Goal: Task Accomplishment & Management: Manage account settings

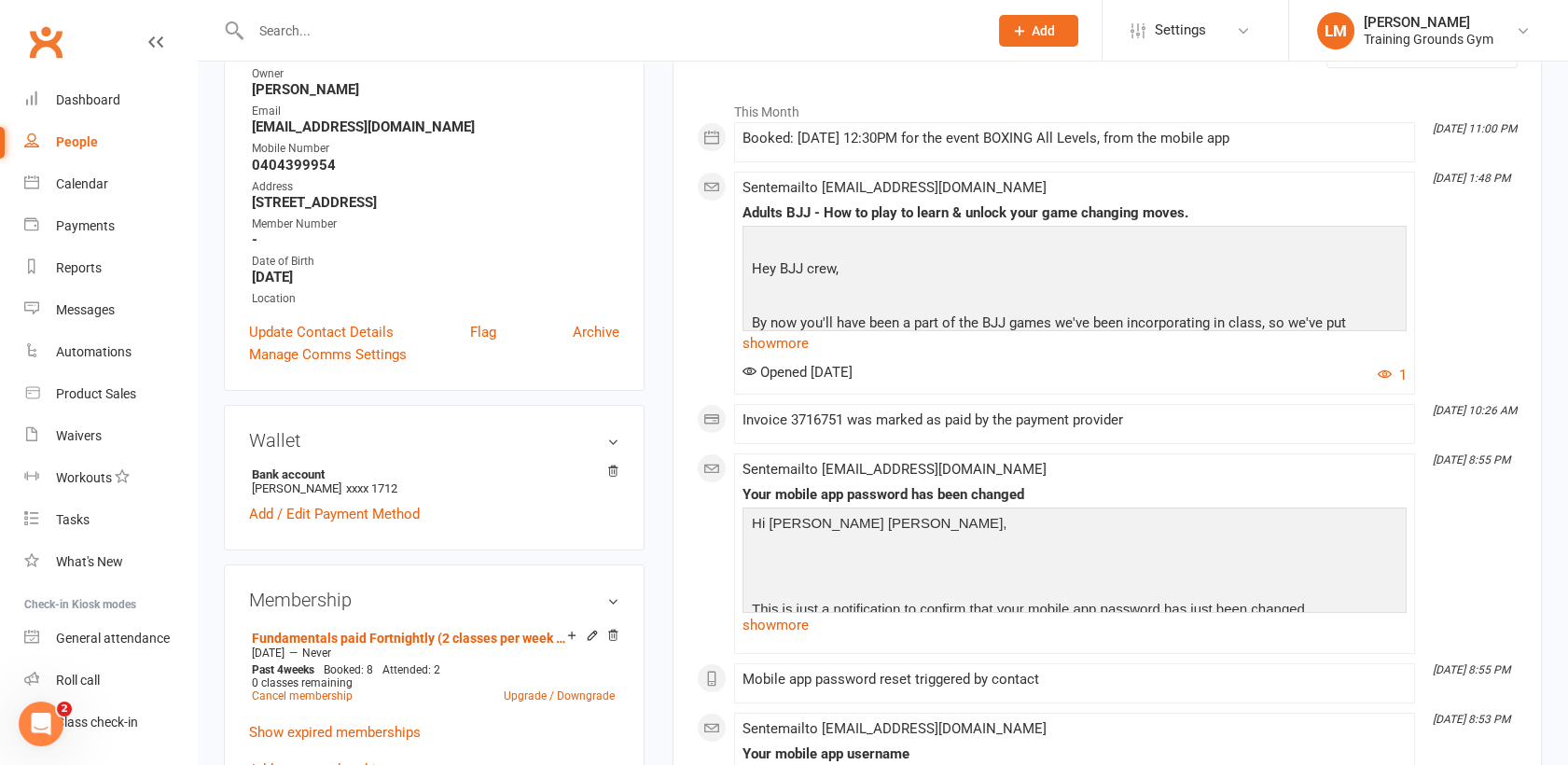
scroll to position [48, 0]
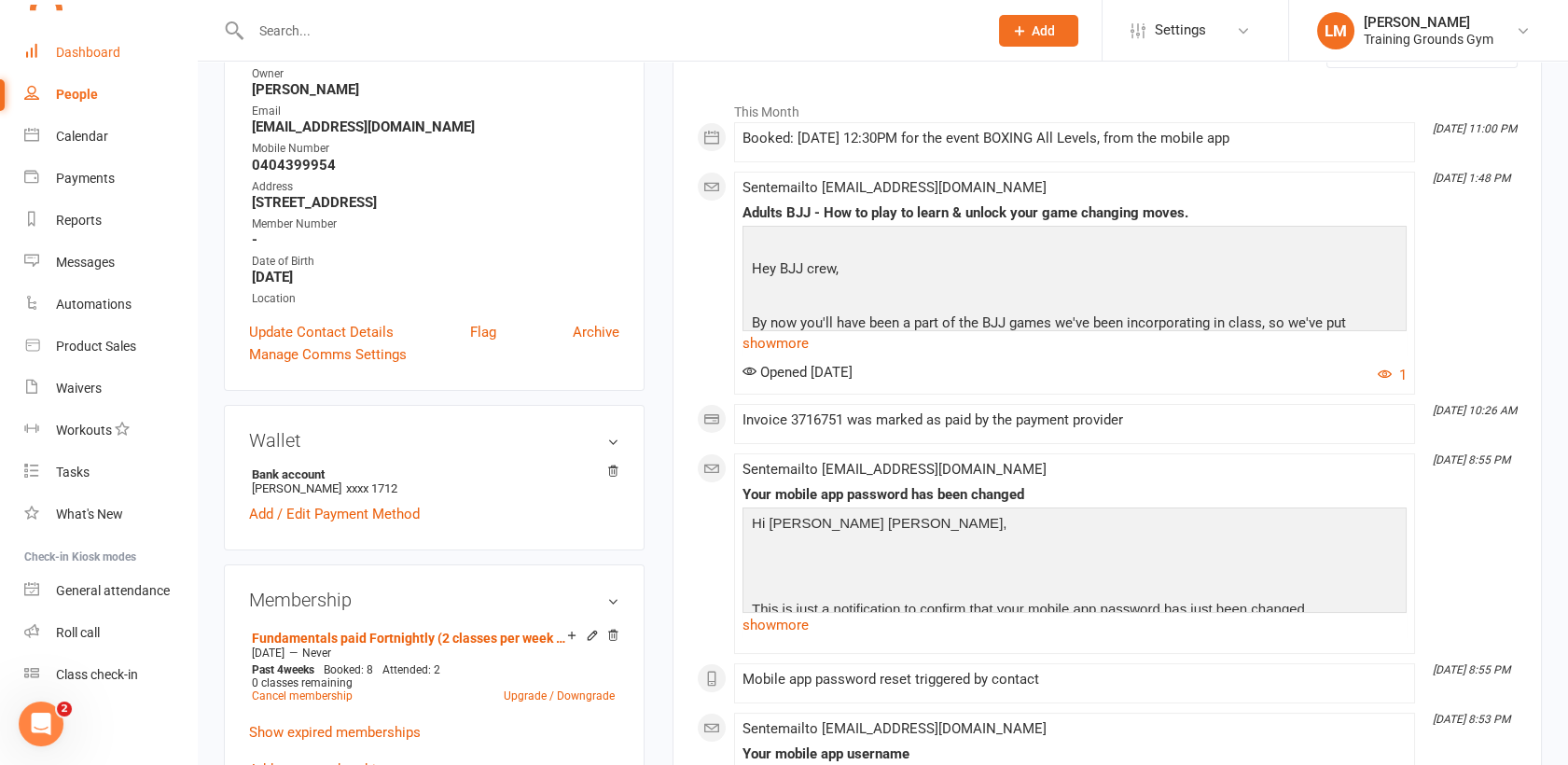
click at [85, 65] on link "Dashboard" at bounding box center [111, 53] width 173 height 42
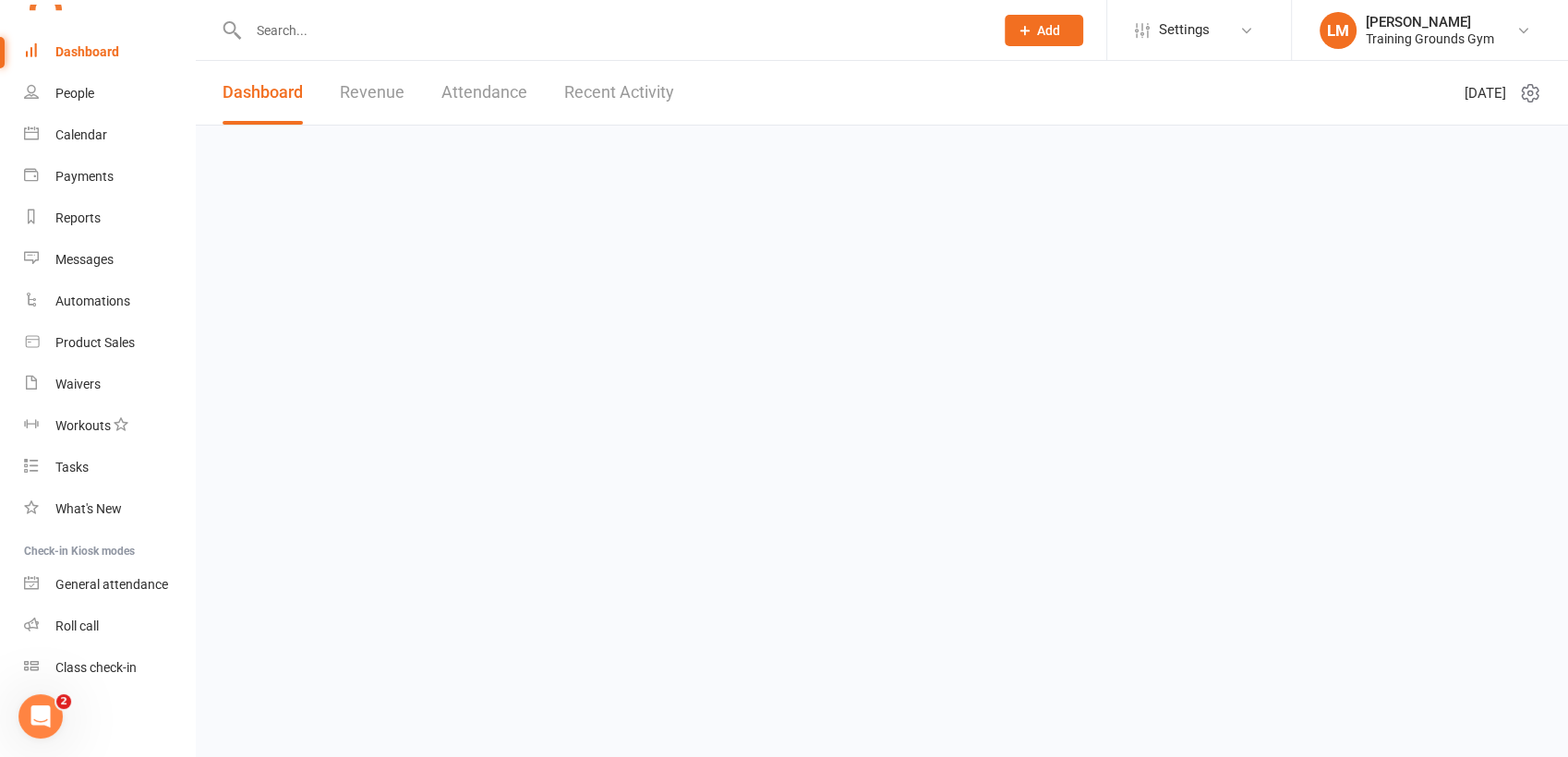
click at [1060, 19] on button "Add" at bounding box center [1044, 31] width 78 height 32
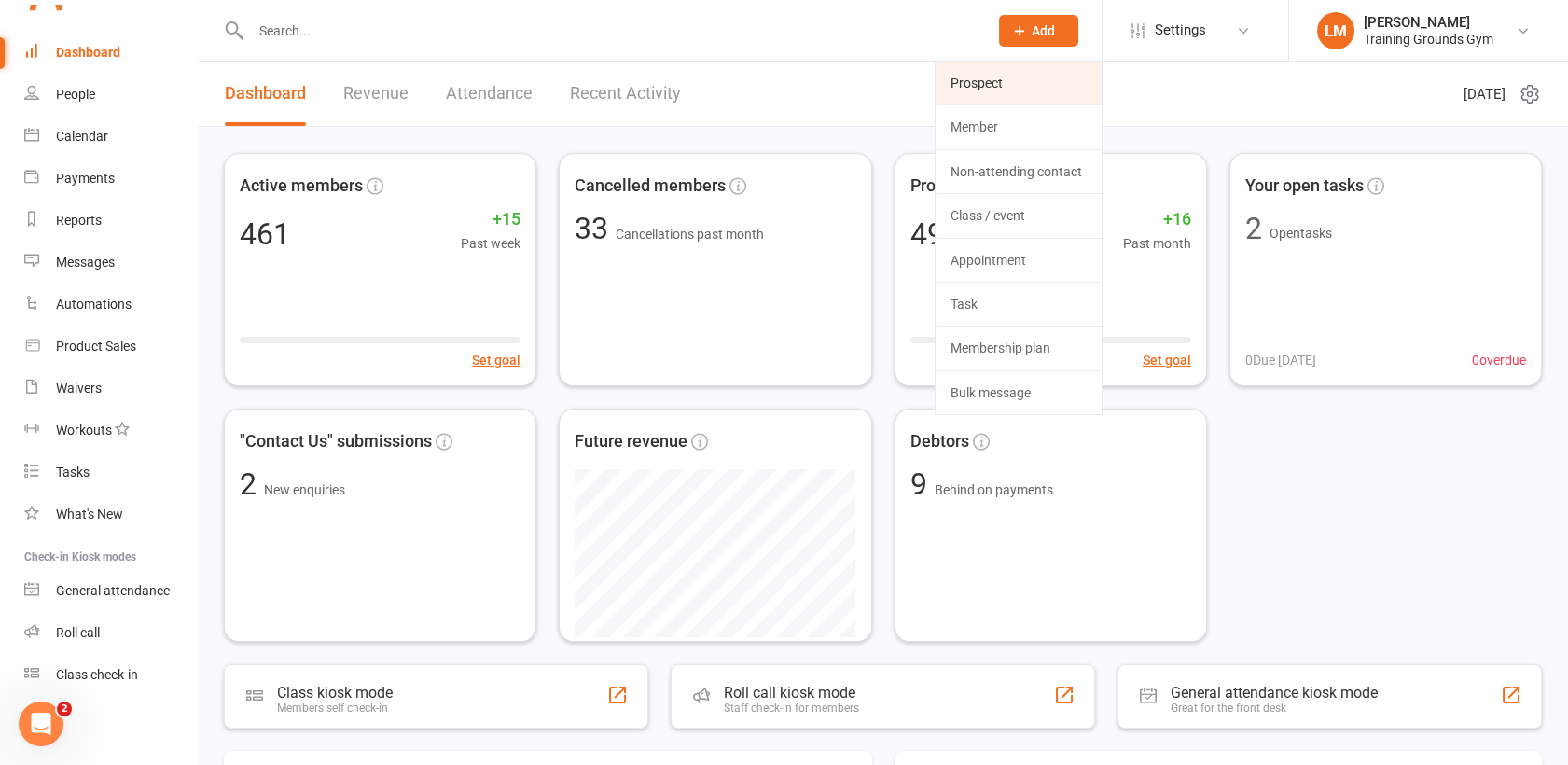
click at [1014, 91] on link "Prospect" at bounding box center [1018, 83] width 166 height 43
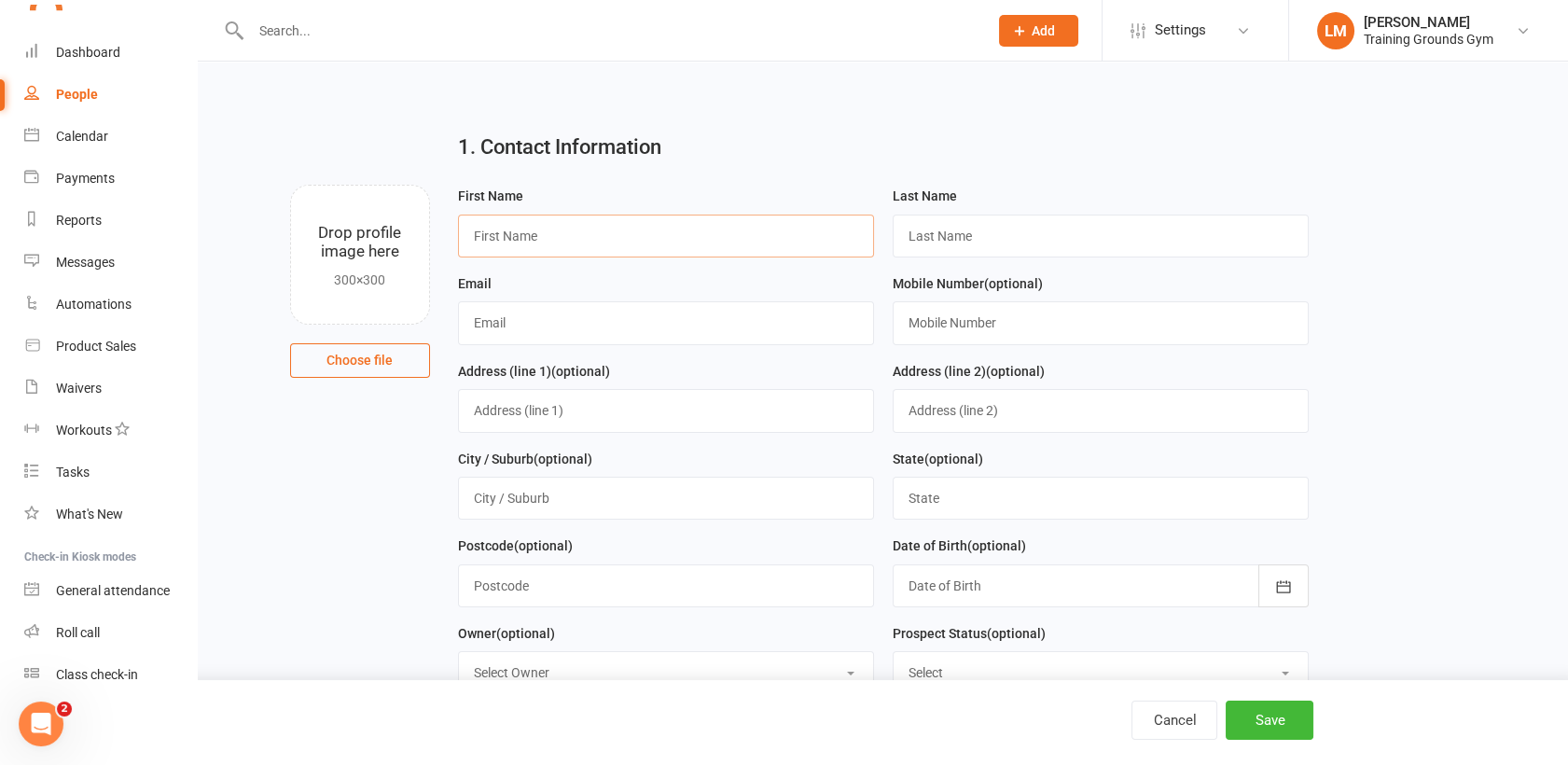
click at [594, 246] on input "text" at bounding box center [666, 236] width 416 height 43
type input "Lyliane"
type input "[PERSON_NAME]"
type input "[EMAIL_ADDRESS][DOMAIN_NAME]"
type input "0415719256"
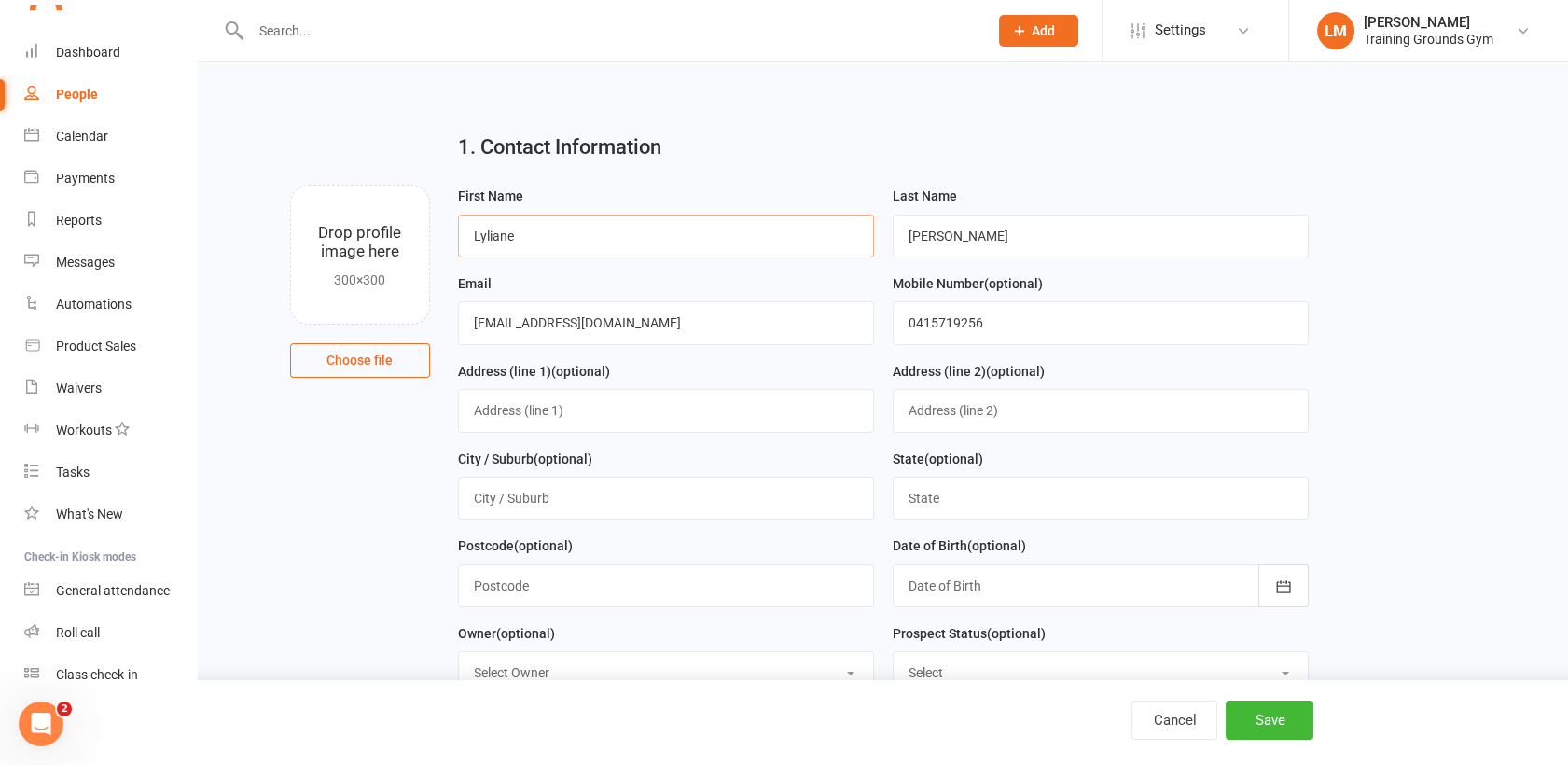
click at [564, 232] on input "Lyliane" at bounding box center [666, 236] width 416 height 43
type input "Lyliane"
click at [1266, 710] on button "Save" at bounding box center [1269, 720] width 87 height 39
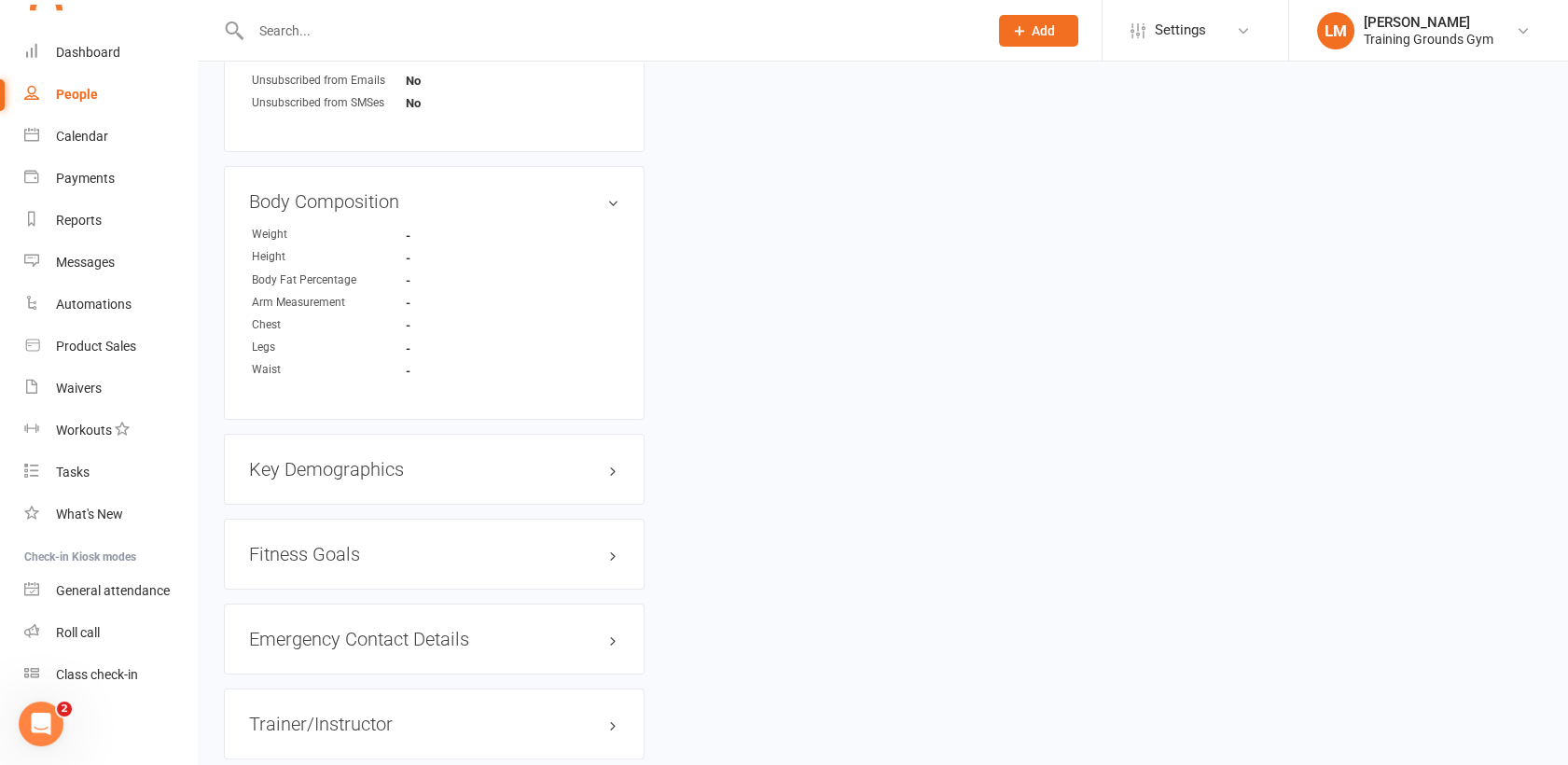
scroll to position [1214, 0]
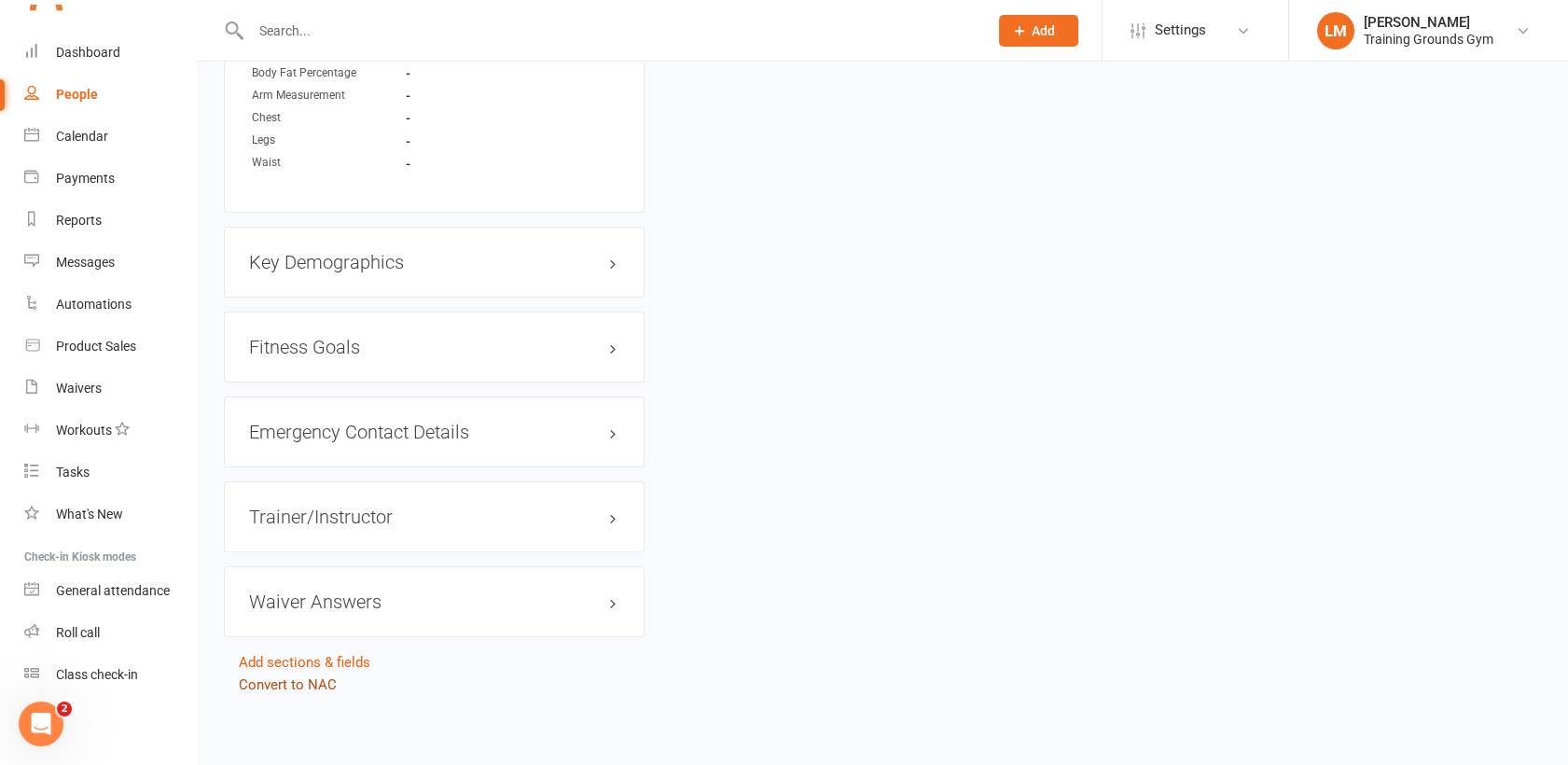
click at [269, 680] on link "Convert to NAC" at bounding box center [288, 684] width 98 height 17
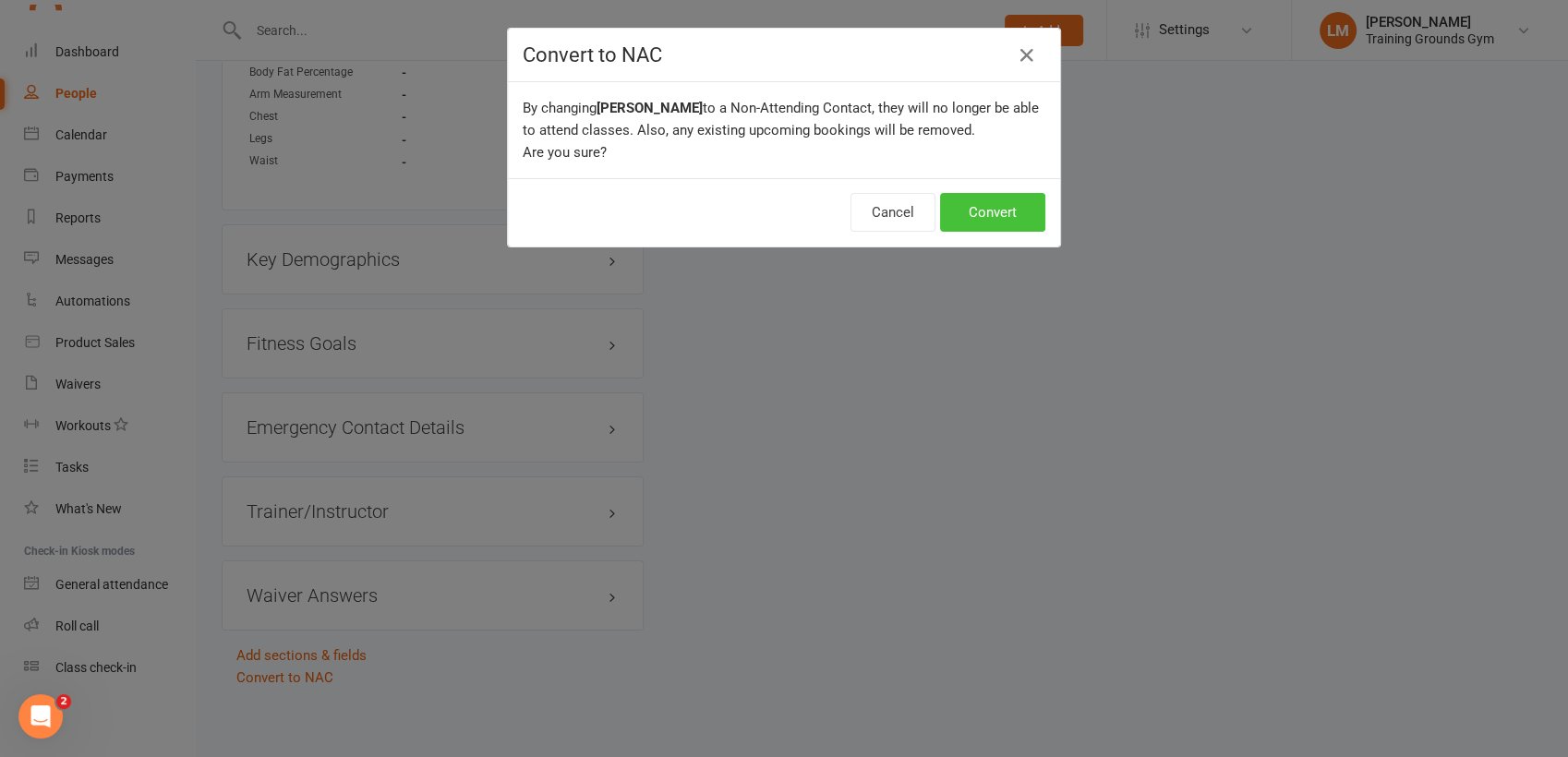
click at [981, 204] on button "Convert" at bounding box center [992, 212] width 105 height 39
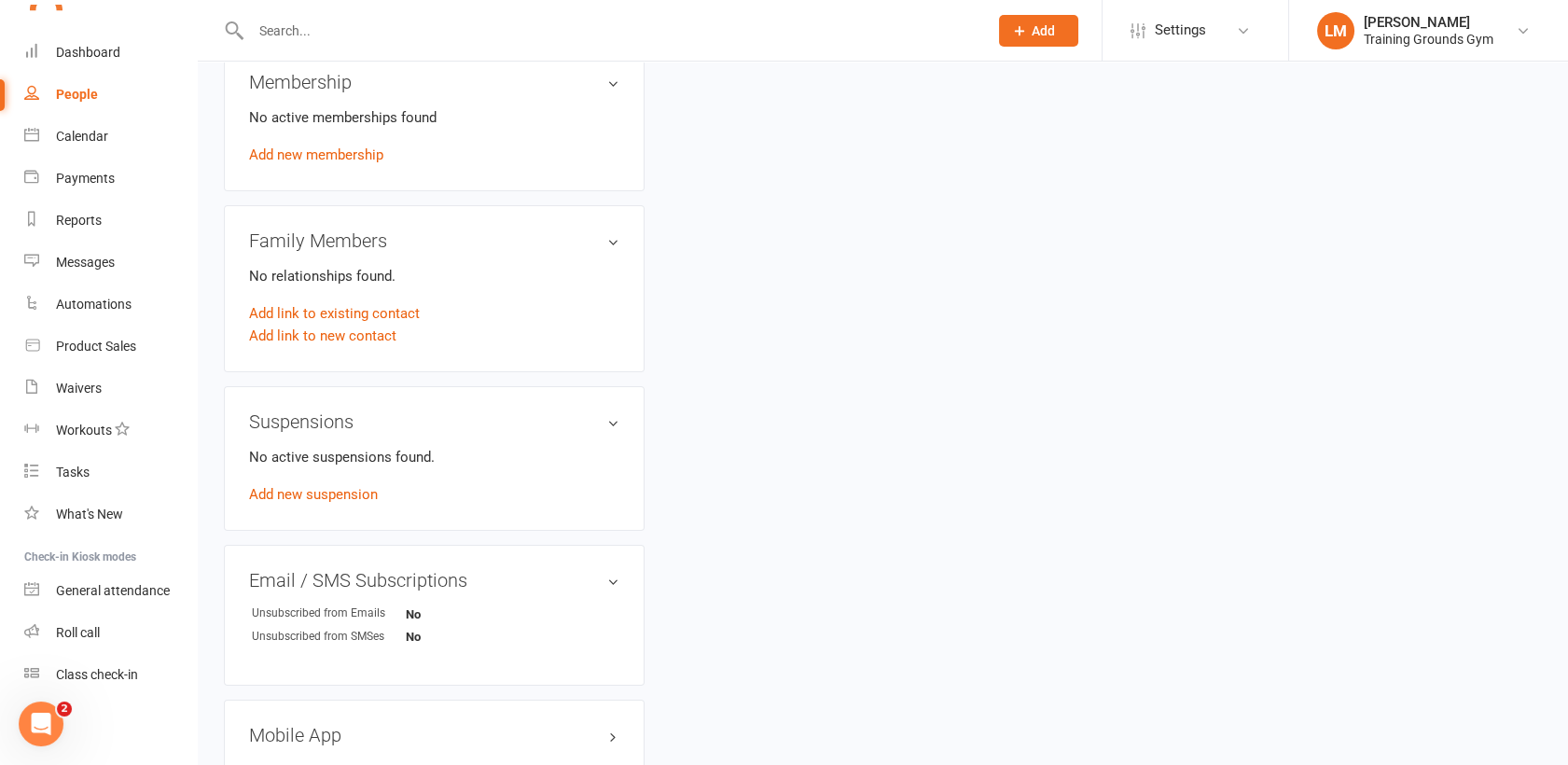
scroll to position [794, 0]
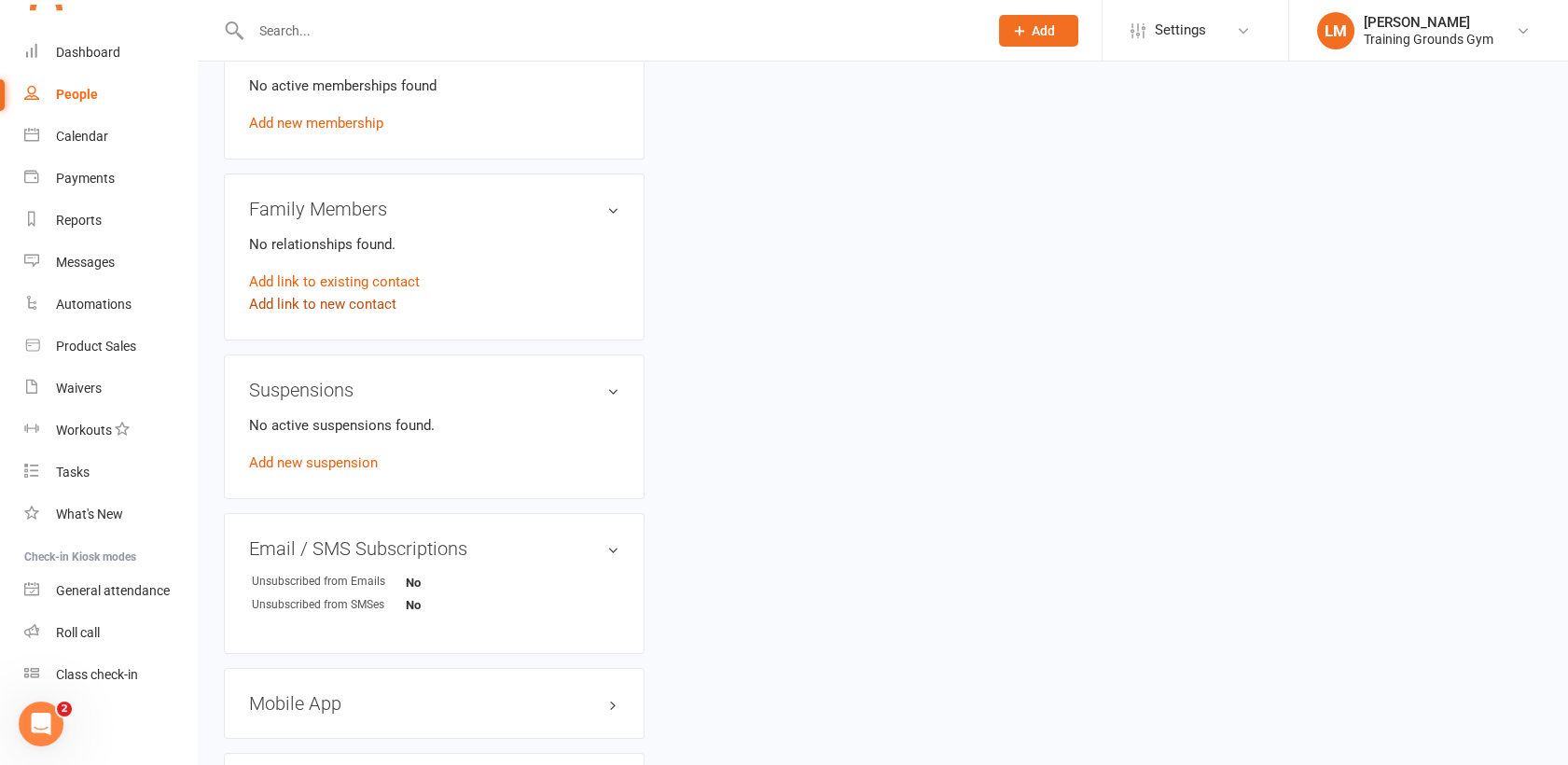
click at [343, 299] on link "Add link to new contact" at bounding box center [322, 304] width 148 height 23
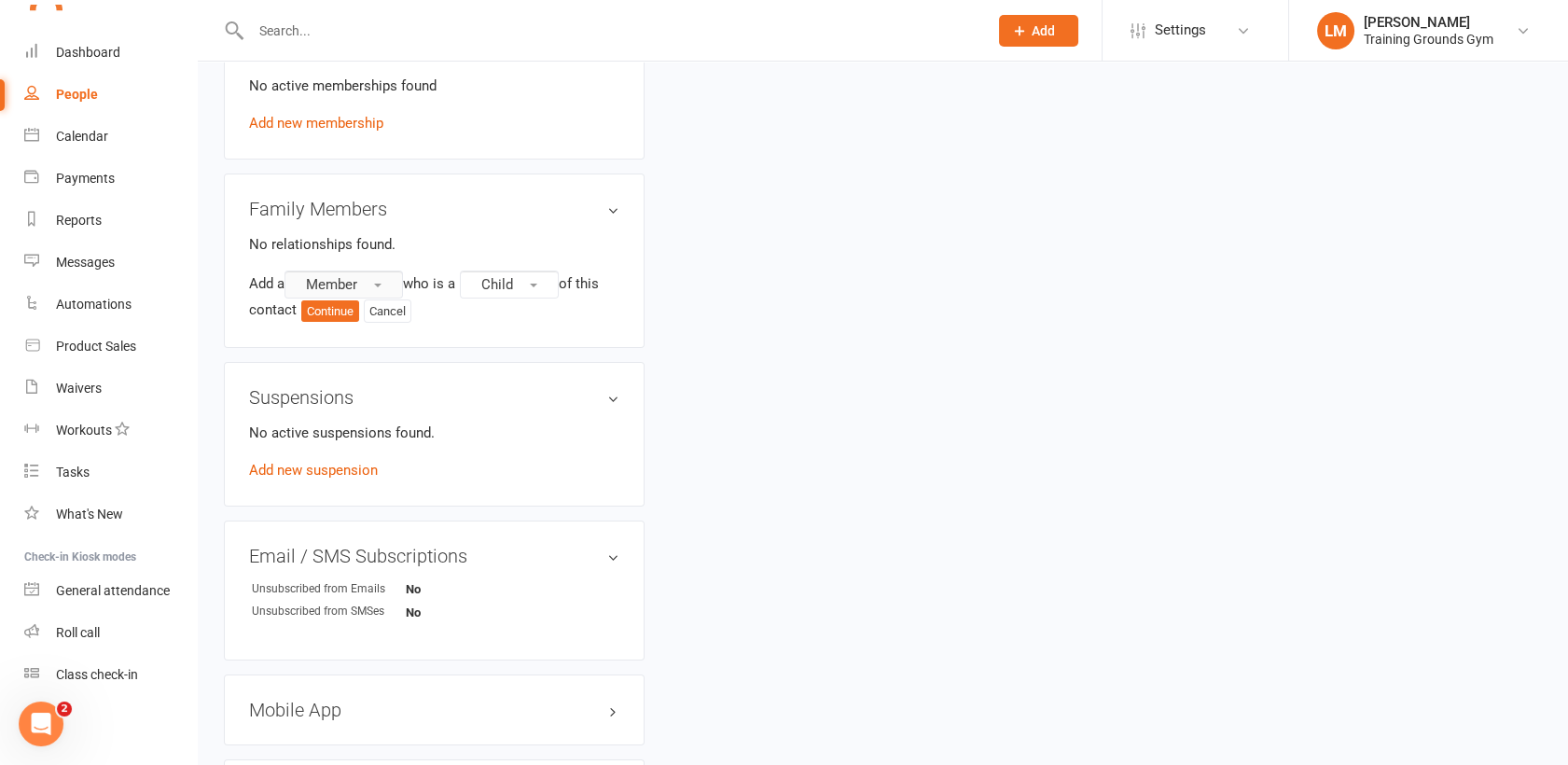
click at [366, 278] on button "Member" at bounding box center [344, 285] width 118 height 28
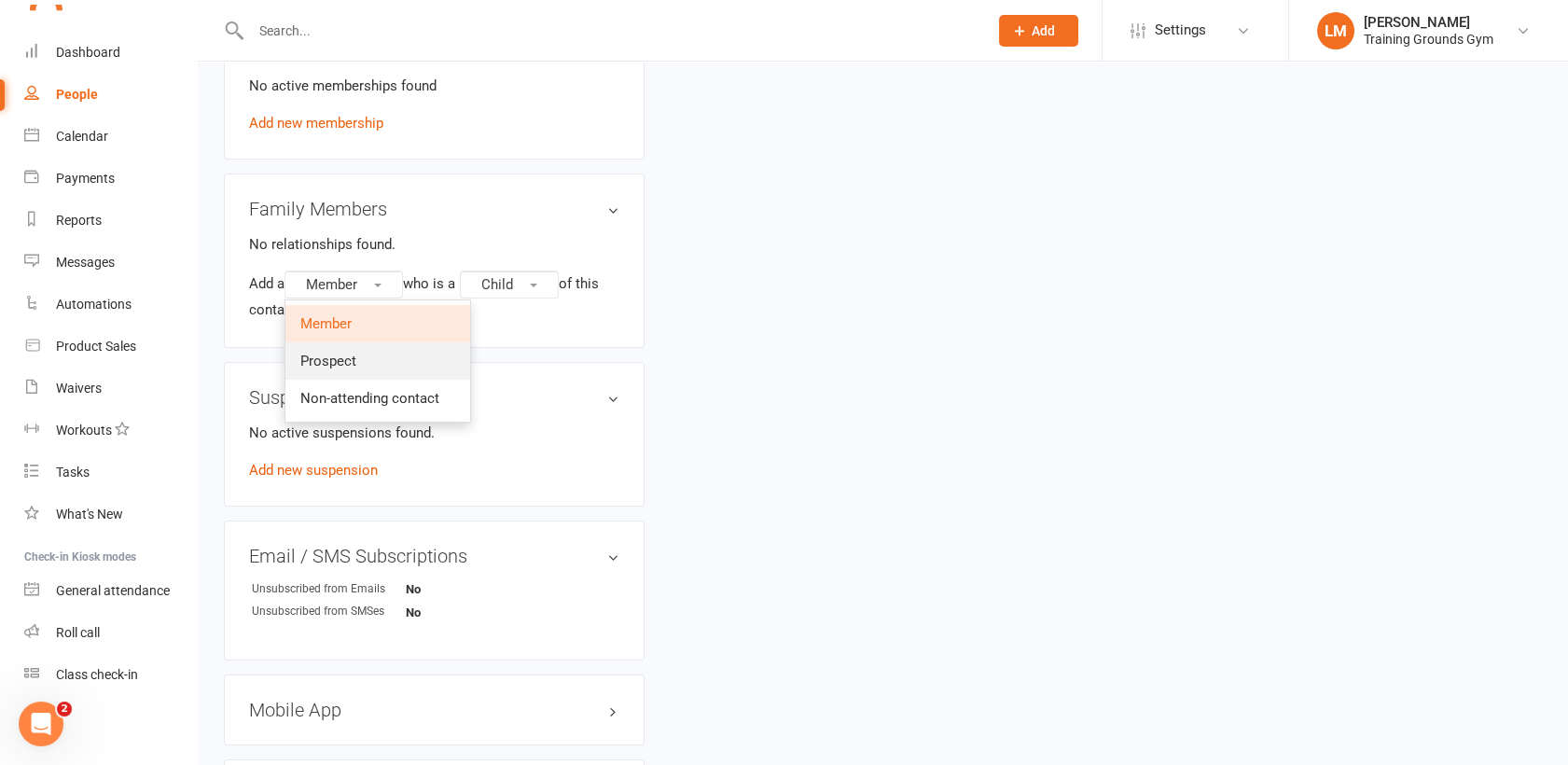
click at [369, 354] on link "Prospect" at bounding box center [378, 361] width 184 height 38
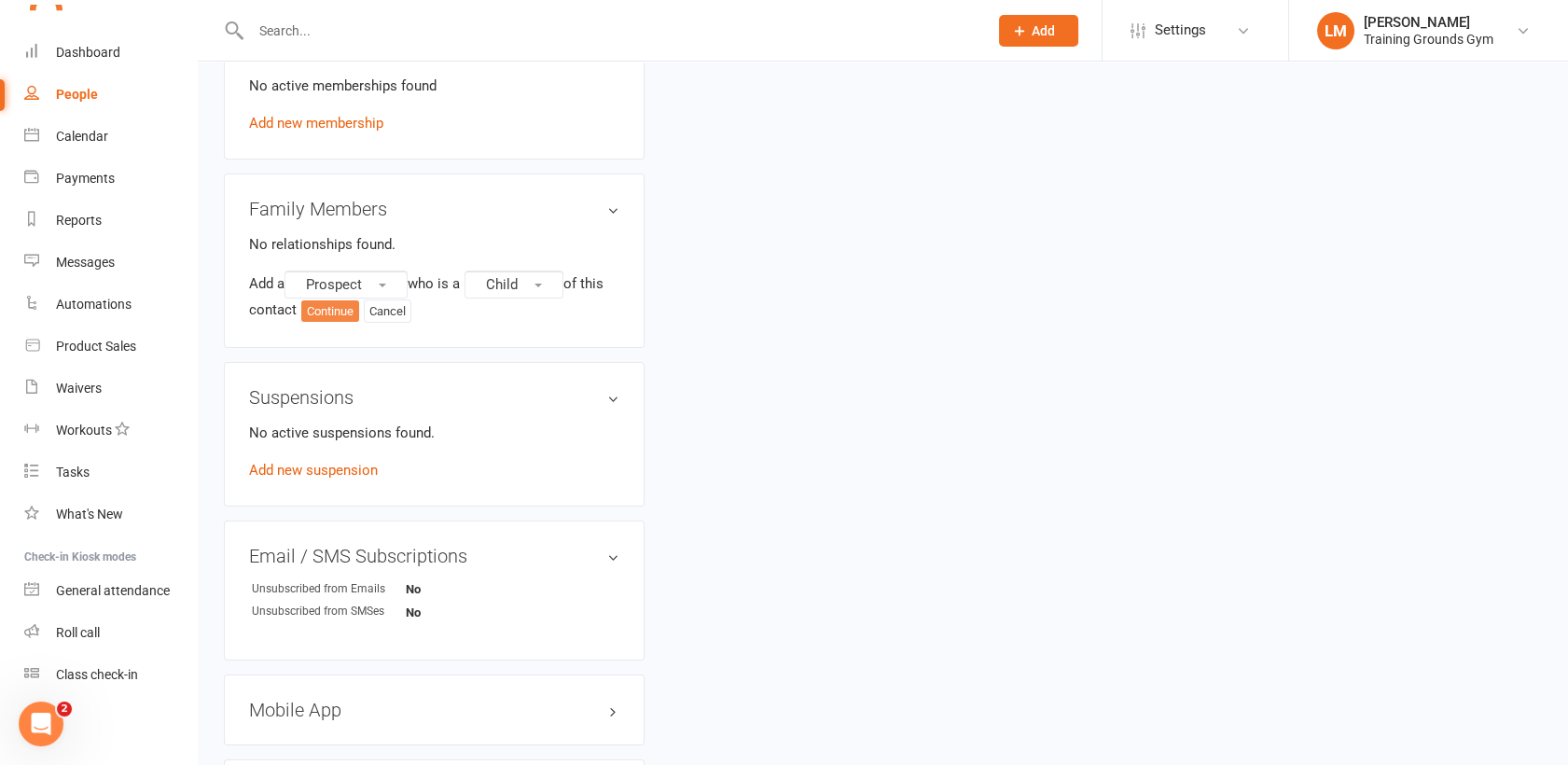
click at [321, 312] on button "Continue" at bounding box center [331, 312] width 58 height 23
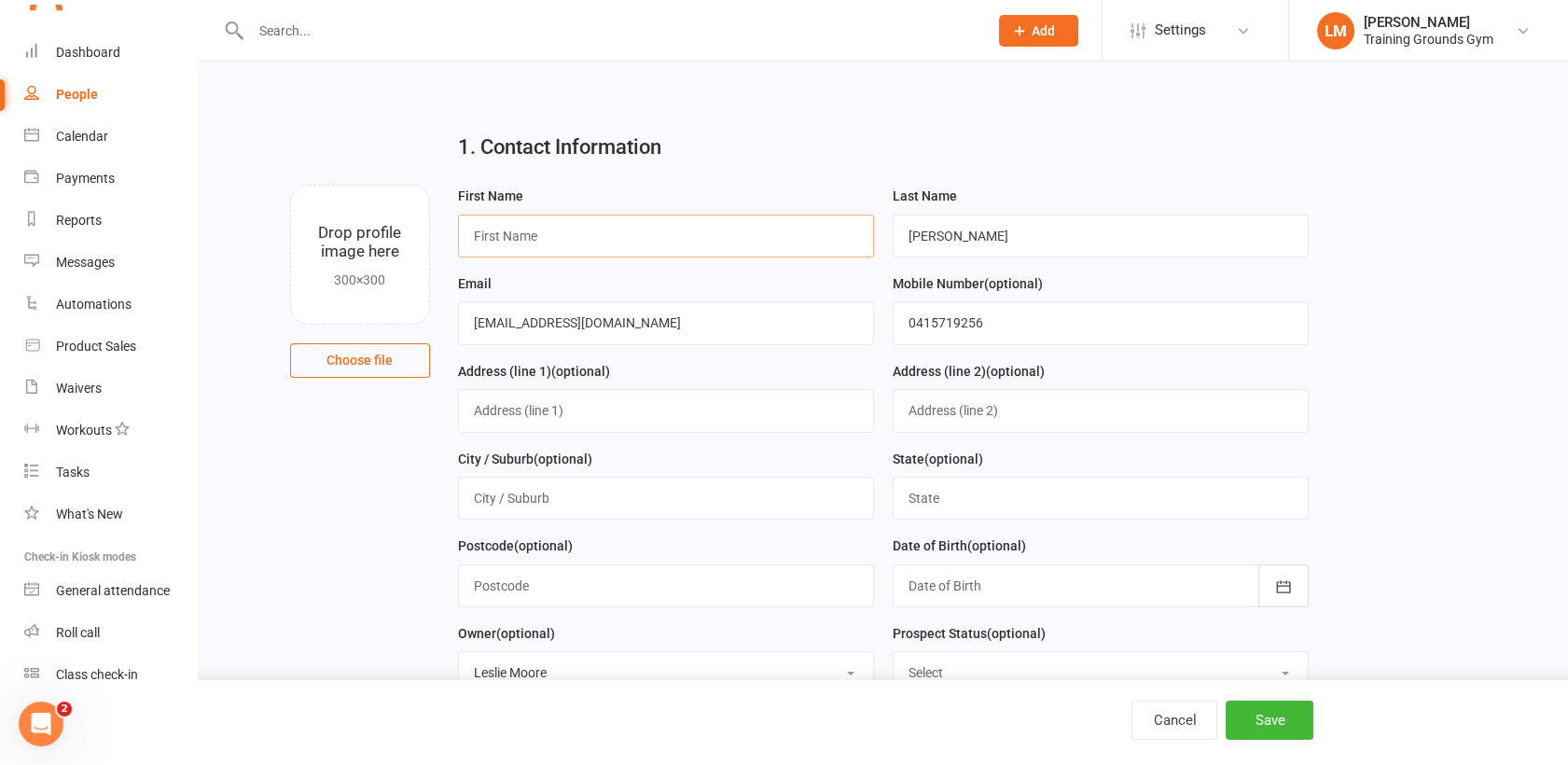
click at [783, 231] on input "text" at bounding box center [666, 236] width 416 height 43
type input "[PERSON_NAME]"
drag, startPoint x: 984, startPoint y: 229, endPoint x: 836, endPoint y: 230, distance: 148.0
click at [836, 230] on form "First Name [PERSON_NAME] Last Name [PERSON_NAME] Email [EMAIL_ADDRESS][DOMAIN_N…" at bounding box center [883, 490] width 870 height 612
type input "[PERSON_NAME]"
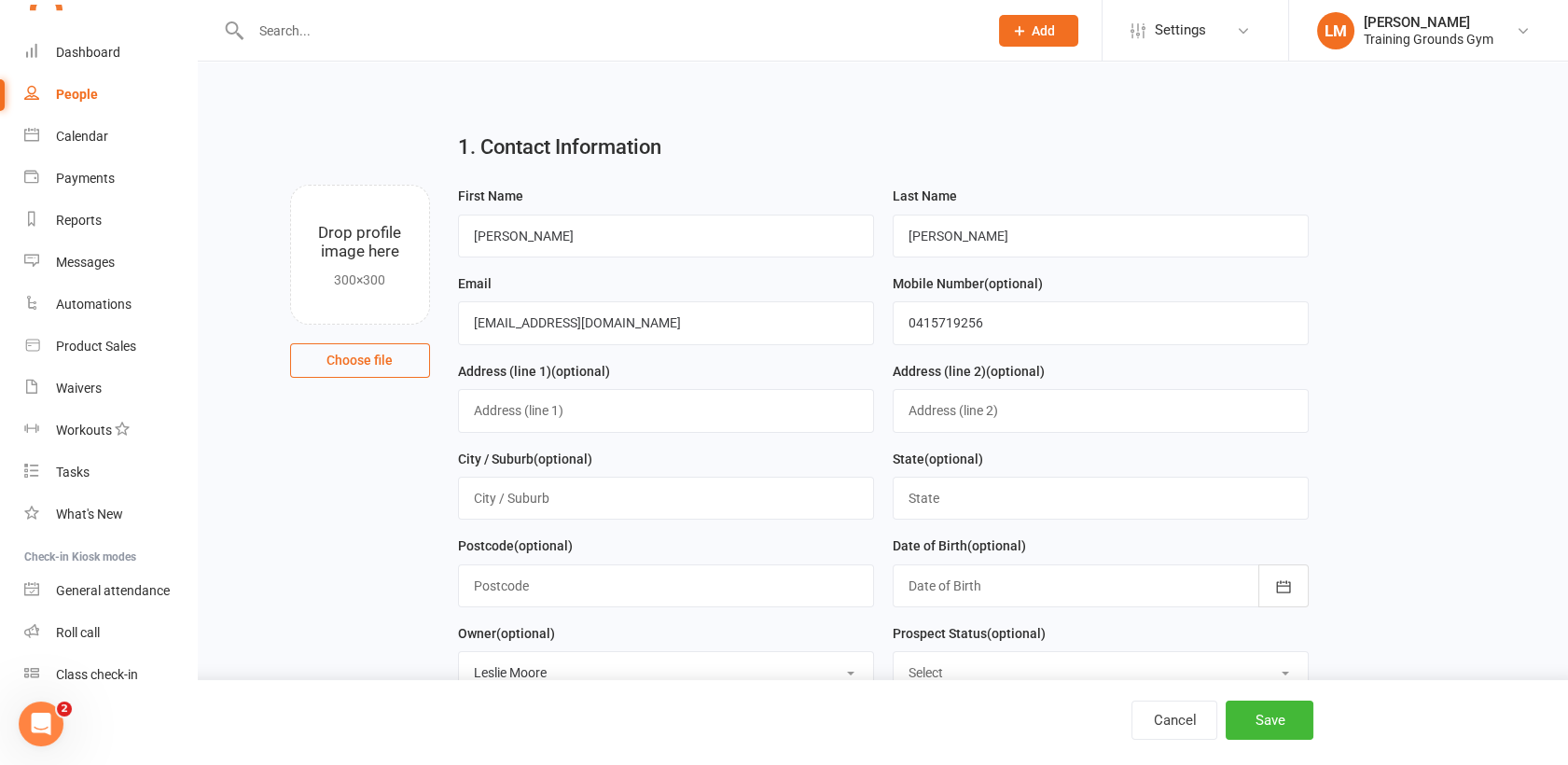
click at [951, 588] on div at bounding box center [1101, 585] width 416 height 43
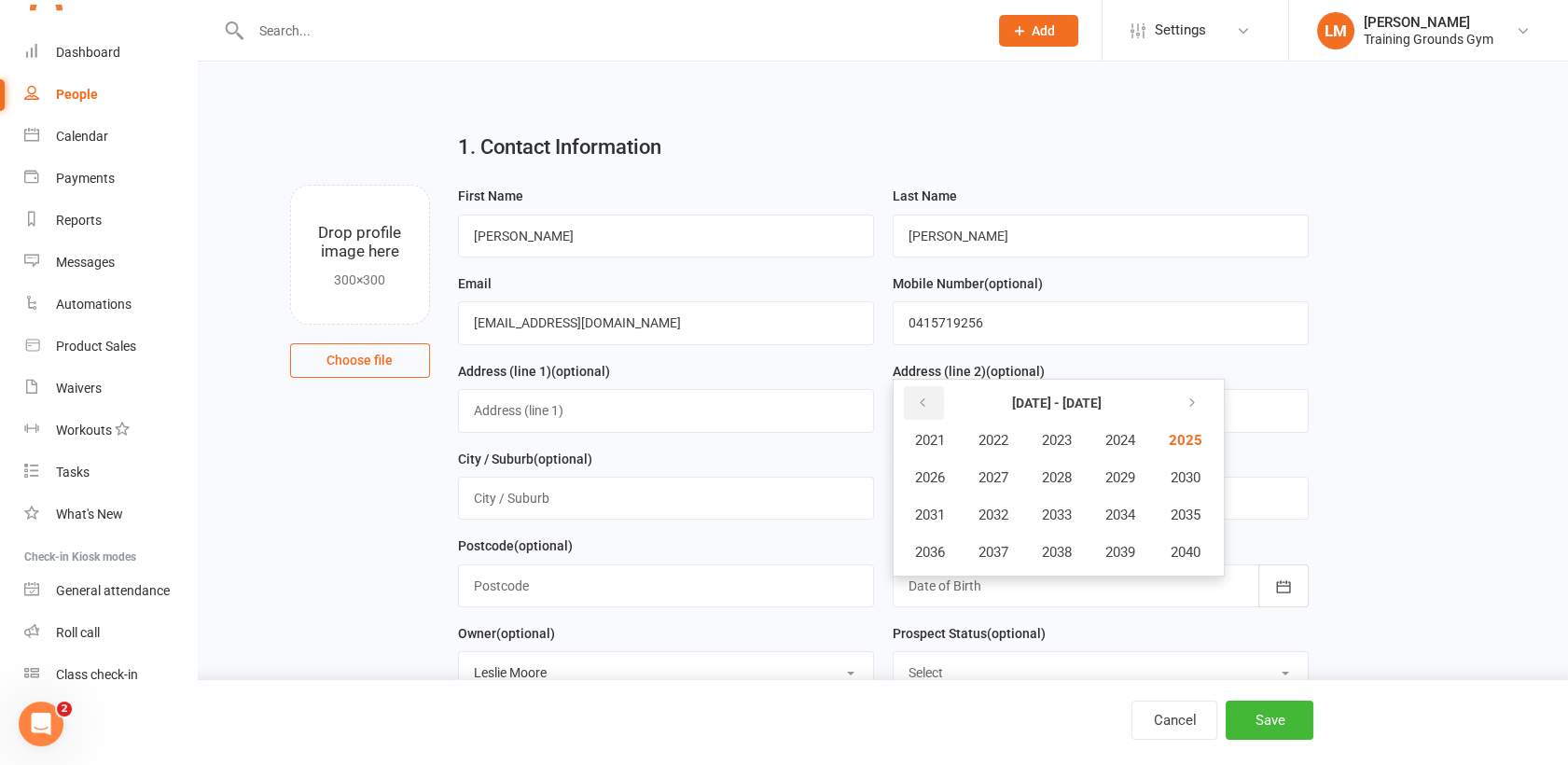
click at [917, 396] on icon "button" at bounding box center [922, 403] width 13 height 15
click at [918, 397] on icon "button" at bounding box center [922, 403] width 13 height 15
click at [1195, 396] on icon "button" at bounding box center [1188, 403] width 13 height 15
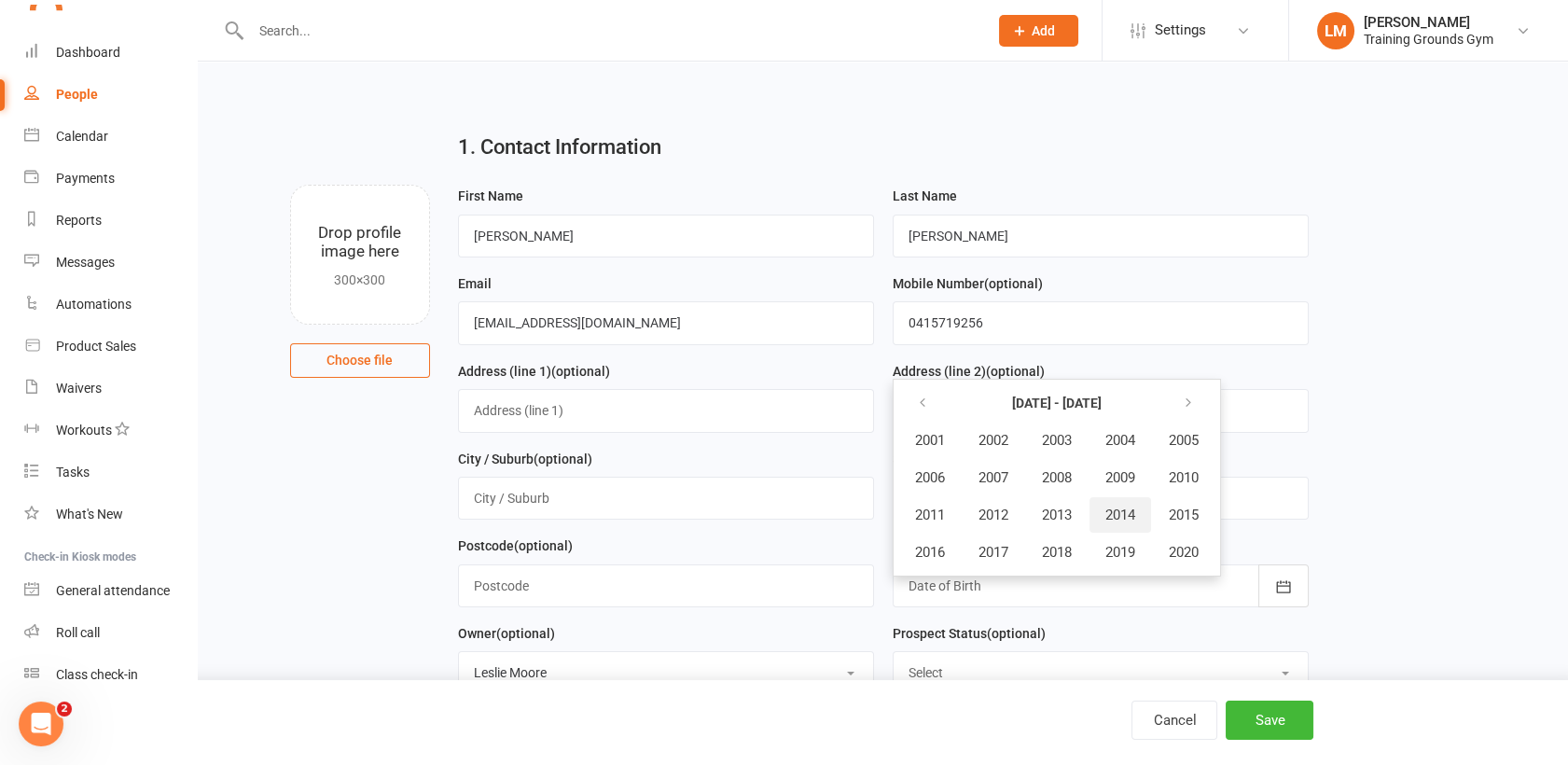
click at [1122, 507] on span "2014" at bounding box center [1121, 515] width 30 height 17
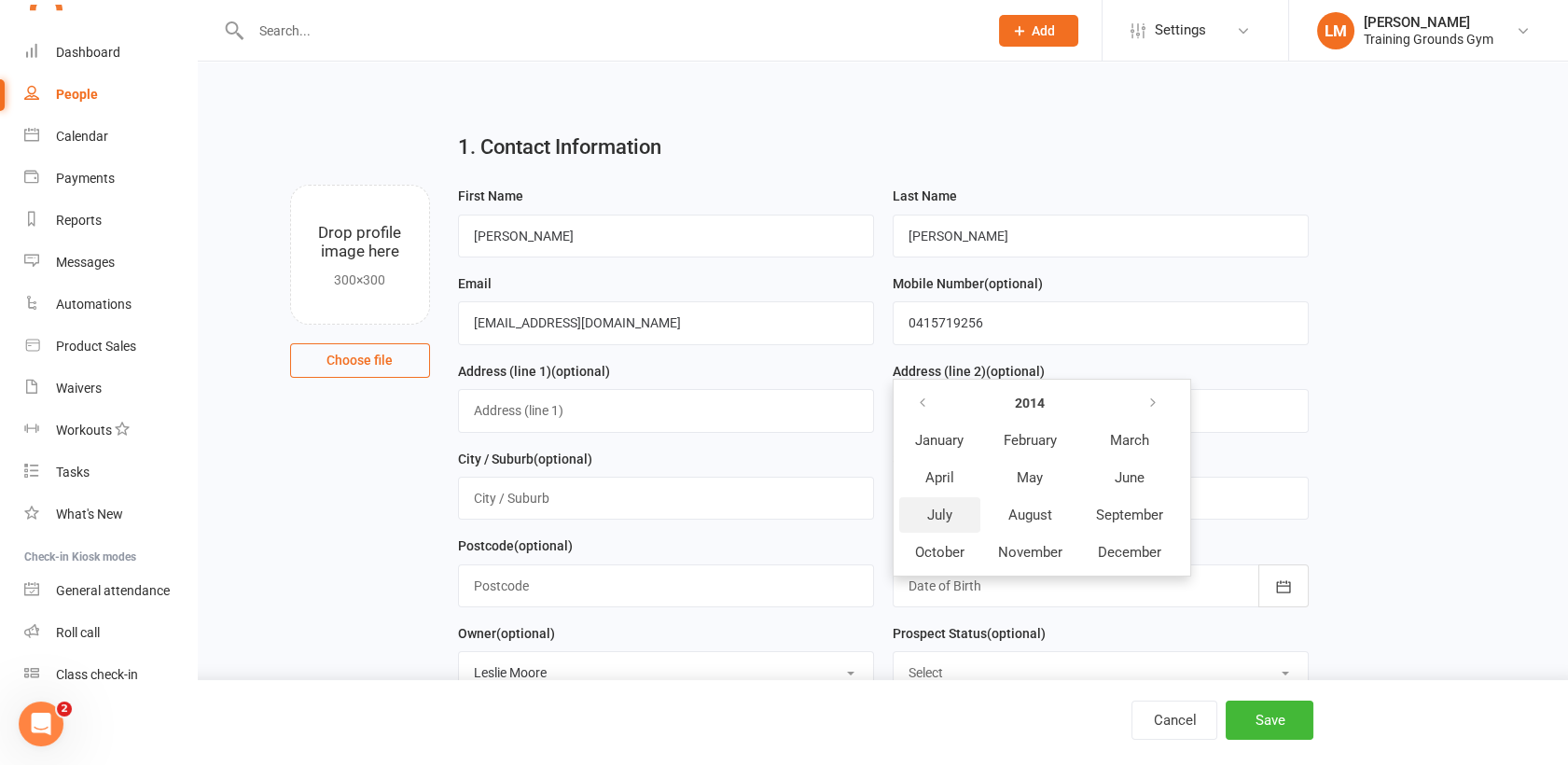
click at [943, 518] on span "July" at bounding box center [939, 515] width 25 height 17
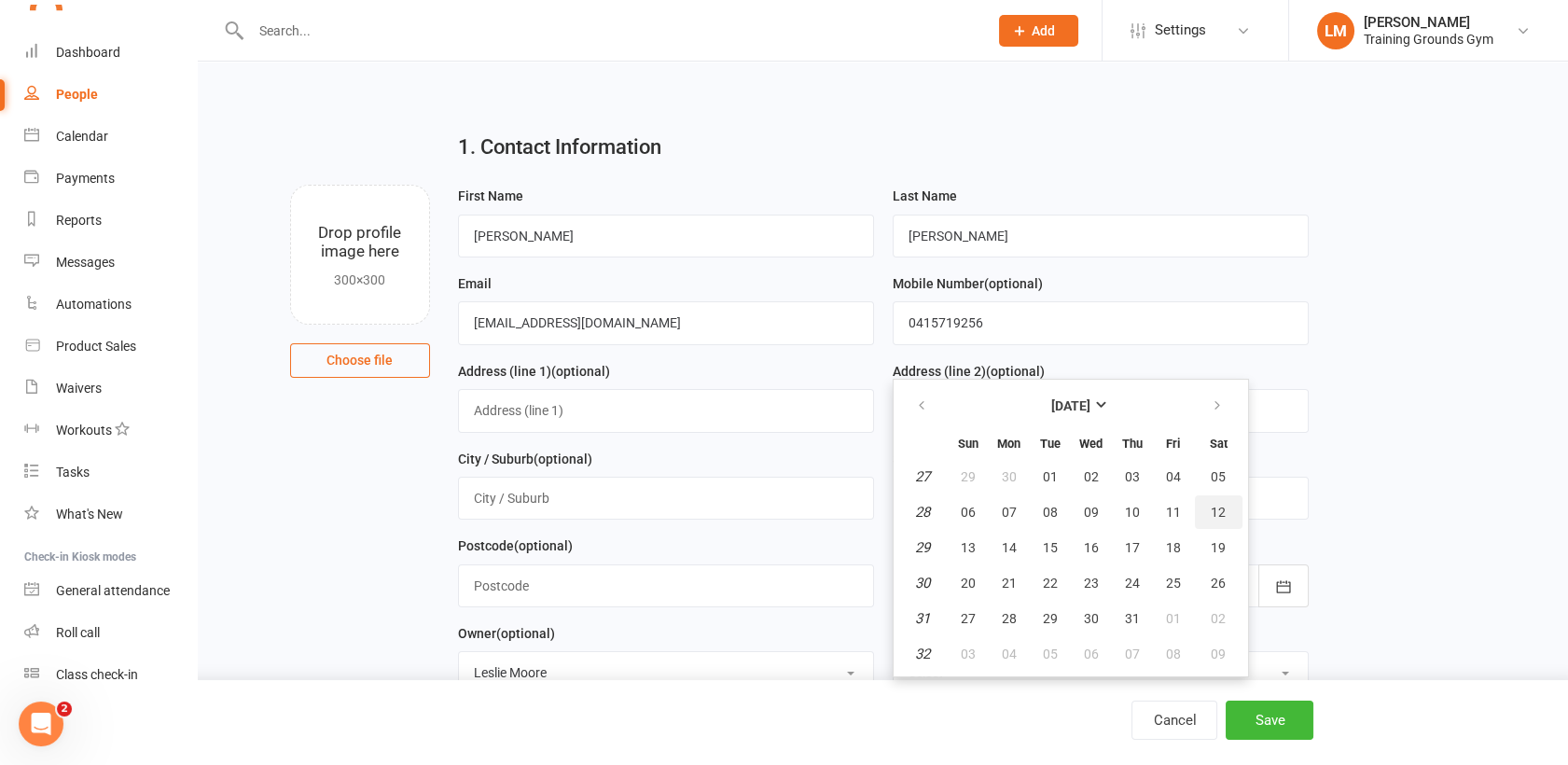
click at [1215, 499] on button "12" at bounding box center [1218, 512] width 48 height 34
type input "[DATE]"
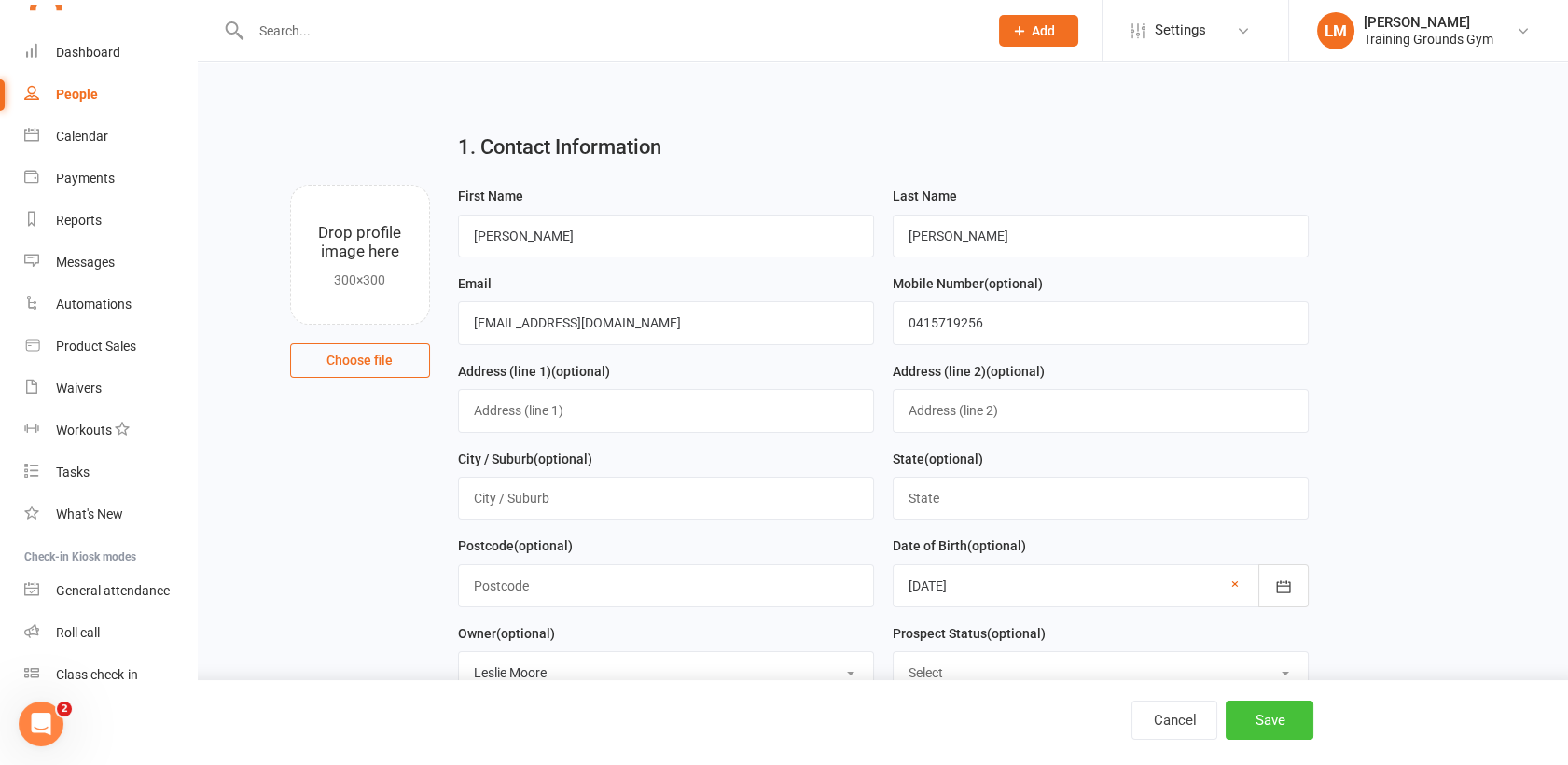
click at [1254, 726] on button "Save" at bounding box center [1269, 720] width 87 height 39
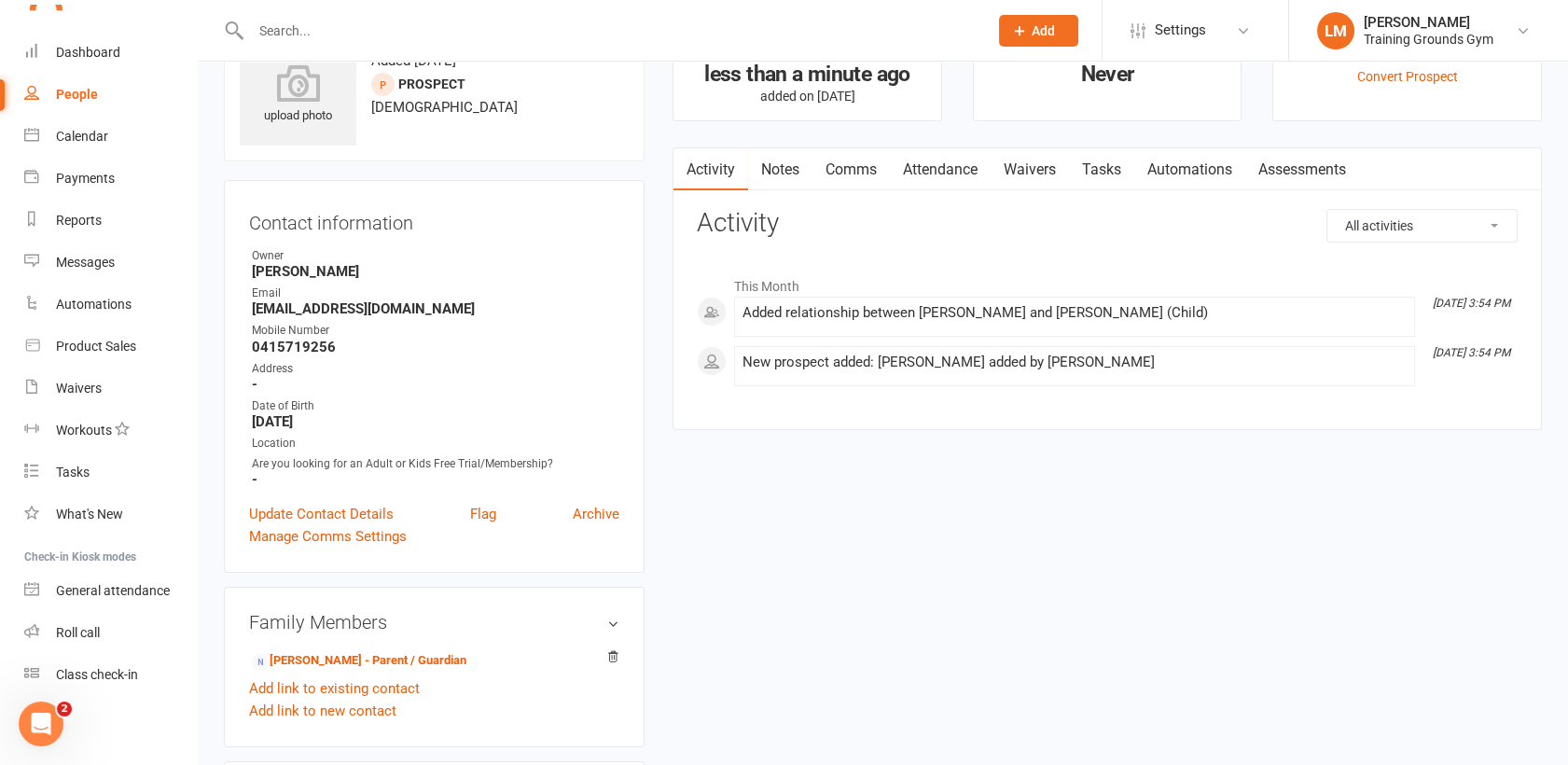
scroll to position [71, 0]
drag, startPoint x: 456, startPoint y: 301, endPoint x: 399, endPoint y: 304, distance: 57.1
click at [399, 304] on li "Email [EMAIL_ADDRESS][DOMAIN_NAME]" at bounding box center [434, 304] width 370 height 33
copy li "[EMAIL_ADDRESS][DOMAIN_NAME]"
click at [327, 22] on input "text" at bounding box center [610, 31] width 729 height 26
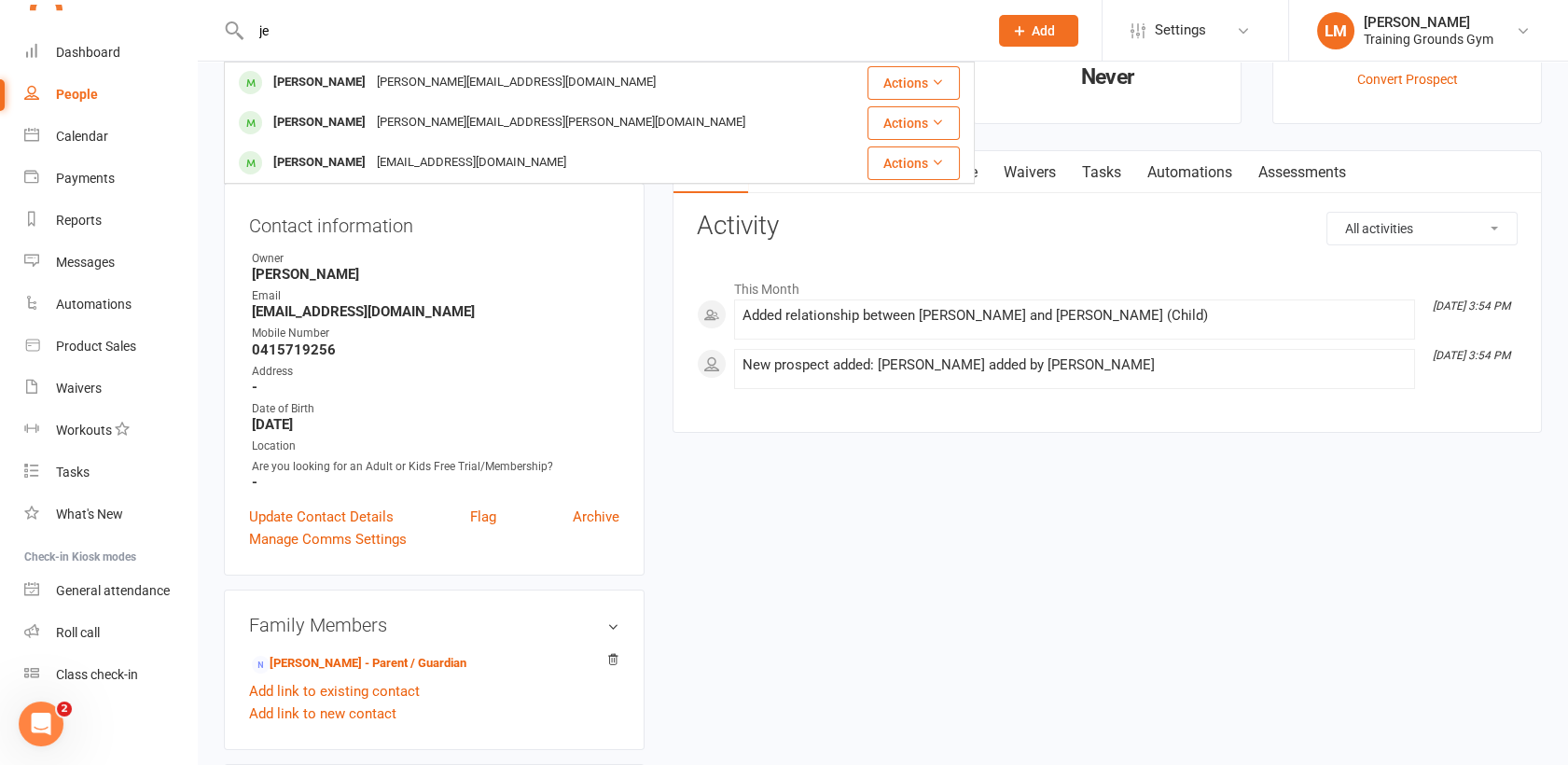
type input "j"
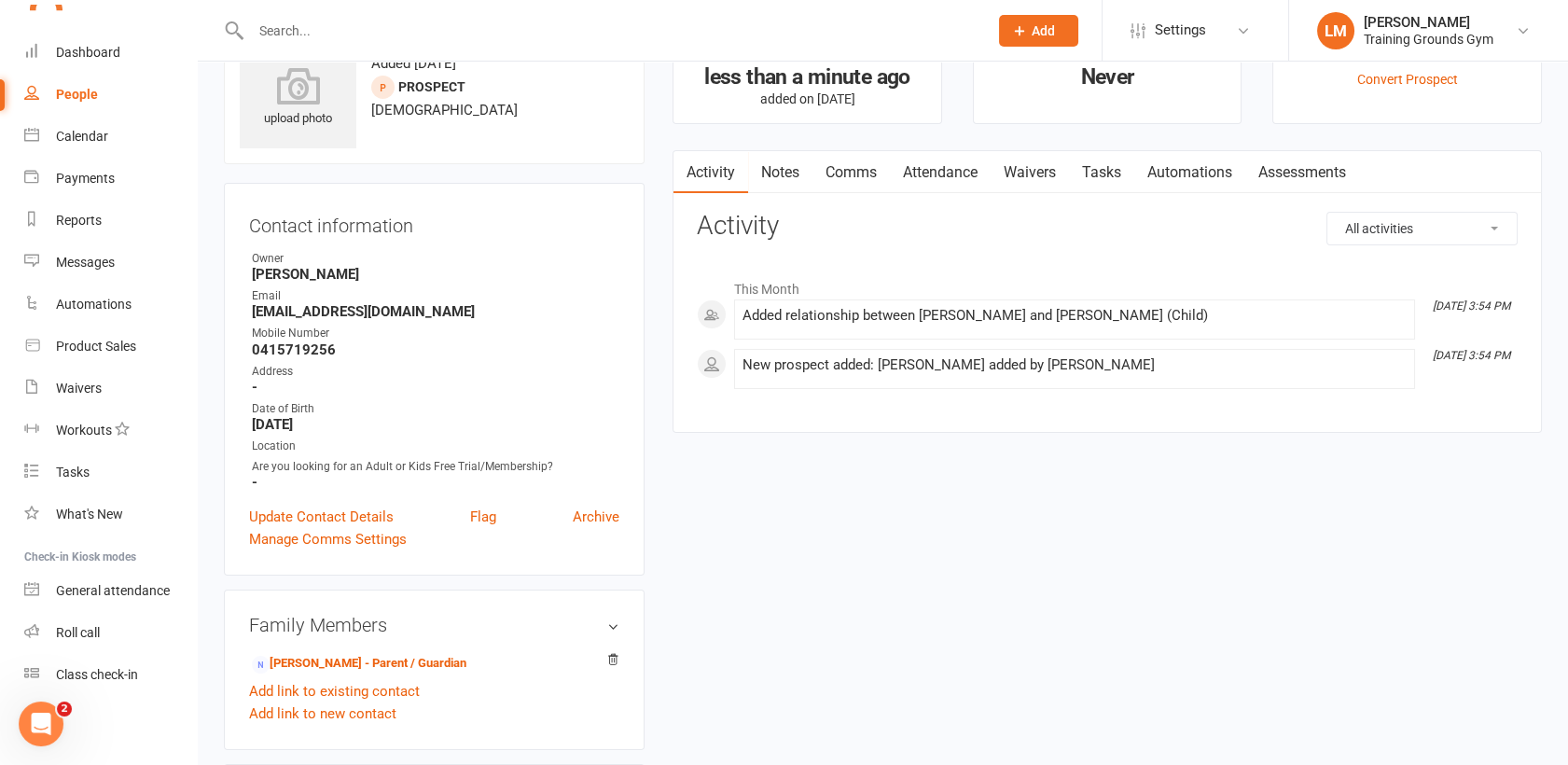
click at [1055, 29] on button "Add" at bounding box center [1039, 31] width 79 height 32
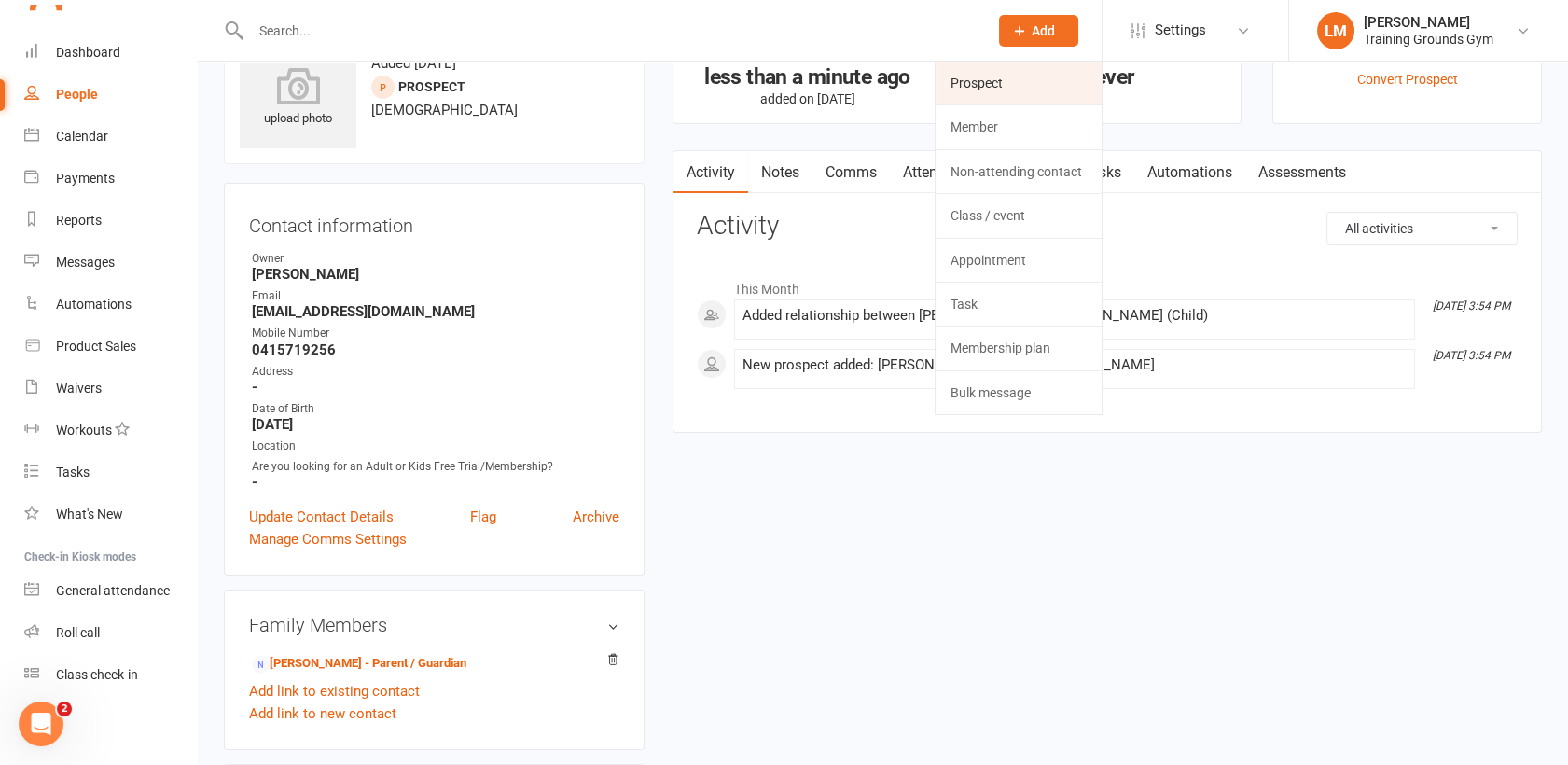
click at [1056, 76] on link "Prospect" at bounding box center [1018, 83] width 166 height 43
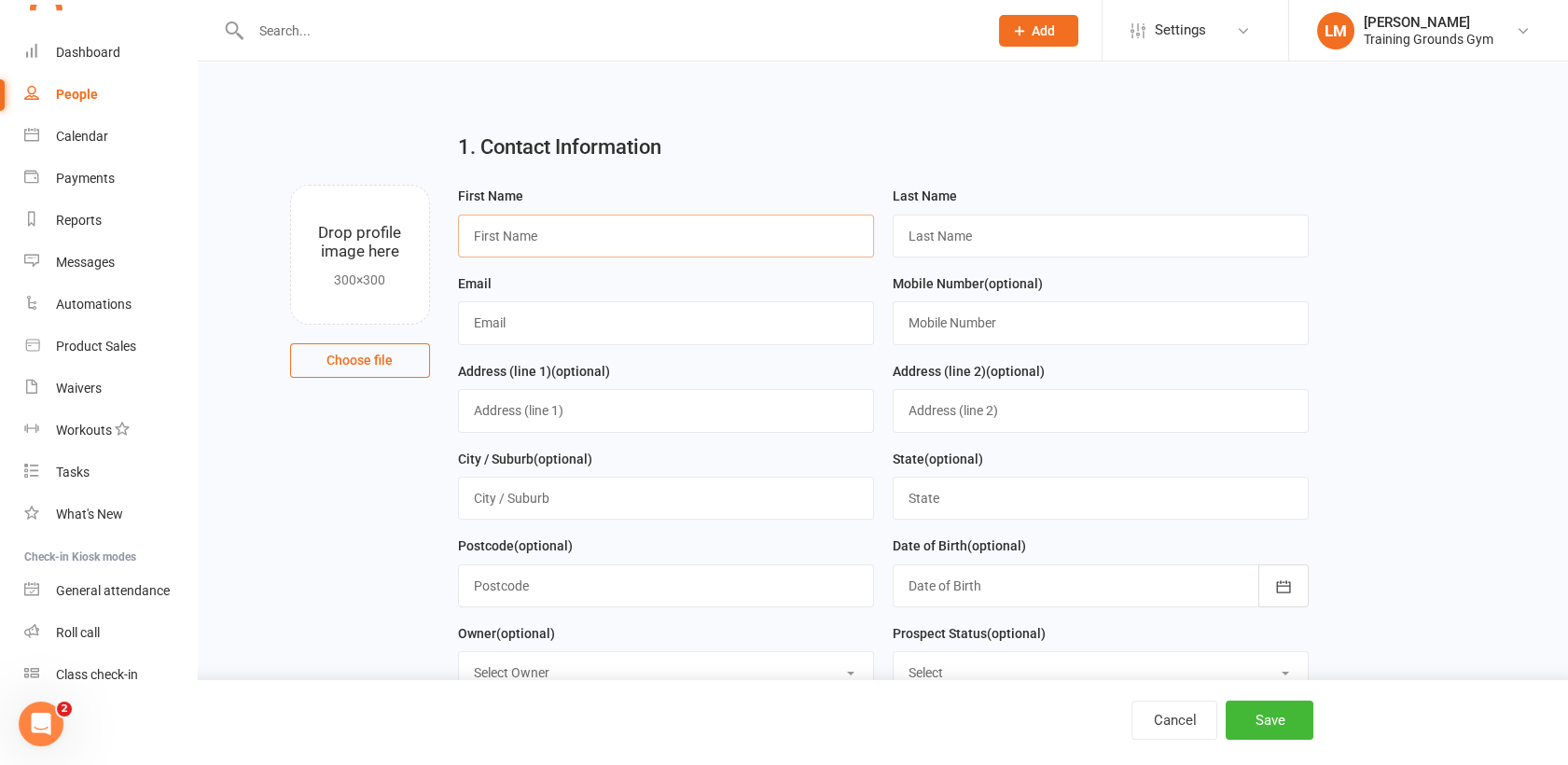
click at [768, 226] on input "text" at bounding box center [666, 236] width 416 height 43
paste input "[PERSON_NAME]"
type input "[PERSON_NAME]"
paste input "[PERSON_NAME]"
type input "[PERSON_NAME]"
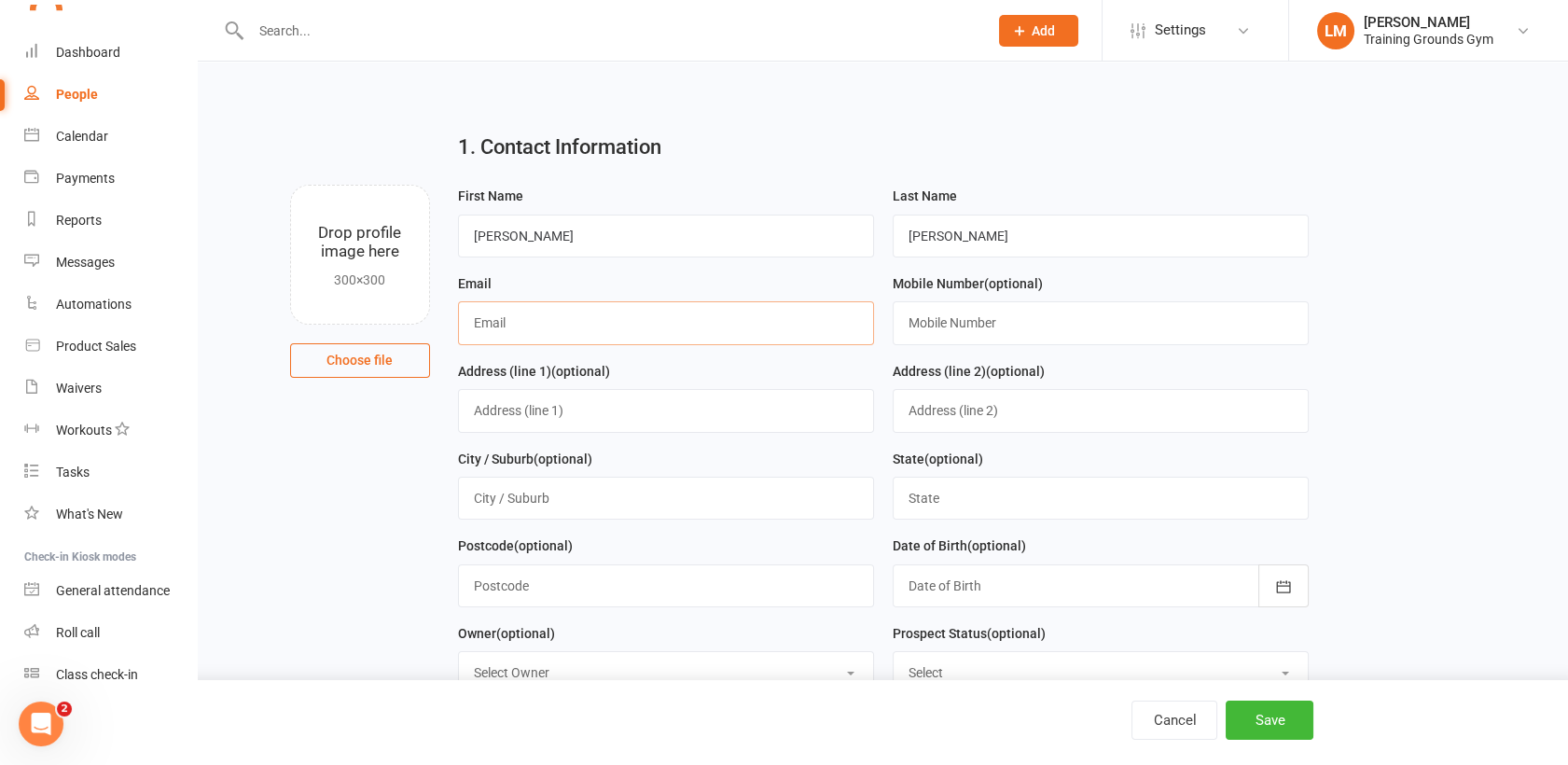
click at [709, 311] on input "text" at bounding box center [666, 323] width 416 height 43
paste input "[EMAIL_ADDRESS][DOMAIN_NAME]"
type input "[EMAIL_ADDRESS][DOMAIN_NAME]"
click at [1286, 721] on button "Save" at bounding box center [1269, 720] width 87 height 39
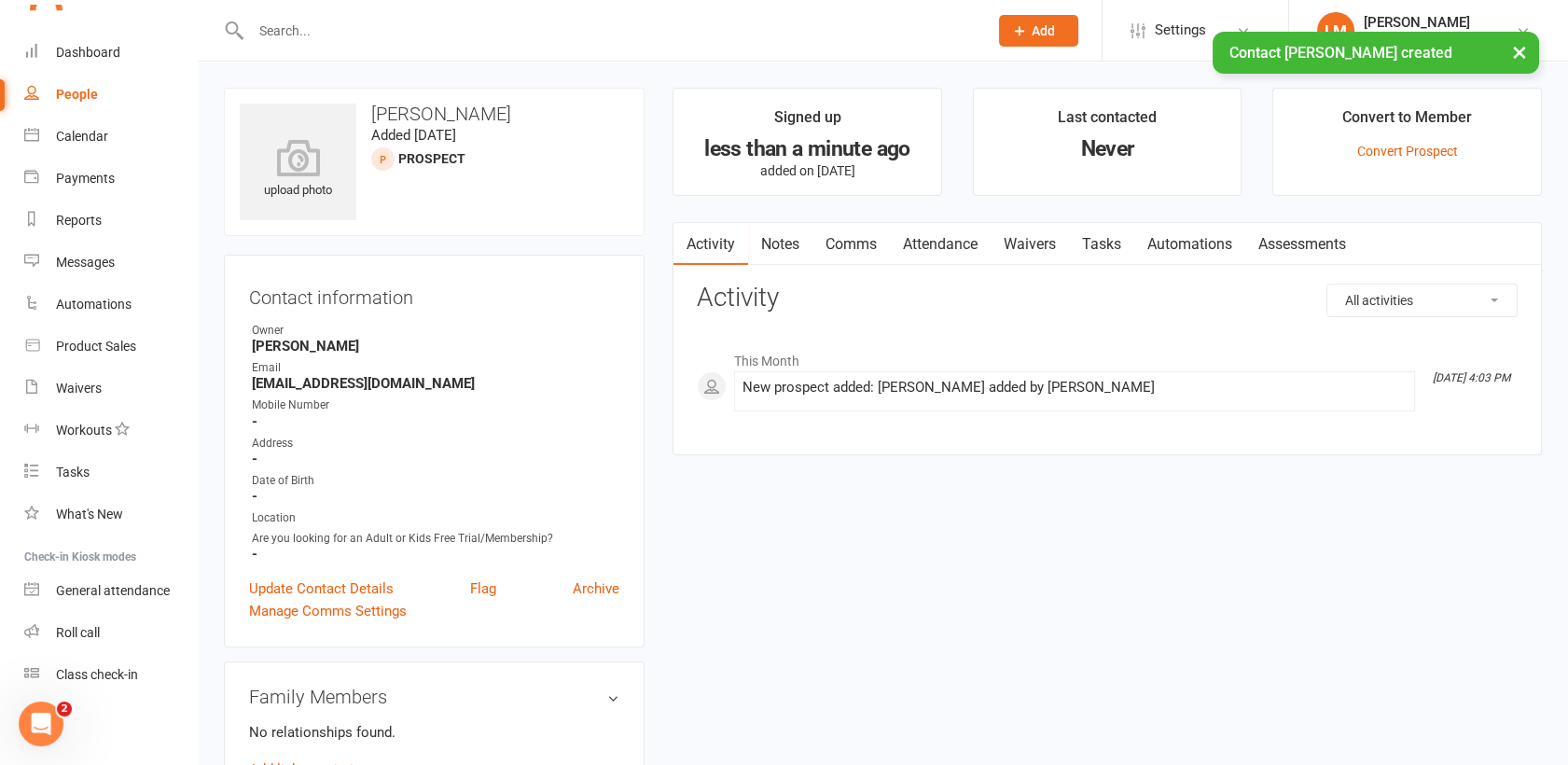
click at [1051, 242] on link "Waivers" at bounding box center [1029, 244] width 78 height 43
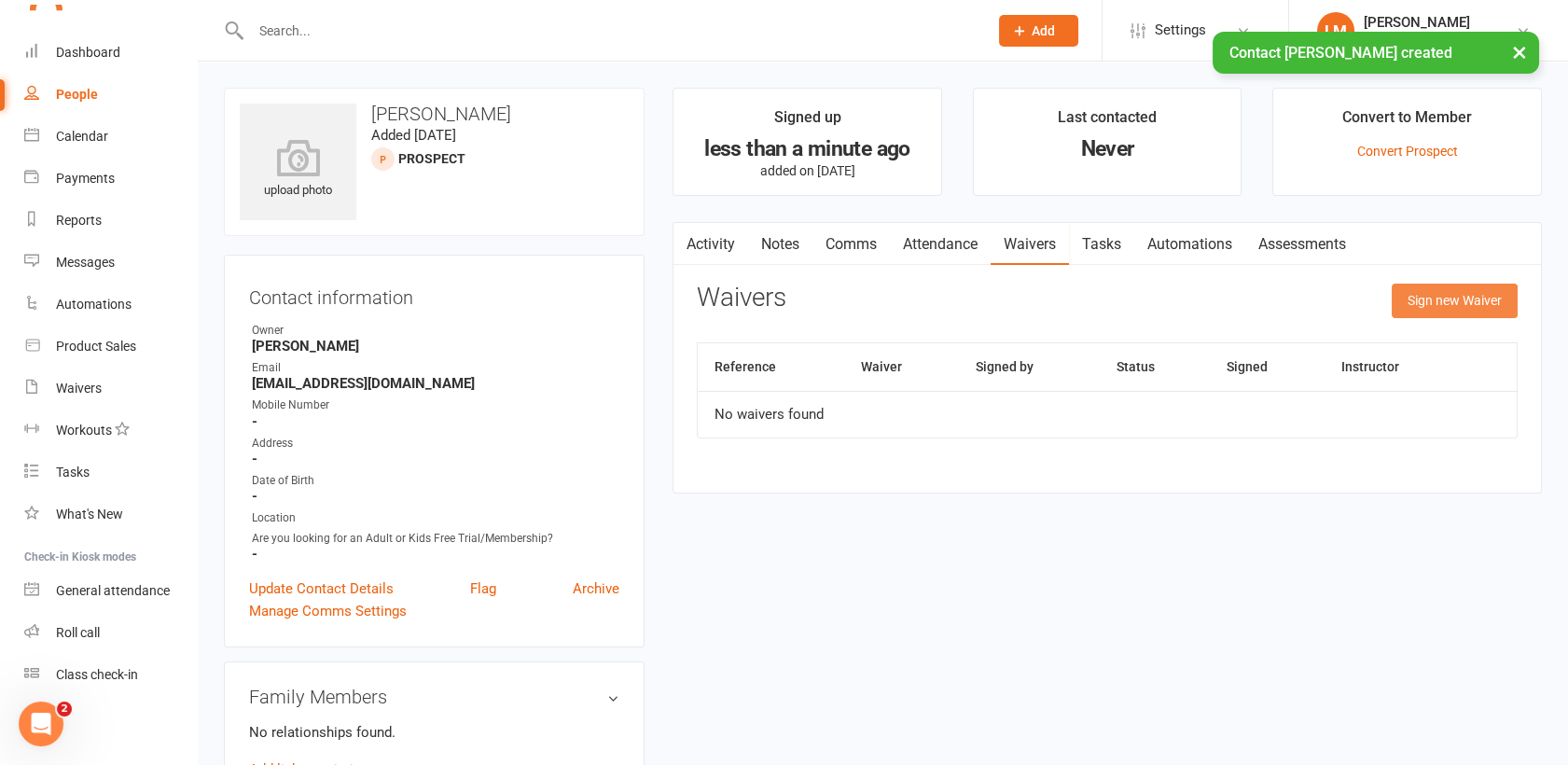
click at [1433, 293] on button "Sign new Waiver" at bounding box center [1455, 301] width 126 height 34
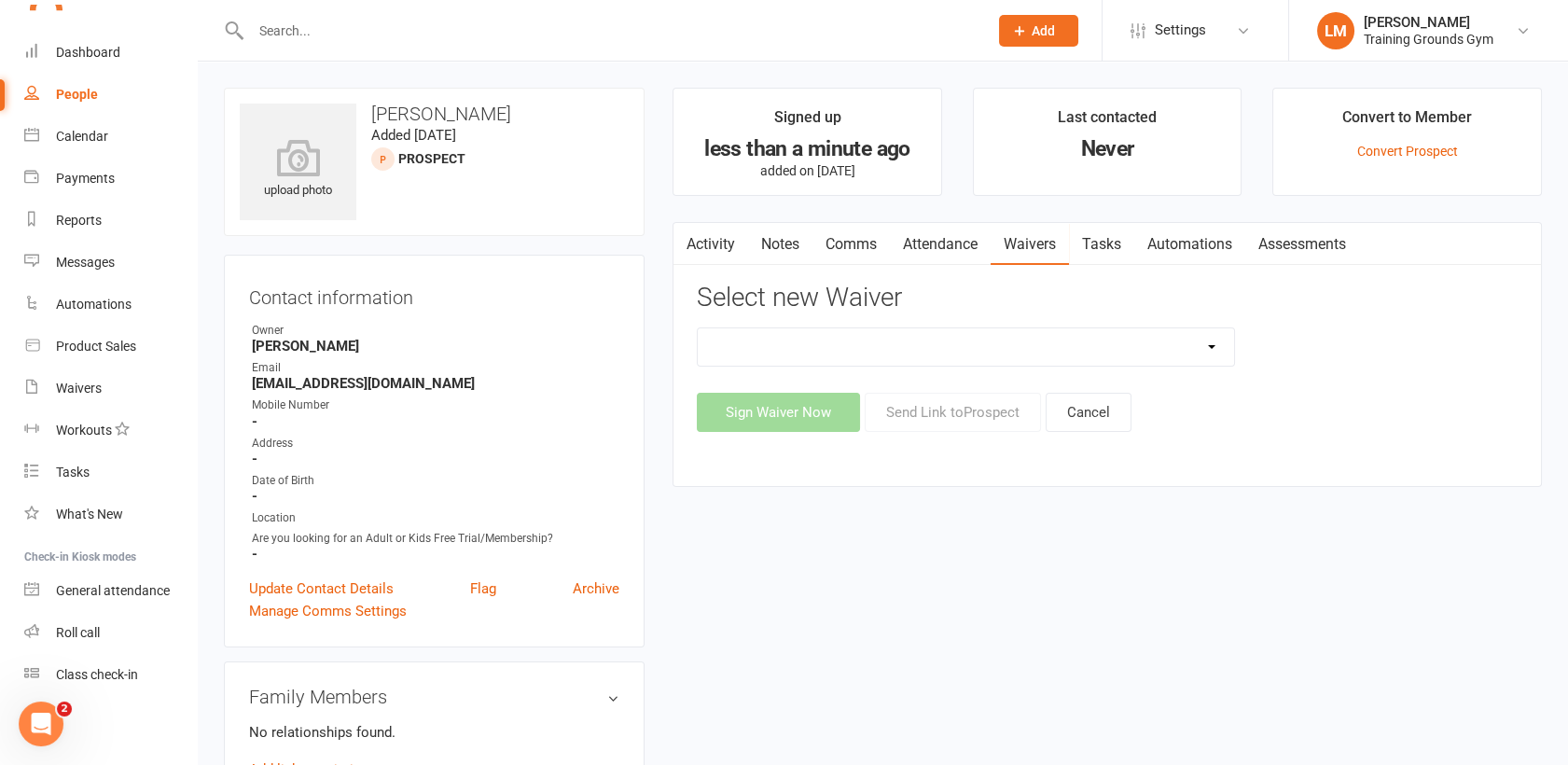
click at [1023, 354] on select "New Member Sign Up Waiver for 16yrs plus & Adult Memberships Only Trial U16 Kid…" at bounding box center [965, 347] width 537 height 38
select select "14034"
click at [698, 328] on select "New Member Sign Up Waiver for 16yrs plus & Adult Memberships Only Trial U16 Kid…" at bounding box center [965, 347] width 537 height 38
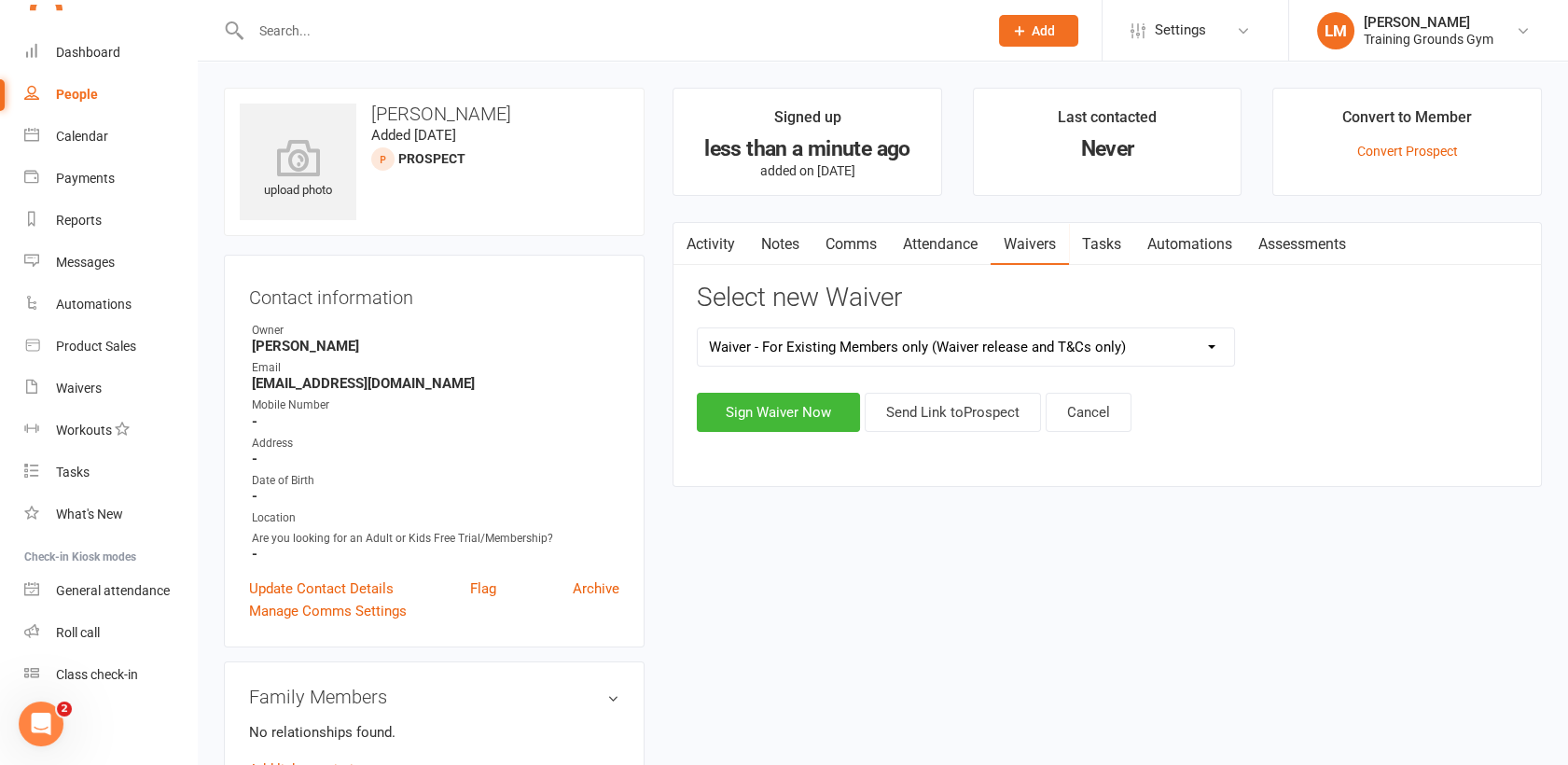
click at [963, 347] on select "New Member Sign Up Waiver for 16yrs plus & Adult Memberships Only Trial U16 Kid…" at bounding box center [965, 347] width 537 height 38
click at [698, 328] on select "New Member Sign Up Waiver for 16yrs plus & Adult Memberships Only Trial U16 Kid…" at bounding box center [965, 347] width 537 height 38
click at [964, 412] on button "Send Link to [GEOGRAPHIC_DATA]" at bounding box center [953, 413] width 177 height 39
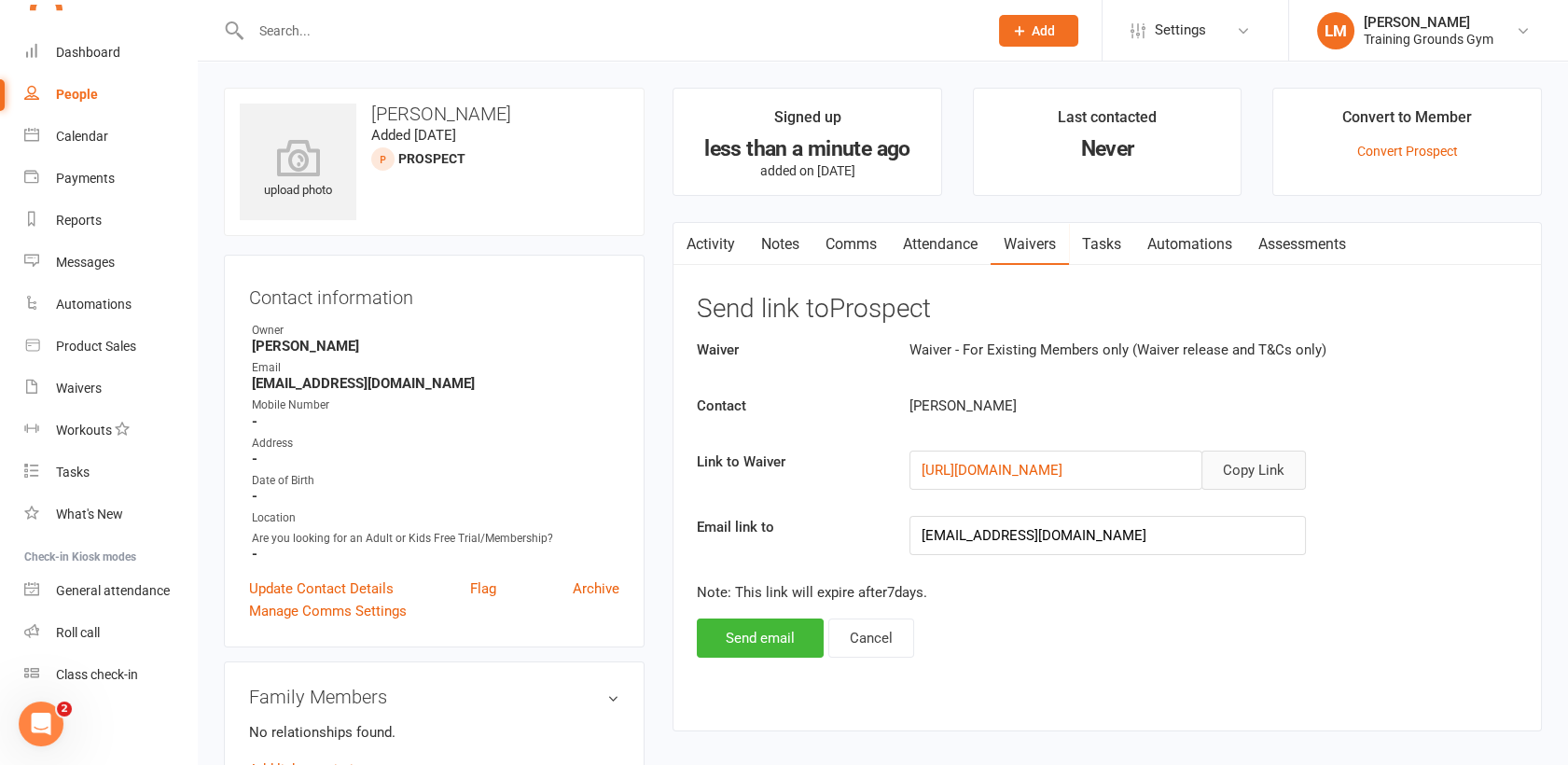
click at [1247, 466] on button "Copy Link" at bounding box center [1253, 470] width 104 height 39
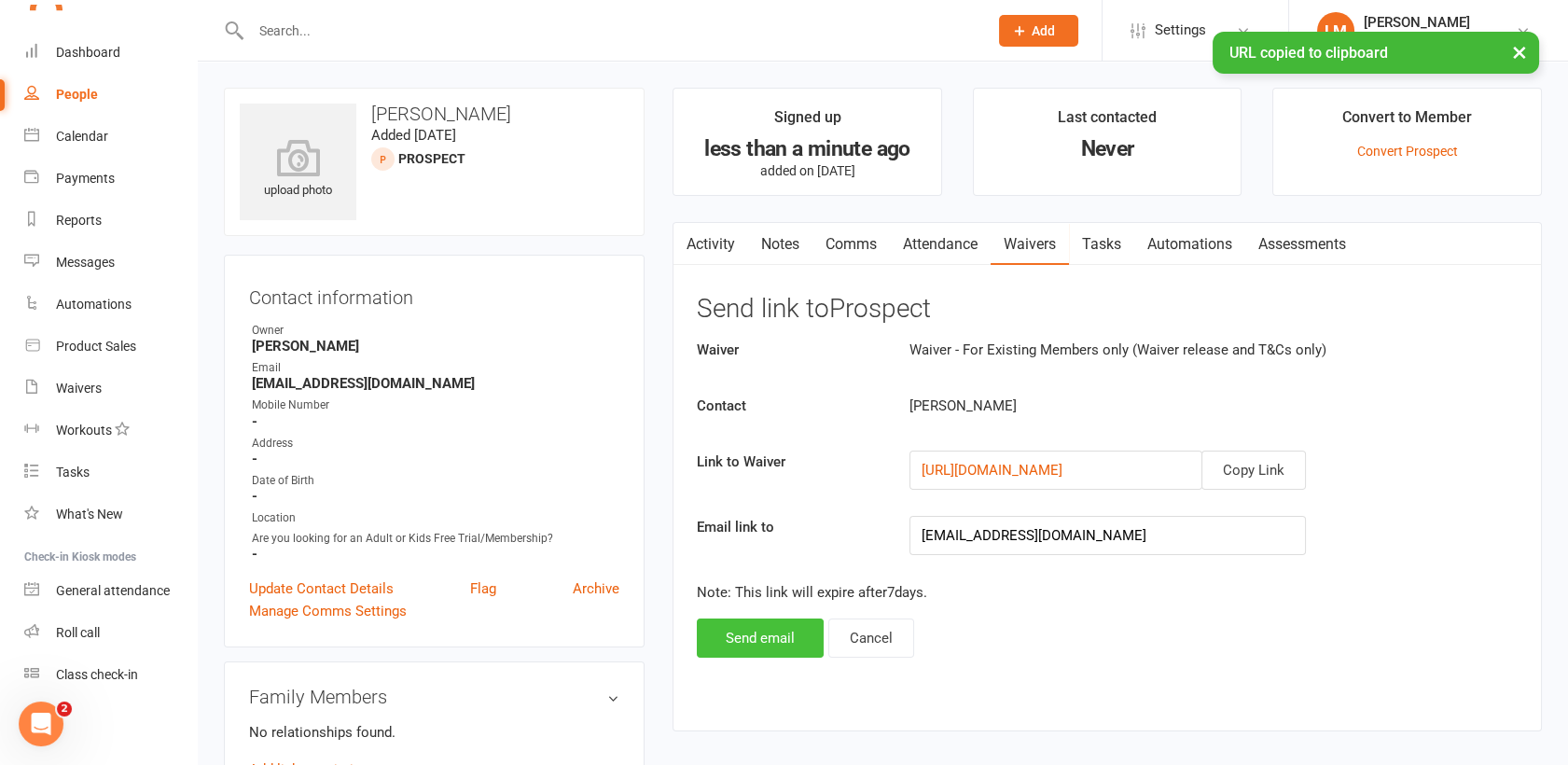
click at [766, 628] on button "Send email" at bounding box center [760, 638] width 127 height 39
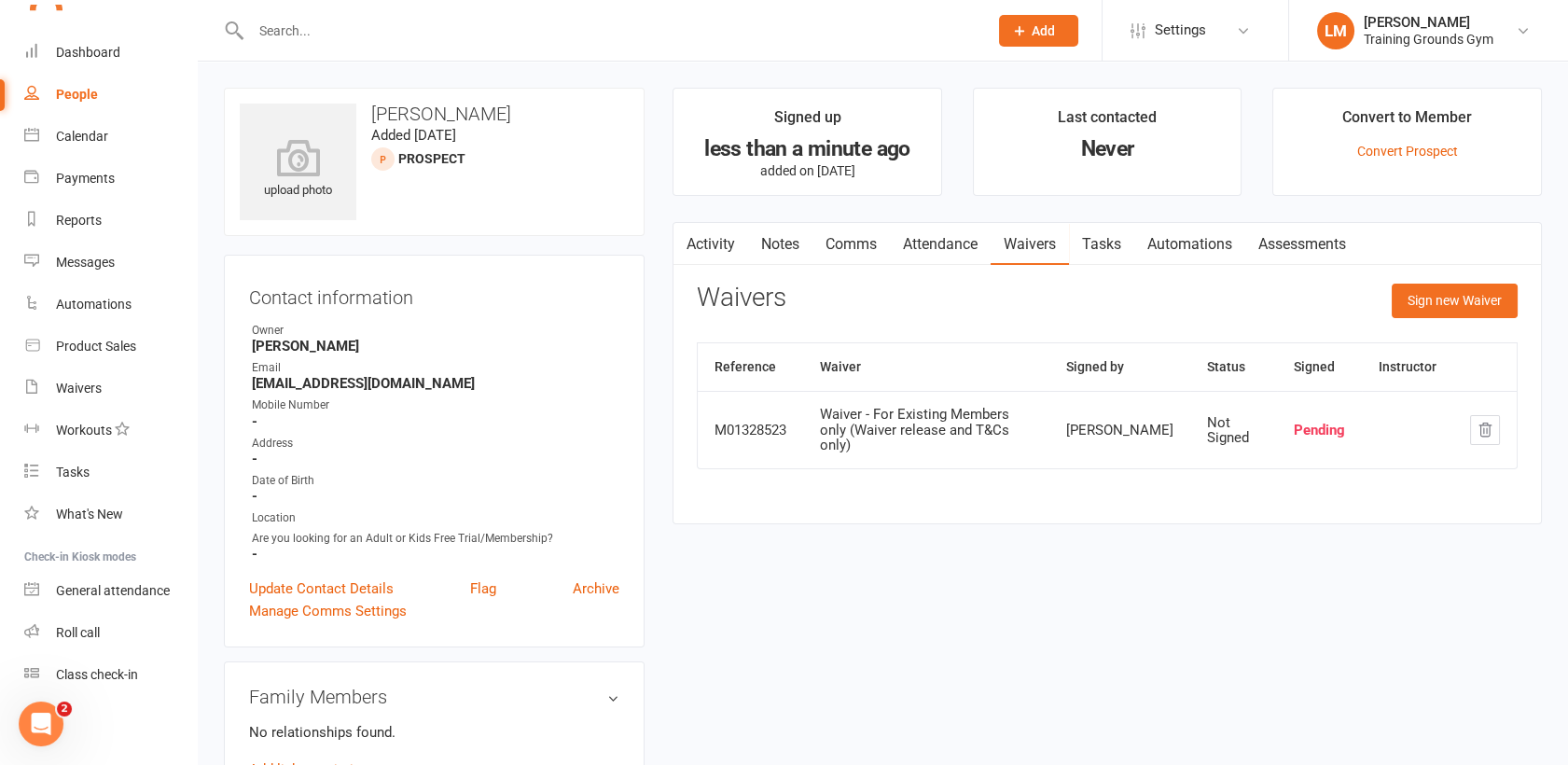
click at [280, 34] on input "text" at bounding box center [610, 31] width 729 height 26
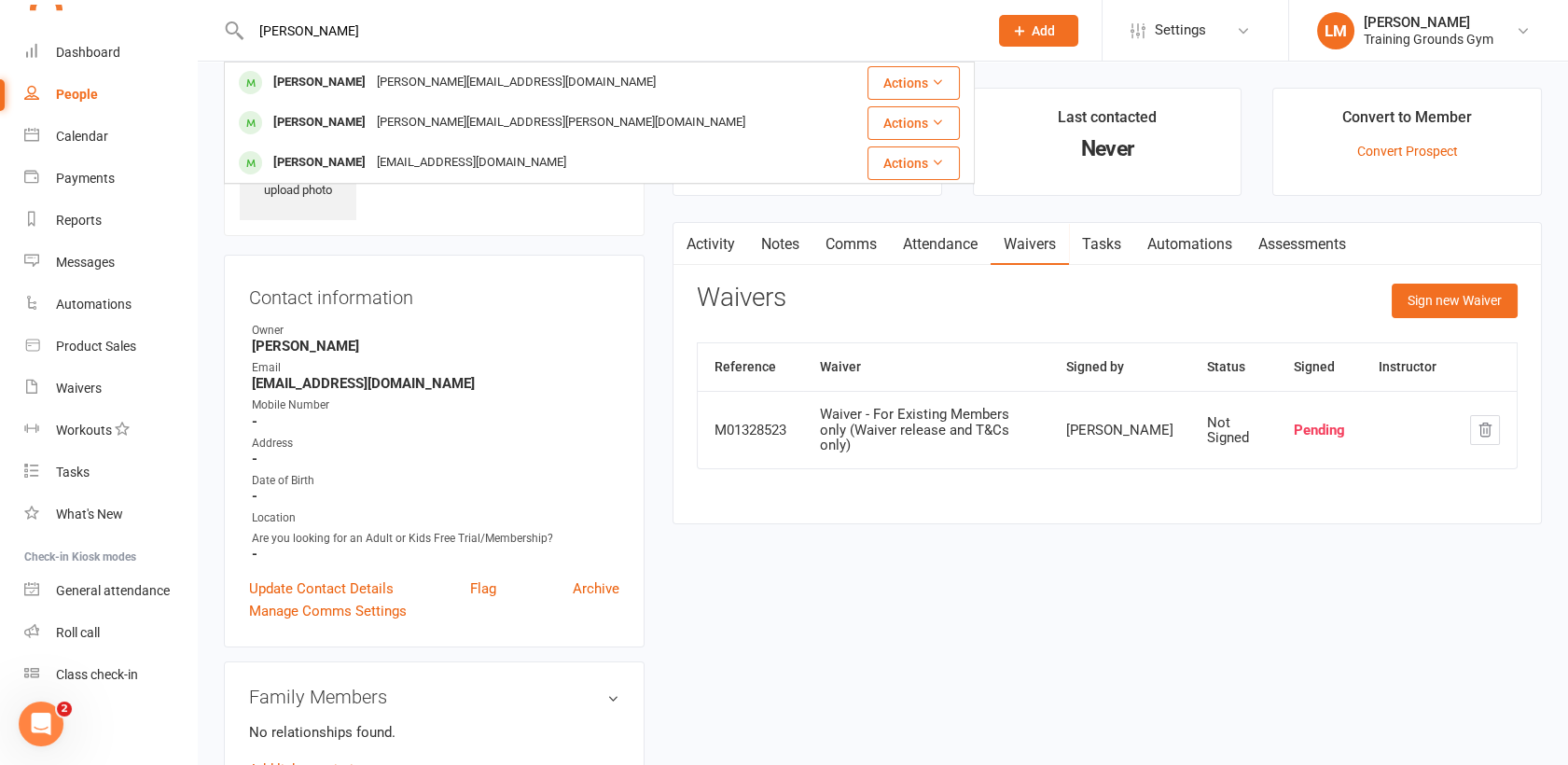
type input "[PERSON_NAME]"
click at [1038, 36] on span "Add" at bounding box center [1043, 31] width 24 height 15
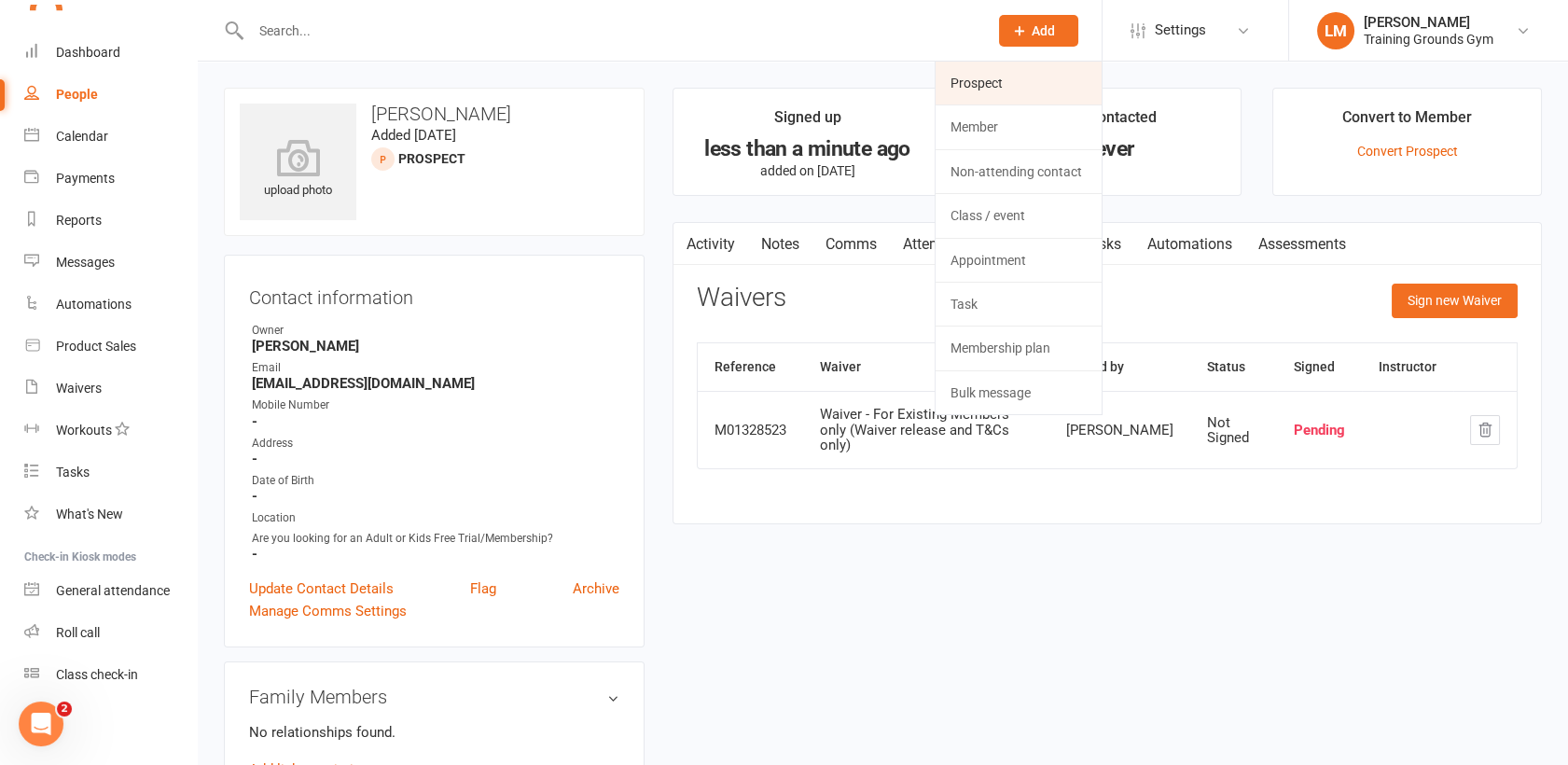
click at [986, 76] on link "Prospect" at bounding box center [1018, 83] width 166 height 43
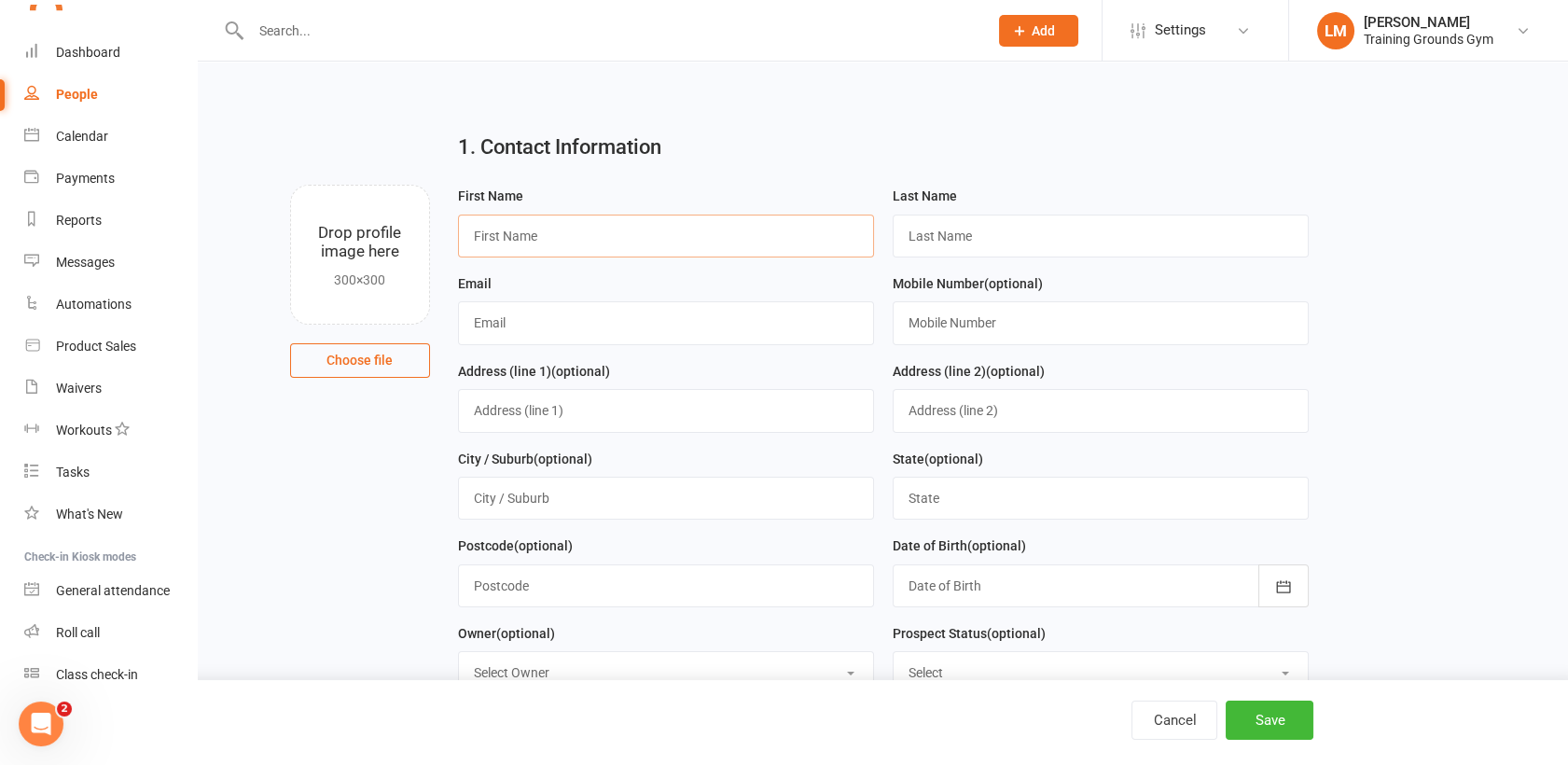
click at [510, 234] on input "text" at bounding box center [666, 236] width 416 height 43
type input "[PERSON_NAME]"
type input "Peihopa"
type input "[EMAIL_ADDRESS][DOMAIN_NAME]"
type input "0435611613"
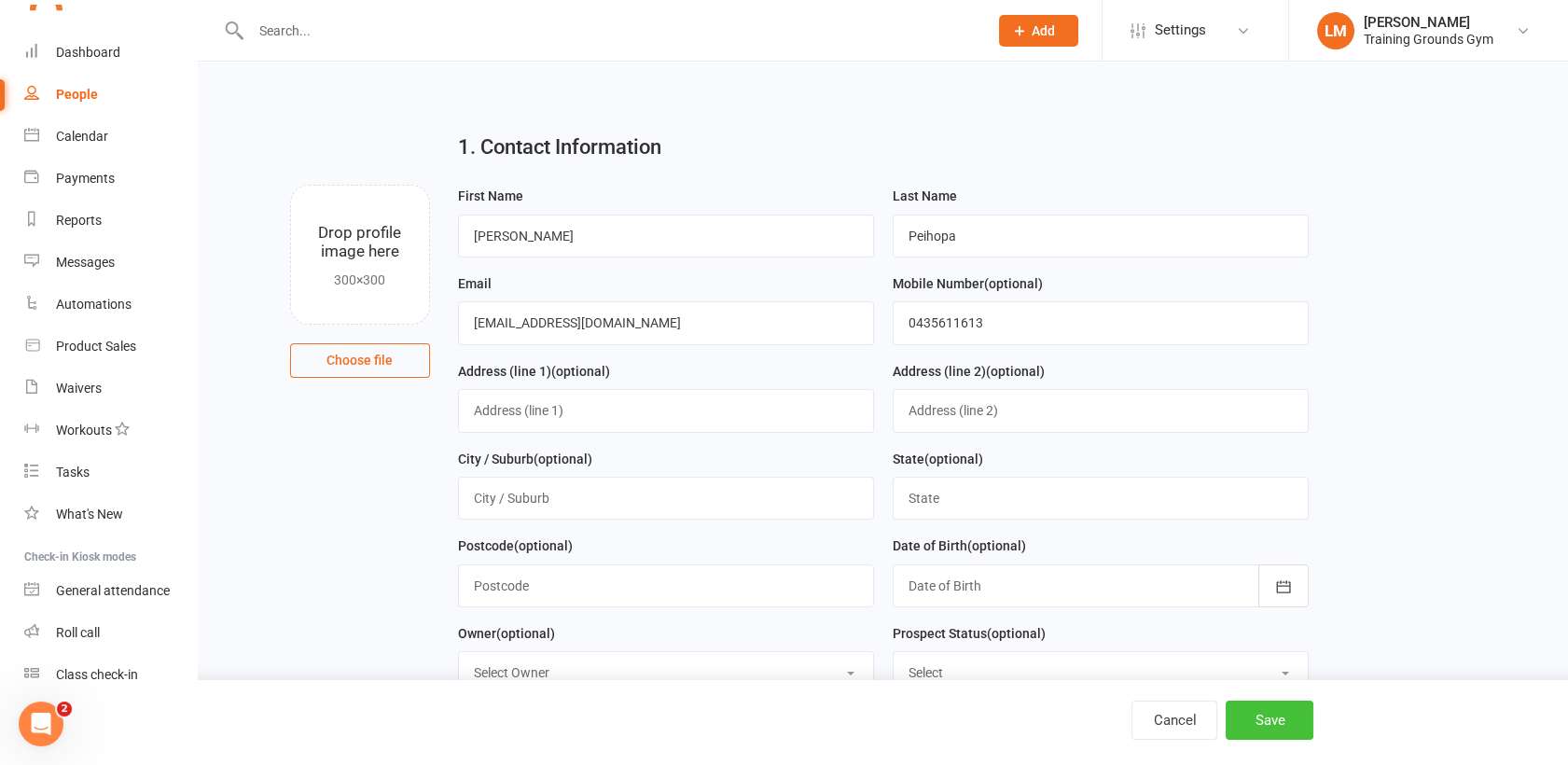
click at [1279, 710] on button "Save" at bounding box center [1269, 720] width 87 height 39
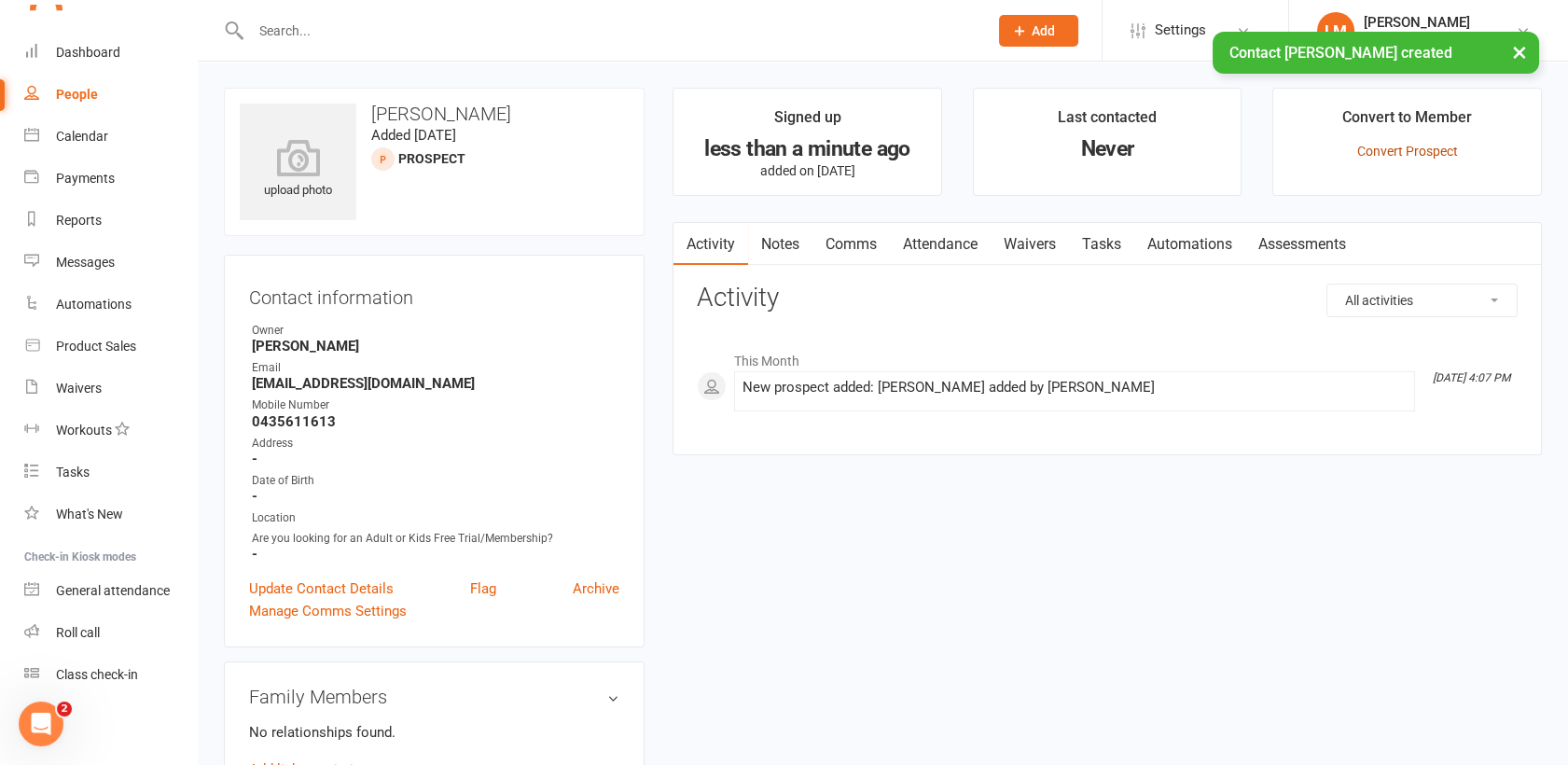
click at [1402, 147] on link "Convert Prospect" at bounding box center [1407, 151] width 101 height 15
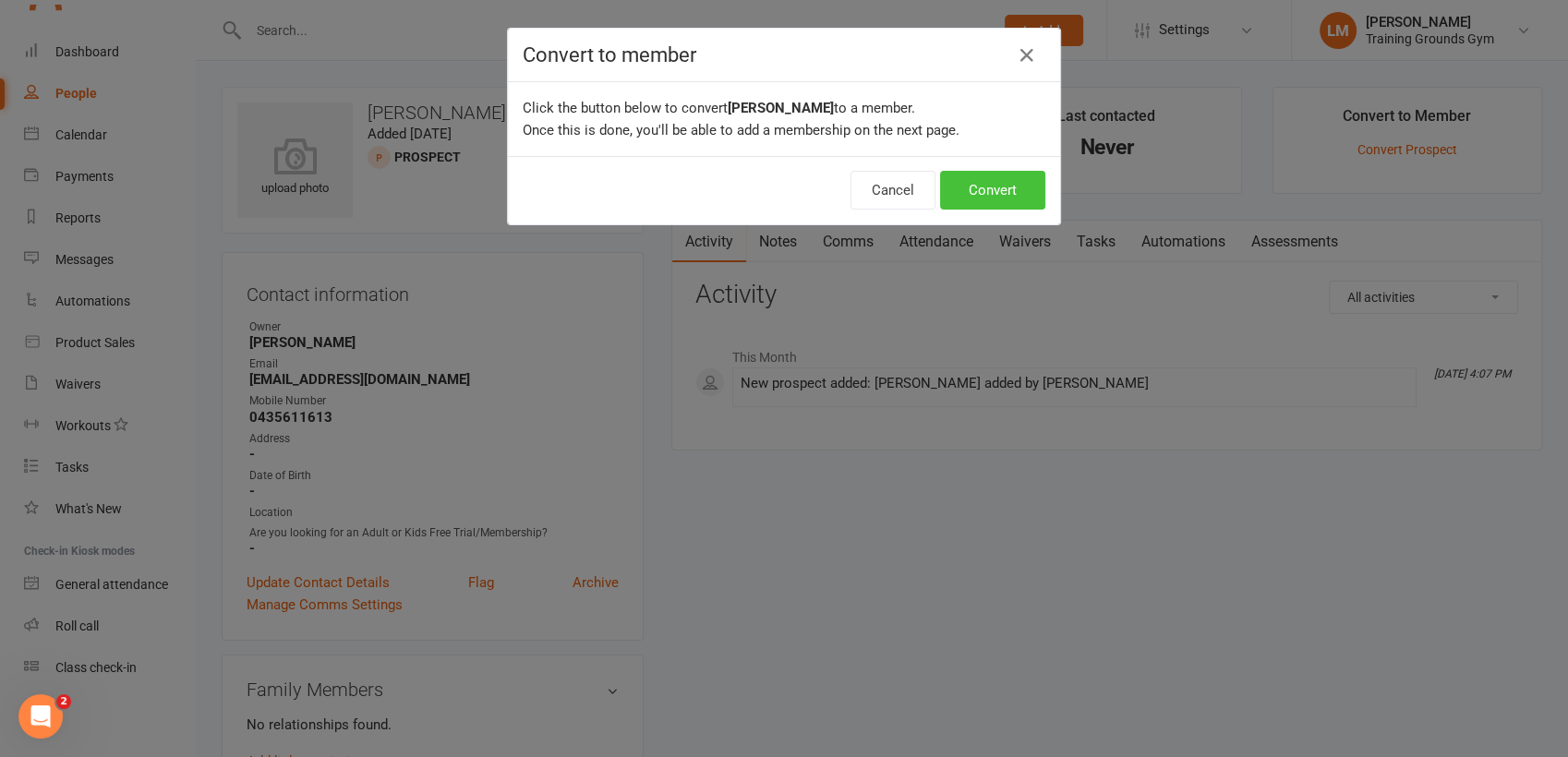
click at [963, 181] on button "Convert" at bounding box center [992, 191] width 105 height 39
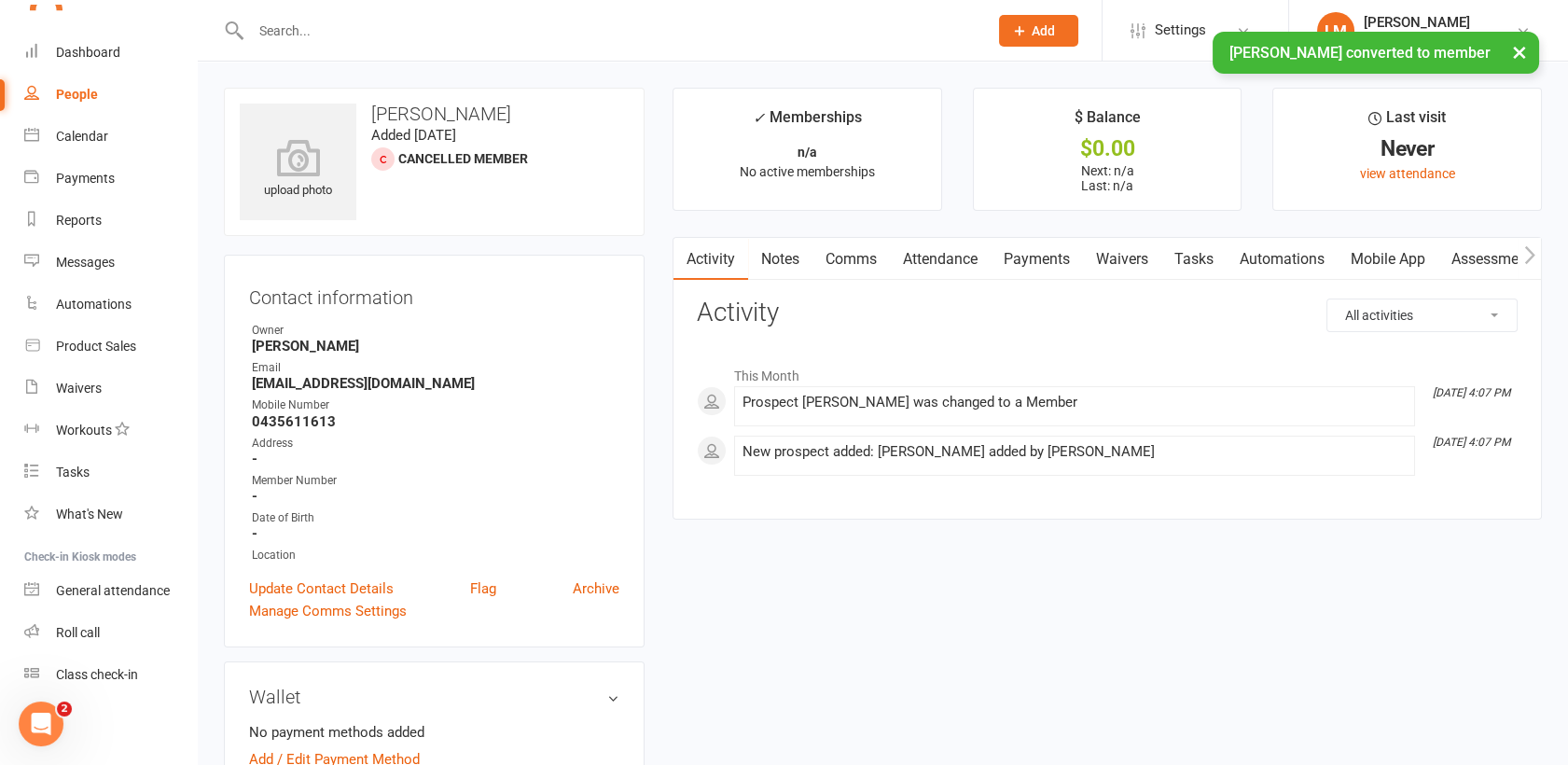
click at [1123, 252] on link "Waivers" at bounding box center [1121, 259] width 78 height 43
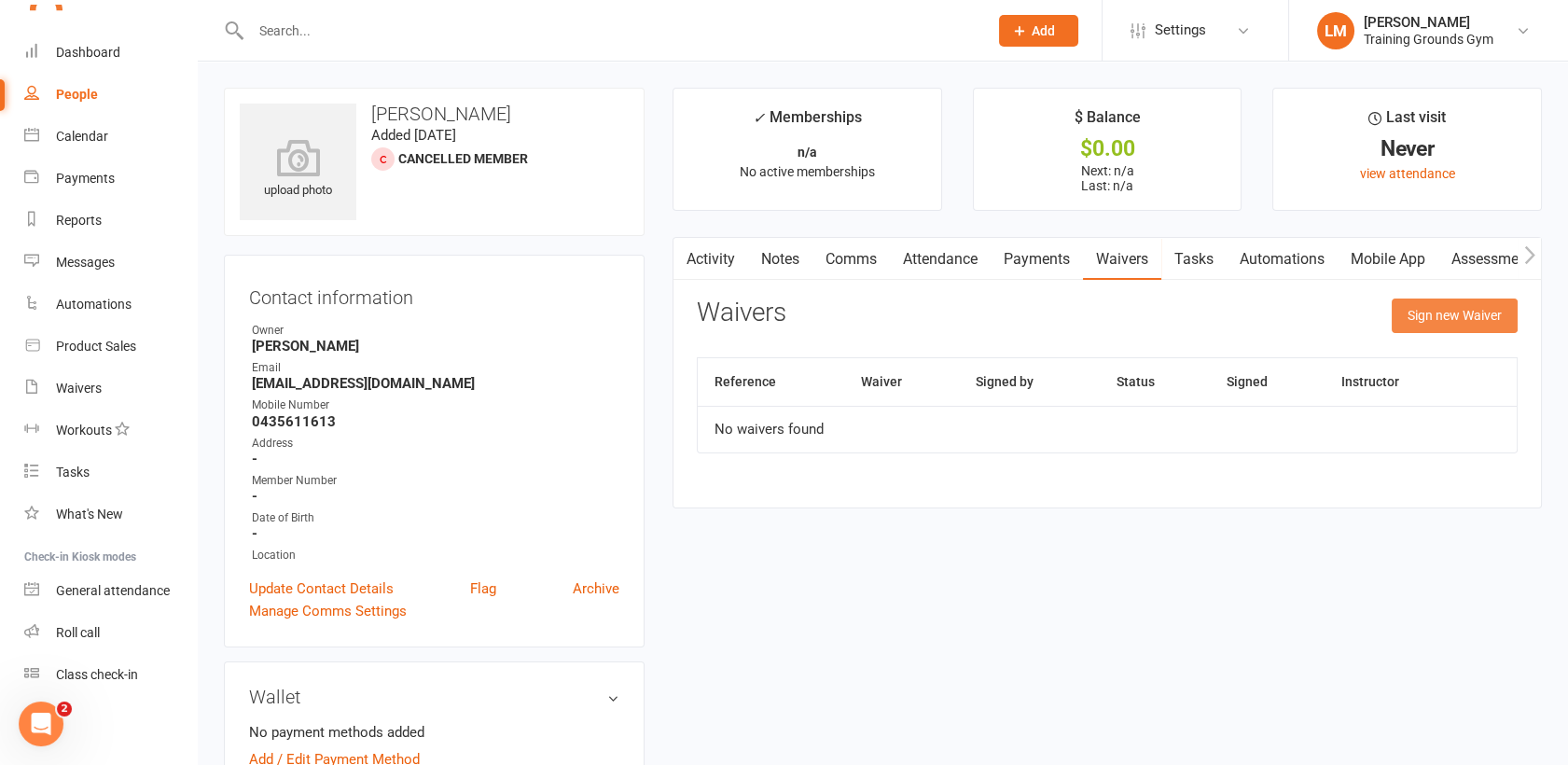
drag, startPoint x: 1429, startPoint y: 318, endPoint x: 1479, endPoint y: 310, distance: 50.6
click at [1479, 310] on button "Sign new Waiver" at bounding box center [1455, 316] width 126 height 34
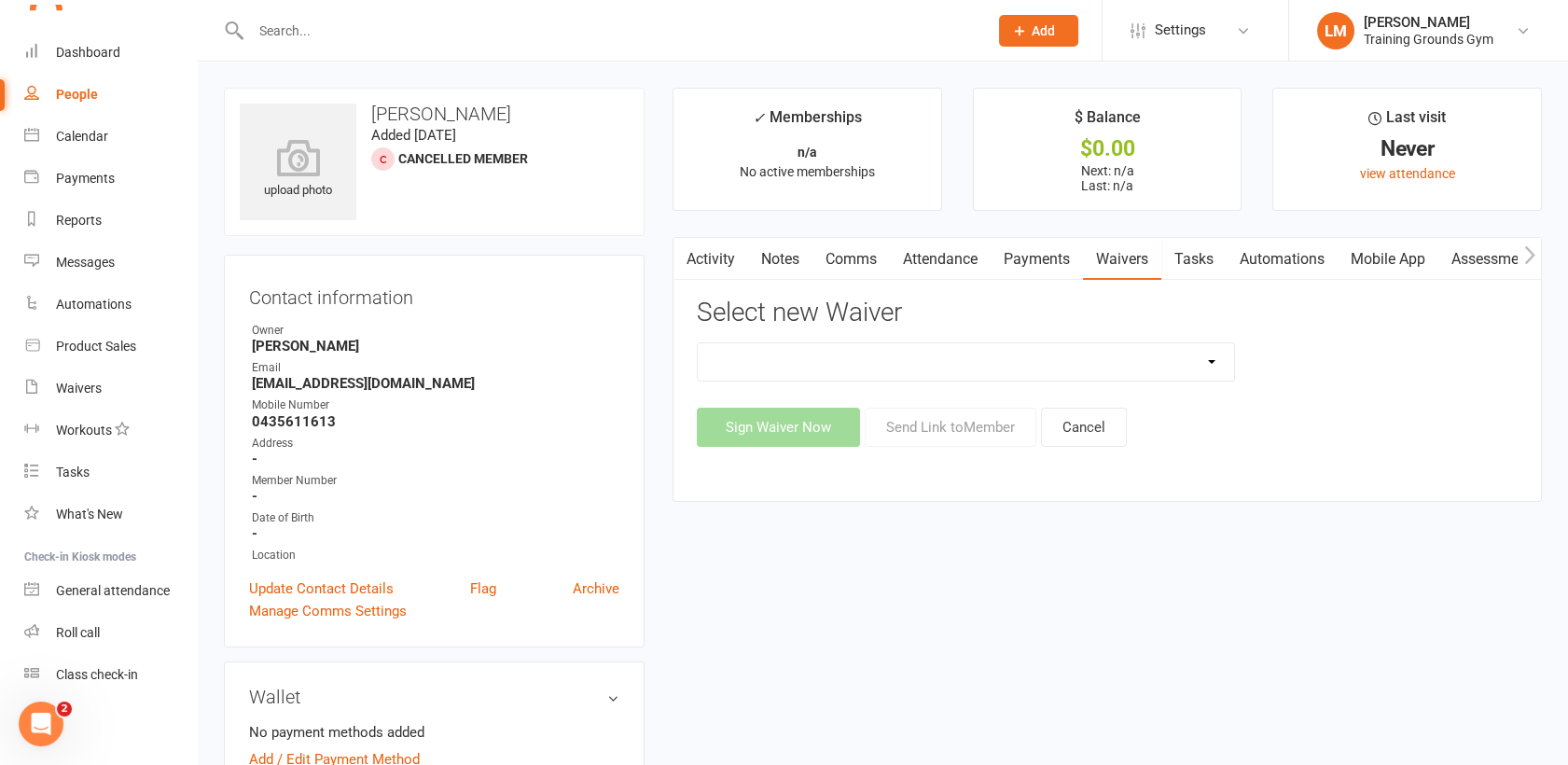
click at [1105, 364] on select "New Member Sign Up Waiver for 16yrs plus & Adult Memberships Only Trial U16 Kid…" at bounding box center [965, 362] width 537 height 38
select select "14034"
click at [698, 343] on select "New Member Sign Up Waiver for 16yrs plus & Adult Memberships Only Trial U16 Kid…" at bounding box center [965, 362] width 537 height 38
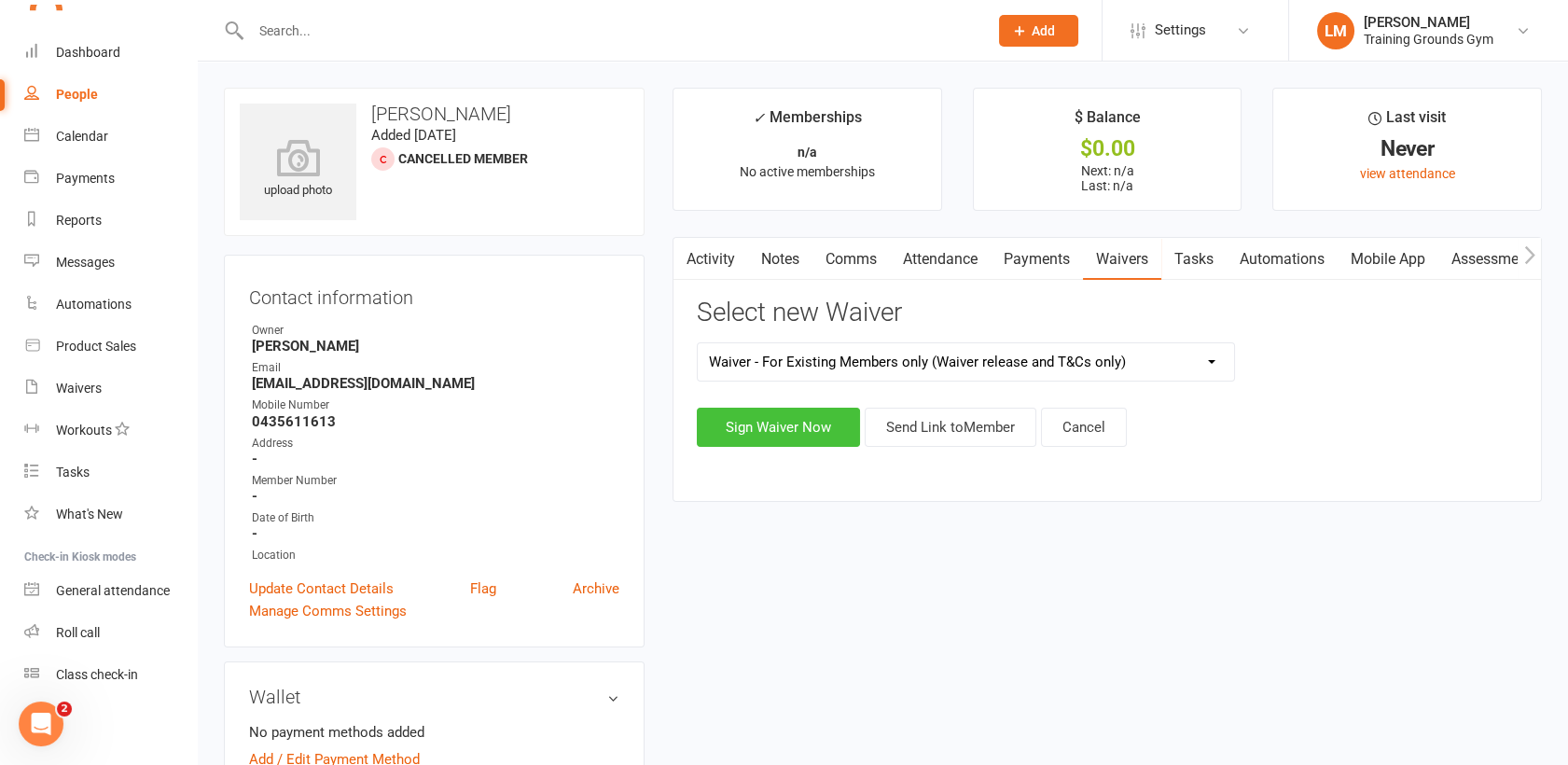
click at [803, 421] on button "Sign Waiver Now" at bounding box center [778, 428] width 164 height 39
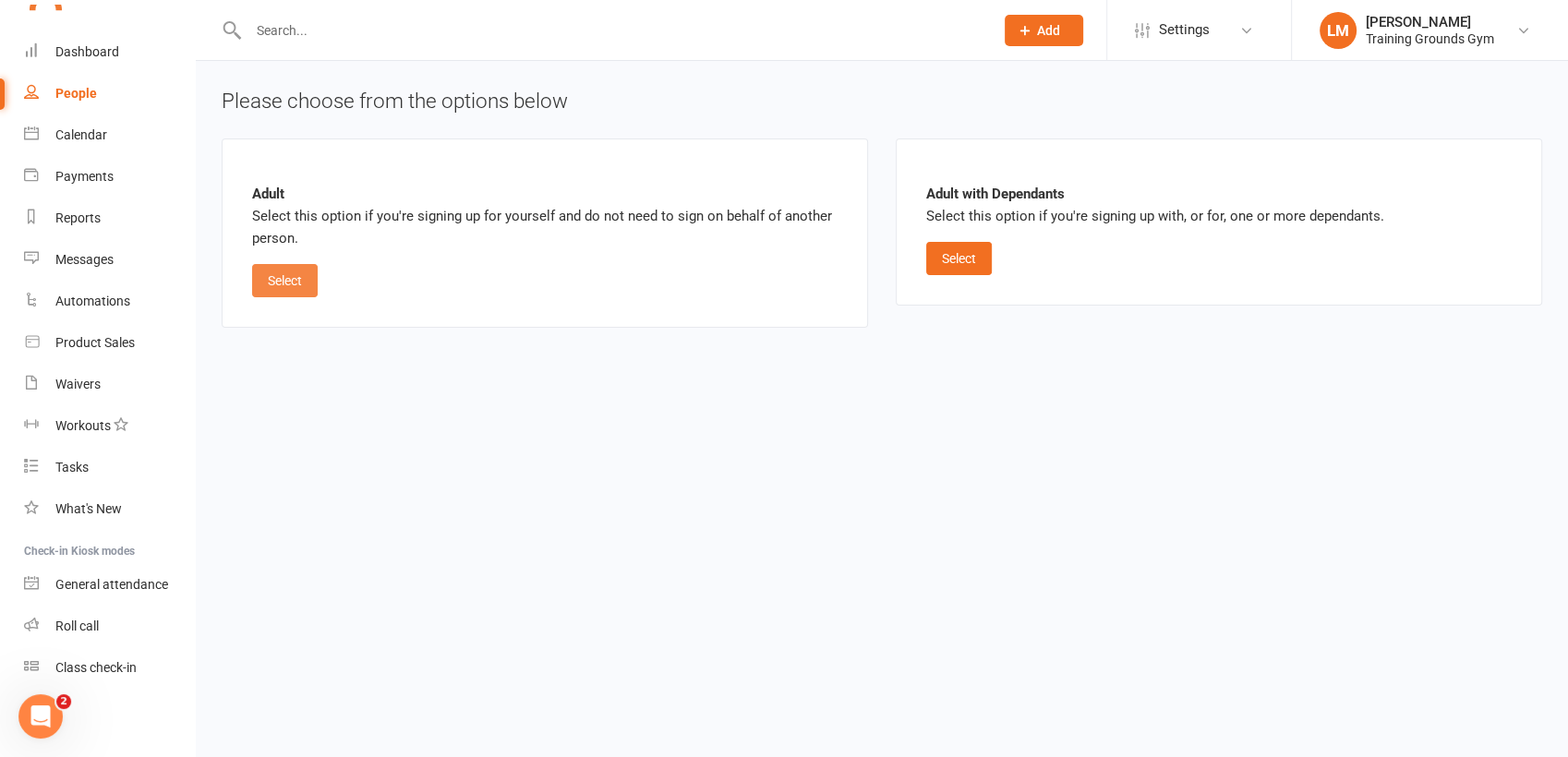
click at [306, 280] on button "Select" at bounding box center [285, 281] width 65 height 33
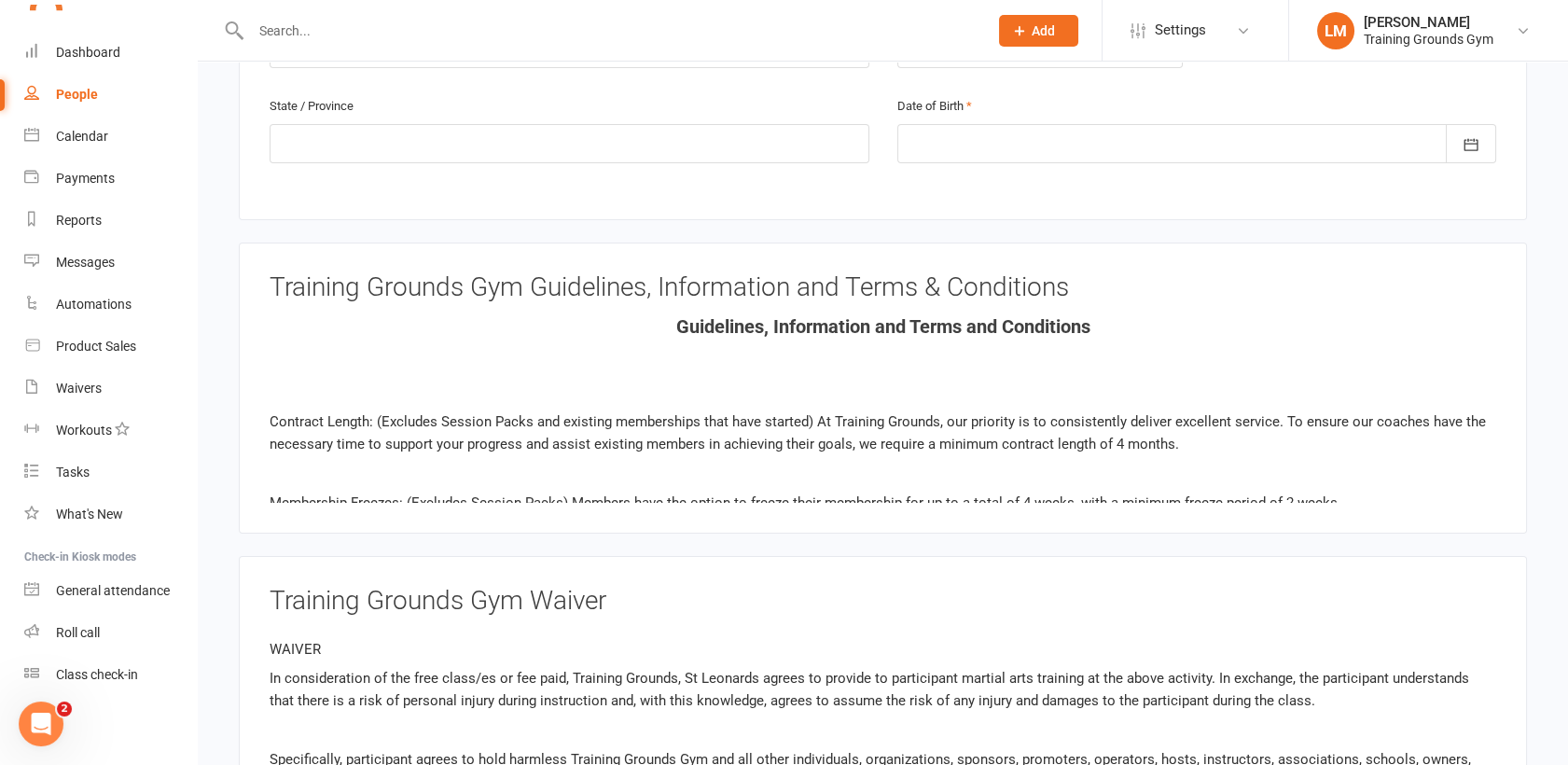
scroll to position [844, 0]
click at [957, 122] on div at bounding box center [1198, 142] width 600 height 39
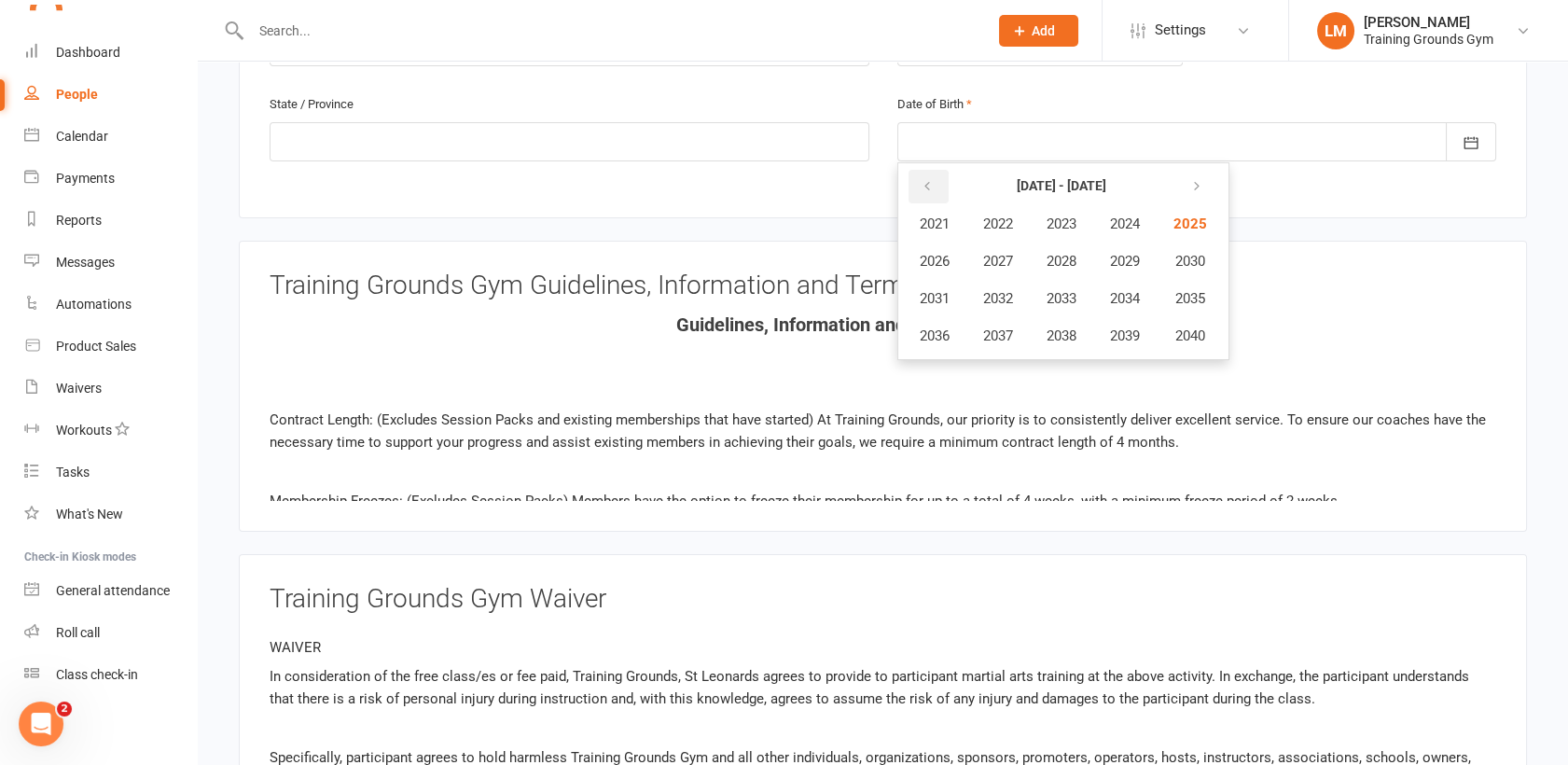
click at [936, 170] on button "button" at bounding box center [929, 187] width 40 height 34
click at [933, 170] on button "button" at bounding box center [929, 187] width 40 height 34
click at [1213, 245] on button "1990" at bounding box center [1187, 261] width 61 height 36
click at [1041, 290] on span "August" at bounding box center [1035, 299] width 44 height 17
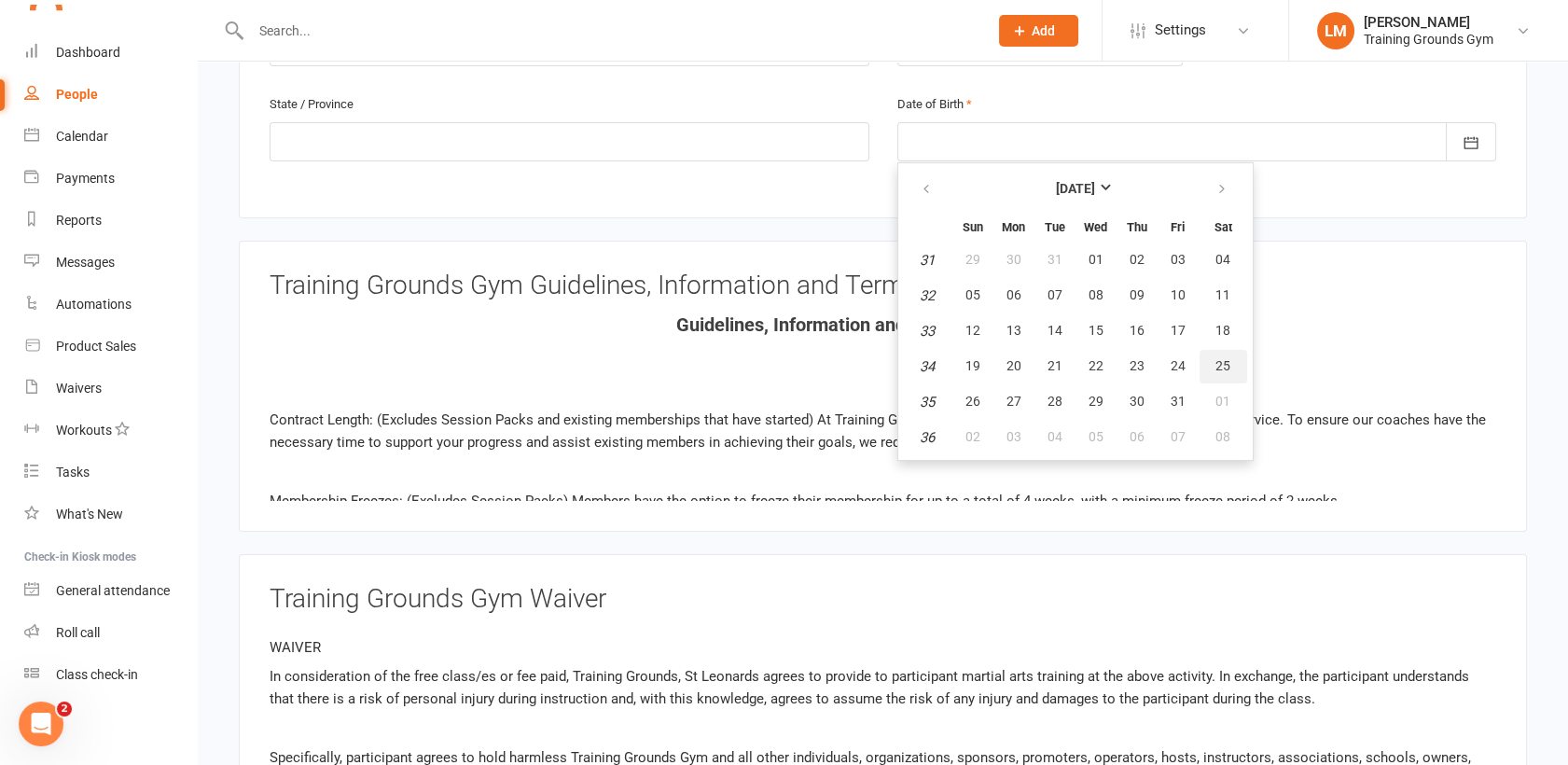
click at [1231, 350] on button "25" at bounding box center [1223, 367] width 48 height 34
type input "[DATE]"
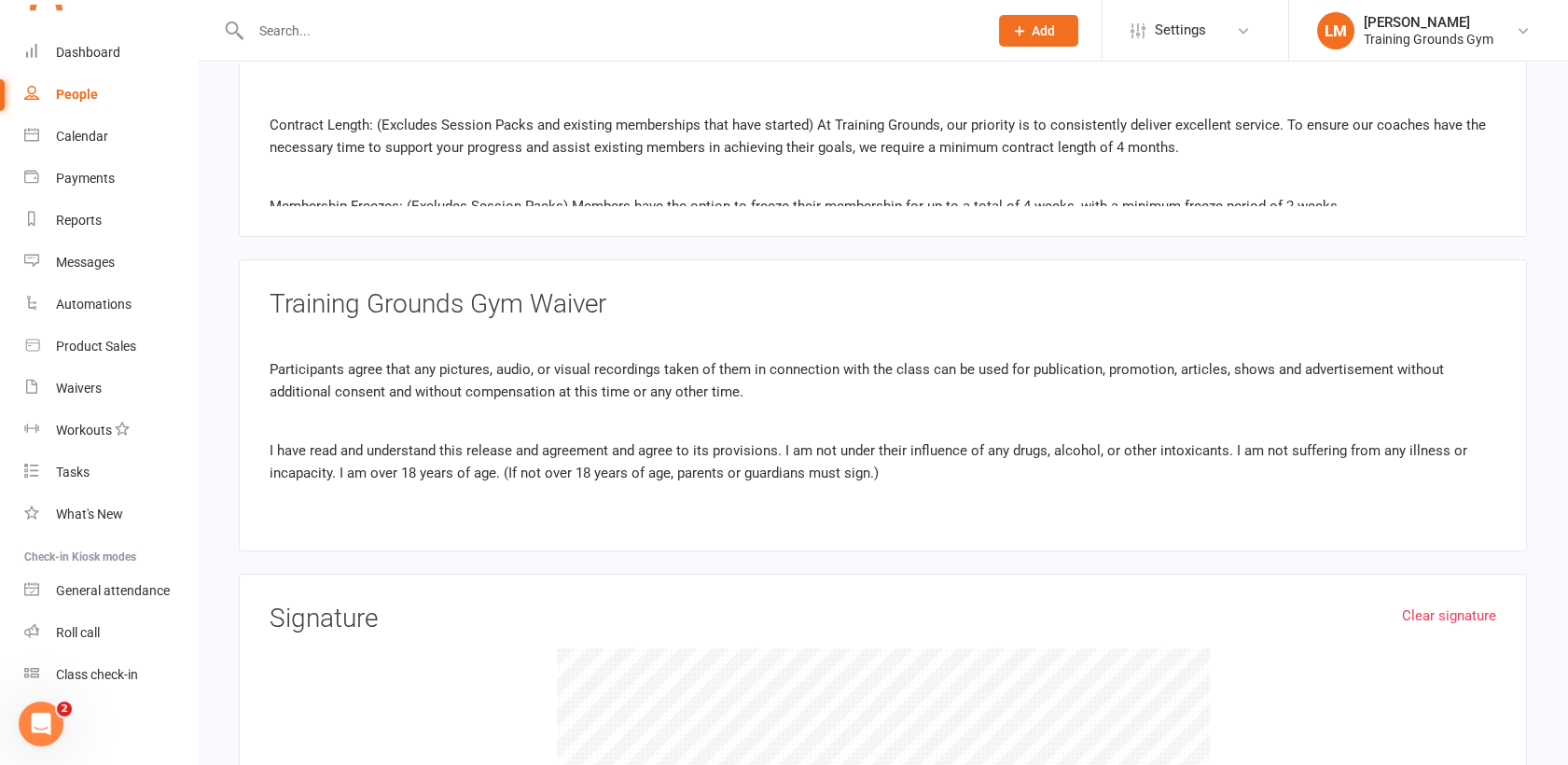
scroll to position [0, 0]
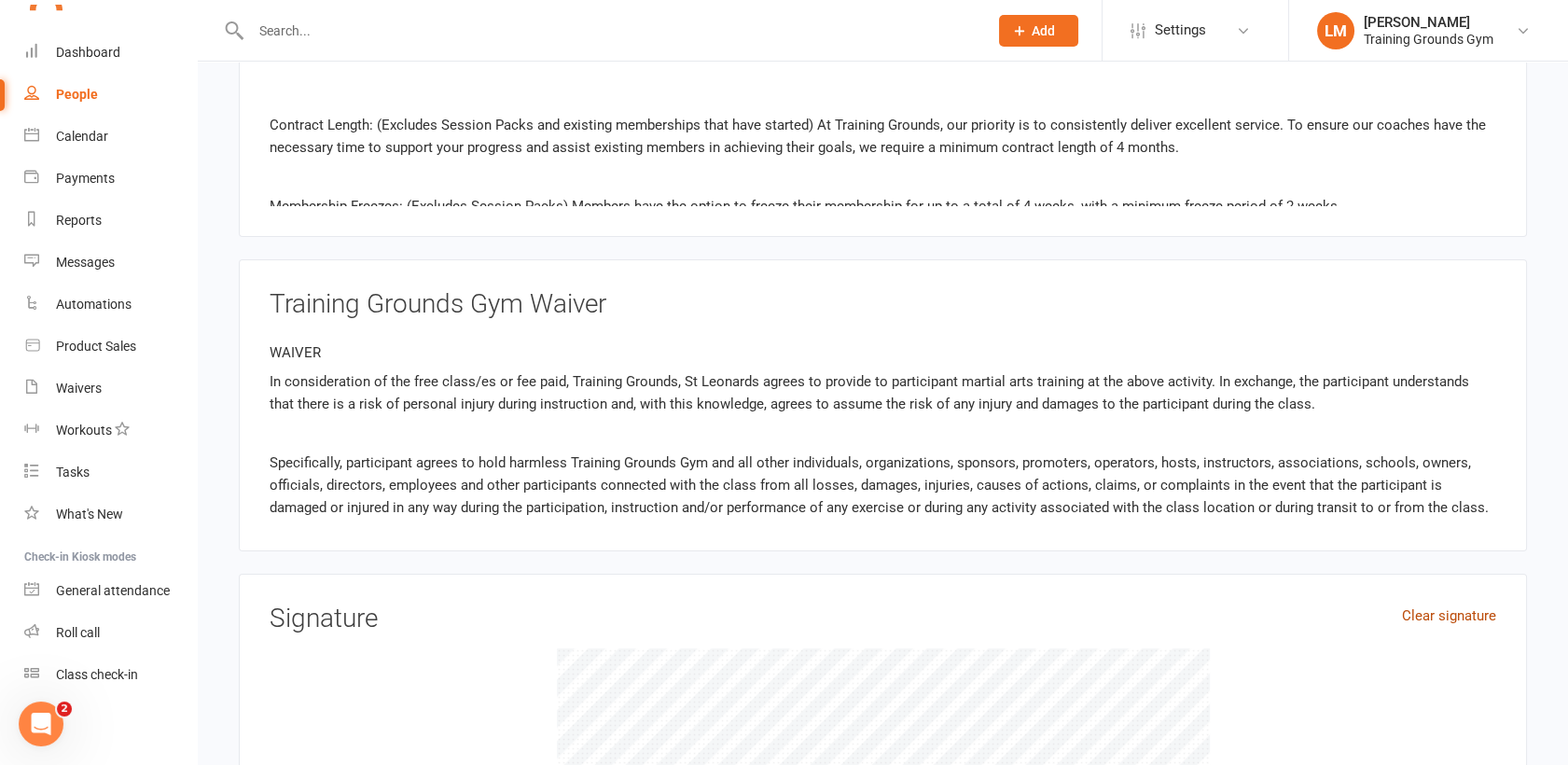
click at [1463, 604] on link "Clear signature" at bounding box center [1449, 616] width 94 height 23
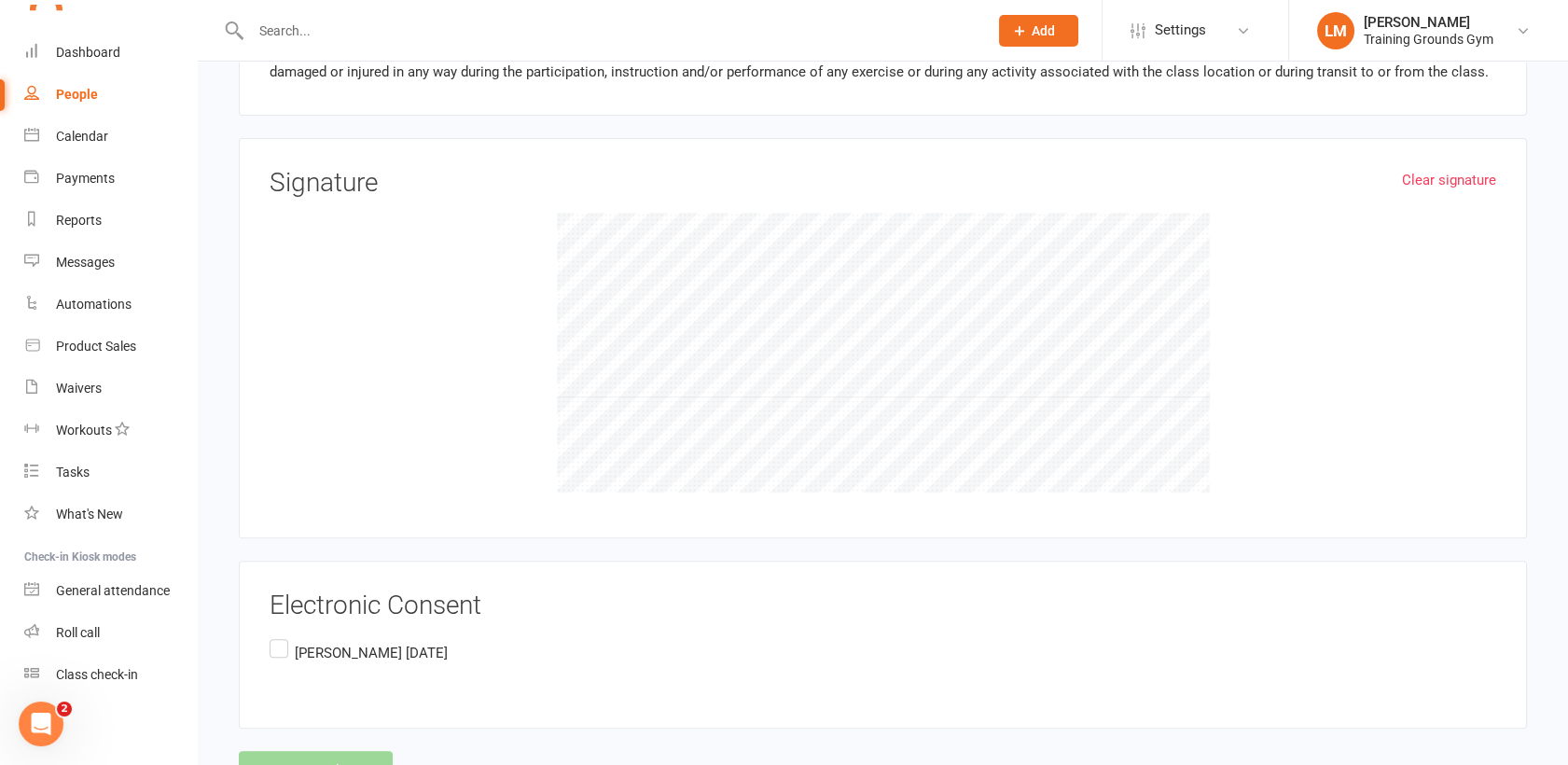
scroll to position [1629, 0]
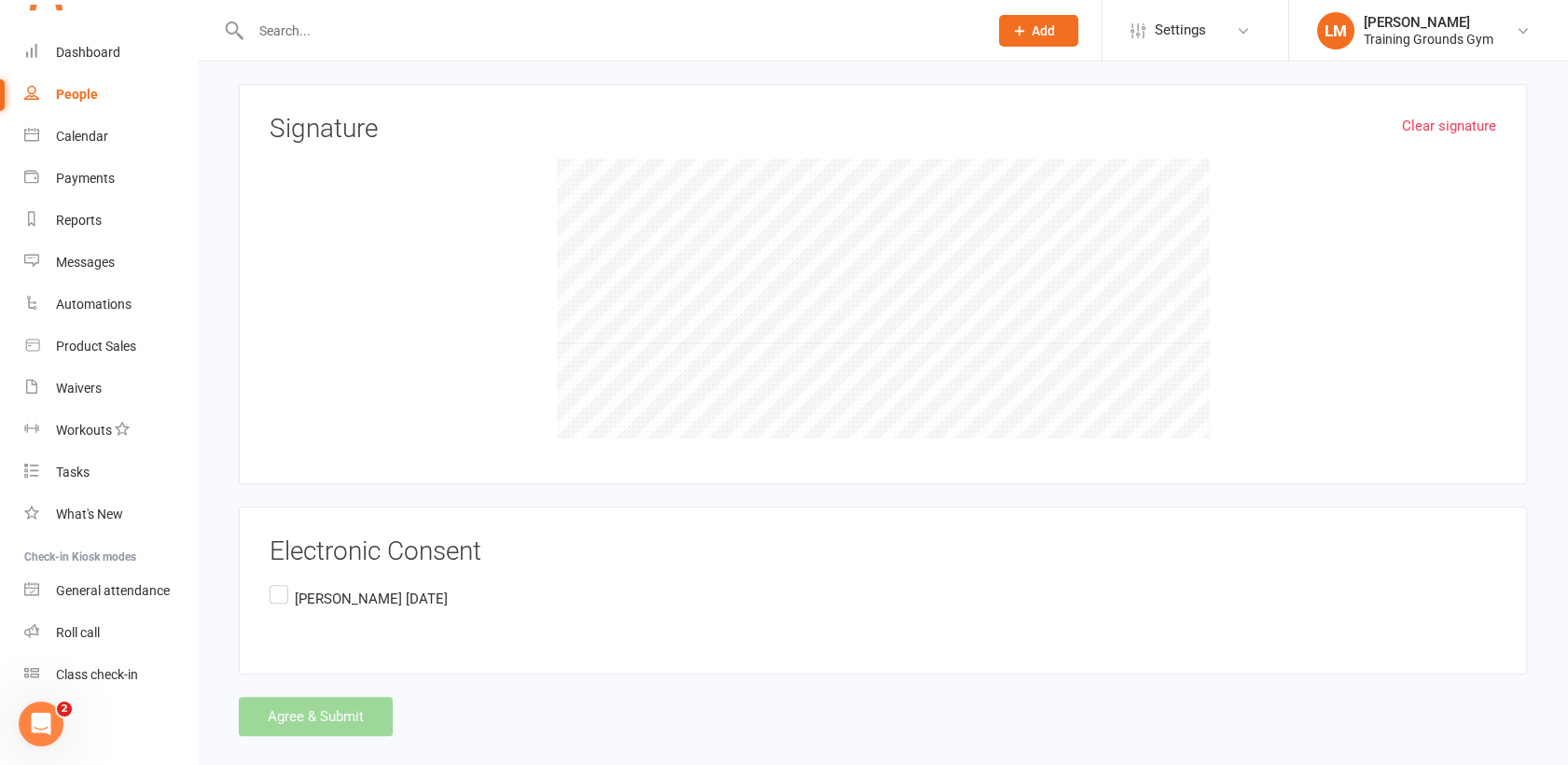
click at [287, 581] on label "[PERSON_NAME] [DATE]" at bounding box center [359, 599] width 179 height 37
click at [282, 581] on input "[PERSON_NAME] [DATE]" at bounding box center [275, 581] width 12 height 0
click at [323, 696] on button "Agree & Submit" at bounding box center [316, 716] width 154 height 39
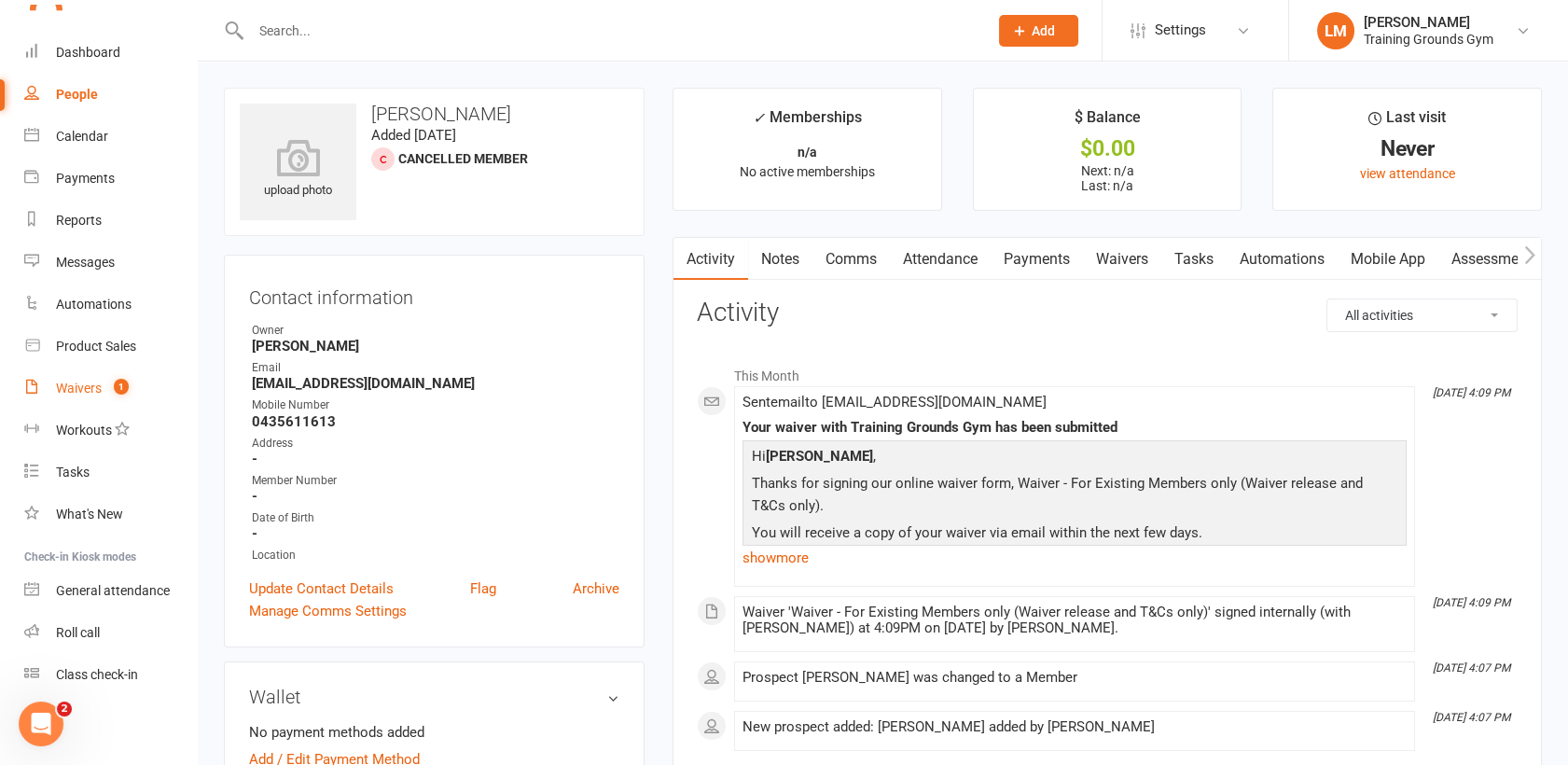
click at [101, 398] on link "Waivers 1" at bounding box center [111, 388] width 173 height 42
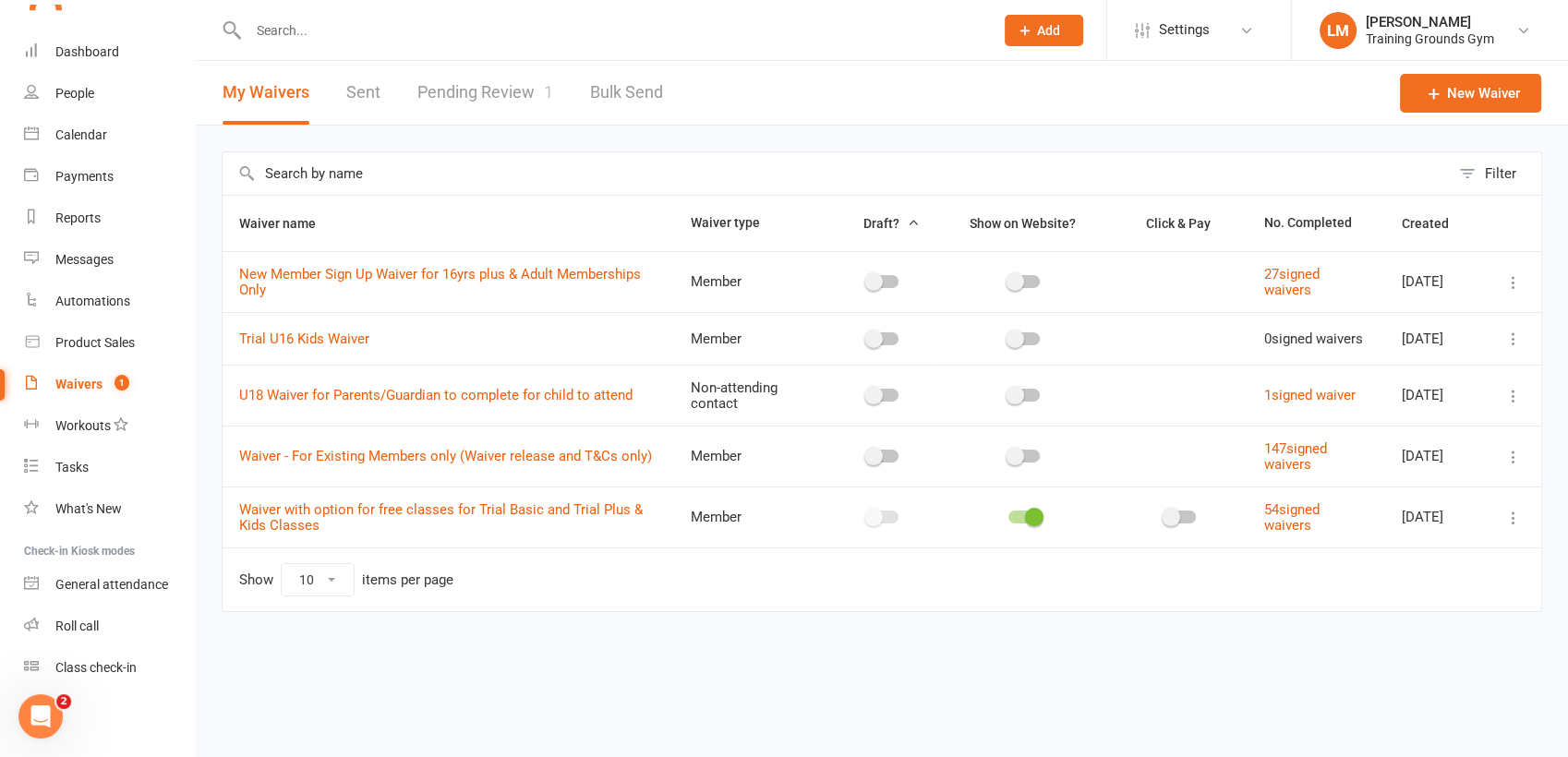
click at [450, 86] on link "Pending Review 1" at bounding box center [486, 92] width 136 height 63
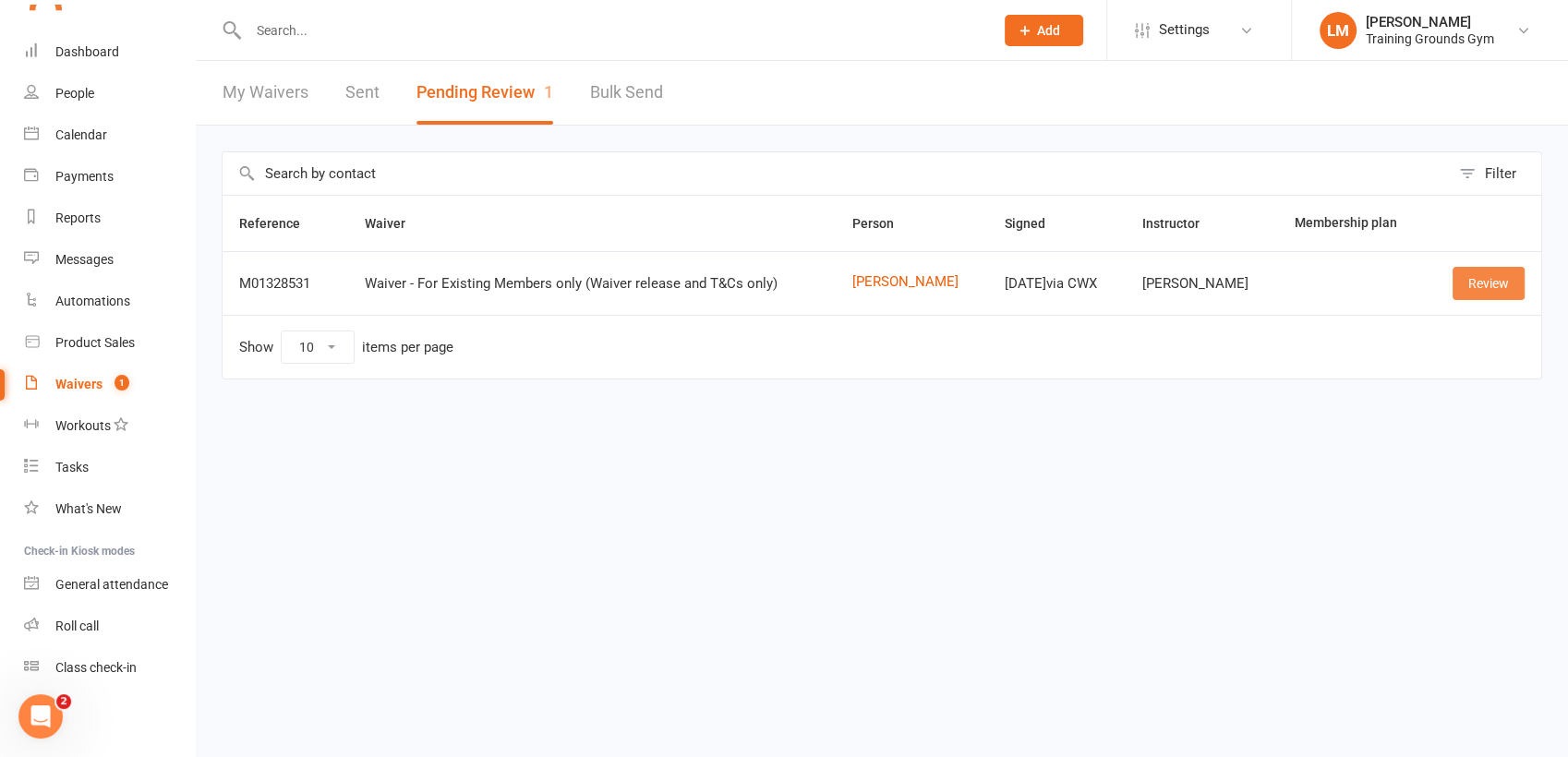
click at [1488, 285] on link "Review" at bounding box center [1488, 284] width 72 height 33
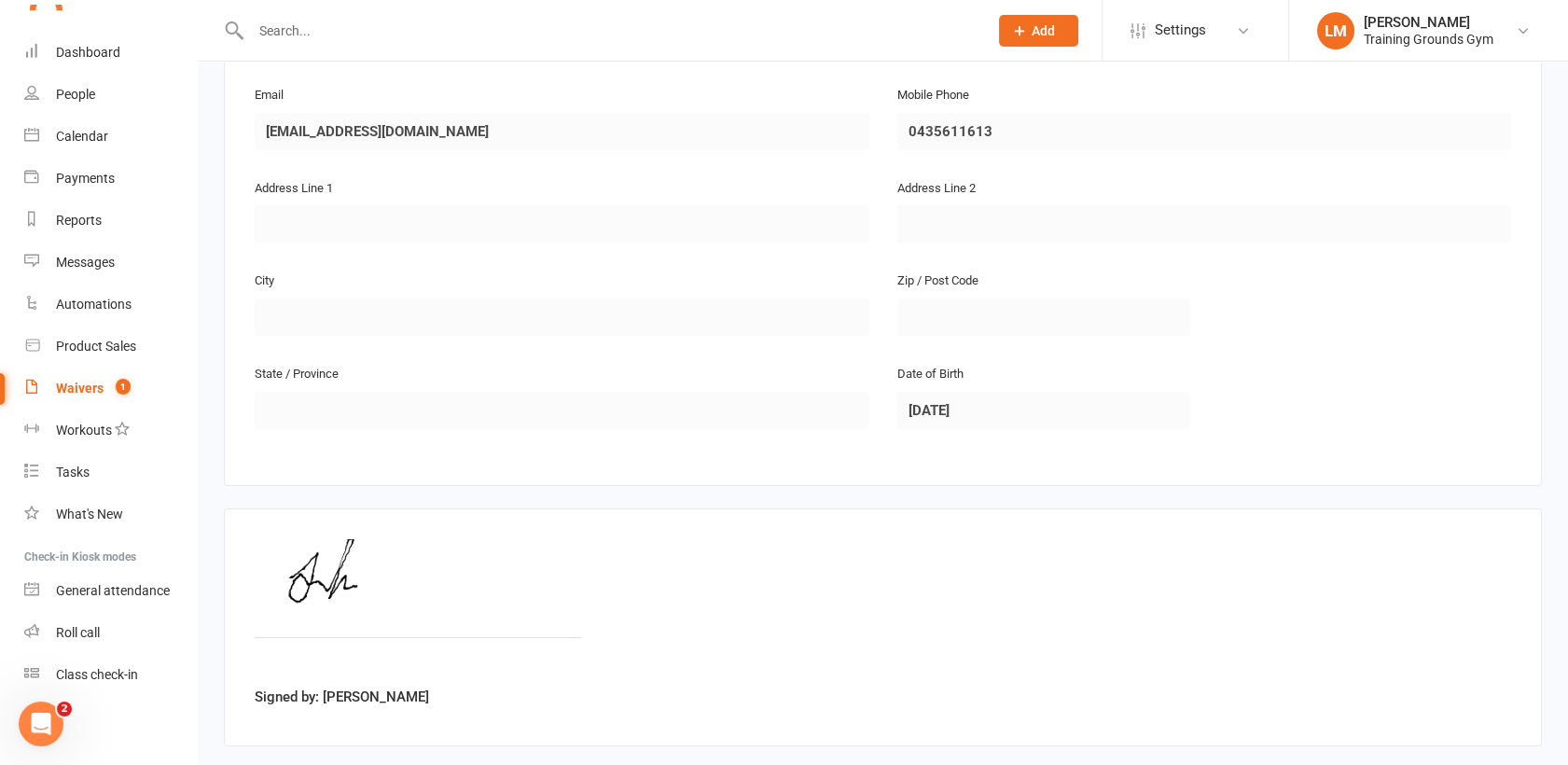
scroll to position [480, 0]
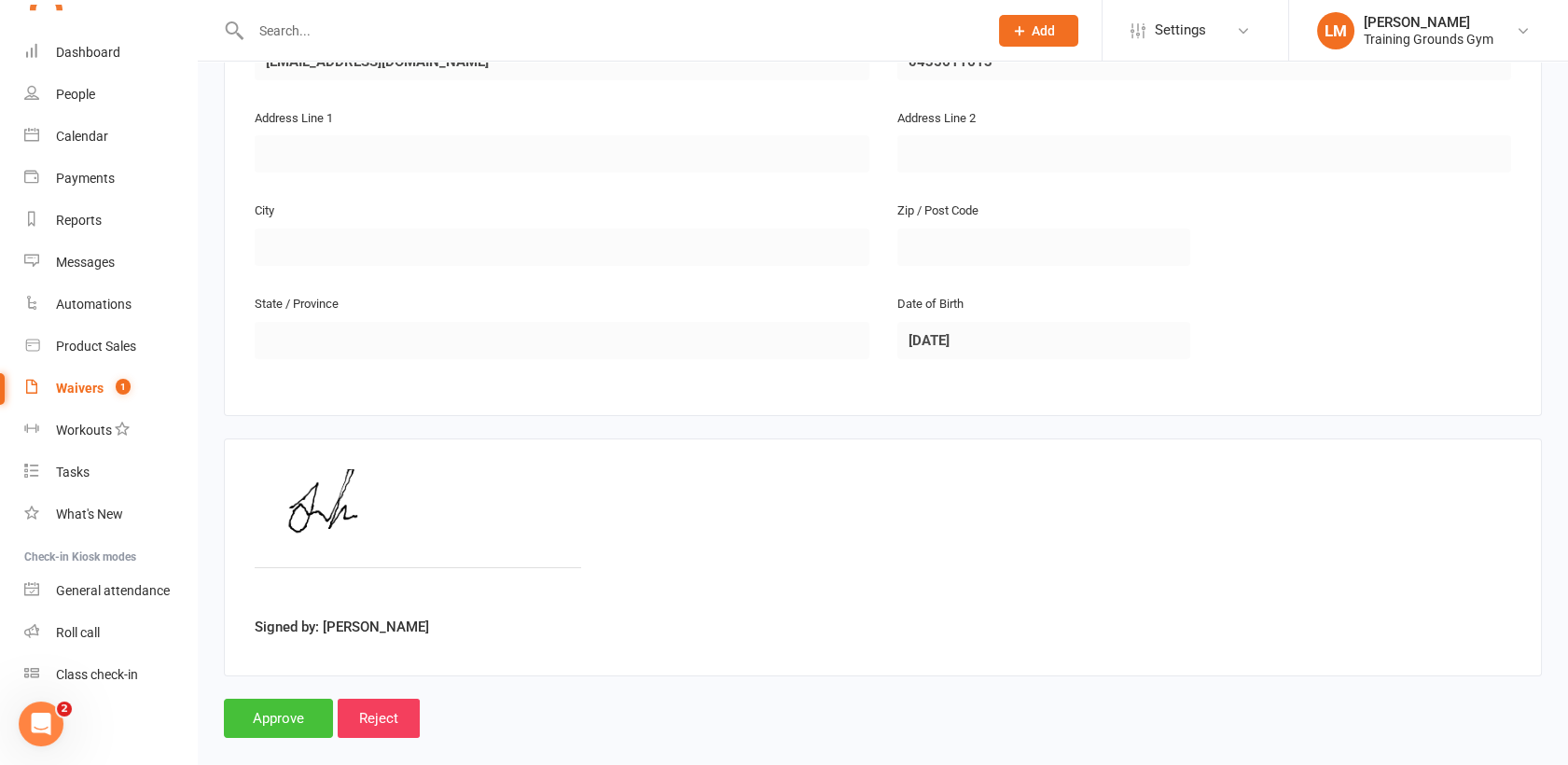
click at [281, 698] on input "Approve" at bounding box center [278, 718] width 109 height 39
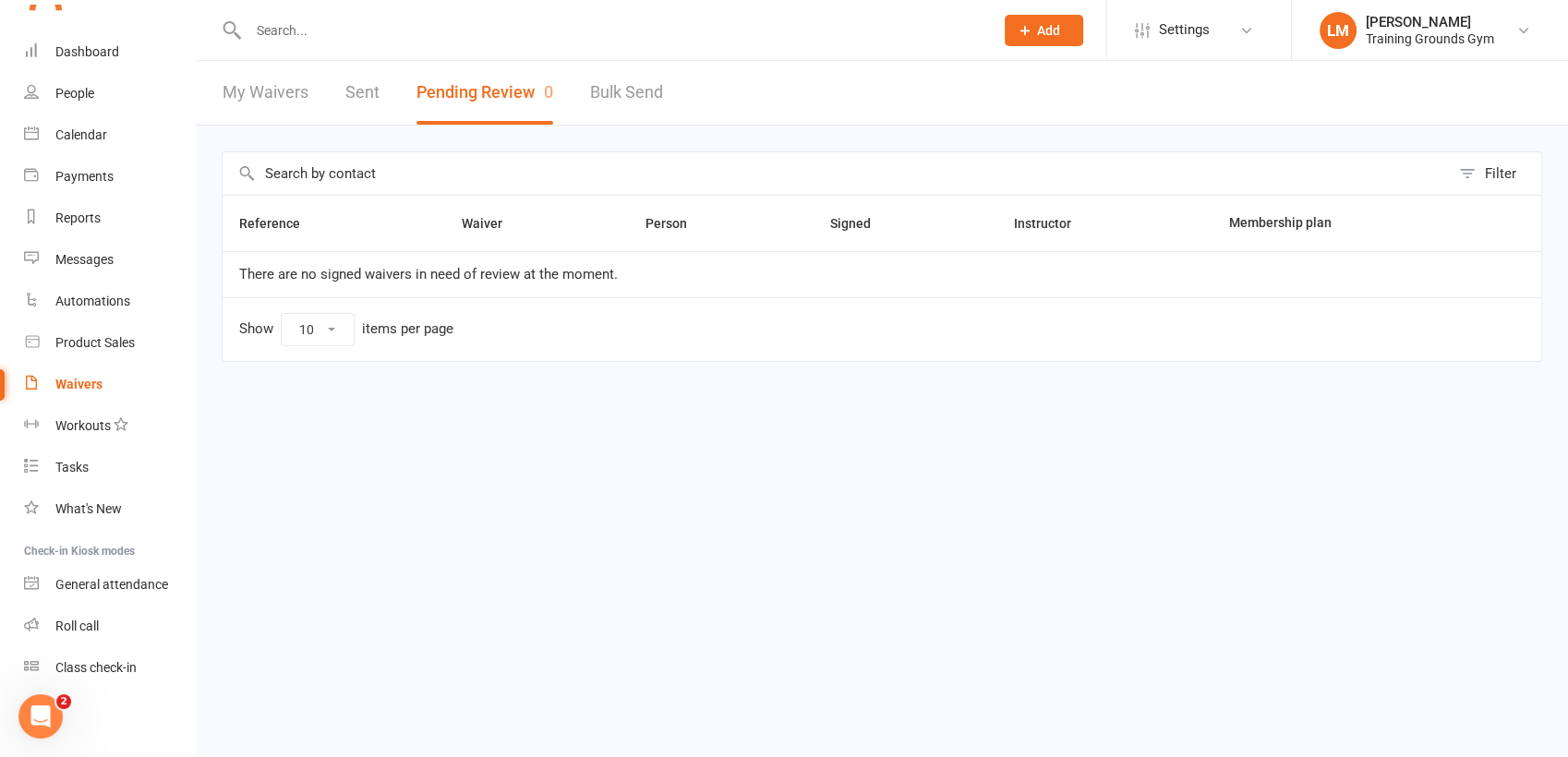
click at [274, 35] on input "text" at bounding box center [611, 31] width 738 height 26
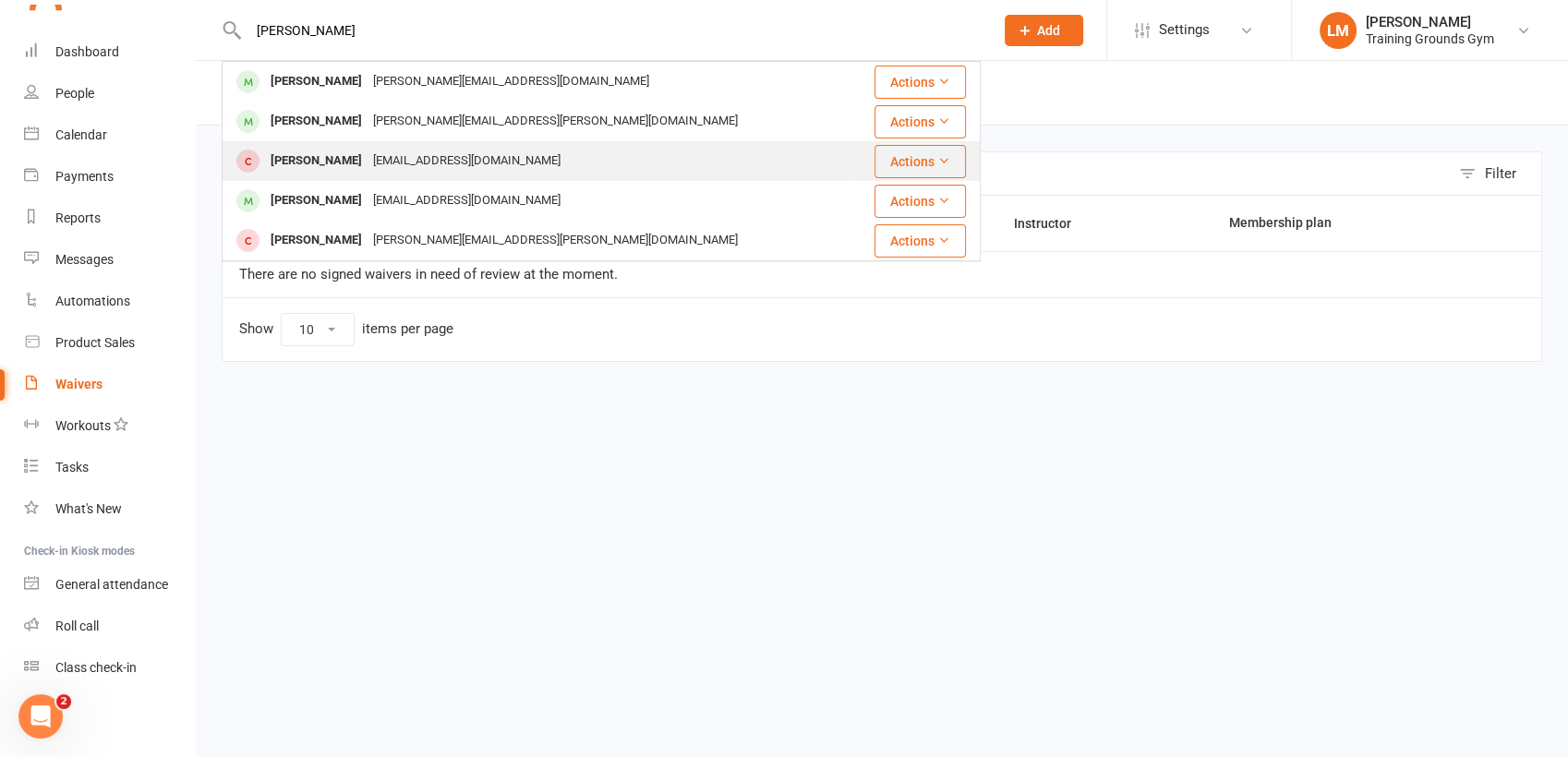
type input "[PERSON_NAME]"
click at [313, 157] on div "[PERSON_NAME]" at bounding box center [316, 161] width 102 height 27
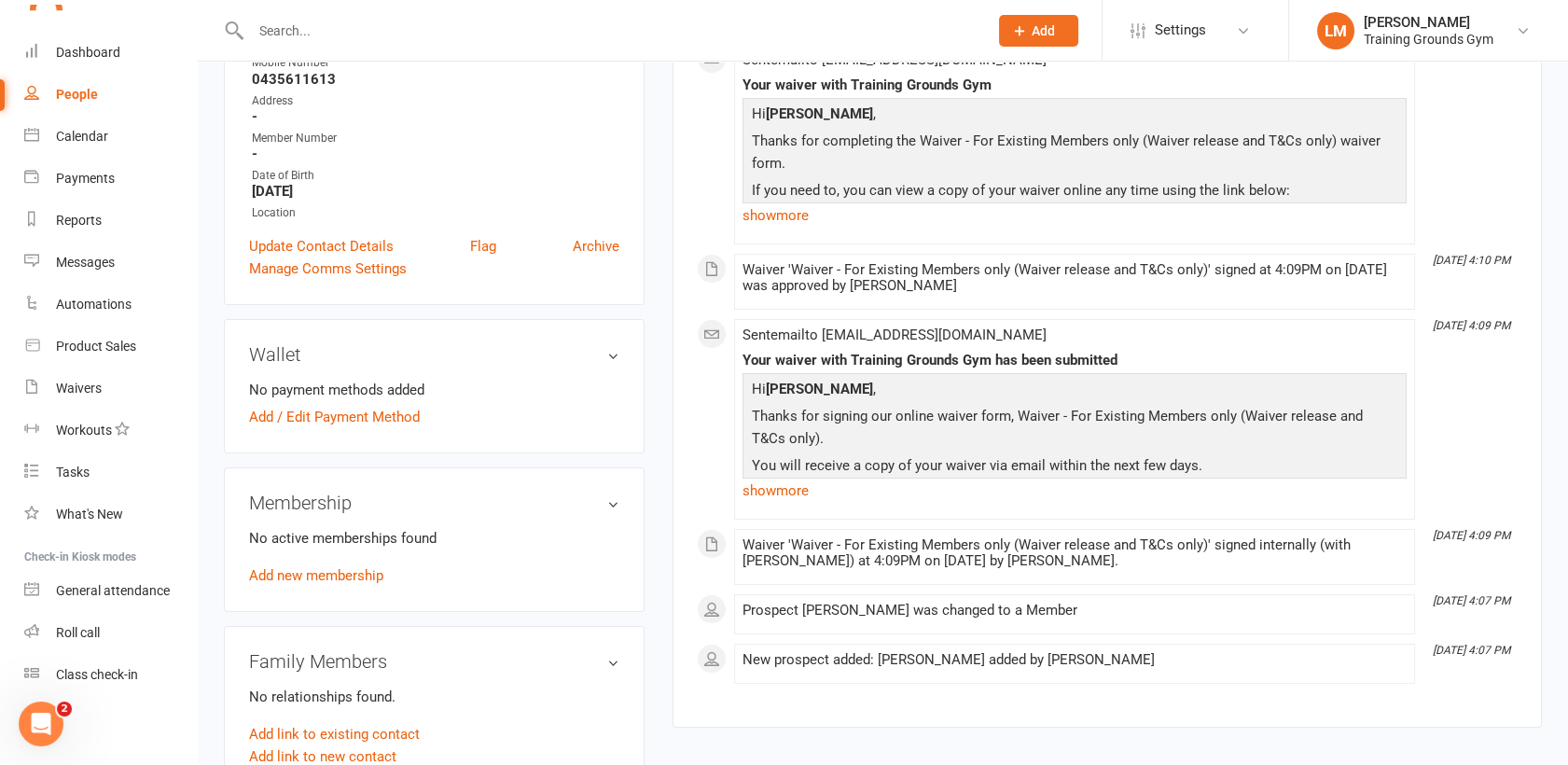
scroll to position [543, 0]
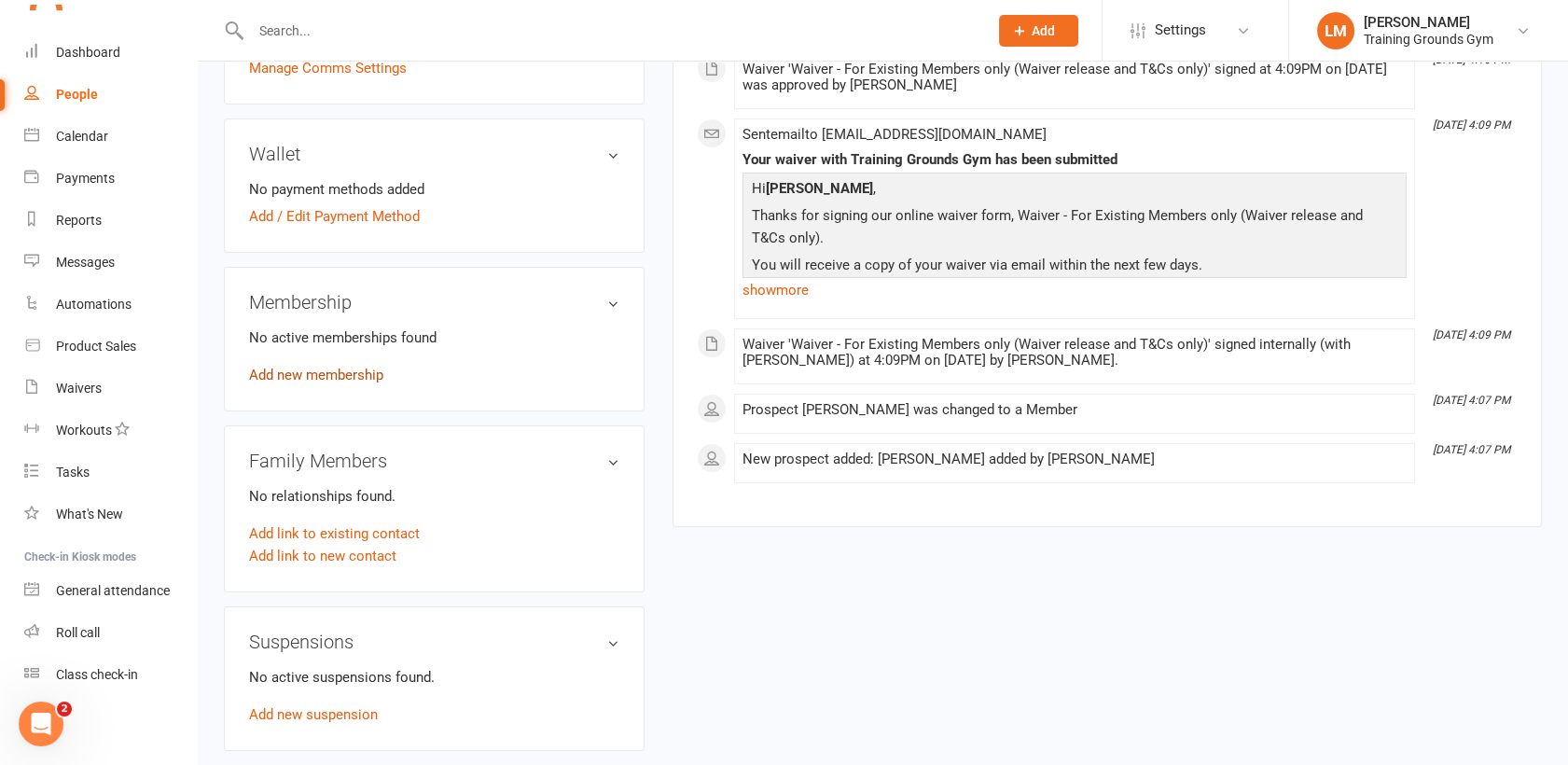
click at [312, 374] on link "Add new membership" at bounding box center [316, 375] width 134 height 17
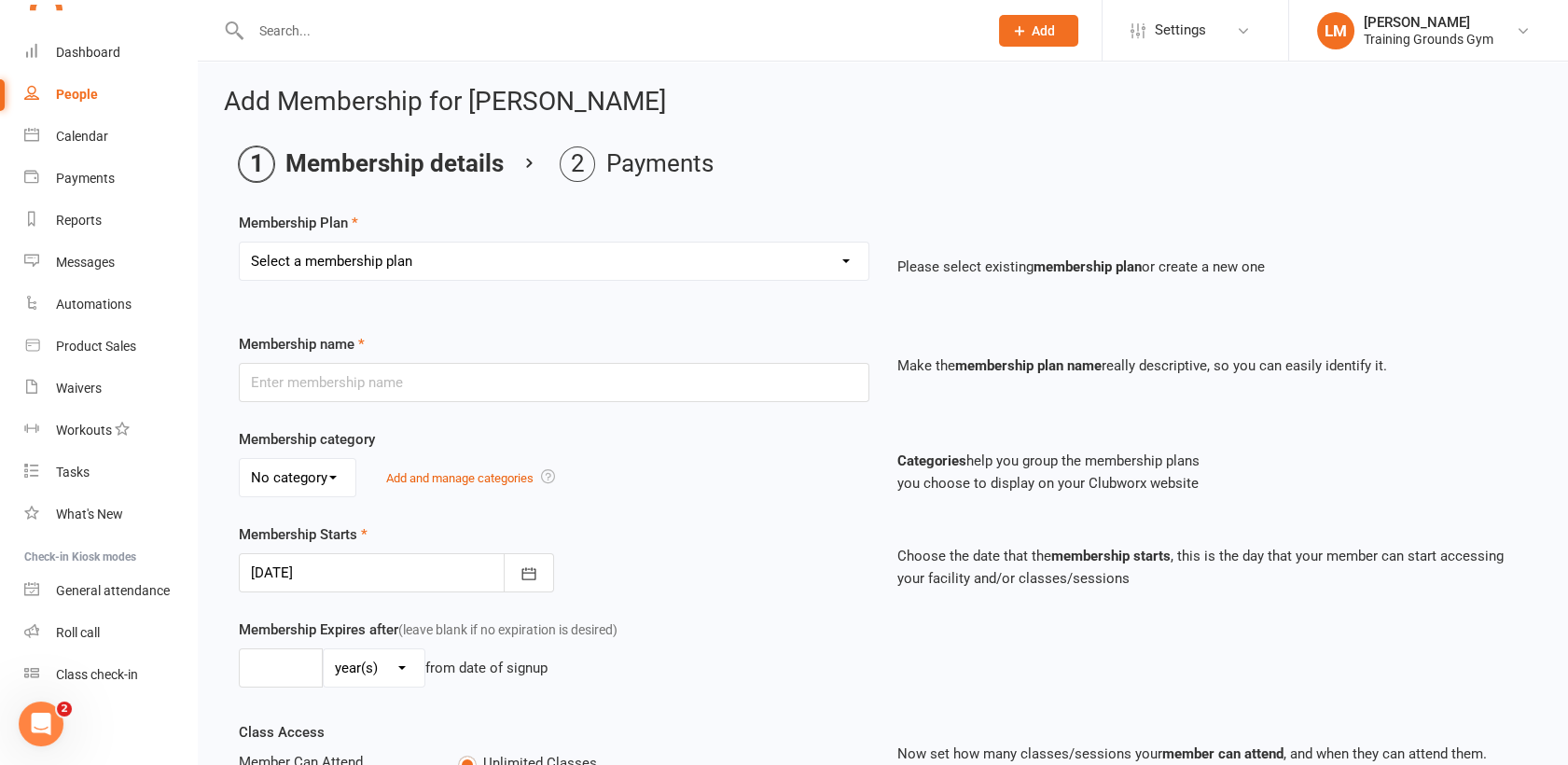
click at [790, 257] on select "Select a membership plan Create new Membership Plan Trial Basic for beginners a…" at bounding box center [554, 261] width 629 height 38
select select "26"
click at [240, 242] on select "Select a membership plan Create new Membership Plan Trial Basic for beginners a…" at bounding box center [554, 261] width 629 height 38
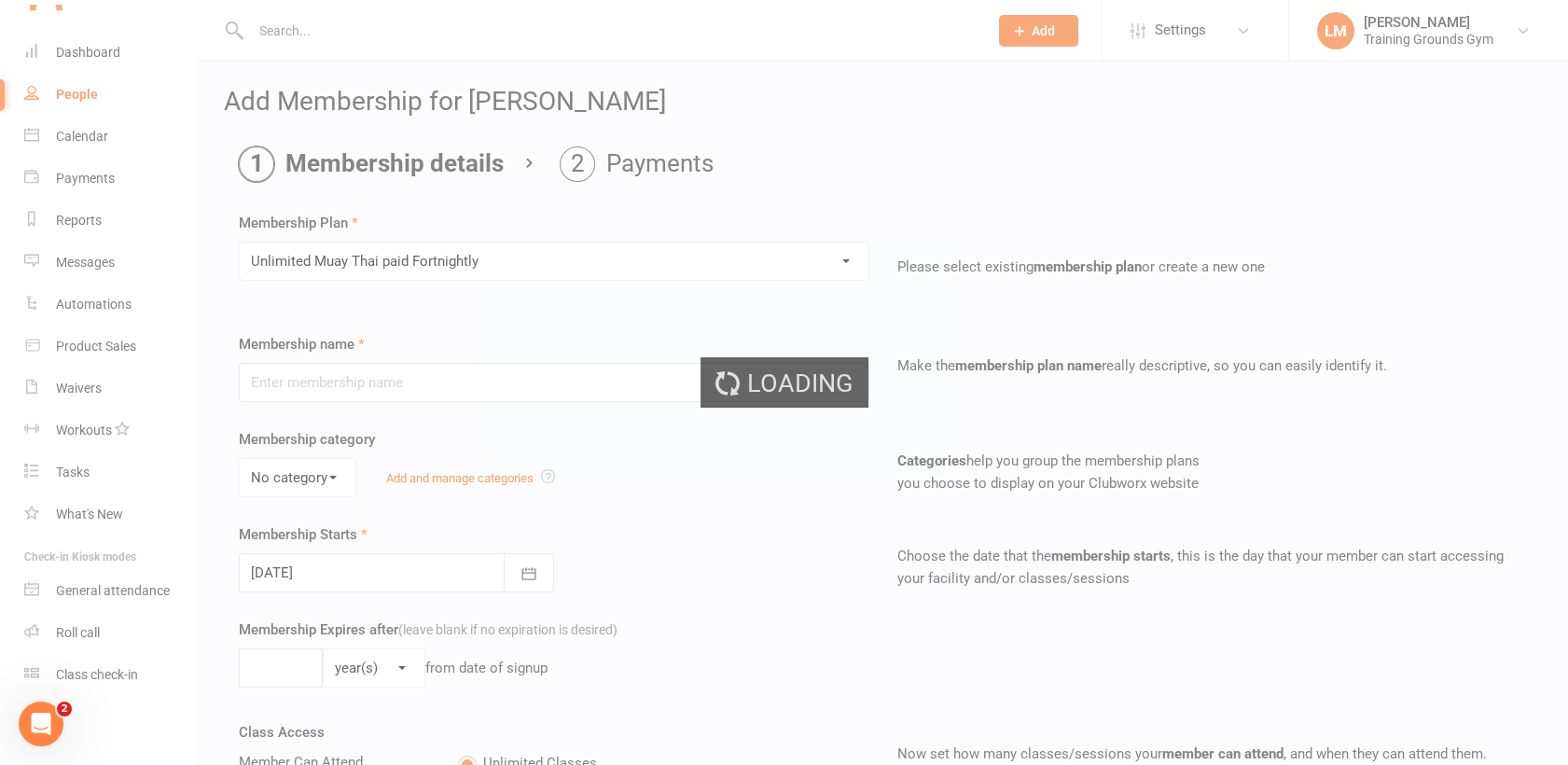
type input "Unlimited Muay Thai paid Fortnightly"
select select "0"
type input "0"
type input "4"
type input "[DATE]"
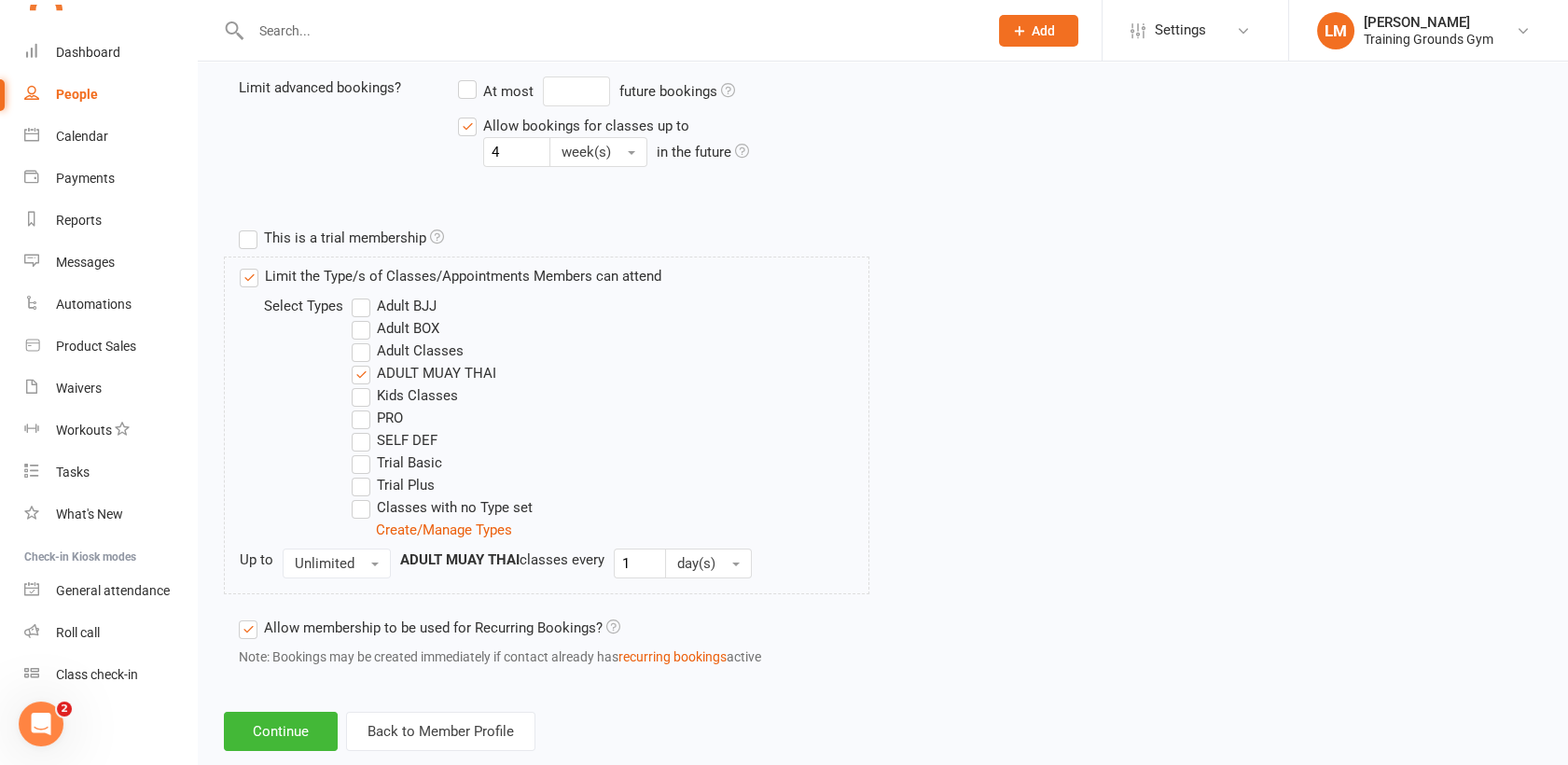
scroll to position [805, 0]
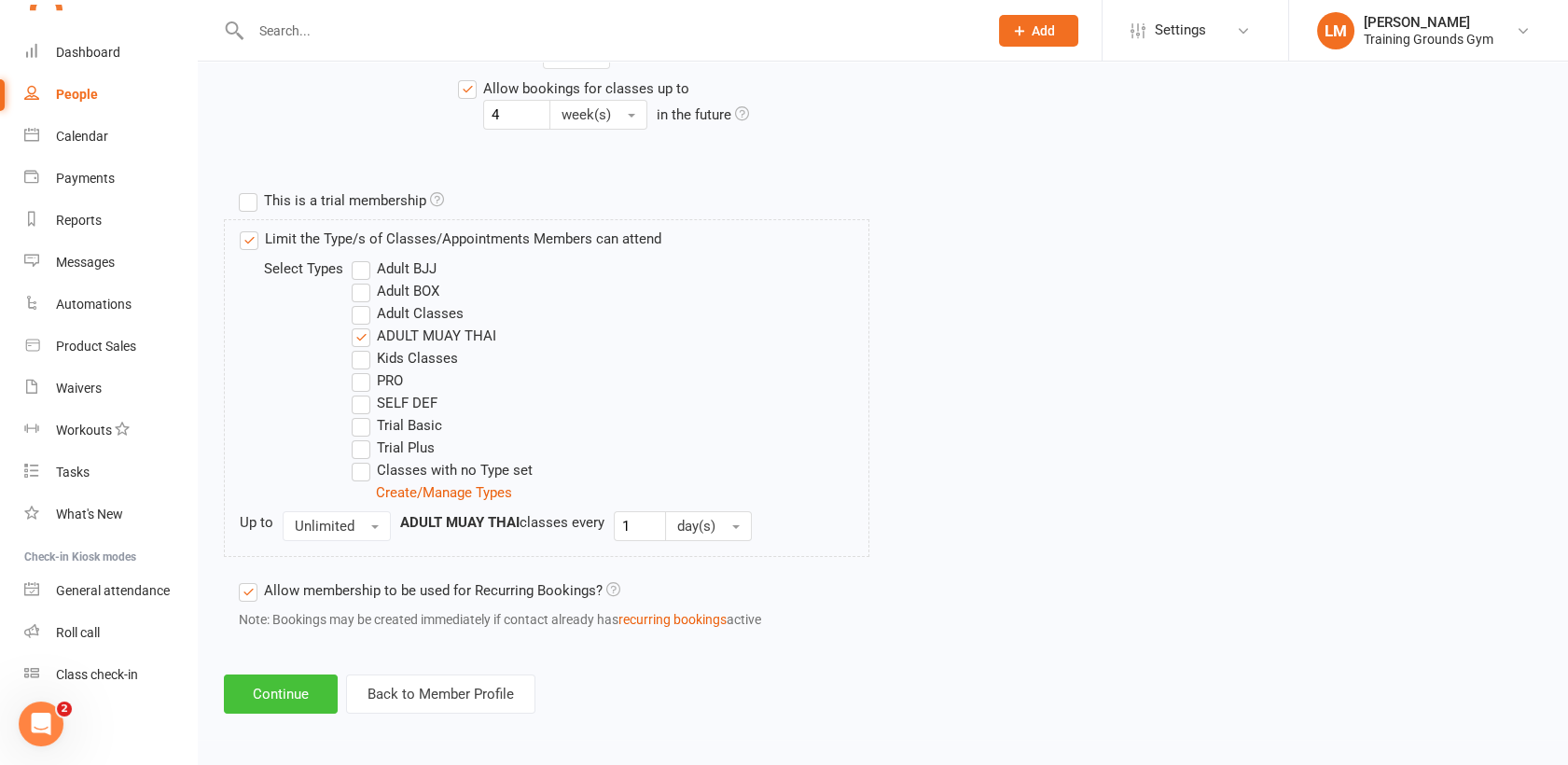
click at [294, 683] on button "Continue" at bounding box center [280, 694] width 114 height 39
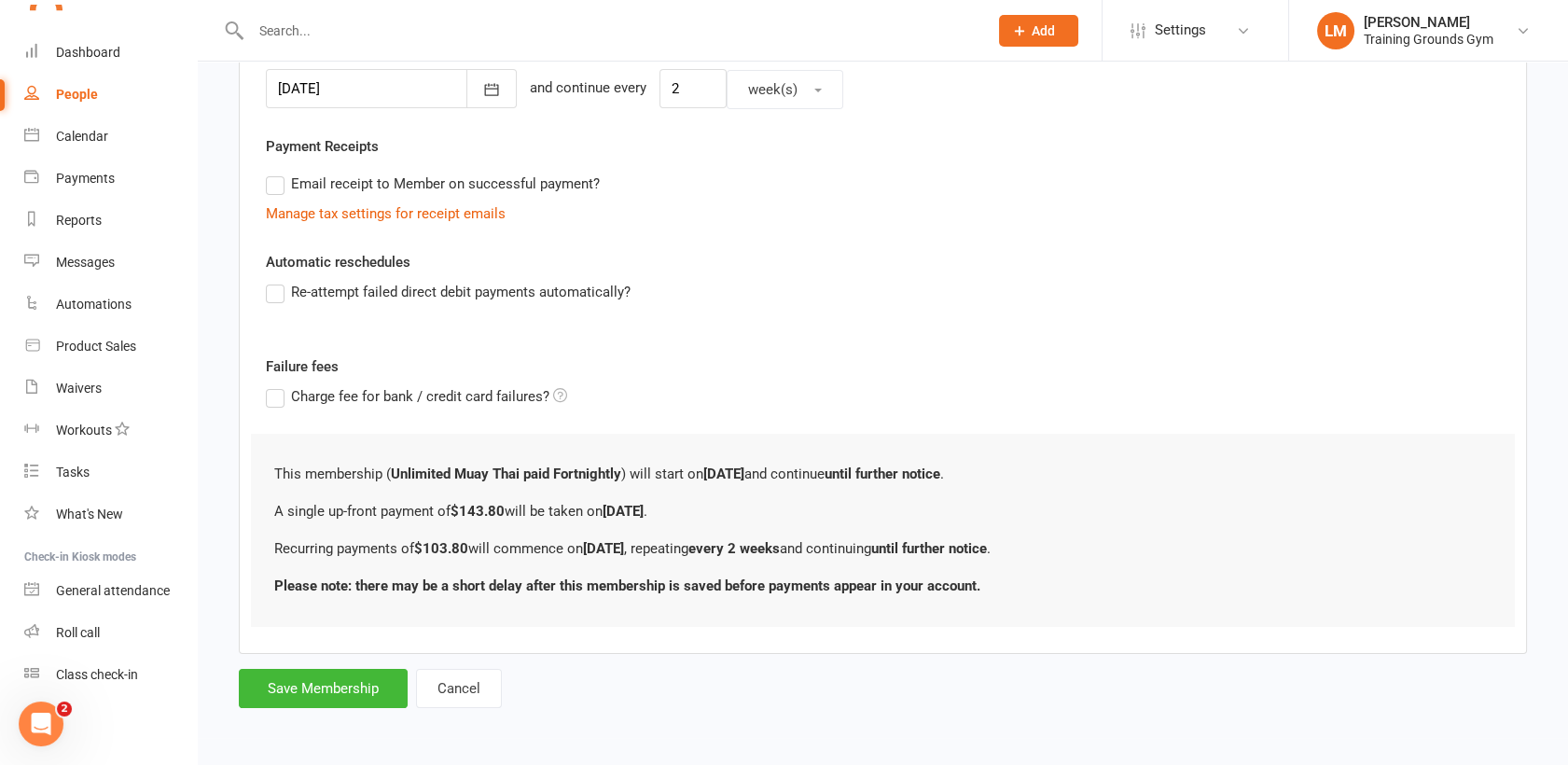
scroll to position [0, 0]
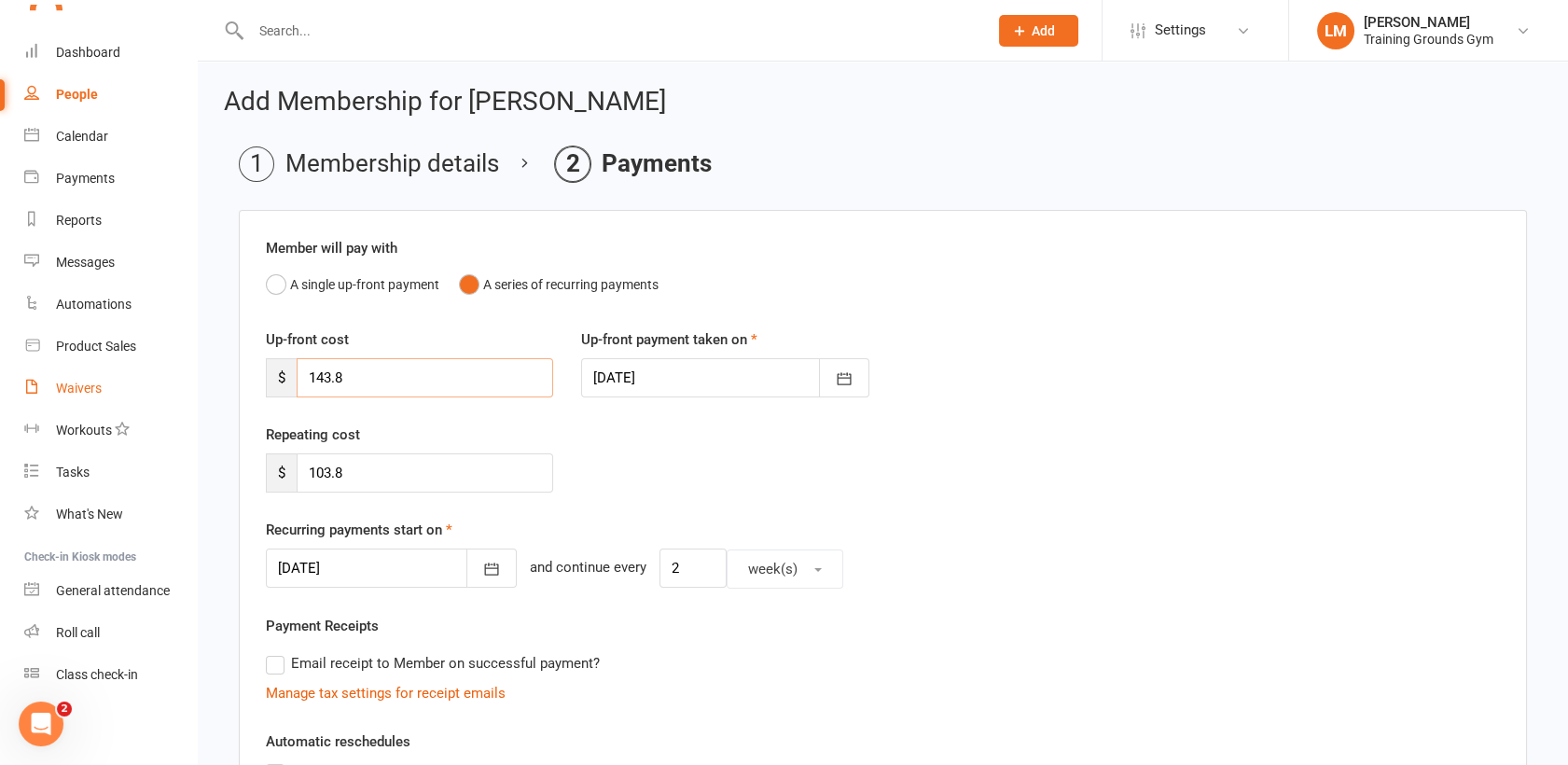
drag, startPoint x: 367, startPoint y: 382, endPoint x: 104, endPoint y: 383, distance: 263.0
click at [104, 383] on ui-view "Prospect Member Non-attending contact Class / event Appointment Task Membership…" at bounding box center [784, 611] width 1568 height 1212
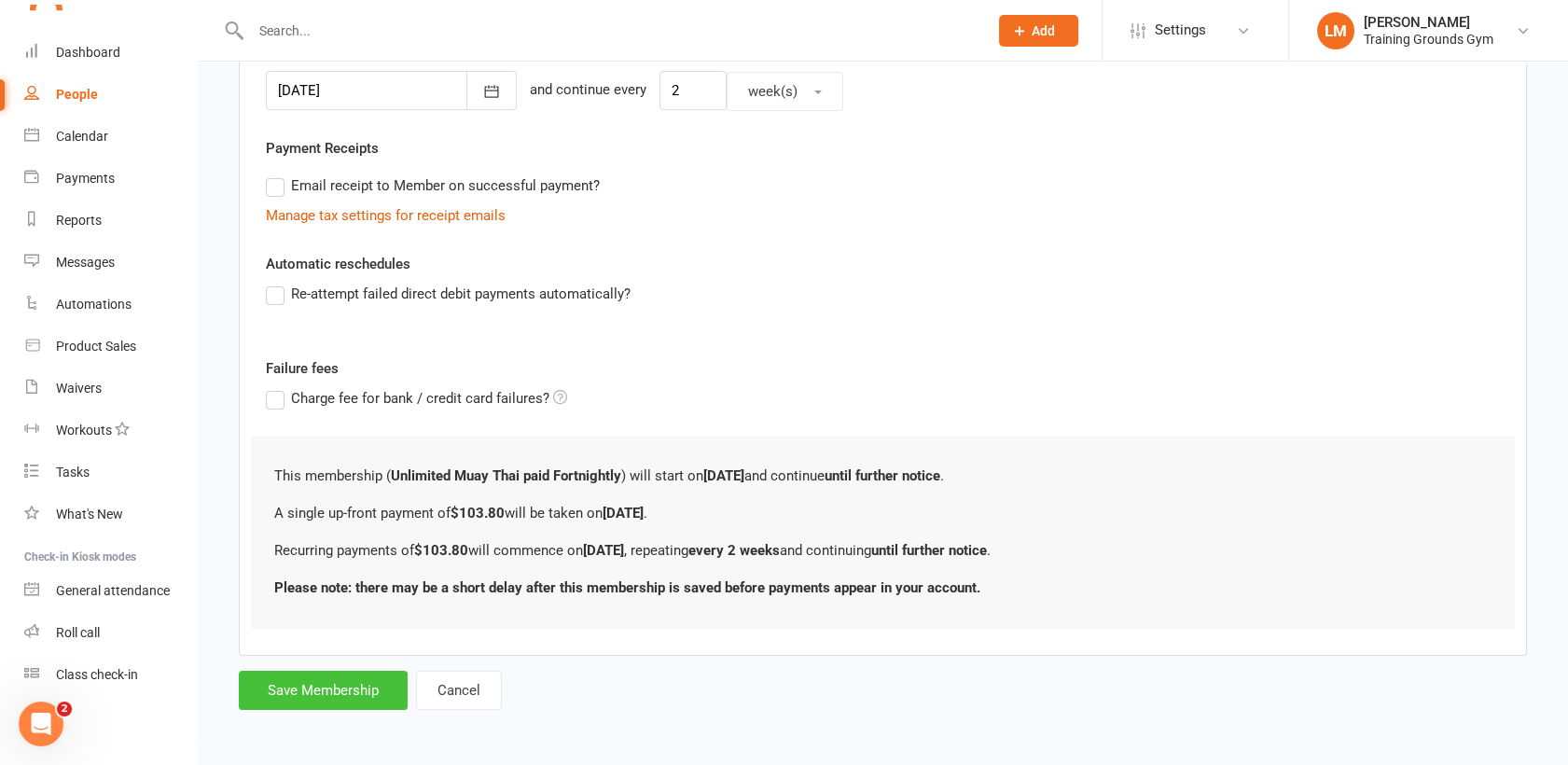
type input "103.80"
click at [278, 678] on button "Save Membership" at bounding box center [323, 690] width 169 height 39
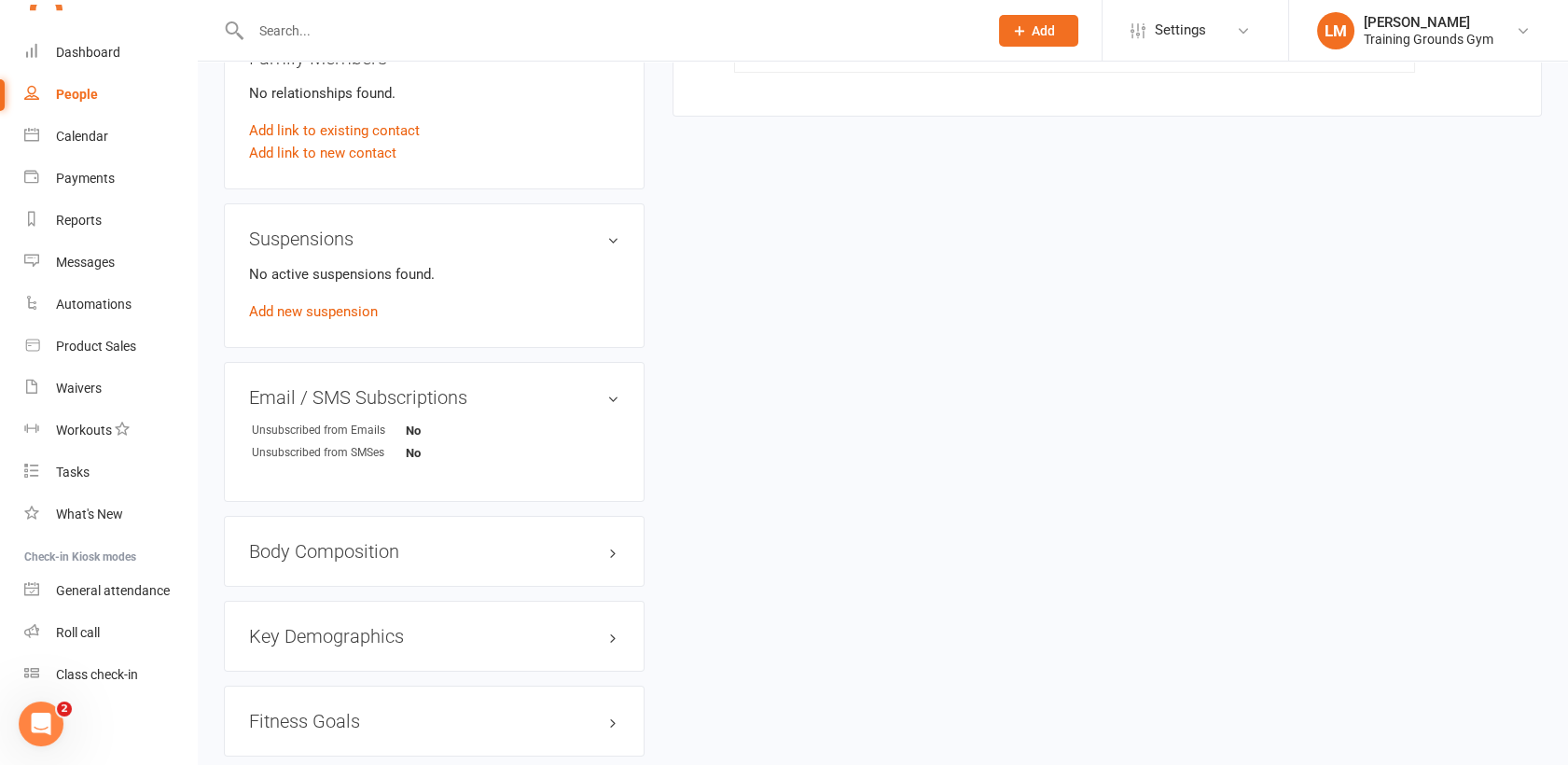
scroll to position [331, 0]
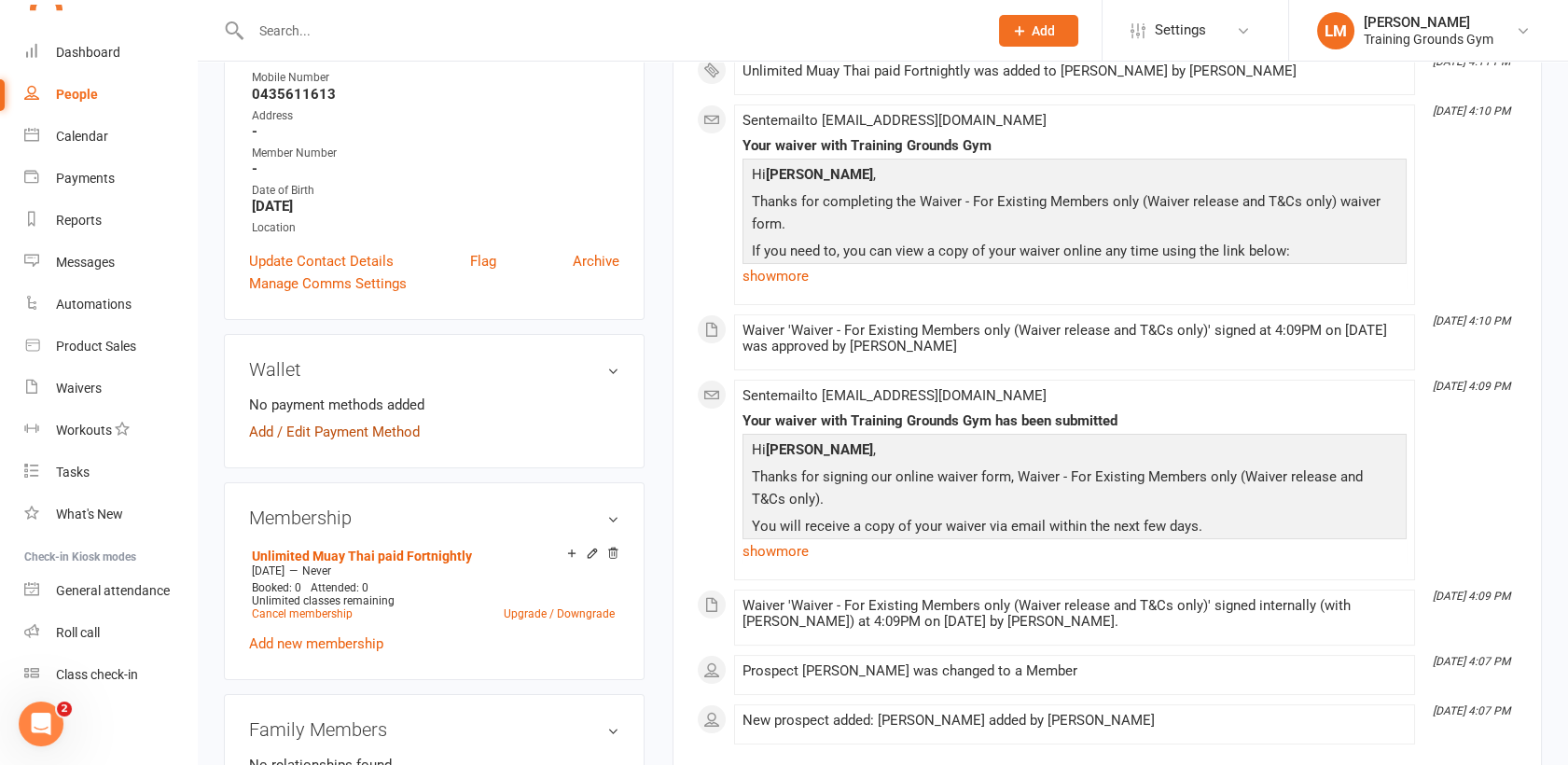
click at [320, 425] on link "Add / Edit Payment Method" at bounding box center [335, 432] width 171 height 23
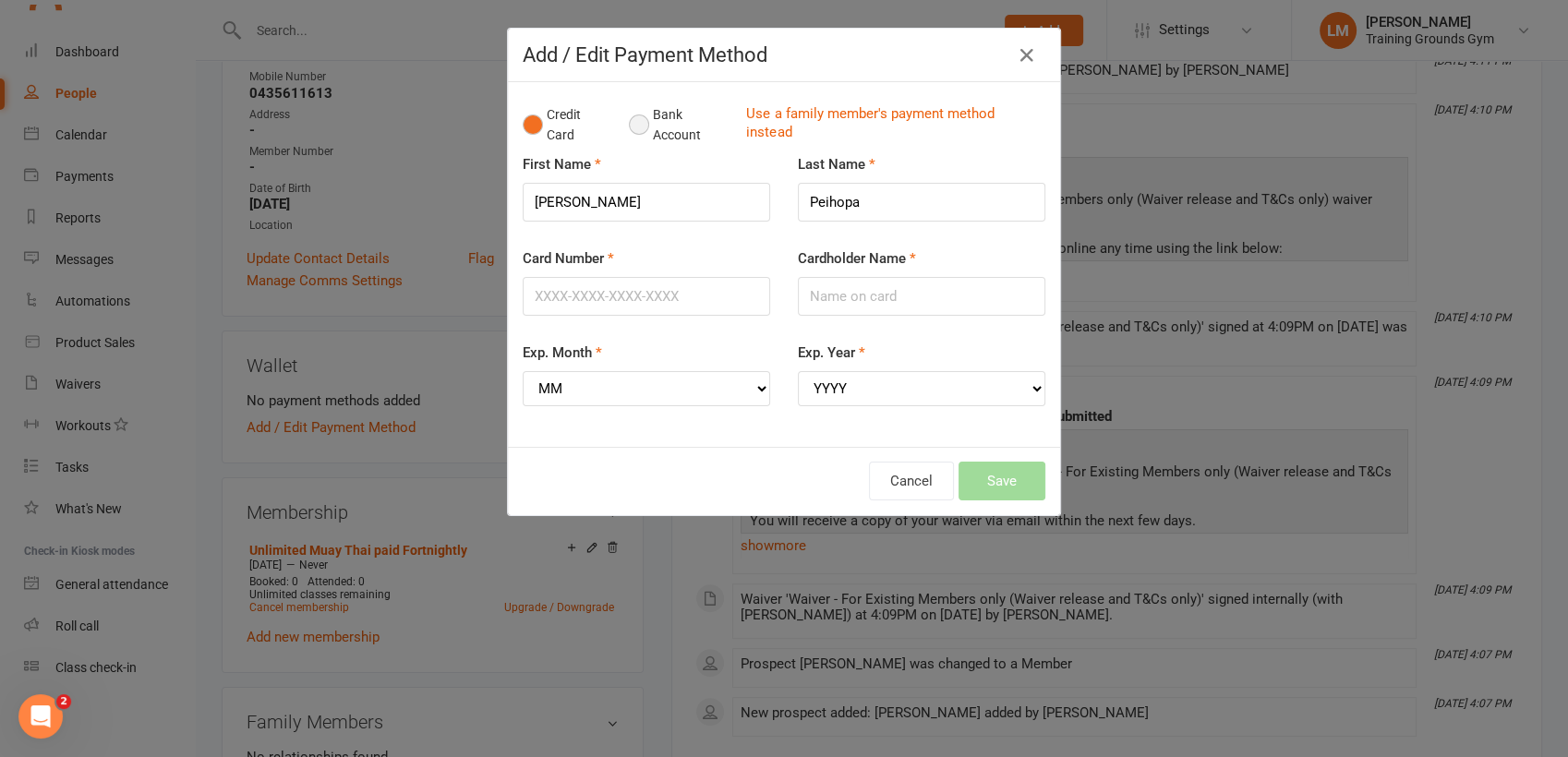
click at [631, 126] on button "Bank Account" at bounding box center [680, 125] width 102 height 57
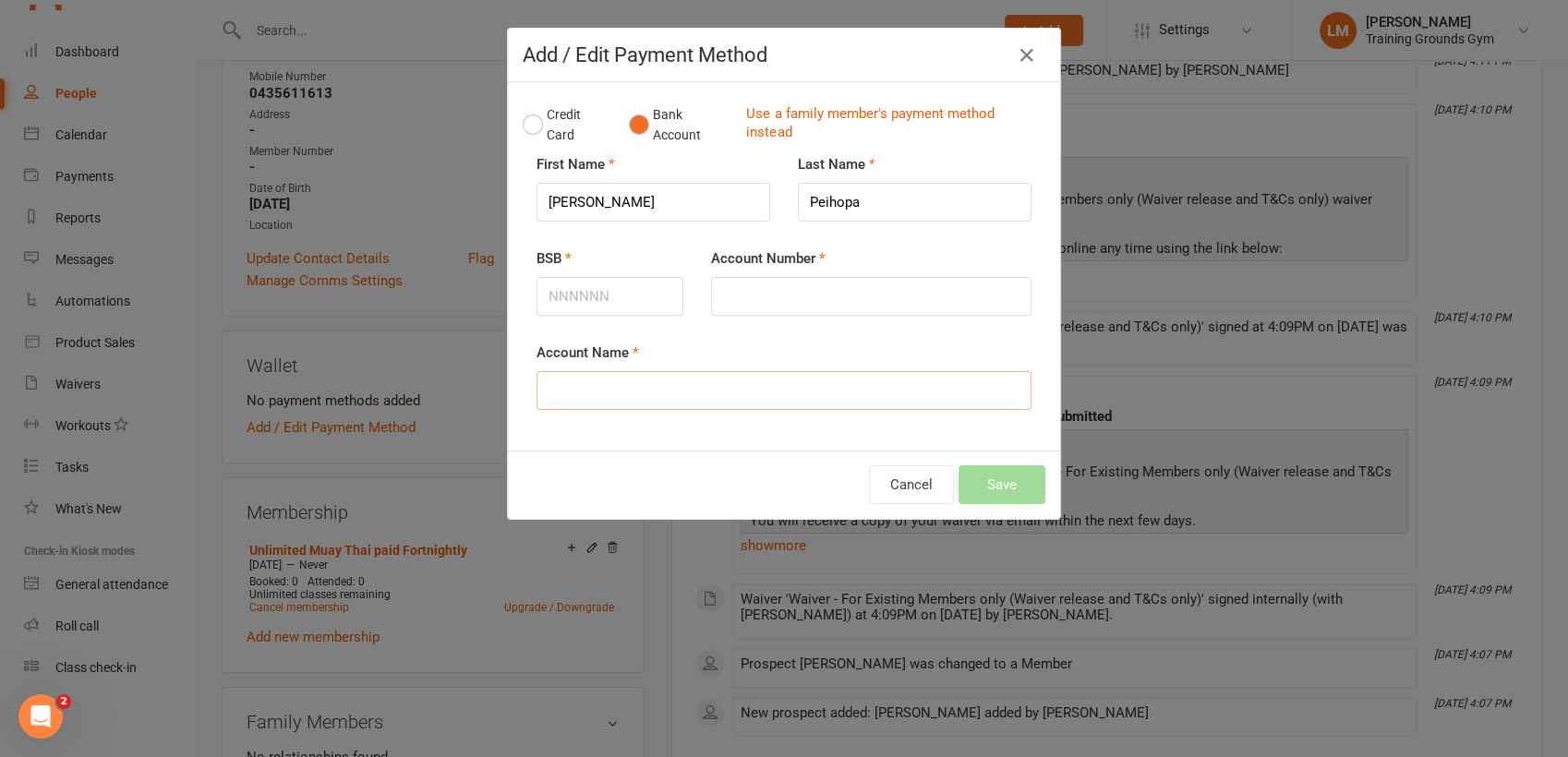
click at [658, 405] on input "Account Name" at bounding box center [784, 391] width 495 height 39
type input "[PERSON_NAME]"
click at [575, 293] on input "BSB" at bounding box center [610, 297] width 147 height 39
type input "067872"
type input "28799148"
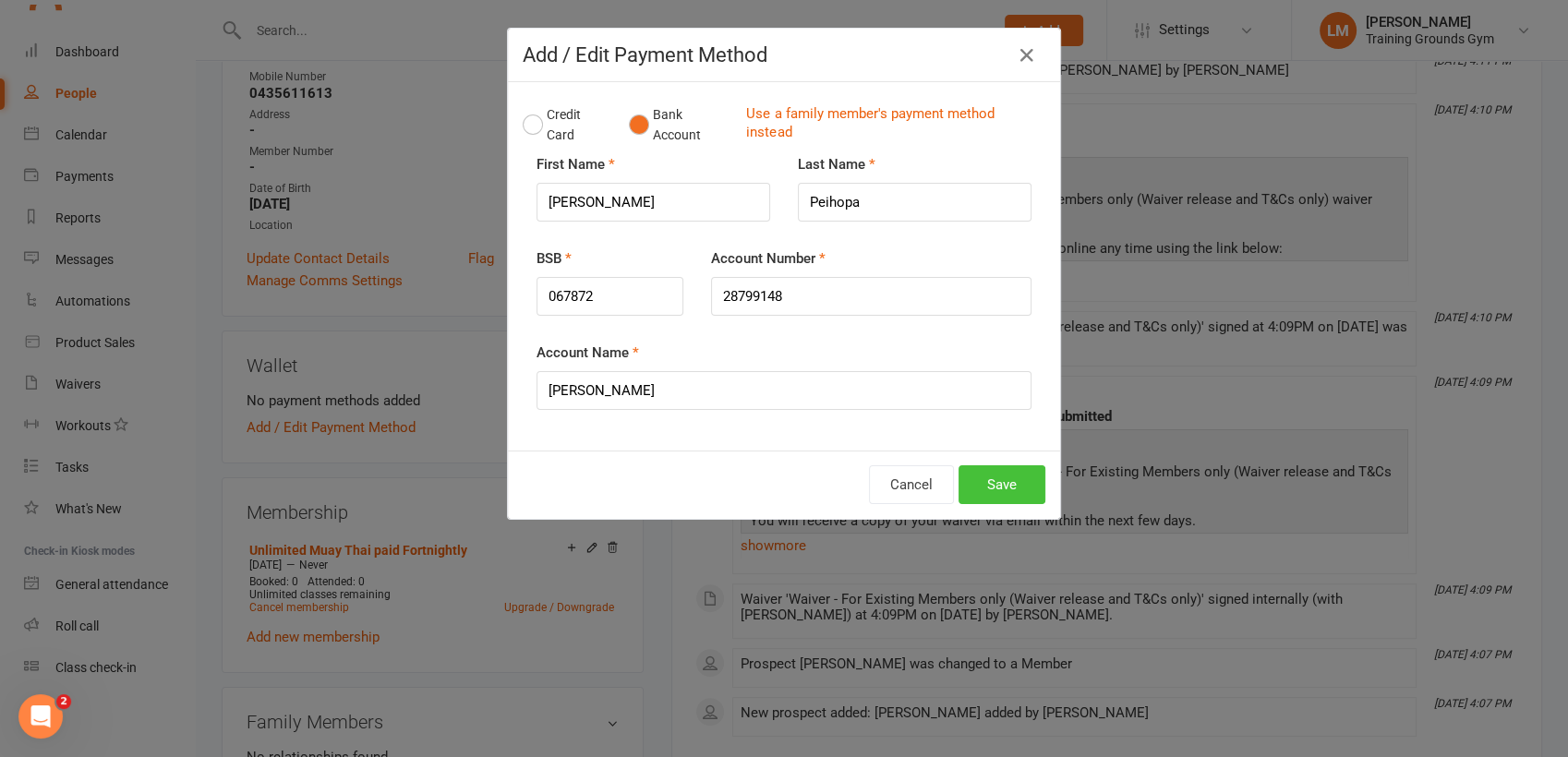
click at [983, 482] on button "Save" at bounding box center [1001, 485] width 87 height 39
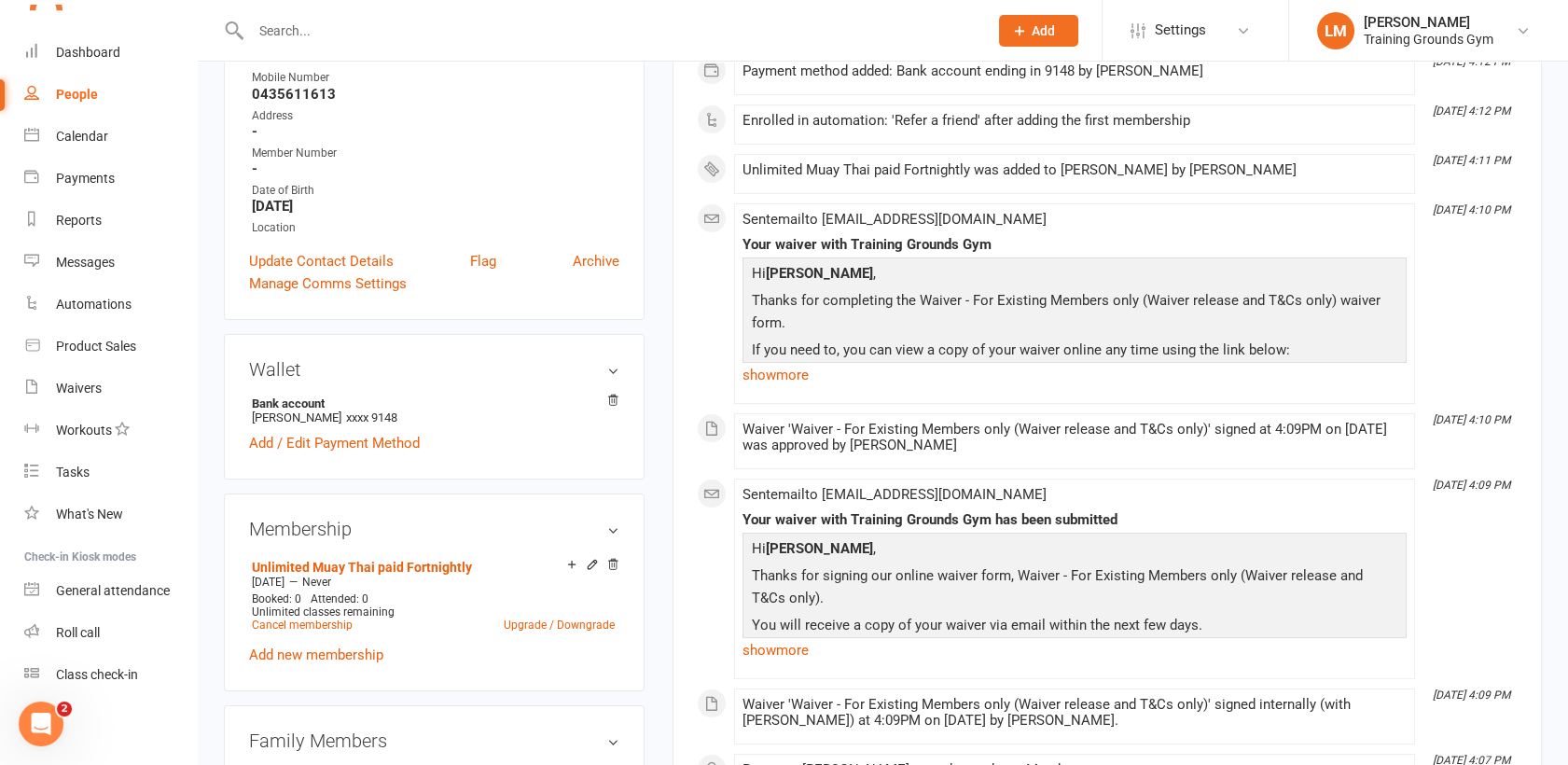
scroll to position [0, 0]
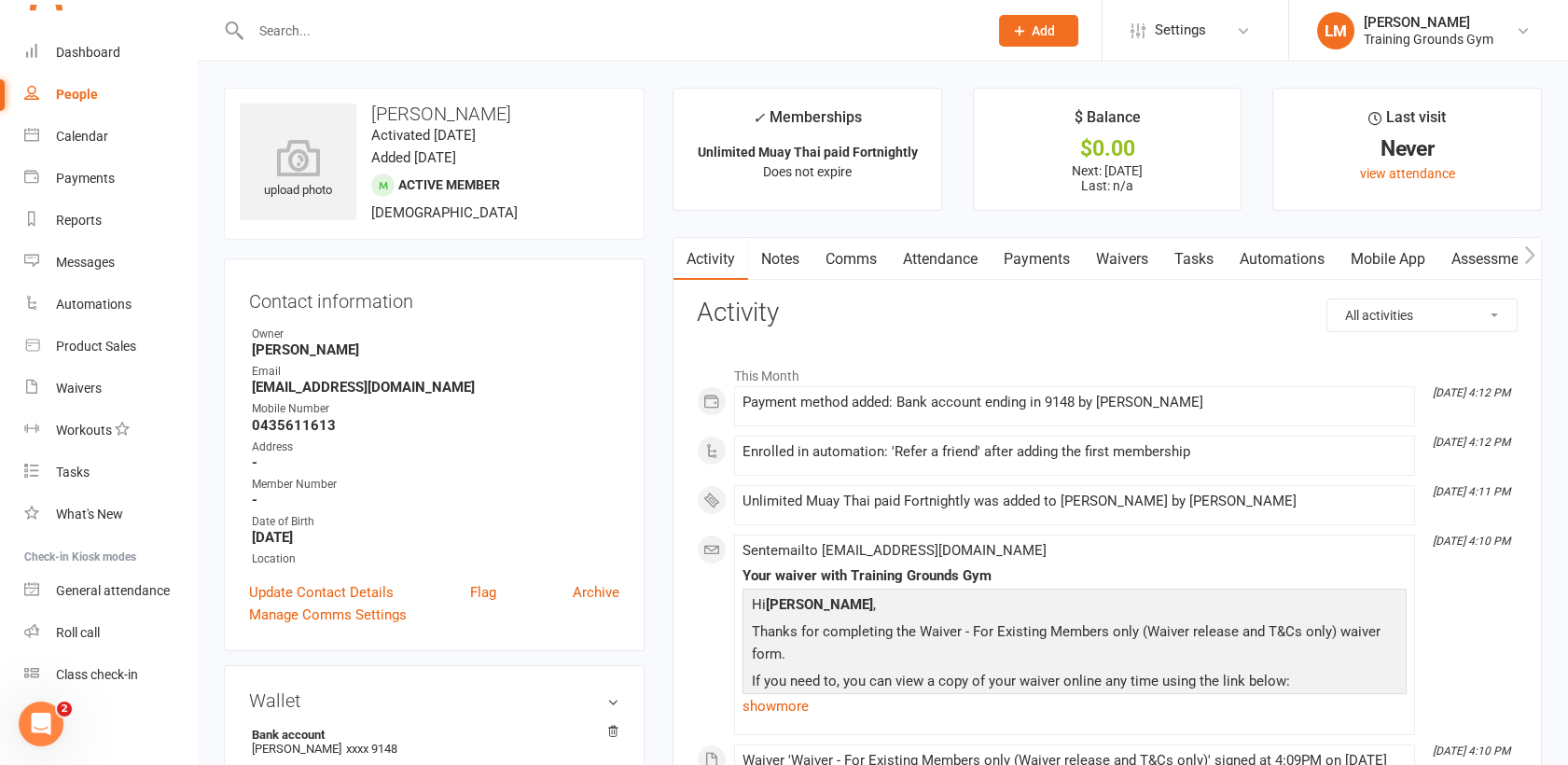
click at [1024, 256] on link "Payments" at bounding box center [1037, 259] width 92 height 43
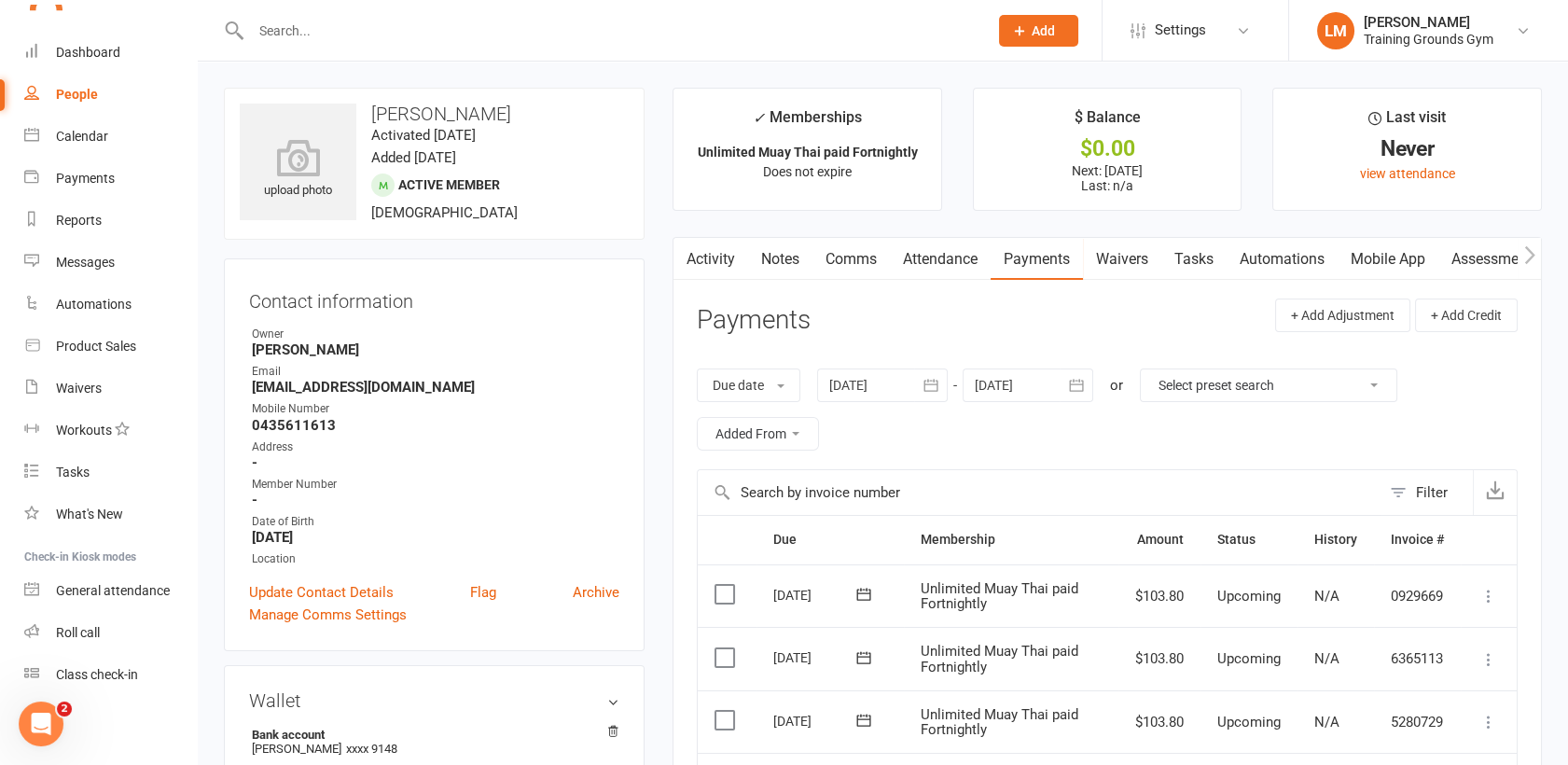
scroll to position [126, 0]
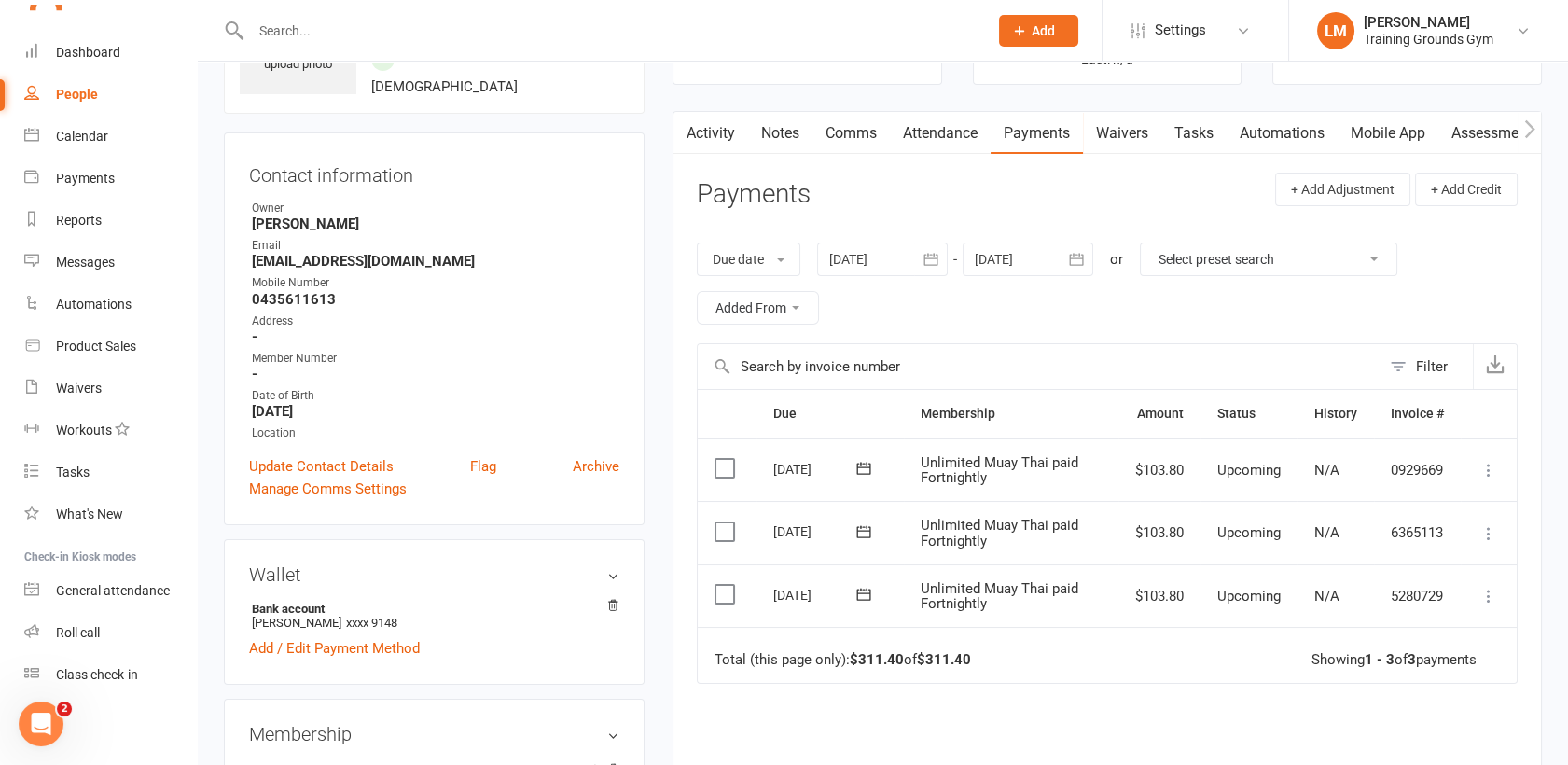
click at [1404, 142] on link "Mobile App" at bounding box center [1388, 133] width 101 height 43
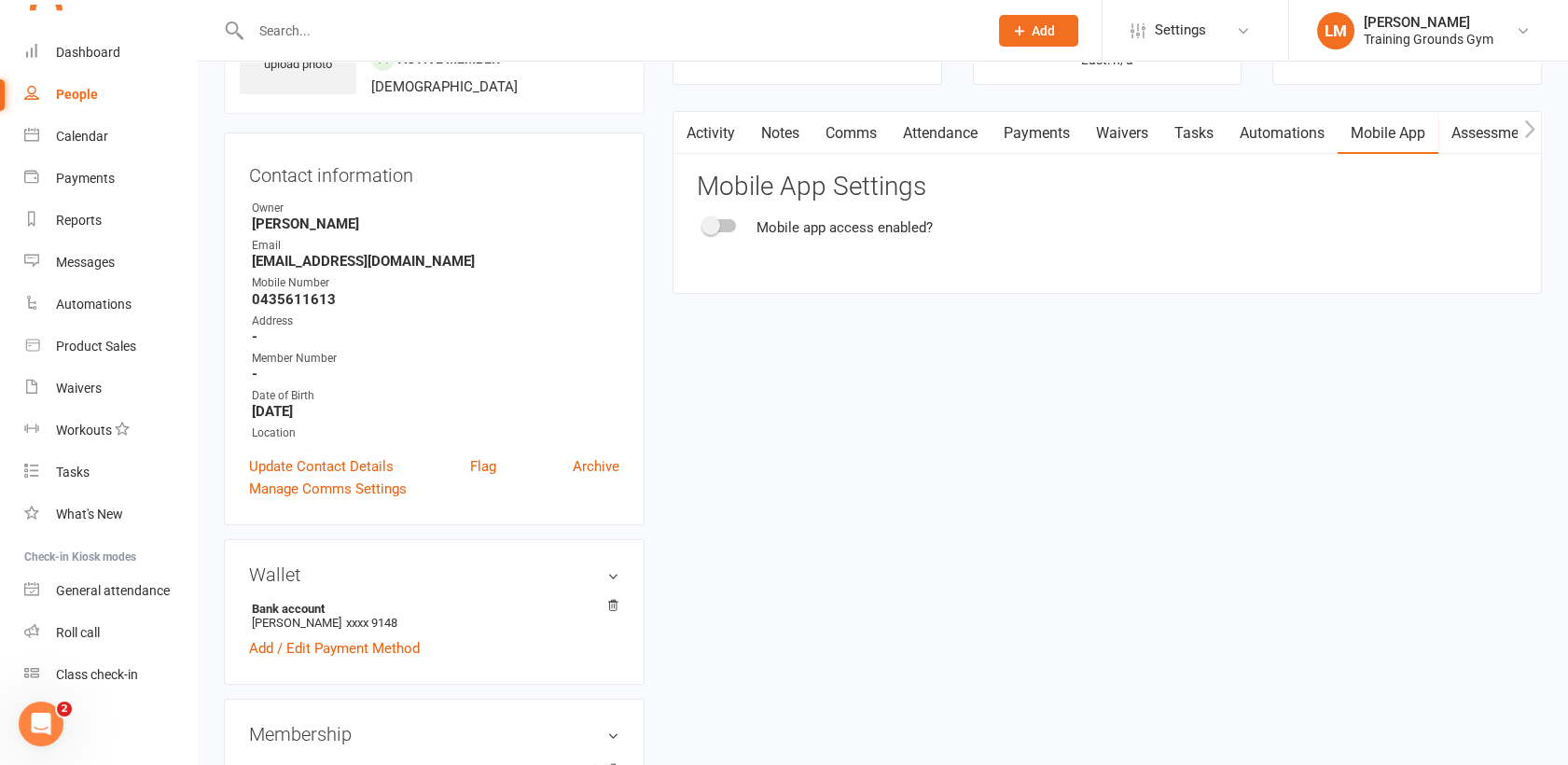
click at [729, 222] on div at bounding box center [720, 226] width 32 height 13
click at [704, 223] on input "checkbox" at bounding box center [704, 223] width 0 height 0
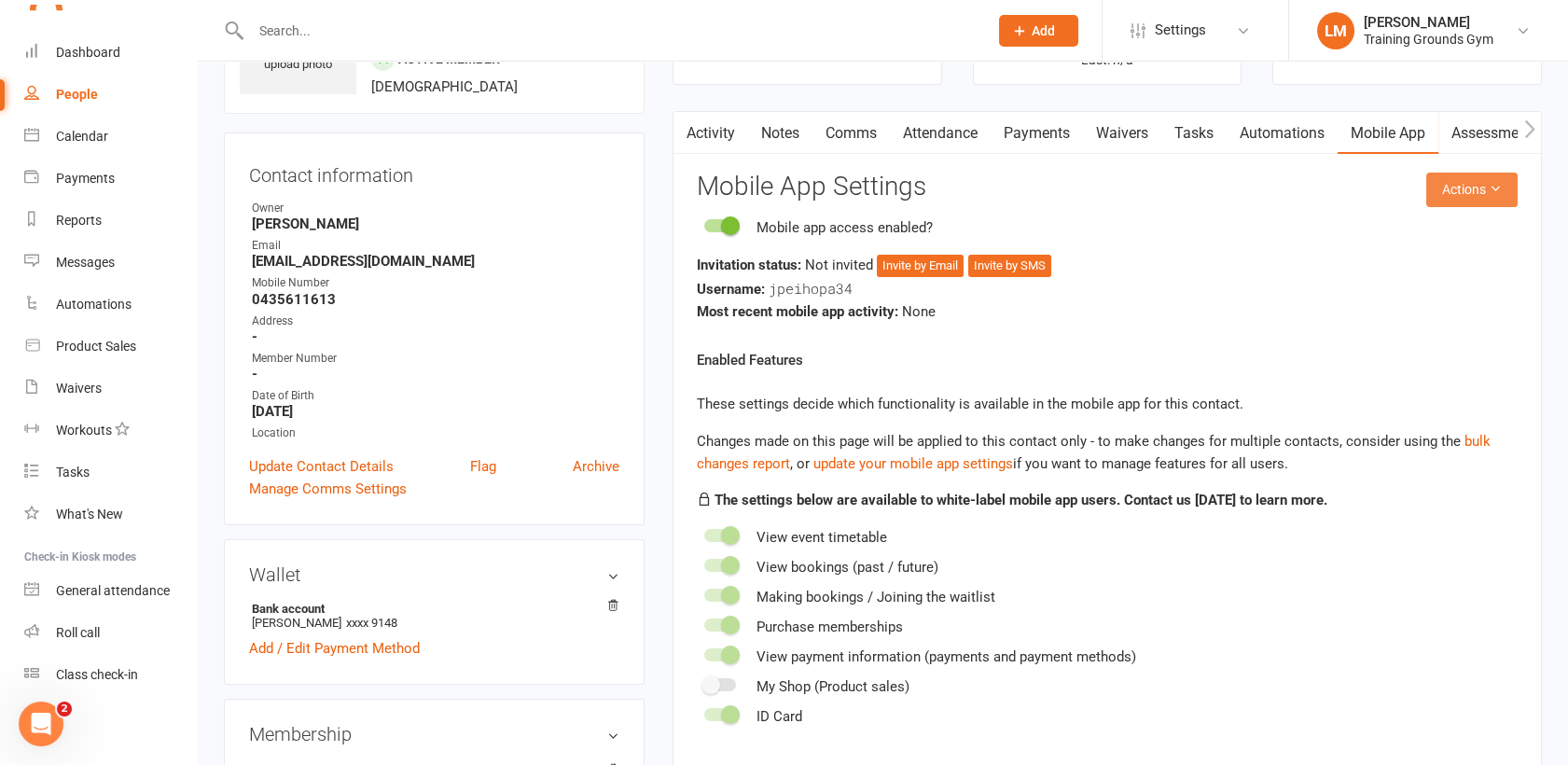
click at [1447, 191] on button "Actions" at bounding box center [1471, 190] width 91 height 34
click at [1410, 215] on link "Send invitation email" at bounding box center [1408, 231] width 184 height 38
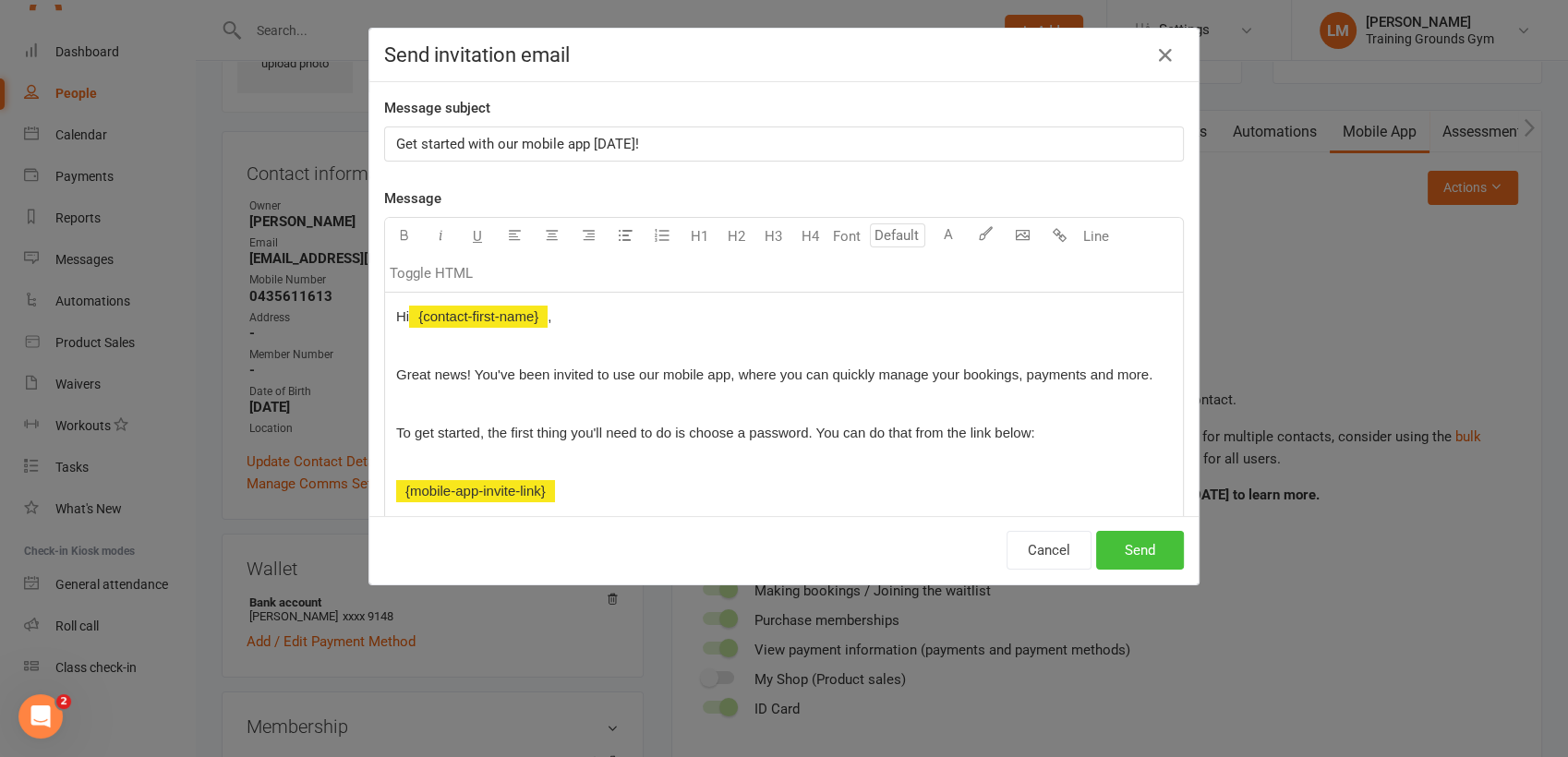
click at [1121, 539] on button "Send" at bounding box center [1140, 551] width 87 height 39
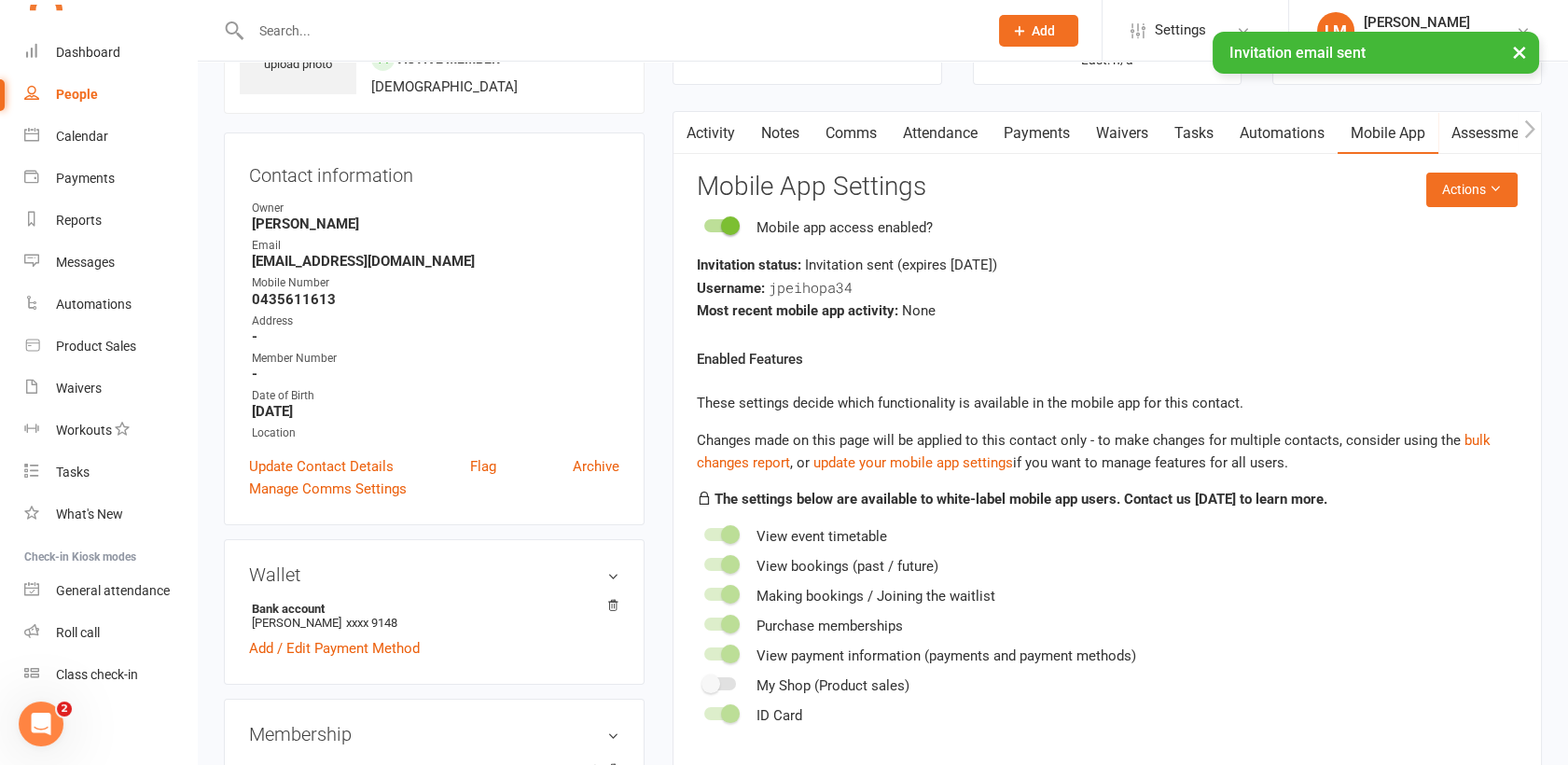
click at [1027, 123] on link "Payments" at bounding box center [1037, 133] width 92 height 43
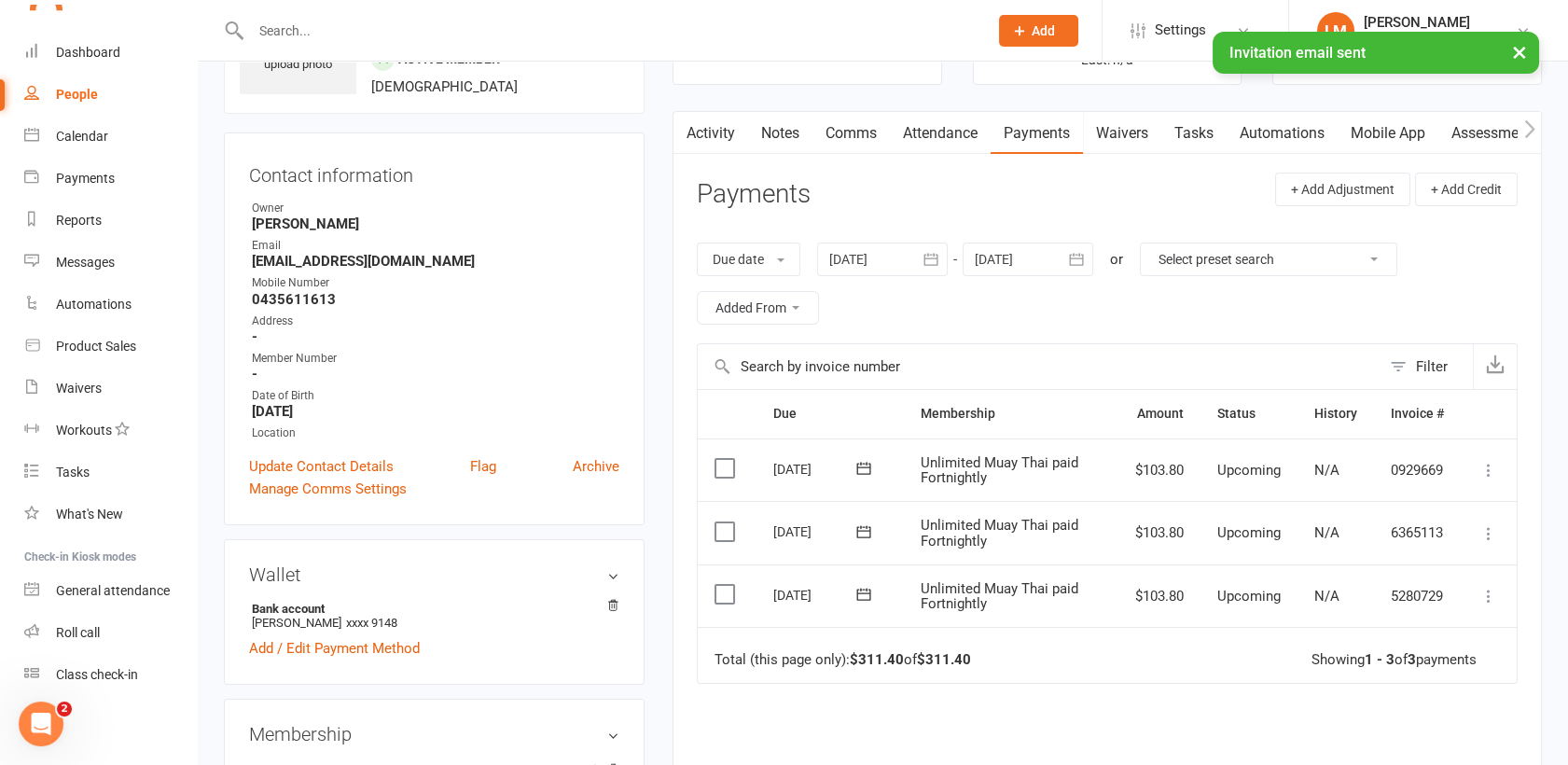
click at [1074, 248] on button "button" at bounding box center [1076, 259] width 34 height 34
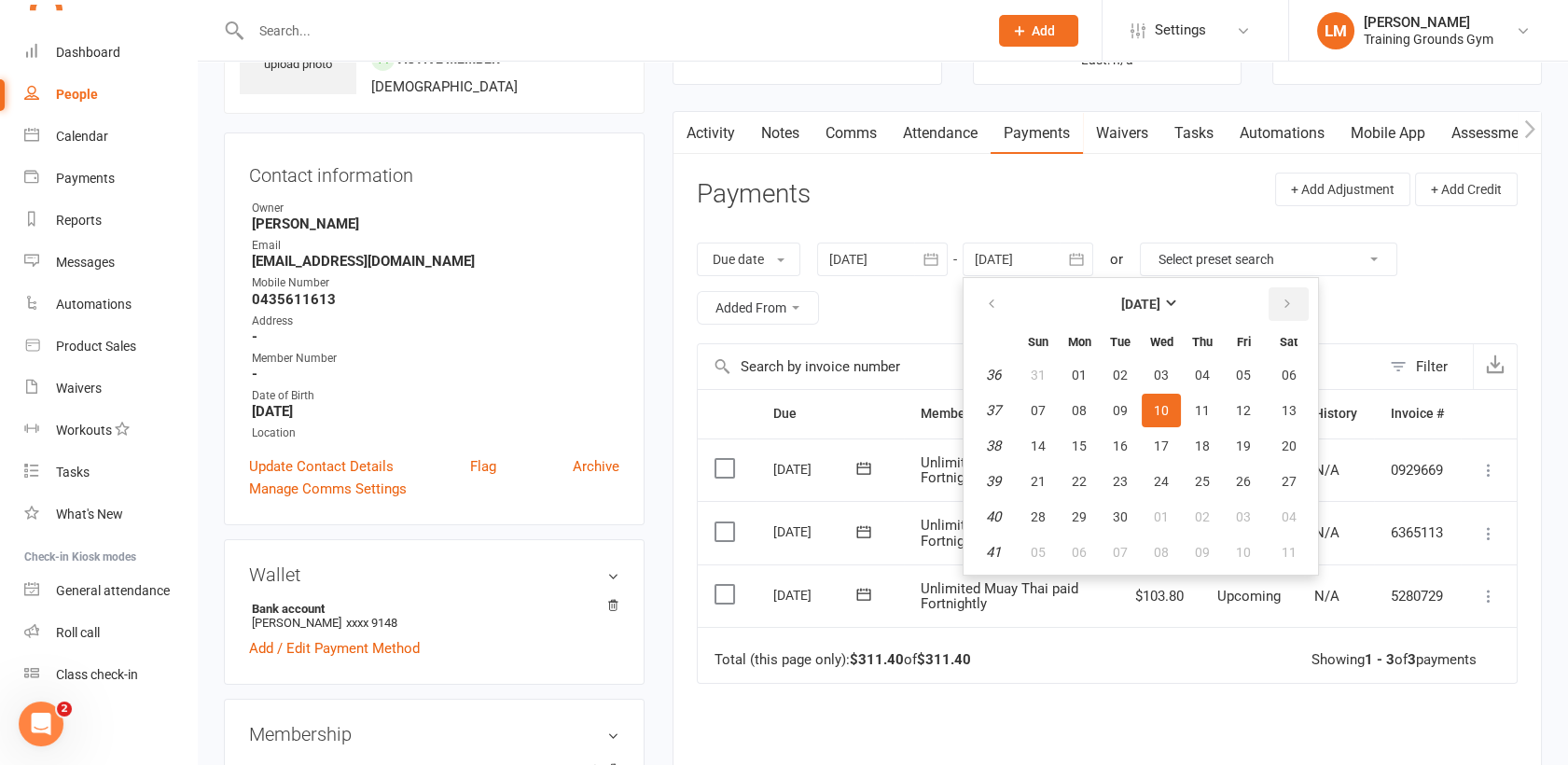
click at [1291, 311] on button "button" at bounding box center [1289, 304] width 40 height 34
click at [1297, 365] on button "01" at bounding box center [1289, 375] width 48 height 34
type input "[DATE]"
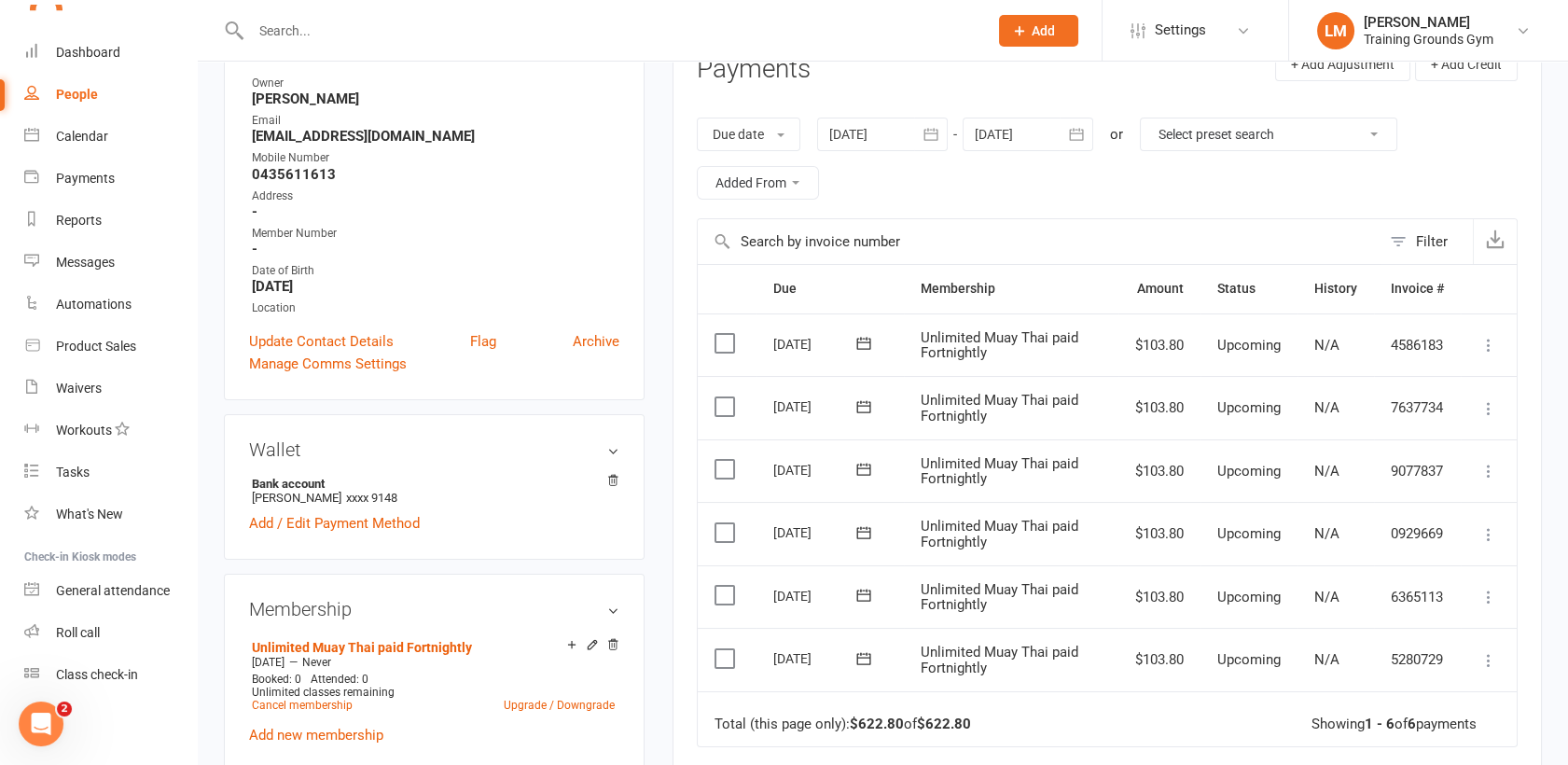
scroll to position [254, 0]
click at [1494, 585] on icon at bounding box center [1489, 594] width 19 height 19
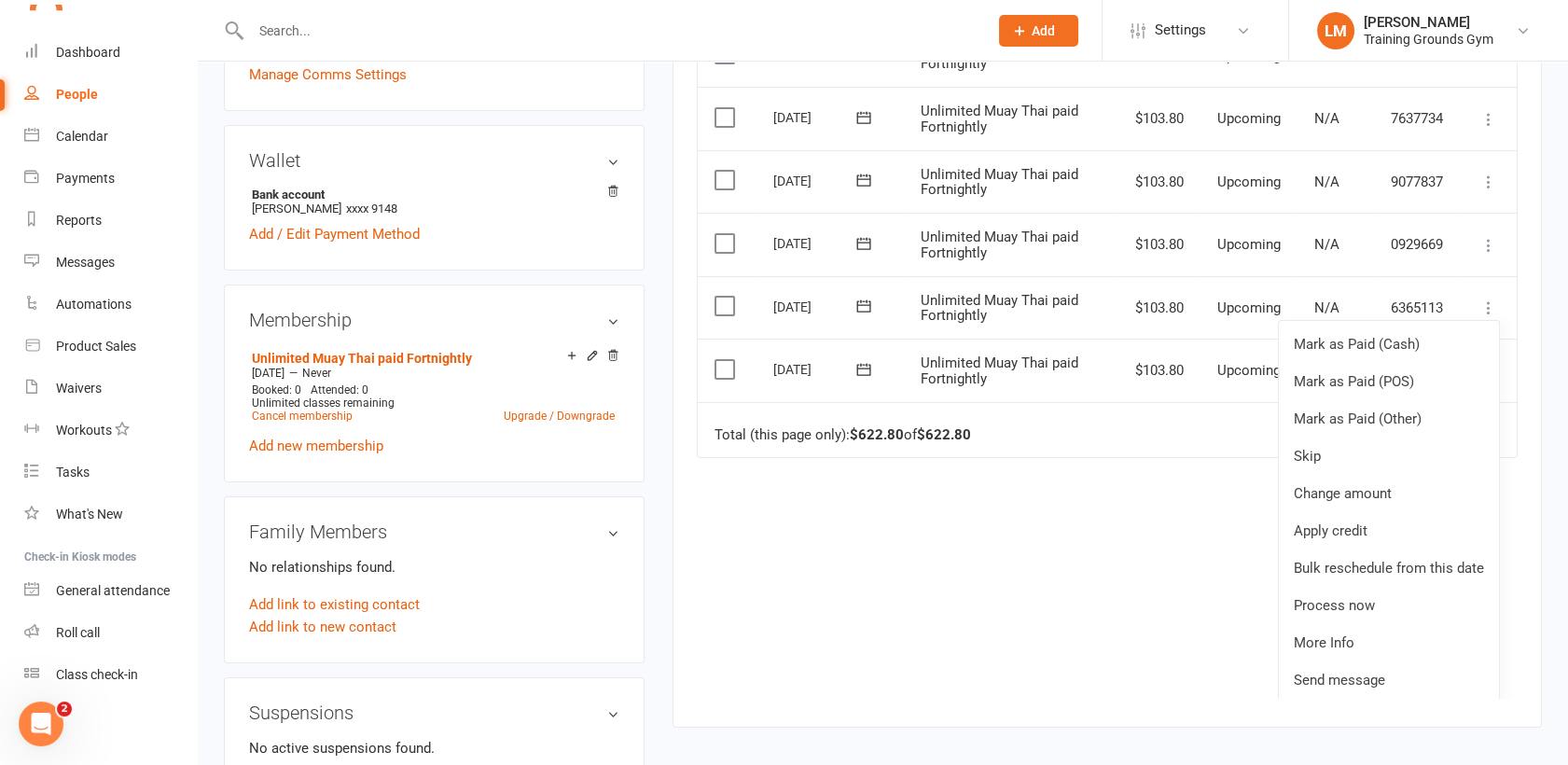
scroll to position [547, 0]
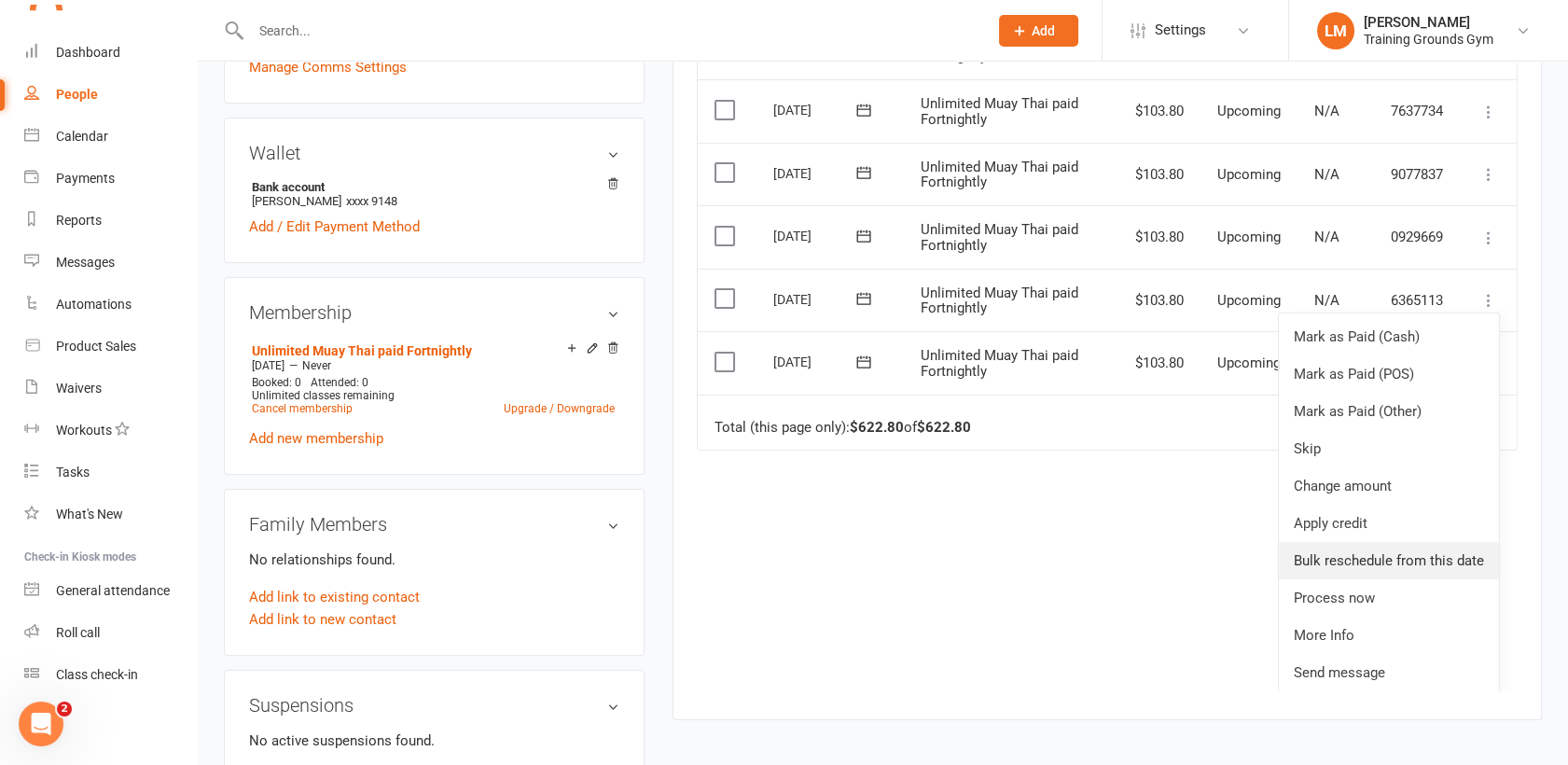
click at [1372, 561] on link "Bulk reschedule from this date" at bounding box center [1388, 561] width 220 height 38
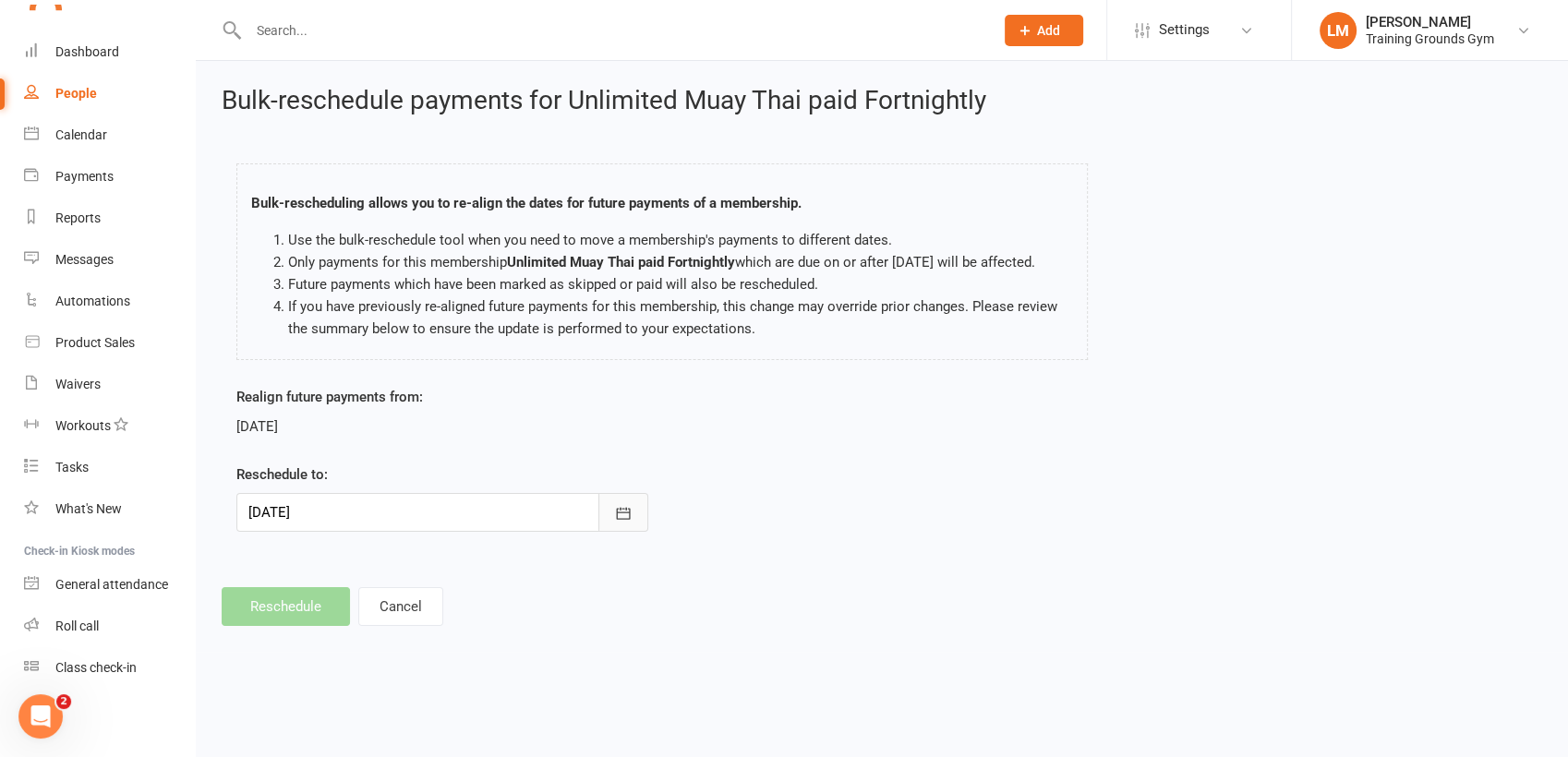
click at [617, 519] on icon "button" at bounding box center [623, 512] width 14 height 12
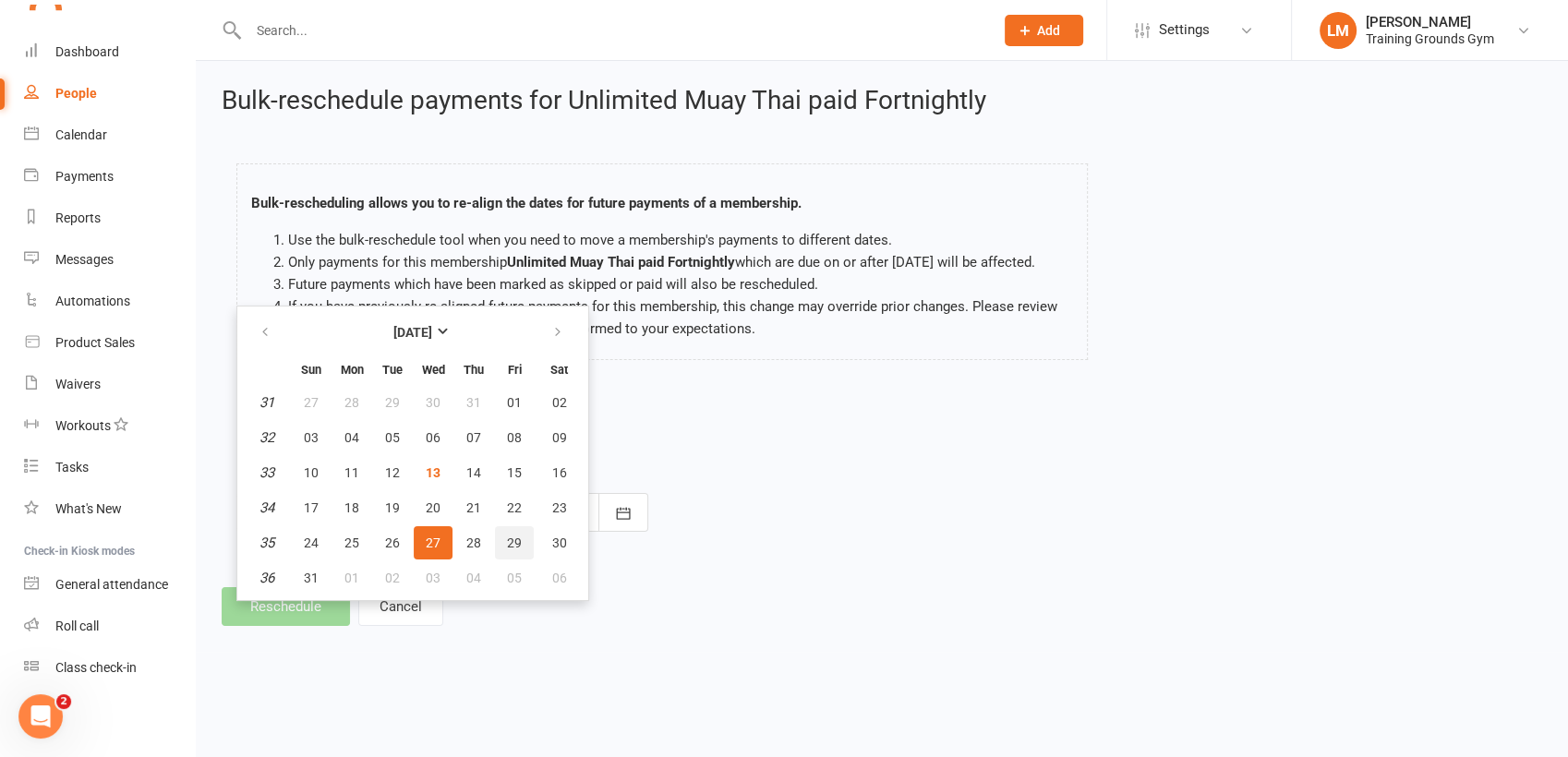
click at [520, 559] on button "29" at bounding box center [515, 543] width 39 height 33
type input "[DATE]"
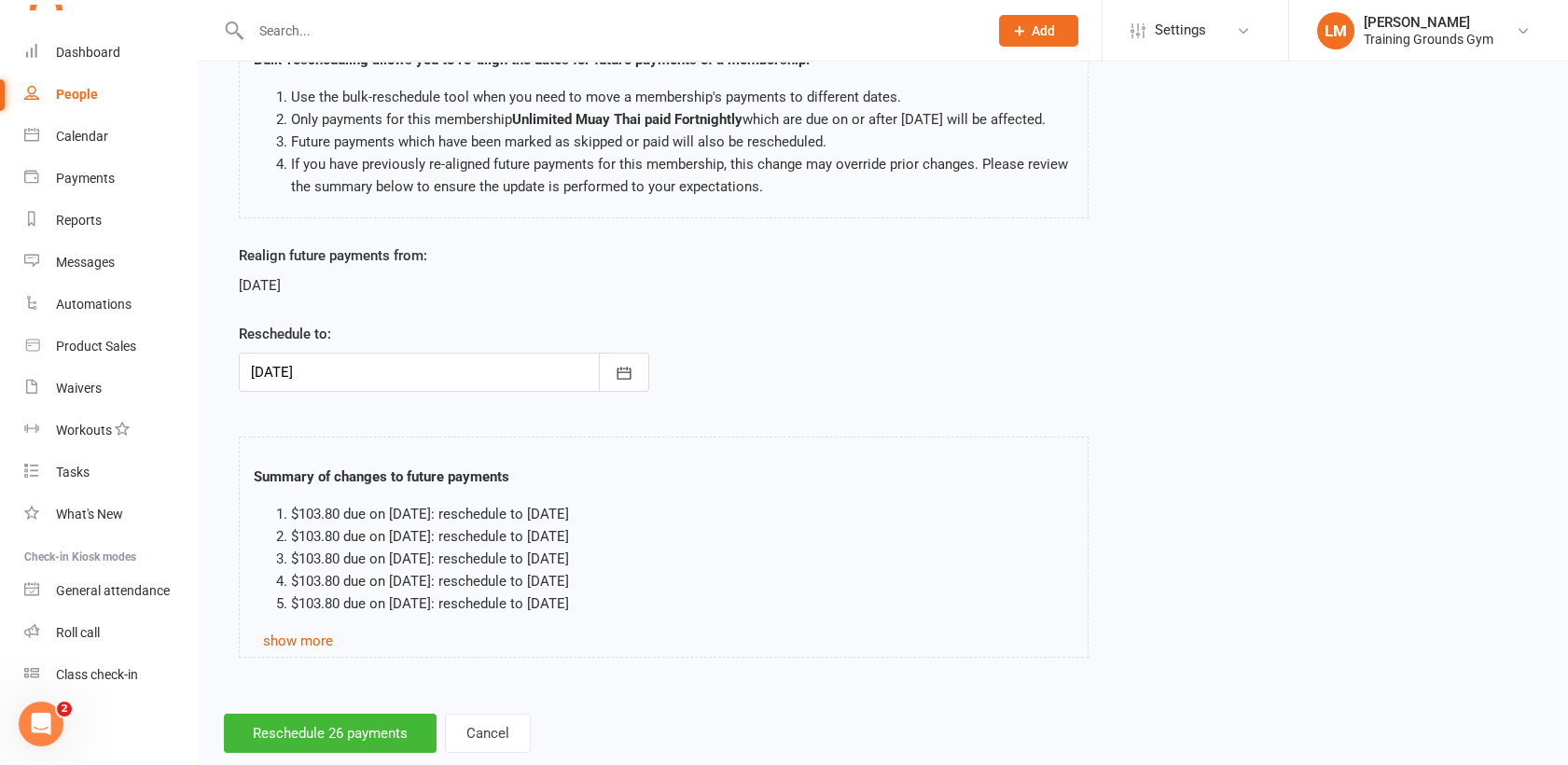
scroll to position [207, 0]
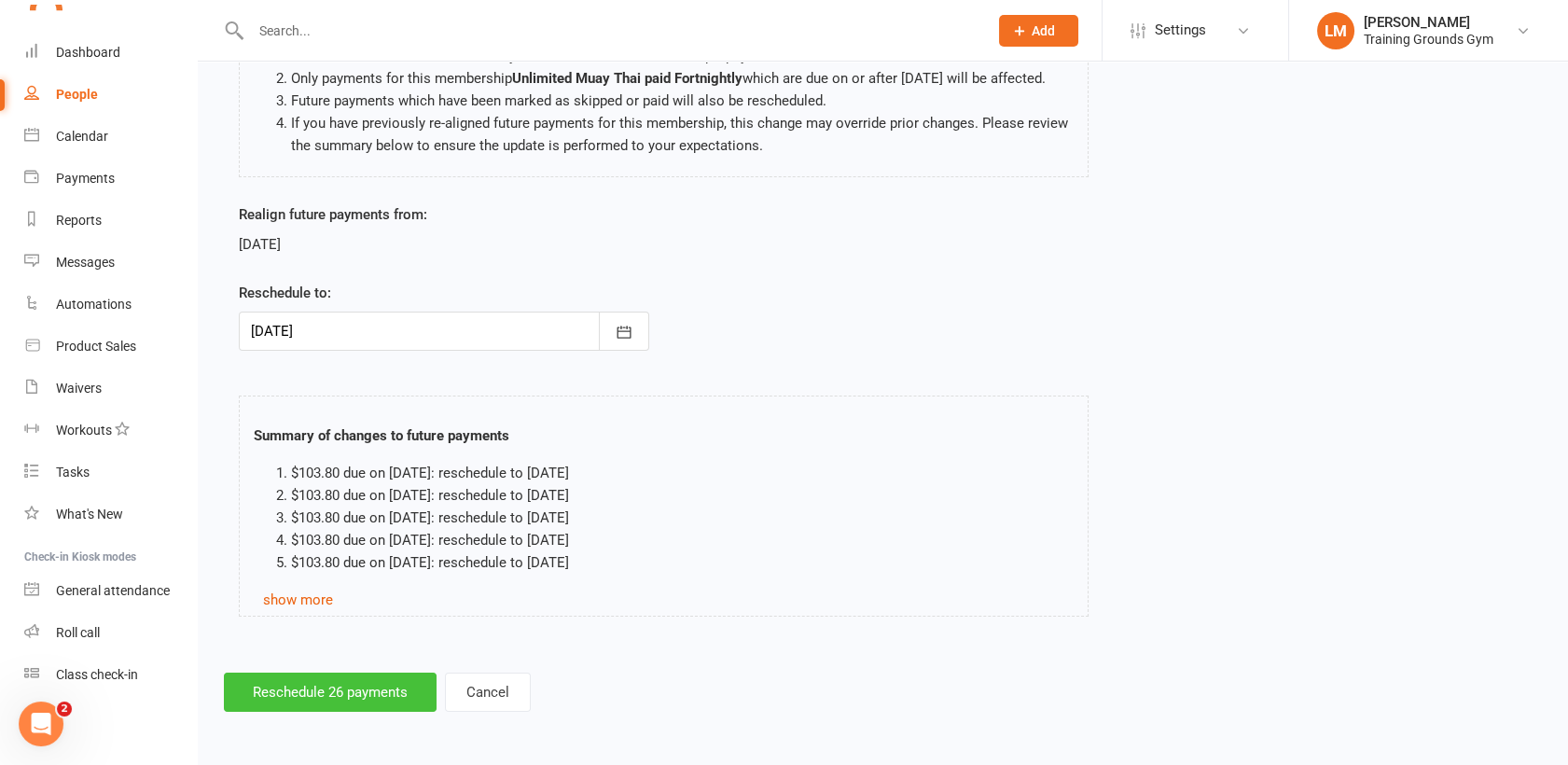
click at [328, 688] on button "Reschedule 26 payments" at bounding box center [330, 692] width 212 height 39
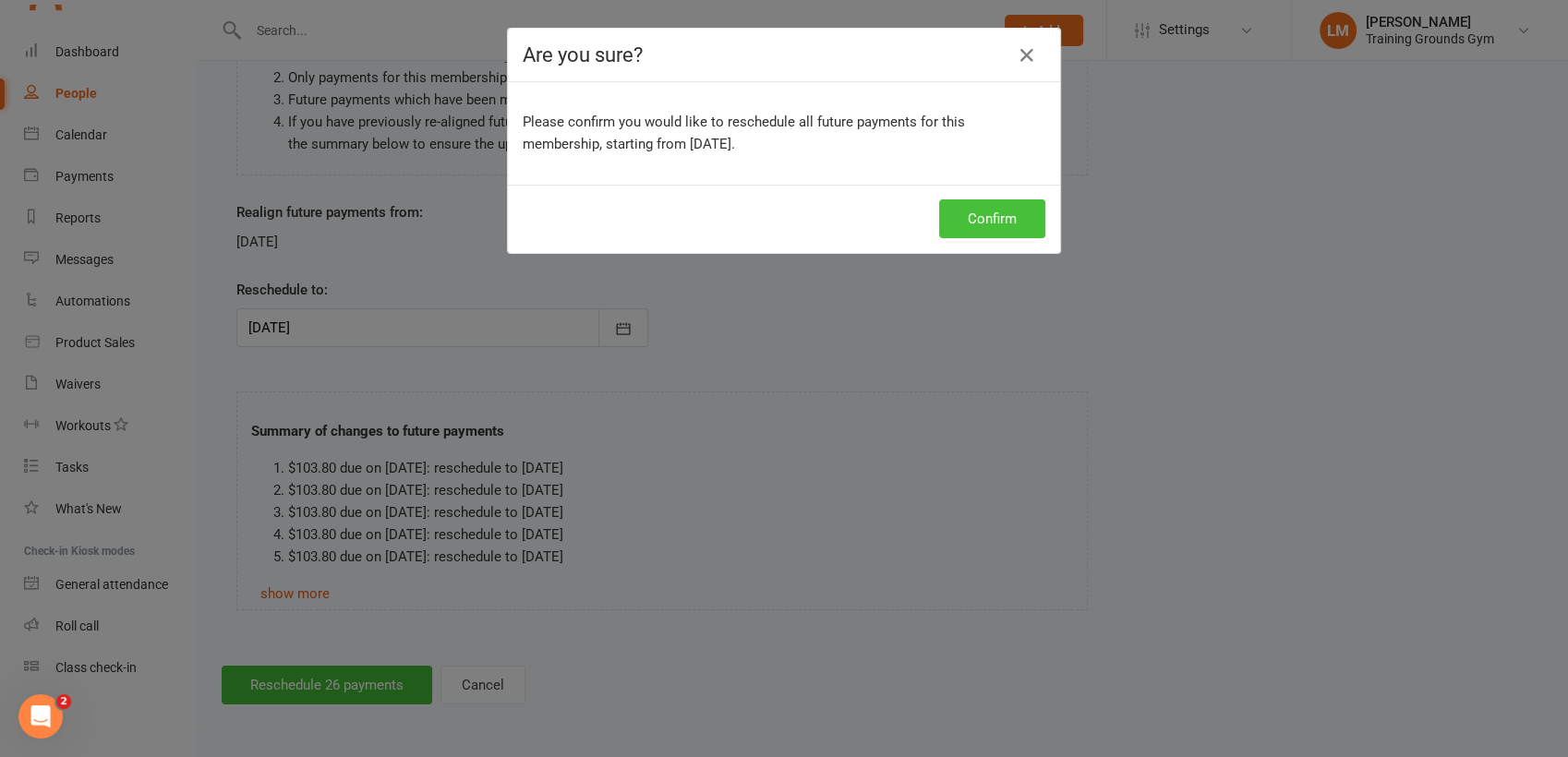
click at [1019, 217] on button "Confirm" at bounding box center [992, 219] width 106 height 39
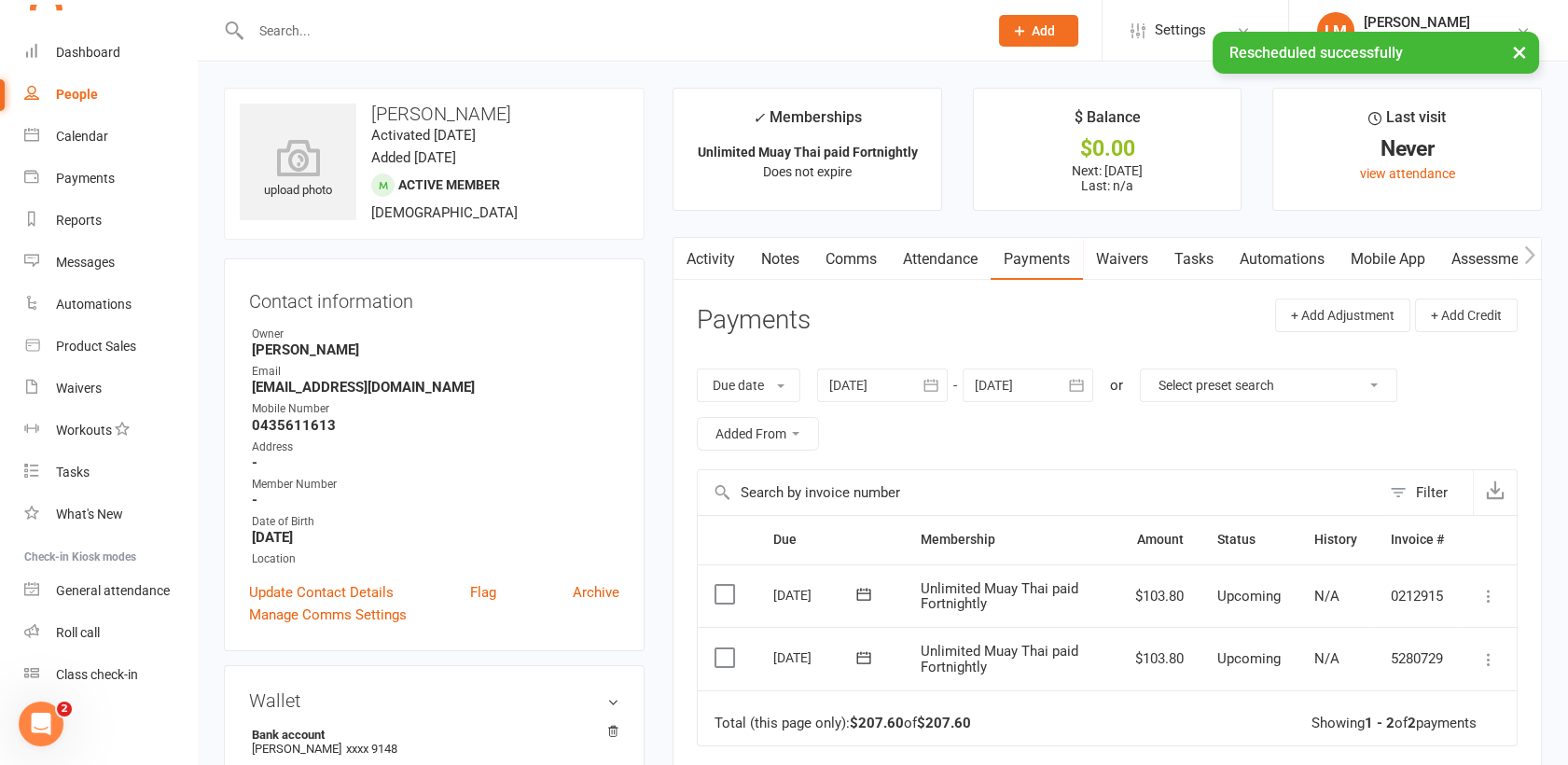
click at [1059, 255] on link "Payments" at bounding box center [1037, 259] width 92 height 43
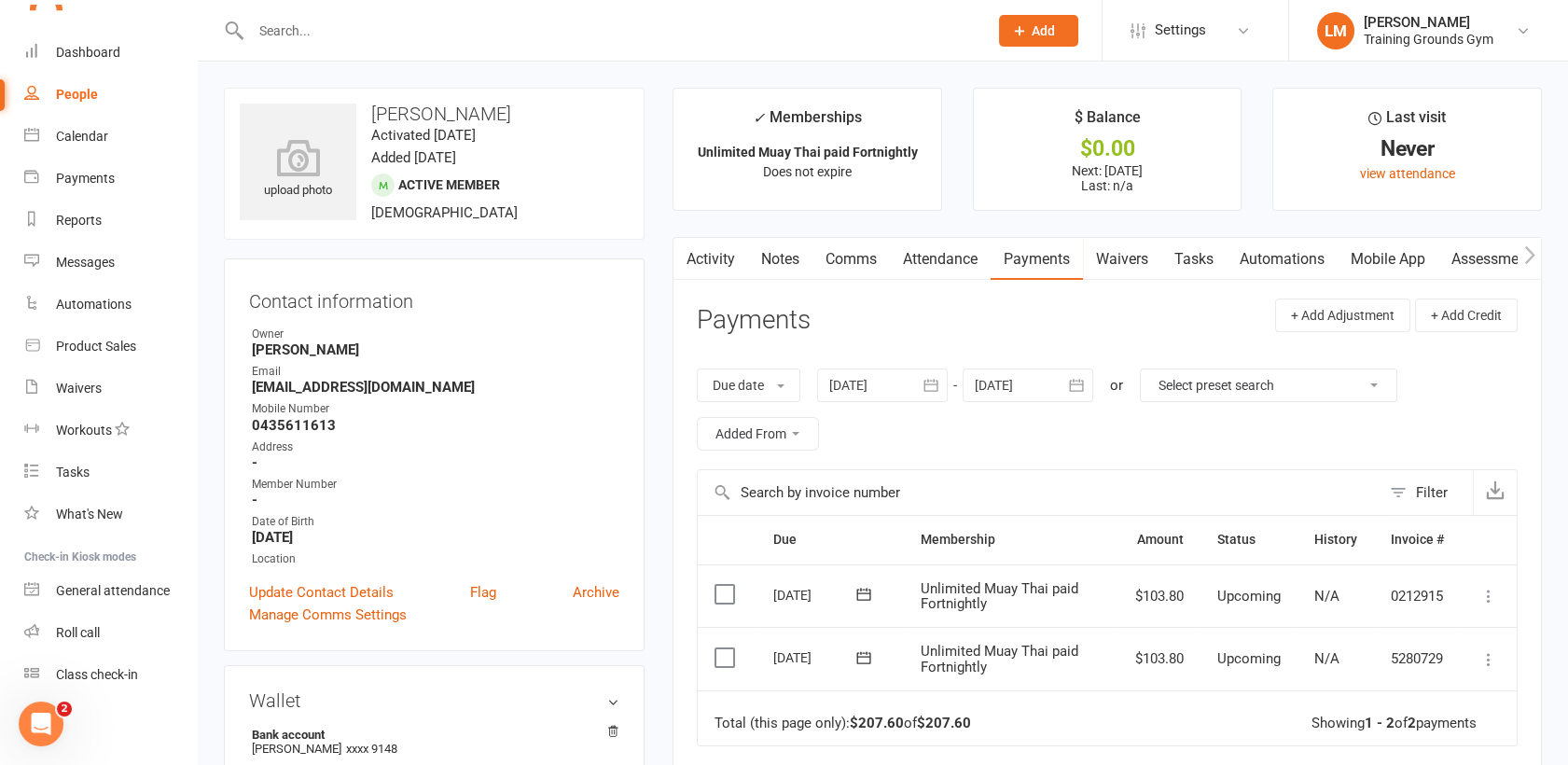
click at [1080, 384] on icon "button" at bounding box center [1076, 385] width 19 height 19
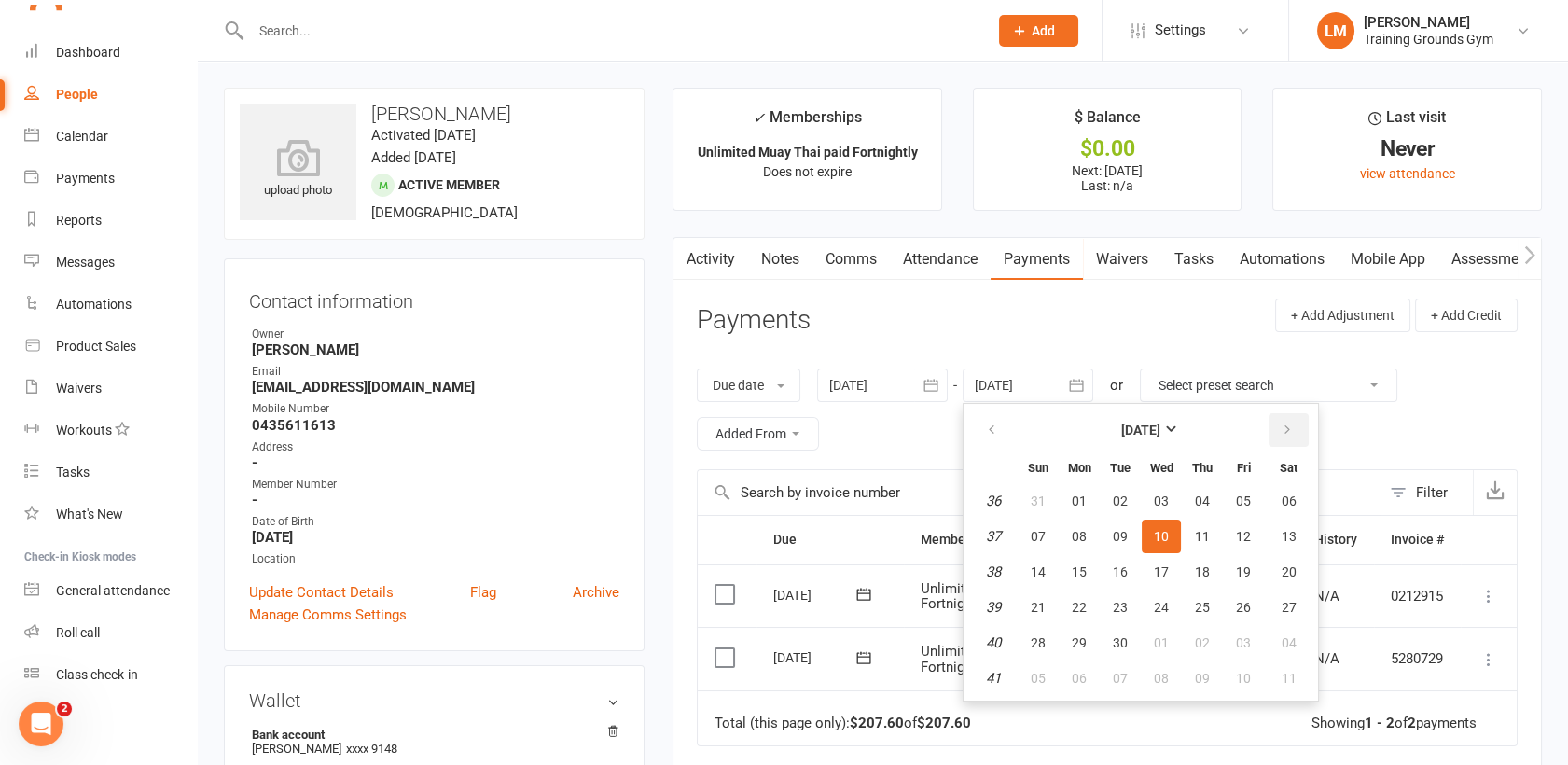
click at [1282, 429] on icon "button" at bounding box center [1287, 430] width 13 height 15
click at [1296, 502] on button "01" at bounding box center [1289, 501] width 48 height 34
type input "[DATE]"
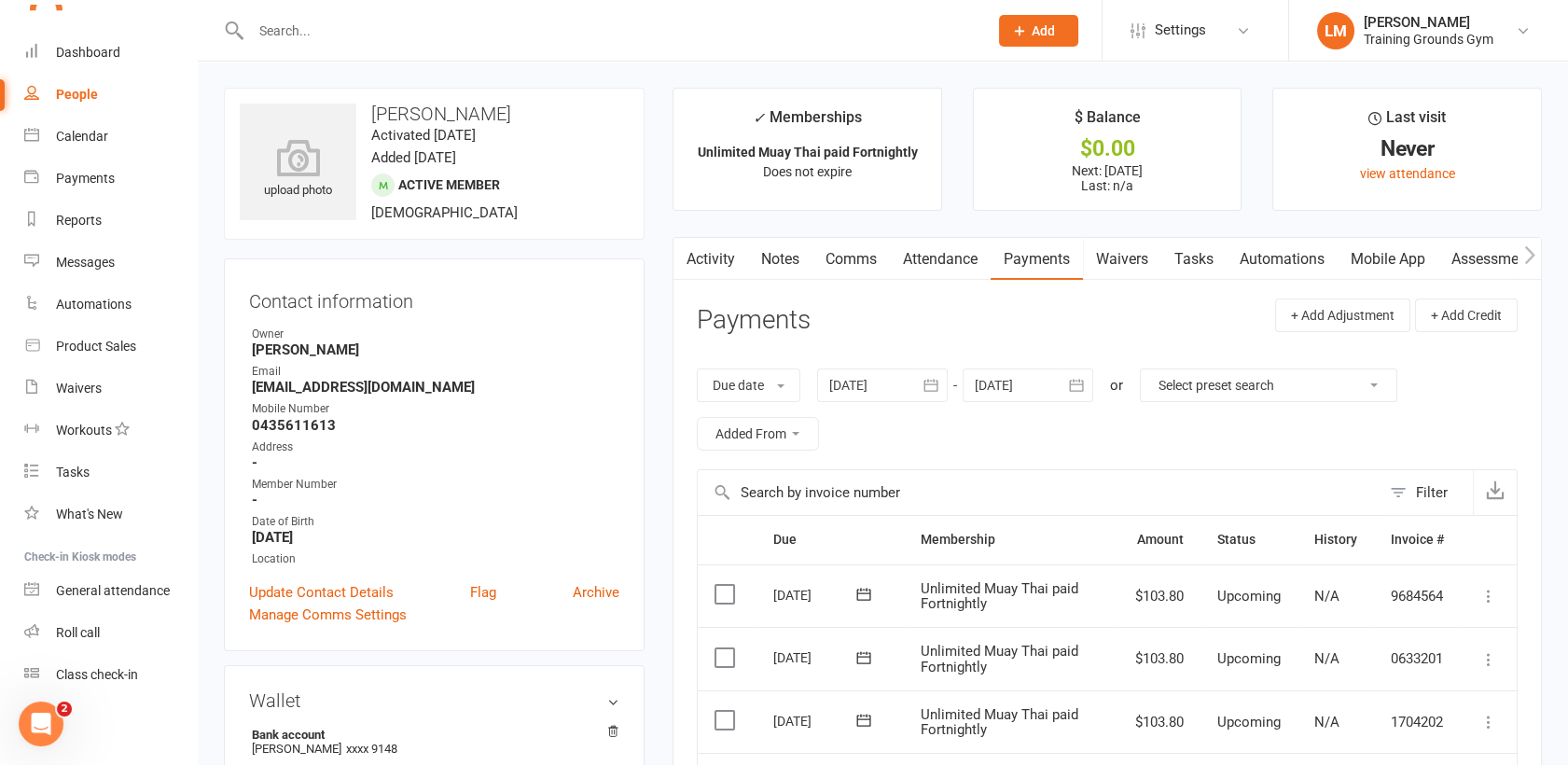
click at [935, 260] on link "Attendance" at bounding box center [940, 259] width 101 height 43
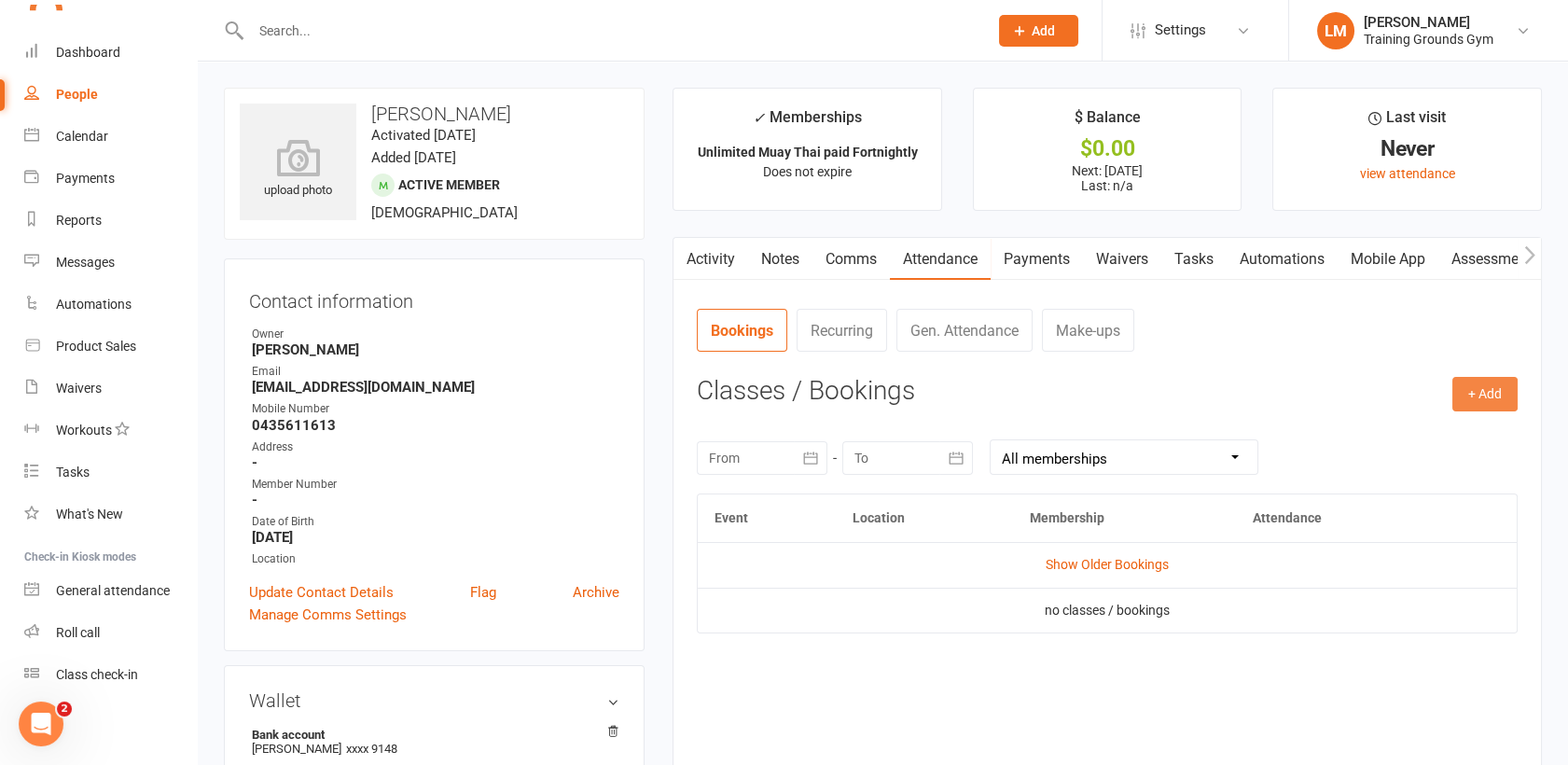
click at [1481, 401] on button "+ Add" at bounding box center [1484, 394] width 65 height 34
click at [1441, 444] on link "Book Event" at bounding box center [1424, 437] width 184 height 38
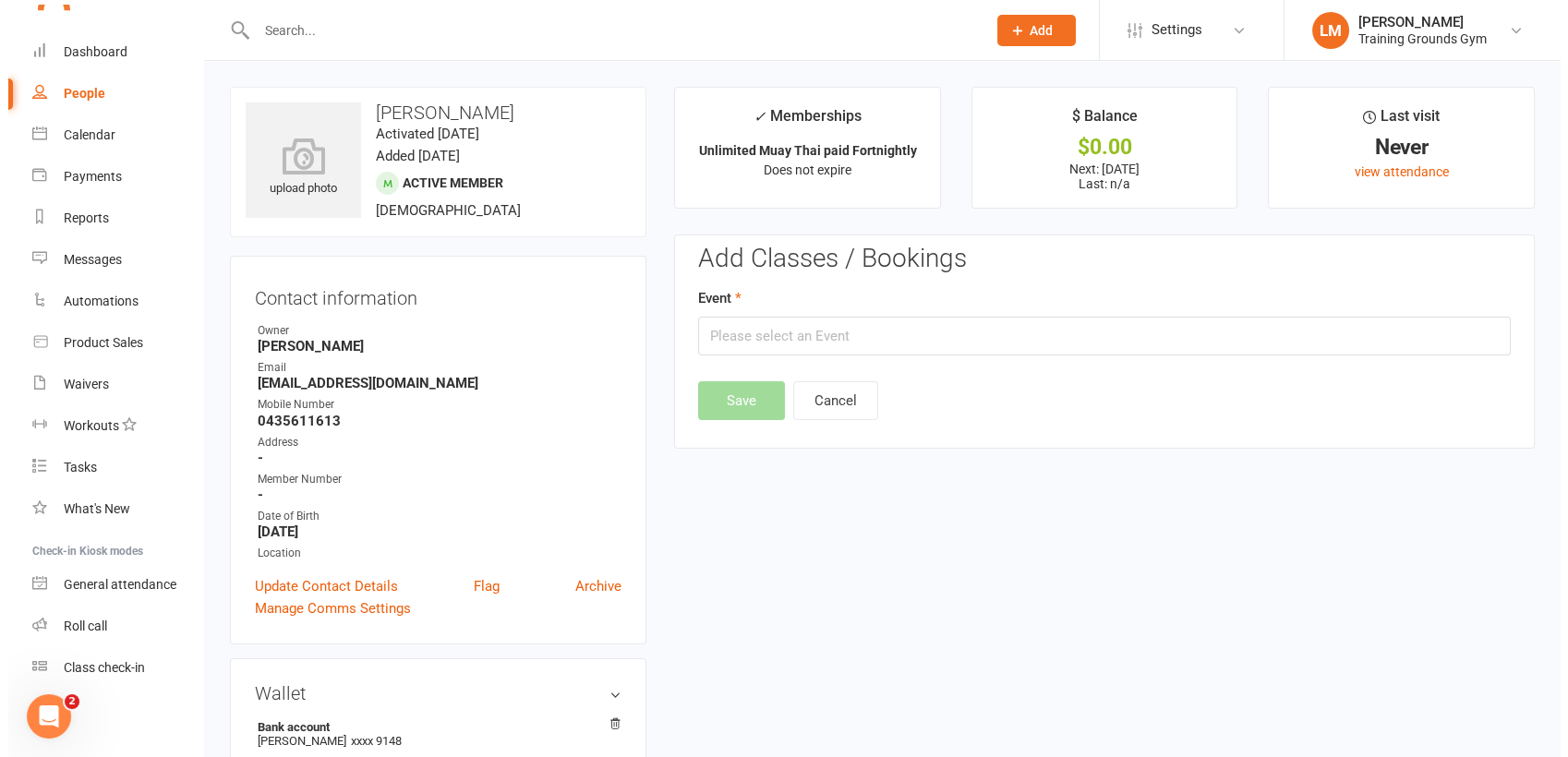
scroll to position [141, 0]
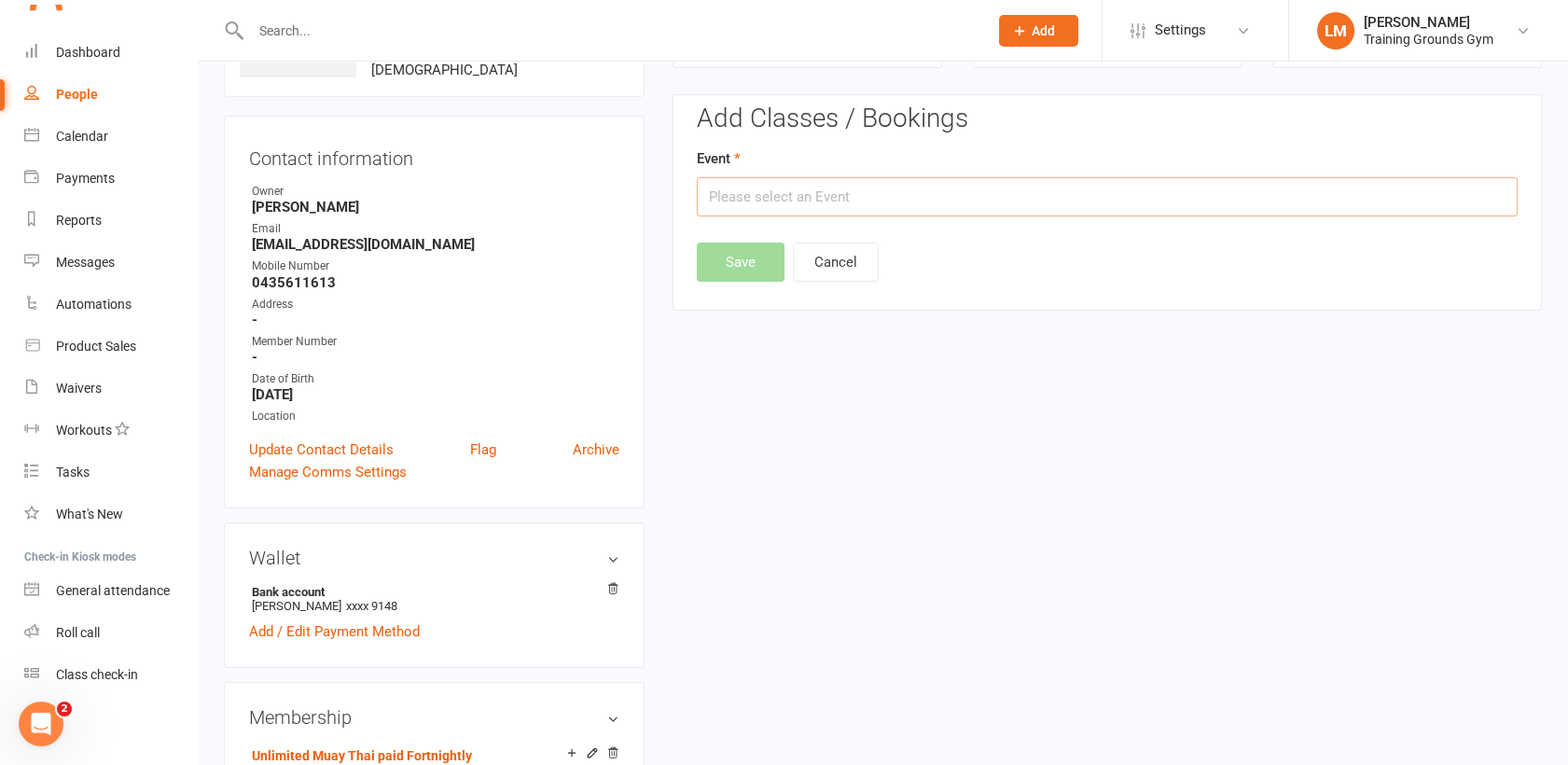
click at [940, 181] on input "text" at bounding box center [1106, 197] width 821 height 39
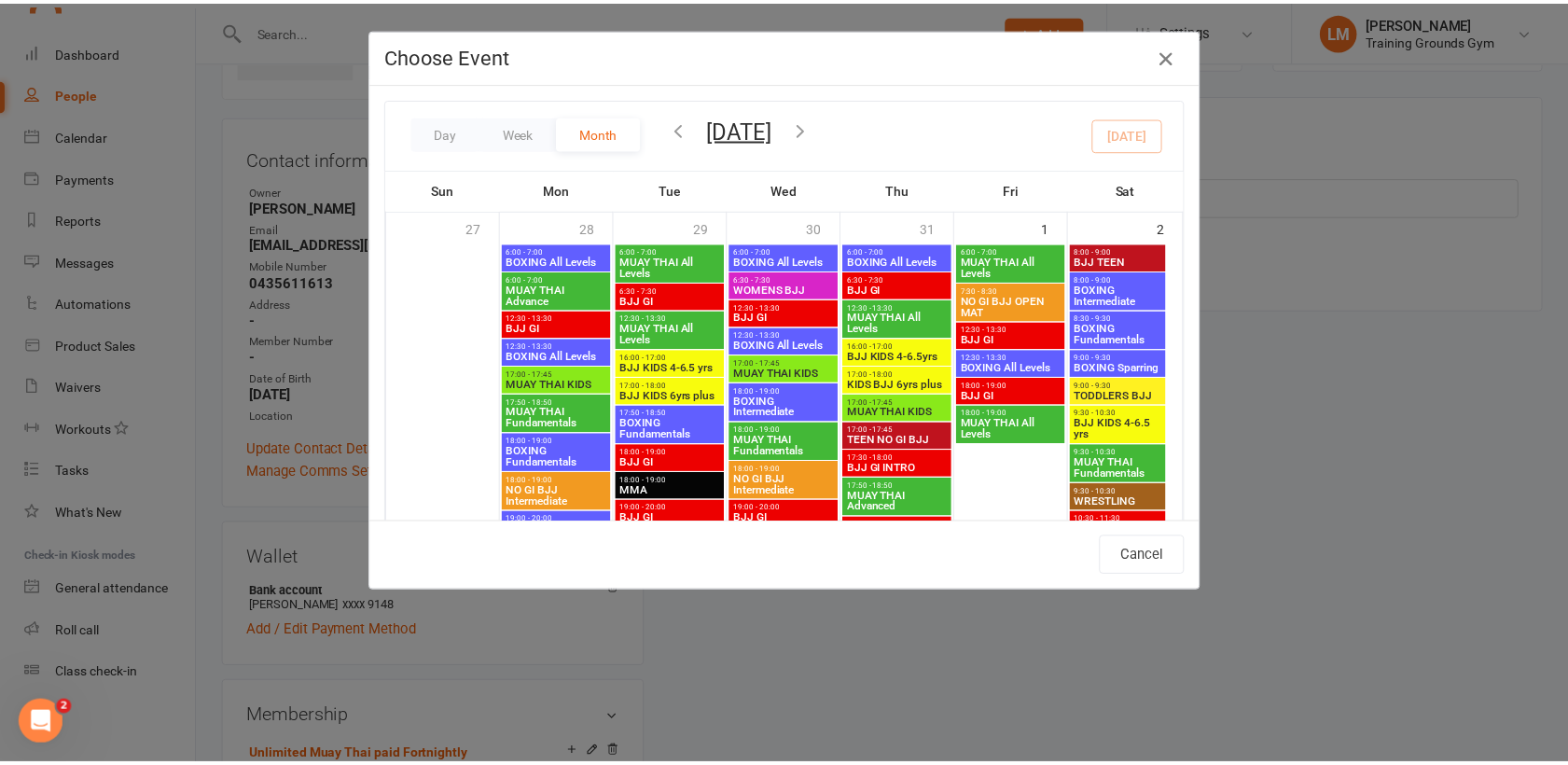
scroll to position [1030, 0]
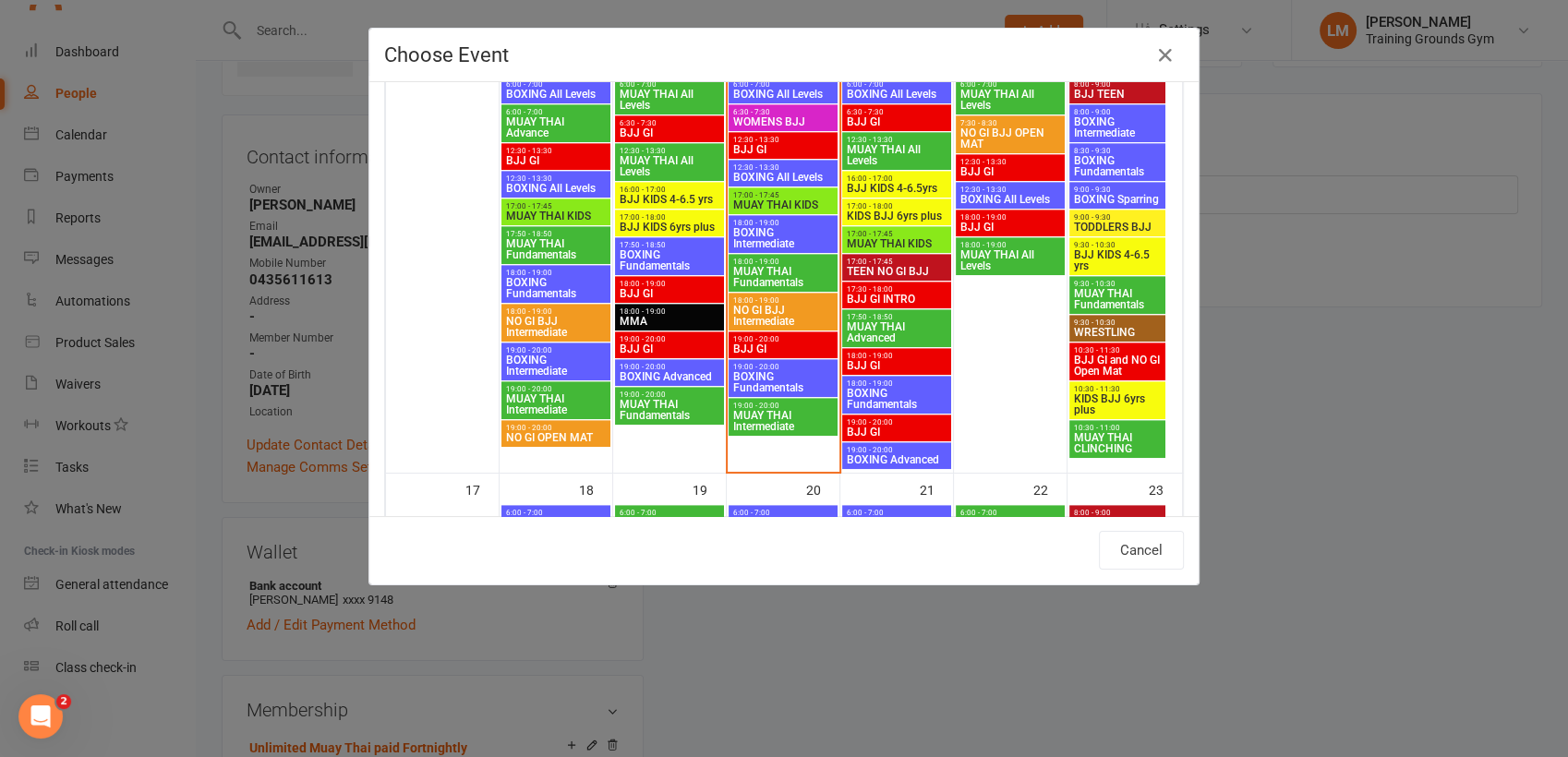
click at [783, 267] on span "MUAY THAI Fundamentals" at bounding box center [783, 277] width 101 height 22
type input "MUAY THAI Fundamentals - [DATE] 6:00:00 PM"
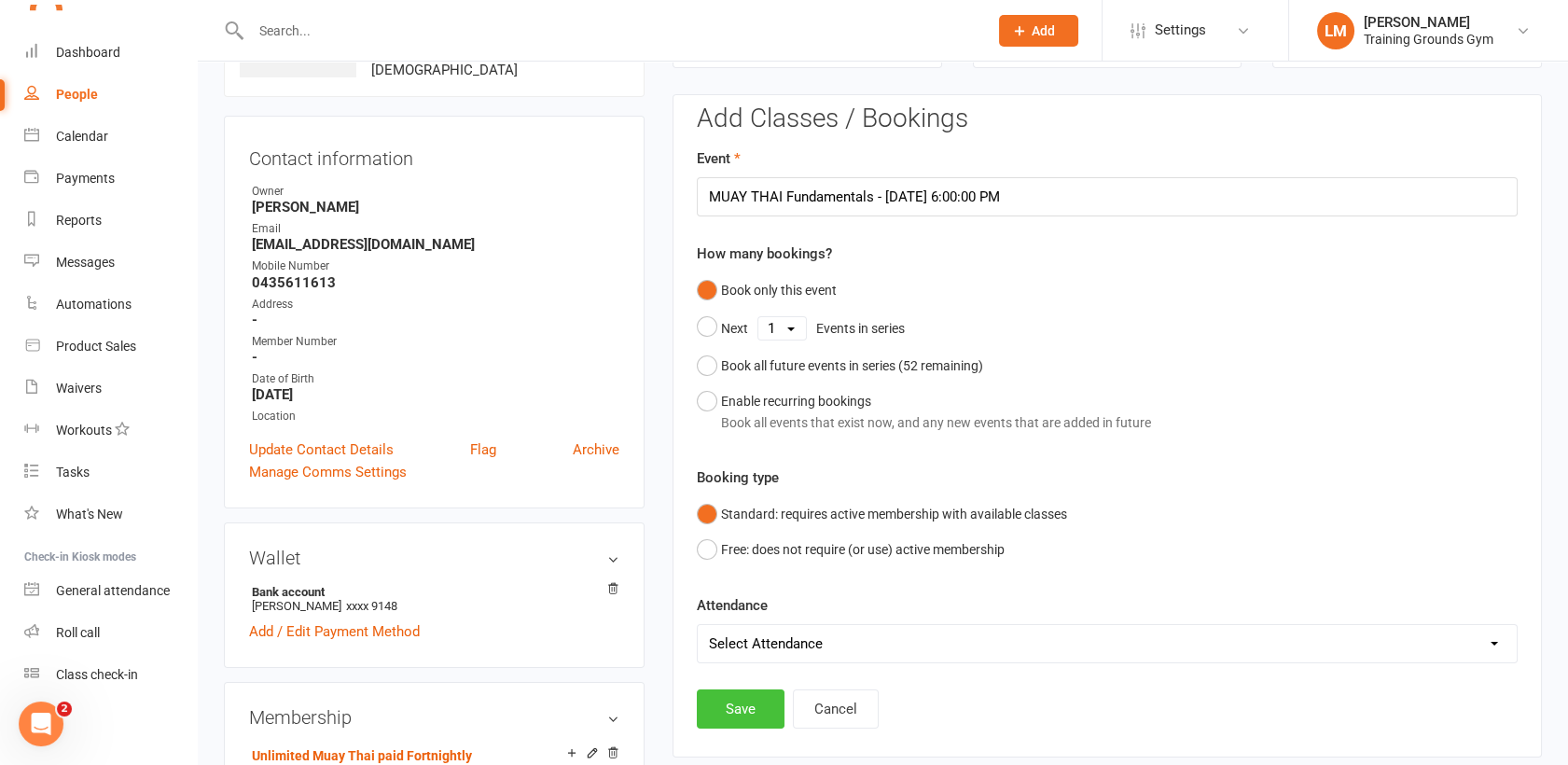
click at [745, 710] on button "Save" at bounding box center [740, 709] width 87 height 39
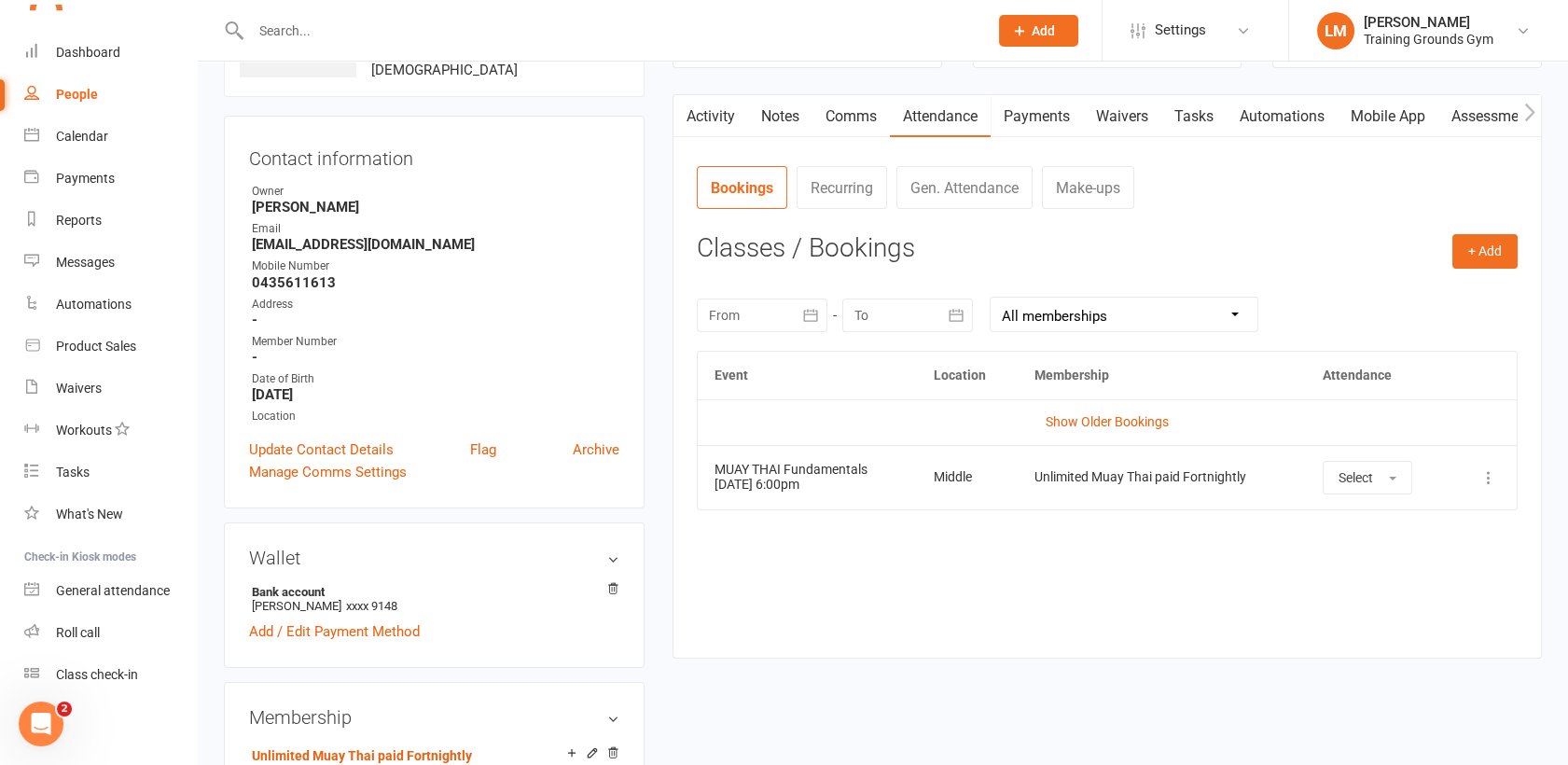
scroll to position [0, 0]
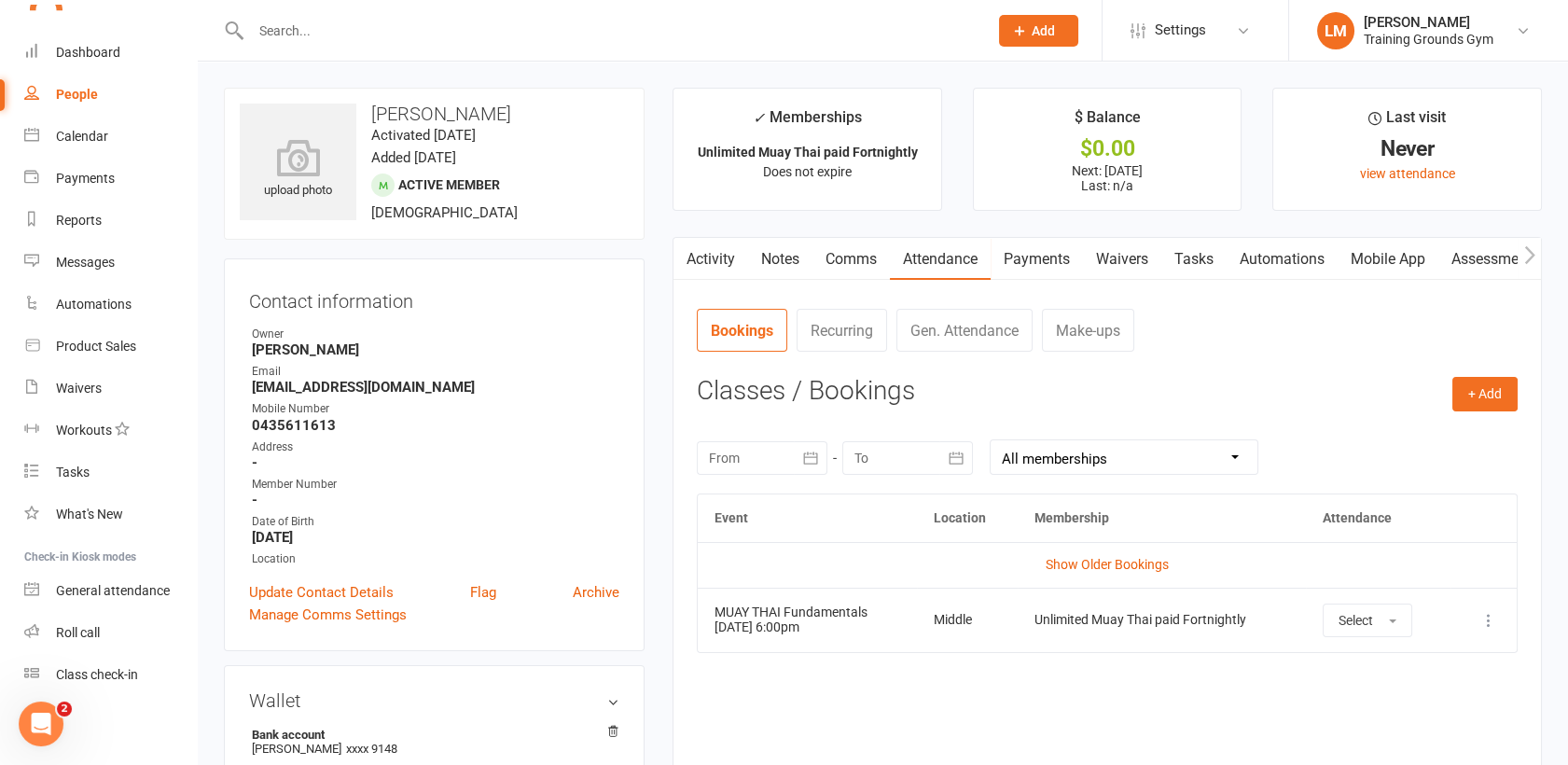
click at [503, 125] on div "upload photo [PERSON_NAME] Activated [DATE] Added [DATE] Active member [DEMOGRA…" at bounding box center [434, 164] width 421 height 152
drag, startPoint x: 496, startPoint y: 115, endPoint x: 375, endPoint y: 108, distance: 121.2
click at [375, 108] on h3 "[PERSON_NAME]" at bounding box center [434, 114] width 389 height 21
copy h3 "[PERSON_NAME]"
click at [98, 55] on div "Dashboard" at bounding box center [88, 53] width 64 height 15
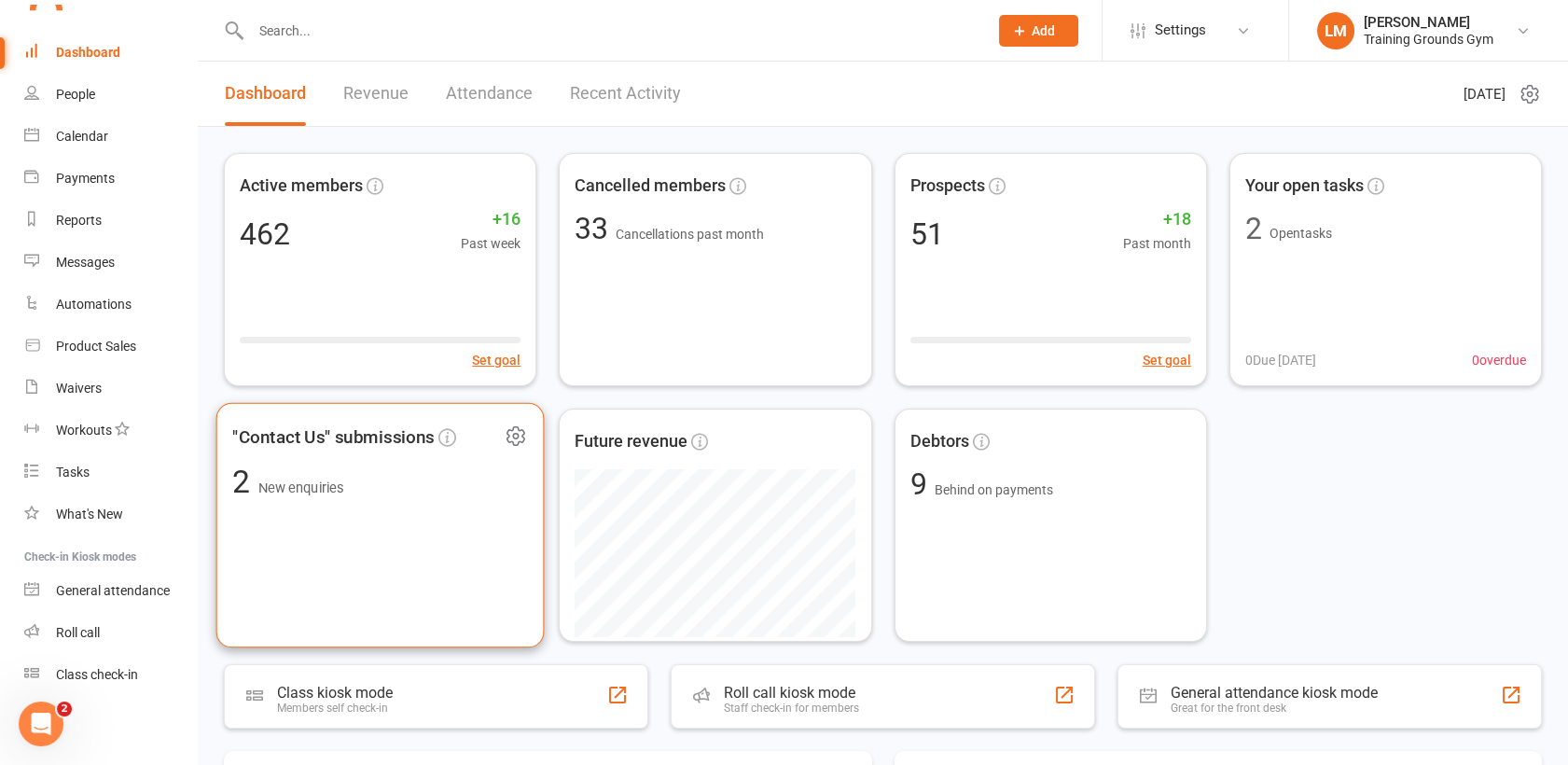
click at [419, 537] on div ""Contact Us" submissions 2 New enquiries" at bounding box center [380, 525] width 328 height 245
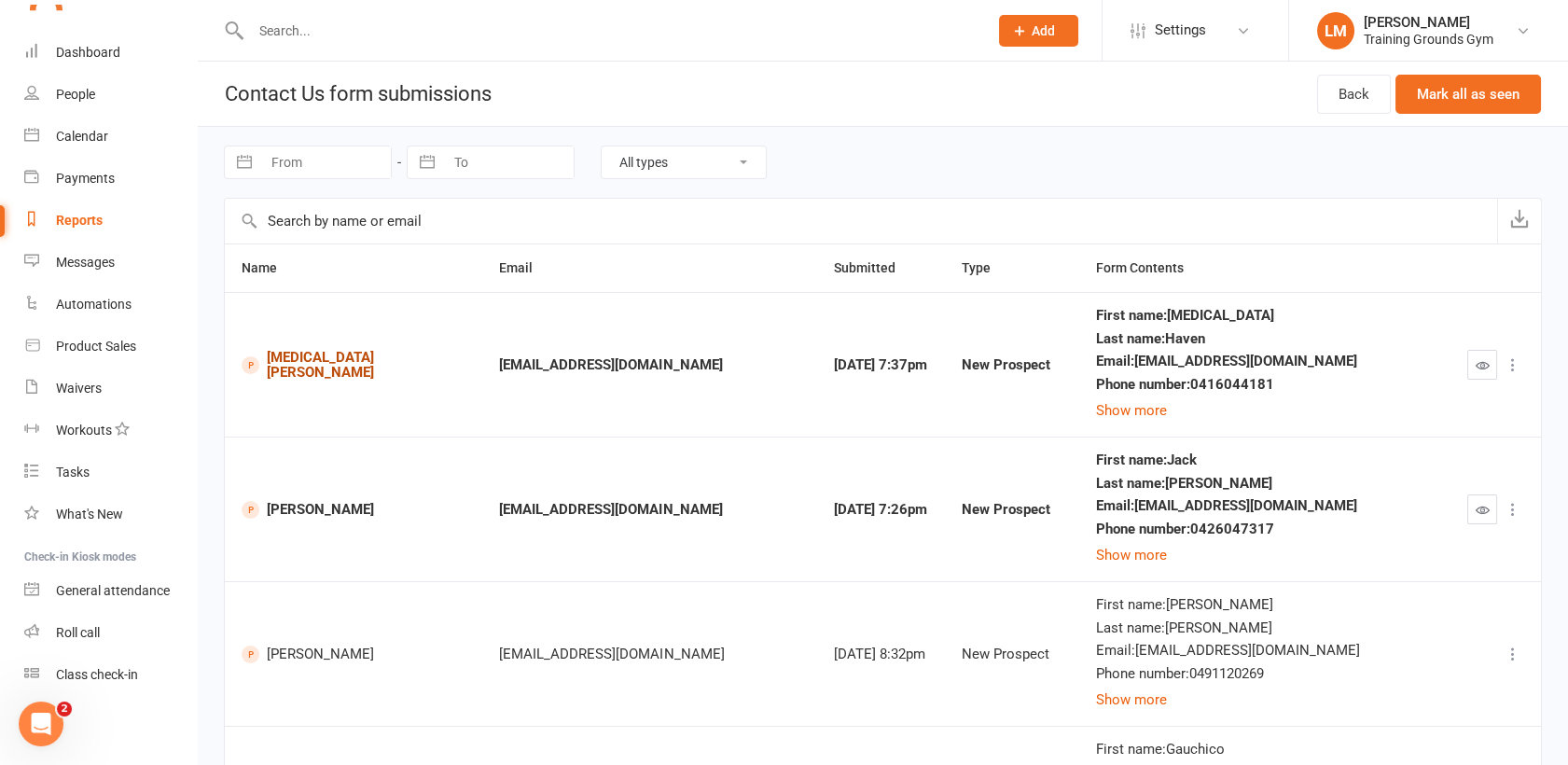
click at [260, 362] on link "[MEDICAL_DATA][PERSON_NAME]" at bounding box center [353, 365] width 224 height 31
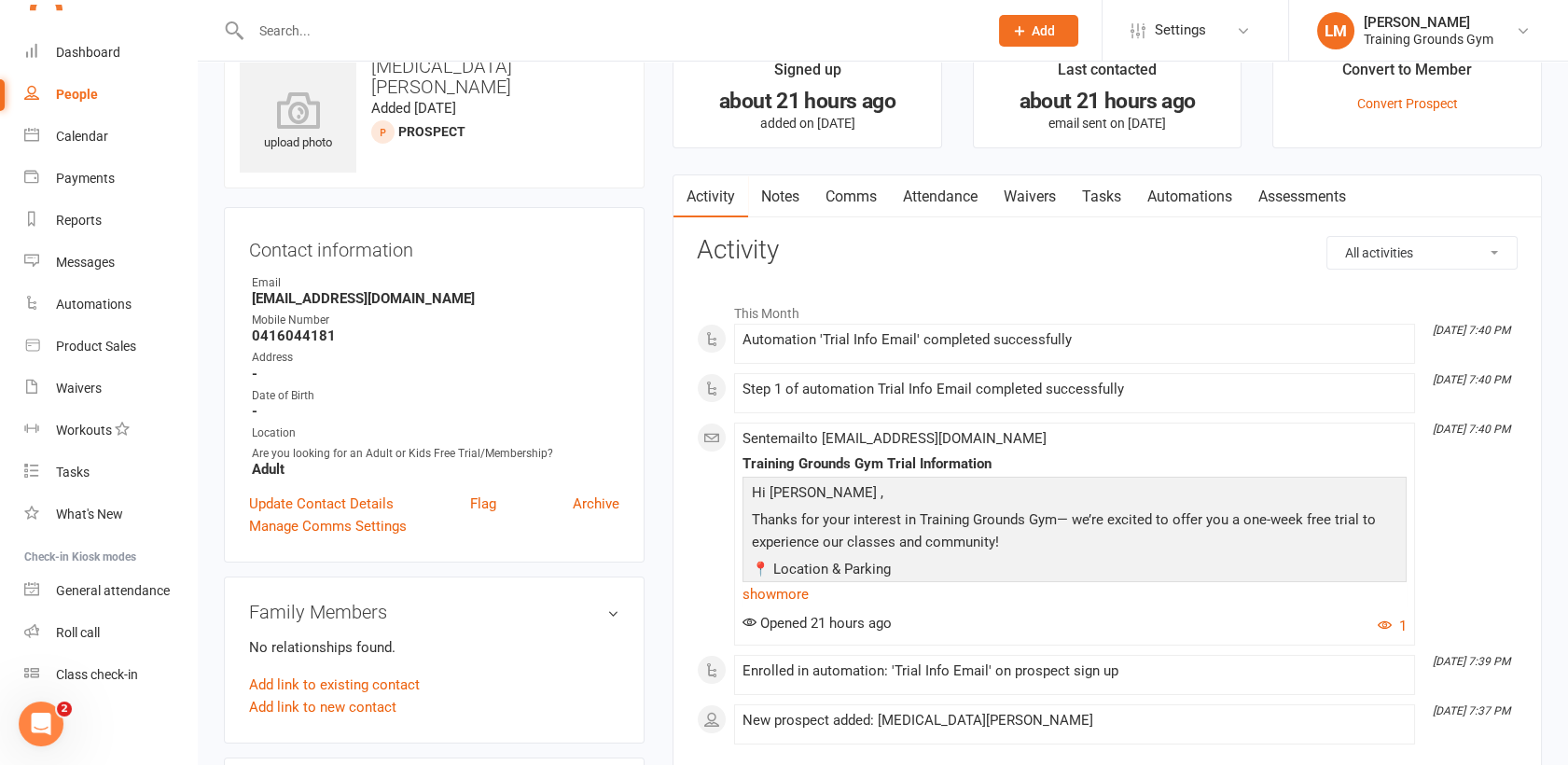
scroll to position [23, 0]
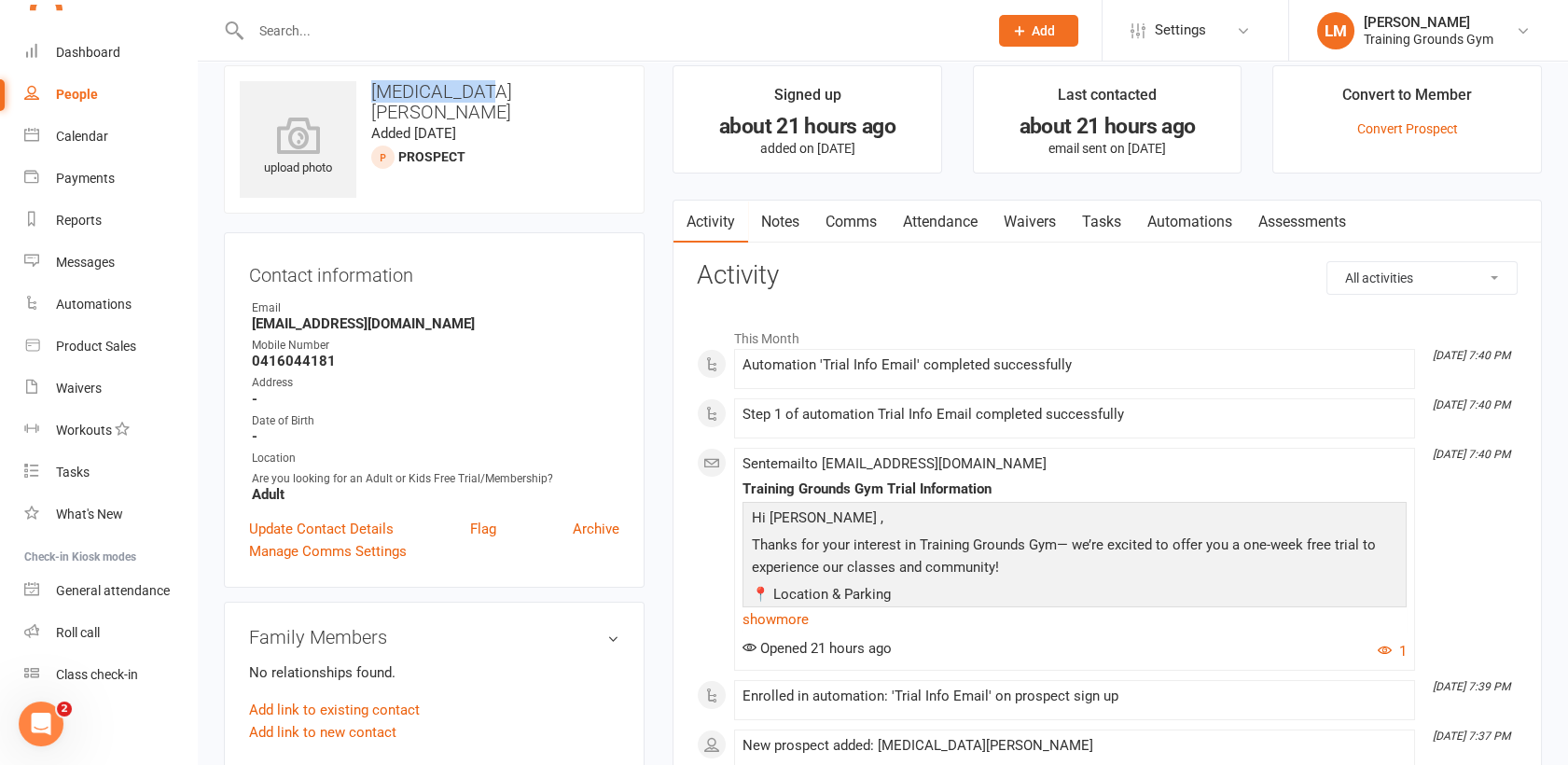
drag, startPoint x: 485, startPoint y: 88, endPoint x: 376, endPoint y: 91, distance: 109.0
click at [376, 91] on h3 "[MEDICAL_DATA][PERSON_NAME]" at bounding box center [434, 101] width 389 height 41
copy h3 "[MEDICAL_DATA][PERSON_NAME]"
click at [84, 46] on div "Dashboard" at bounding box center [88, 53] width 64 height 15
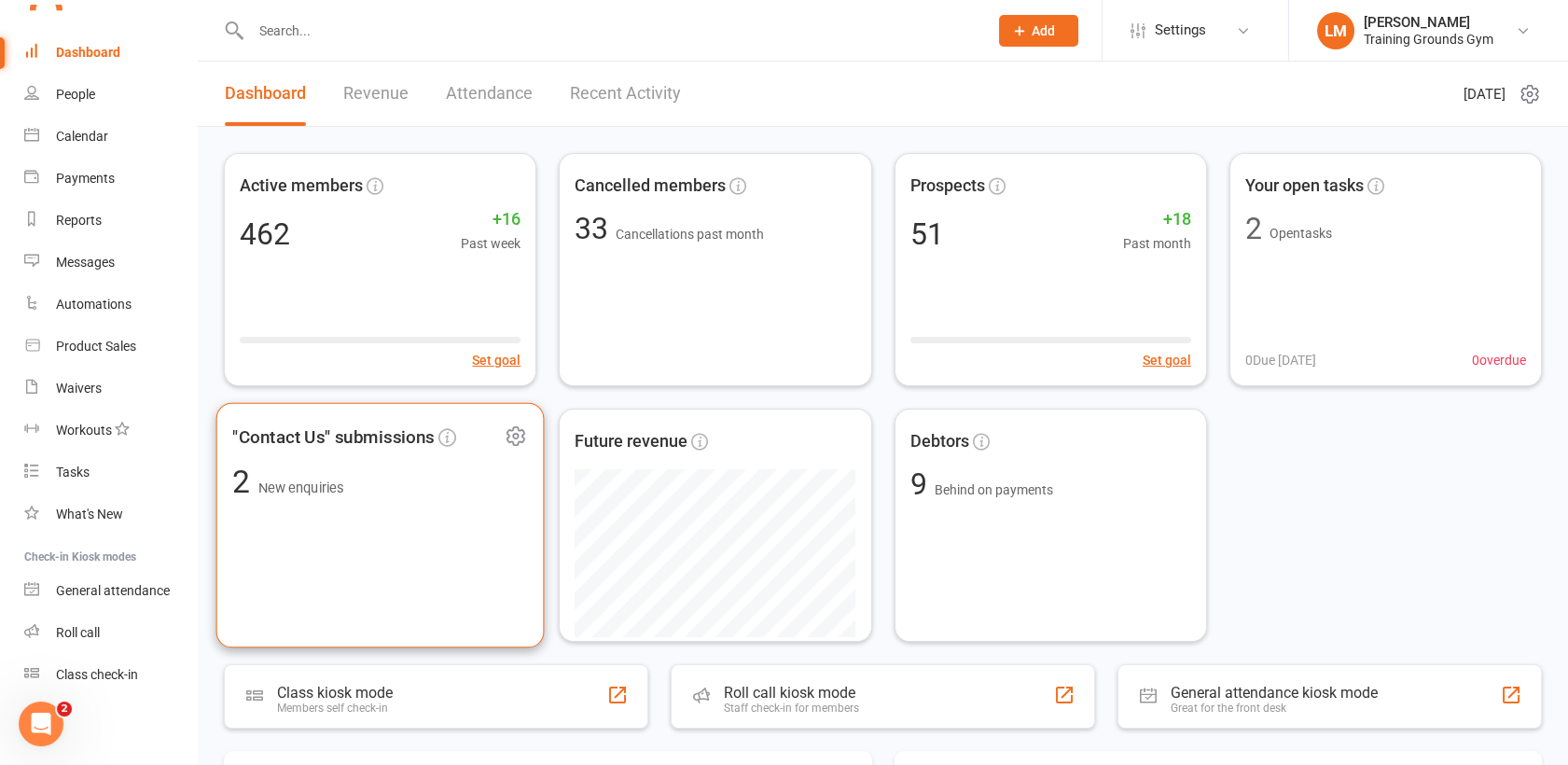
click at [477, 583] on div ""Contact Us" submissions 2 New enquiries" at bounding box center [380, 525] width 328 height 245
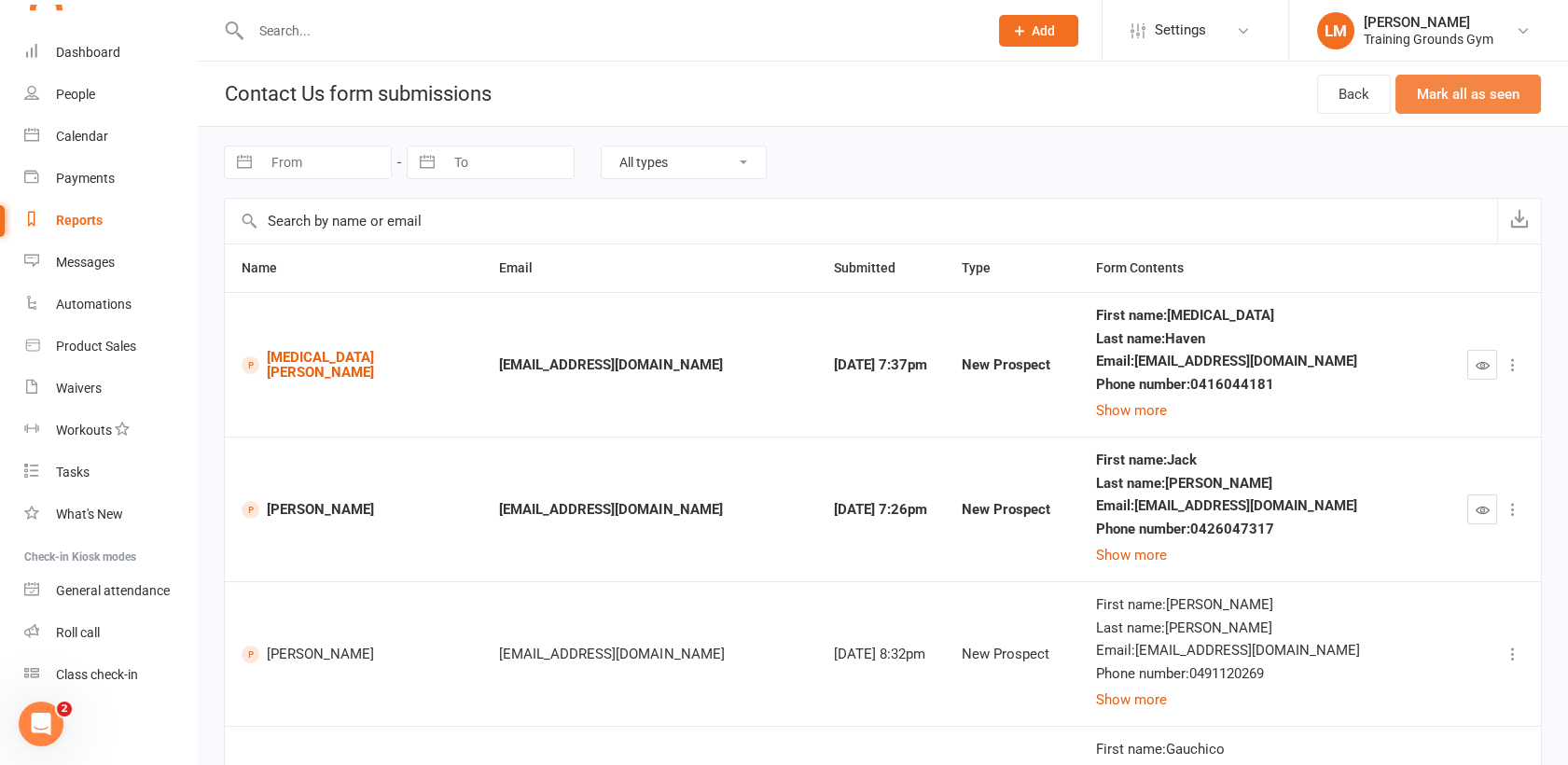
click at [1468, 93] on button "Mark all as seen" at bounding box center [1467, 94] width 146 height 39
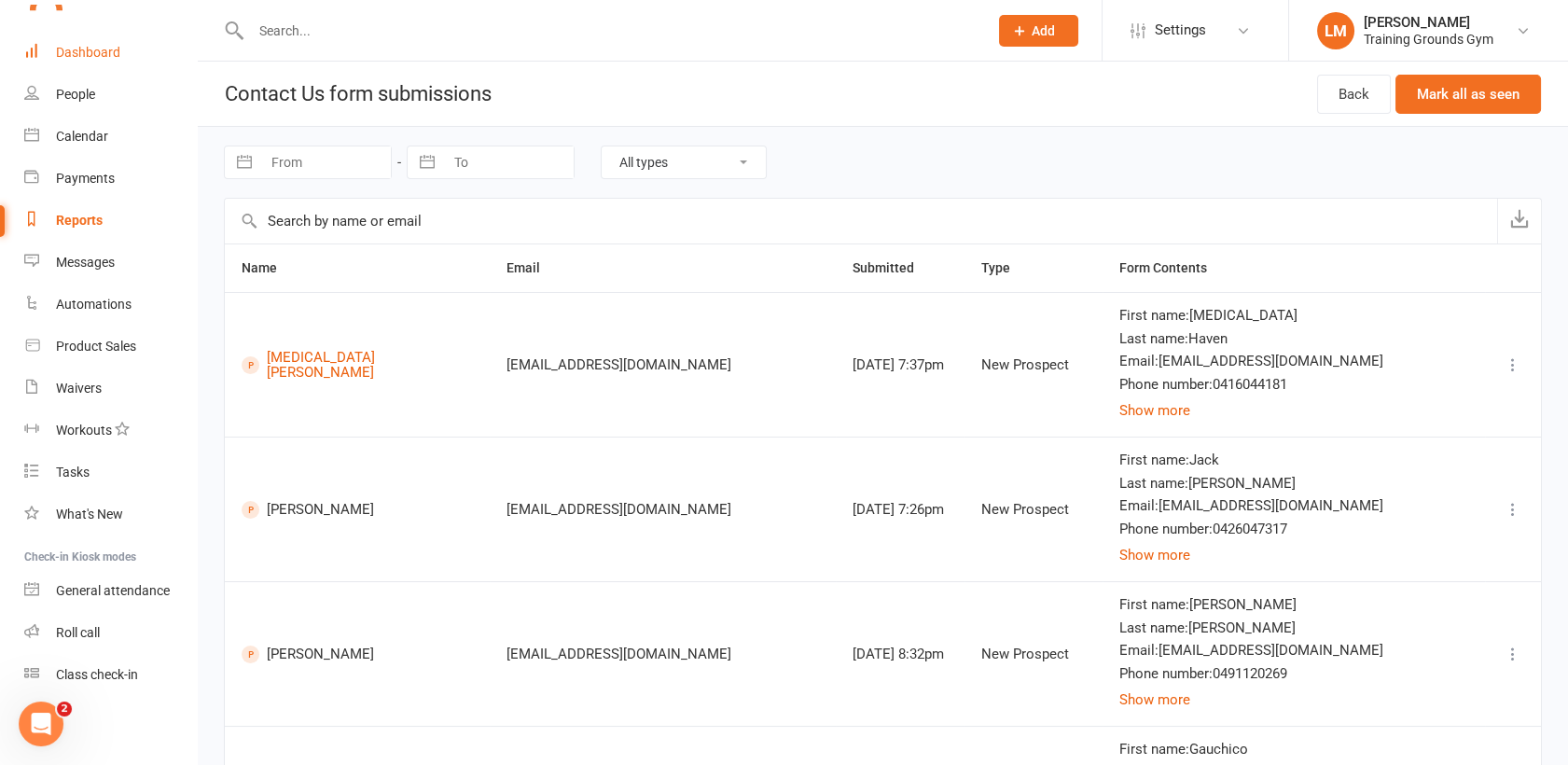
click at [94, 41] on link "Dashboard" at bounding box center [111, 53] width 173 height 42
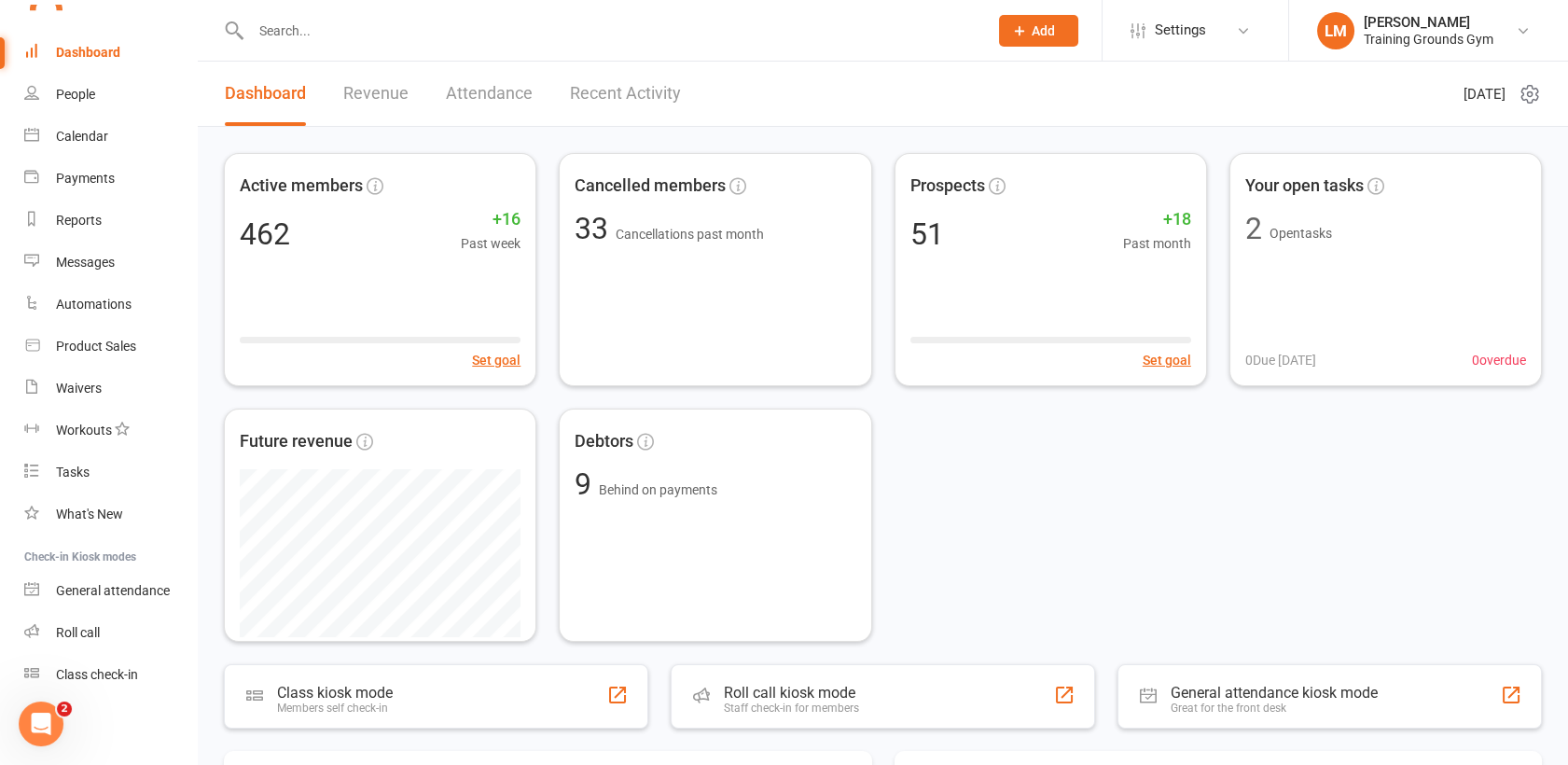
click at [287, 45] on div at bounding box center [599, 30] width 751 height 61
click at [284, 33] on input "text" at bounding box center [610, 31] width 729 height 26
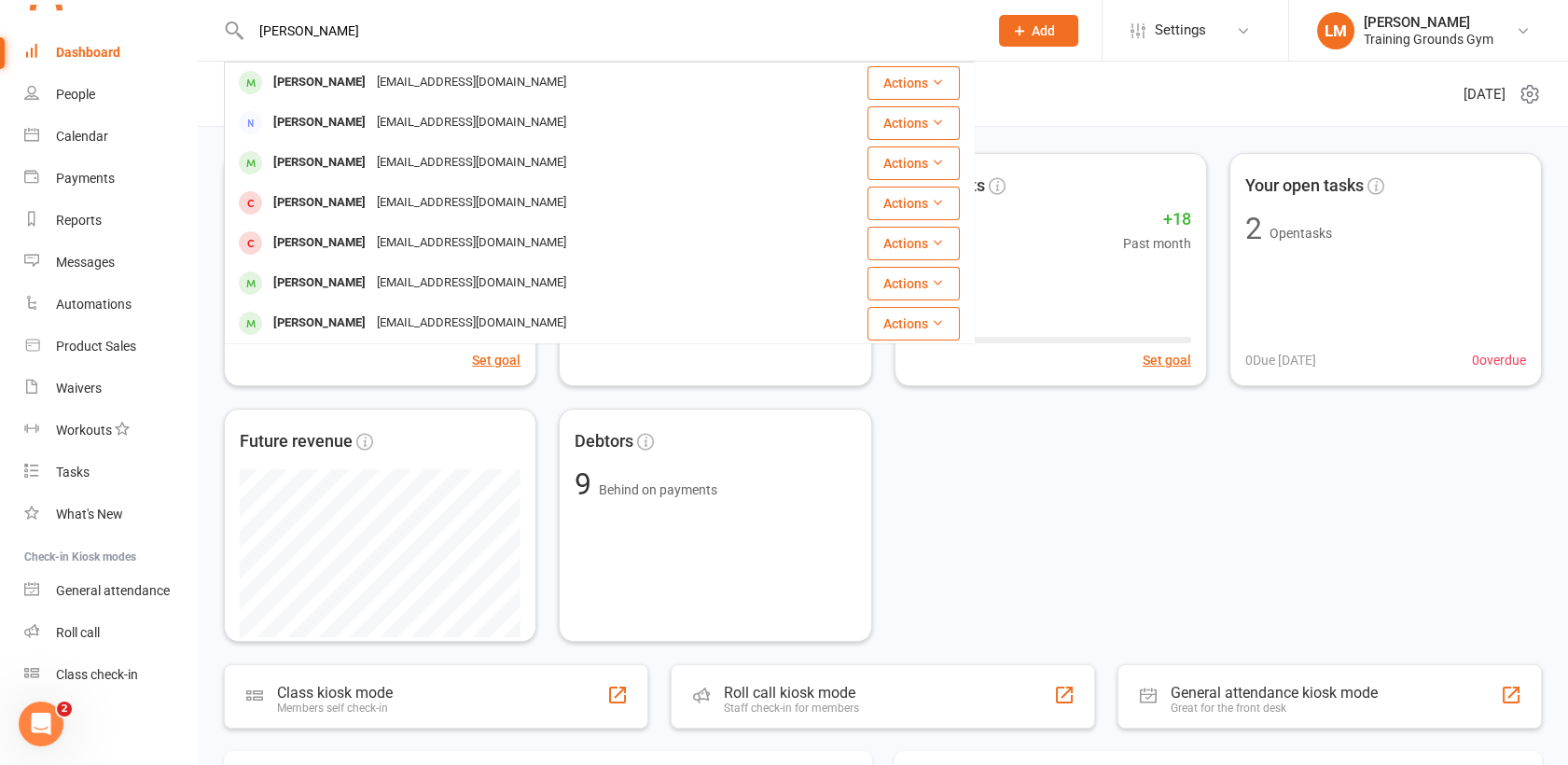
type input "[PERSON_NAME]"
click at [376, 77] on div "[EMAIL_ADDRESS][DOMAIN_NAME]" at bounding box center [471, 82] width 200 height 27
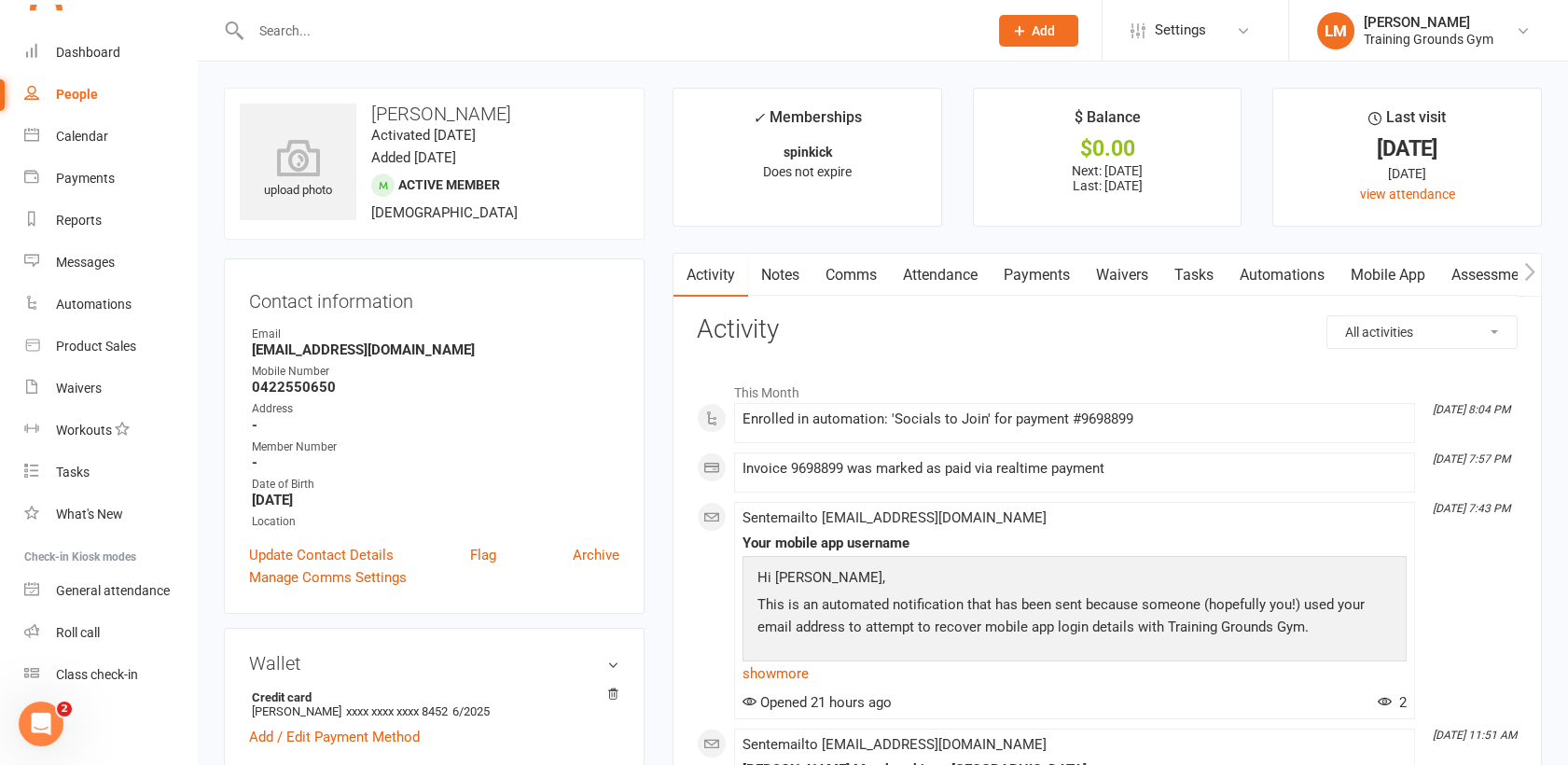
click at [1378, 272] on link "Mobile App" at bounding box center [1388, 275] width 101 height 43
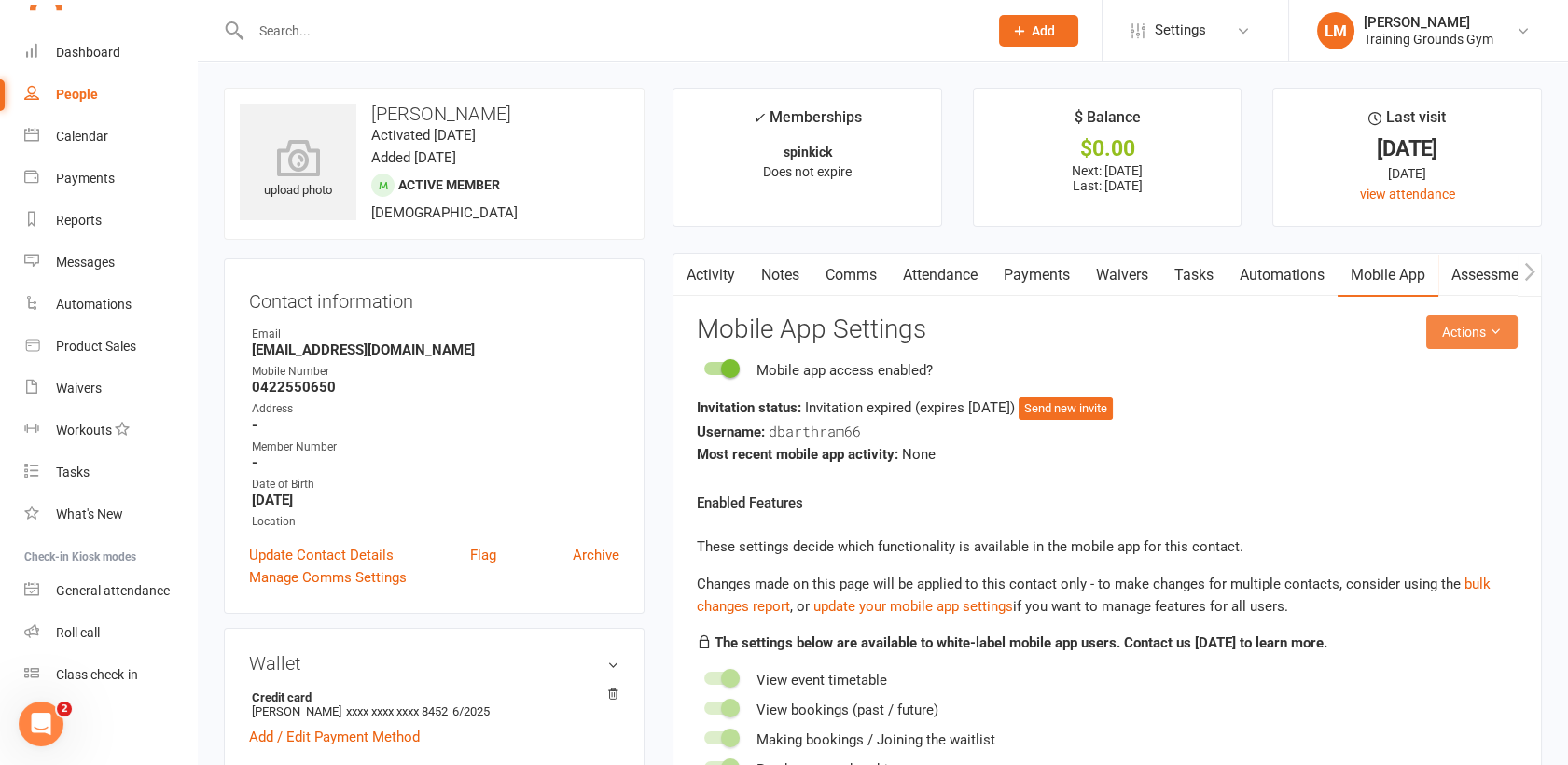
click at [1458, 335] on button "Actions" at bounding box center [1471, 332] width 91 height 34
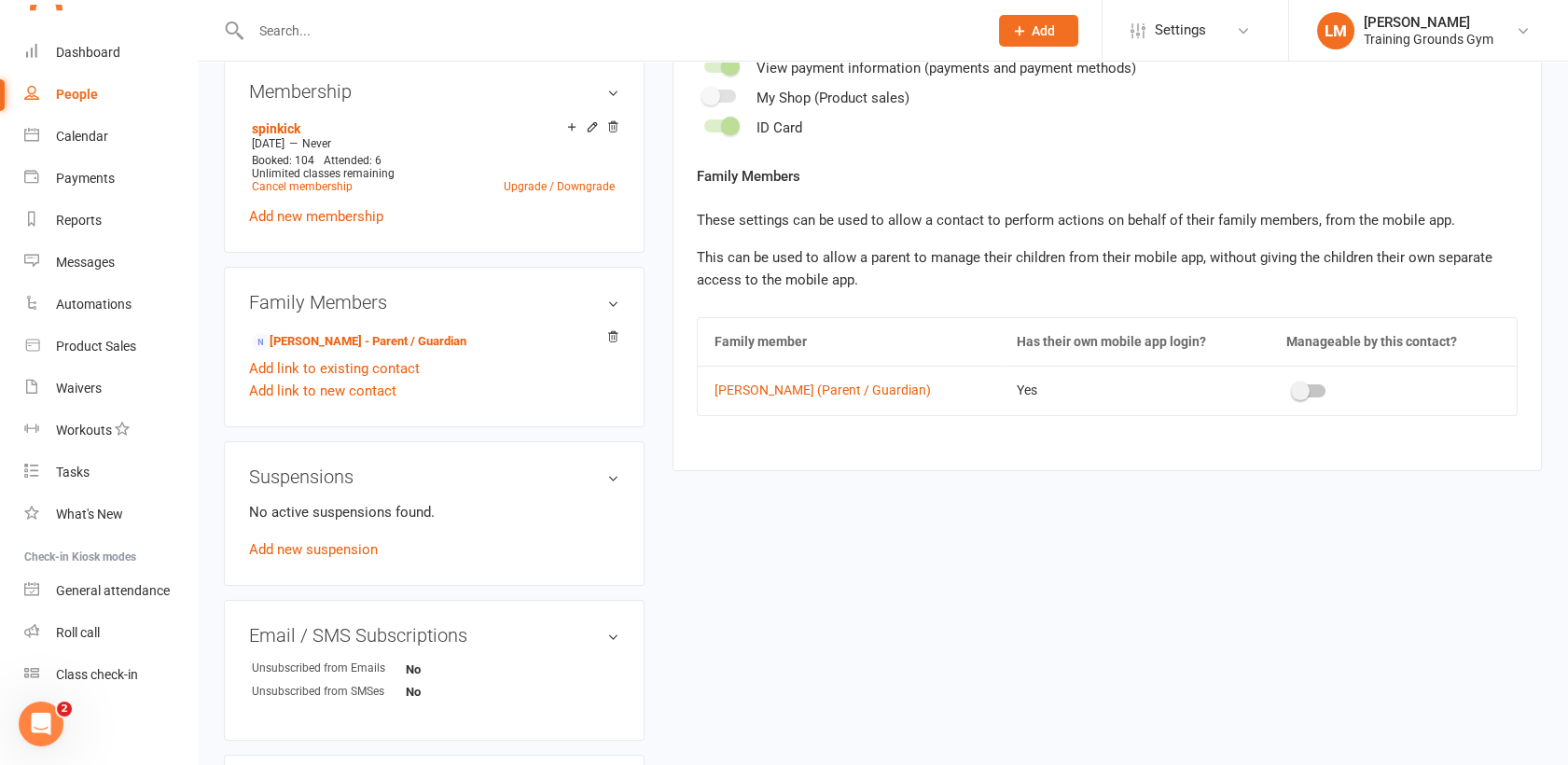
scroll to position [734, 0]
click at [1314, 384] on div at bounding box center [1309, 388] width 32 height 13
click at [1294, 385] on input "checkbox" at bounding box center [1294, 385] width 0 height 0
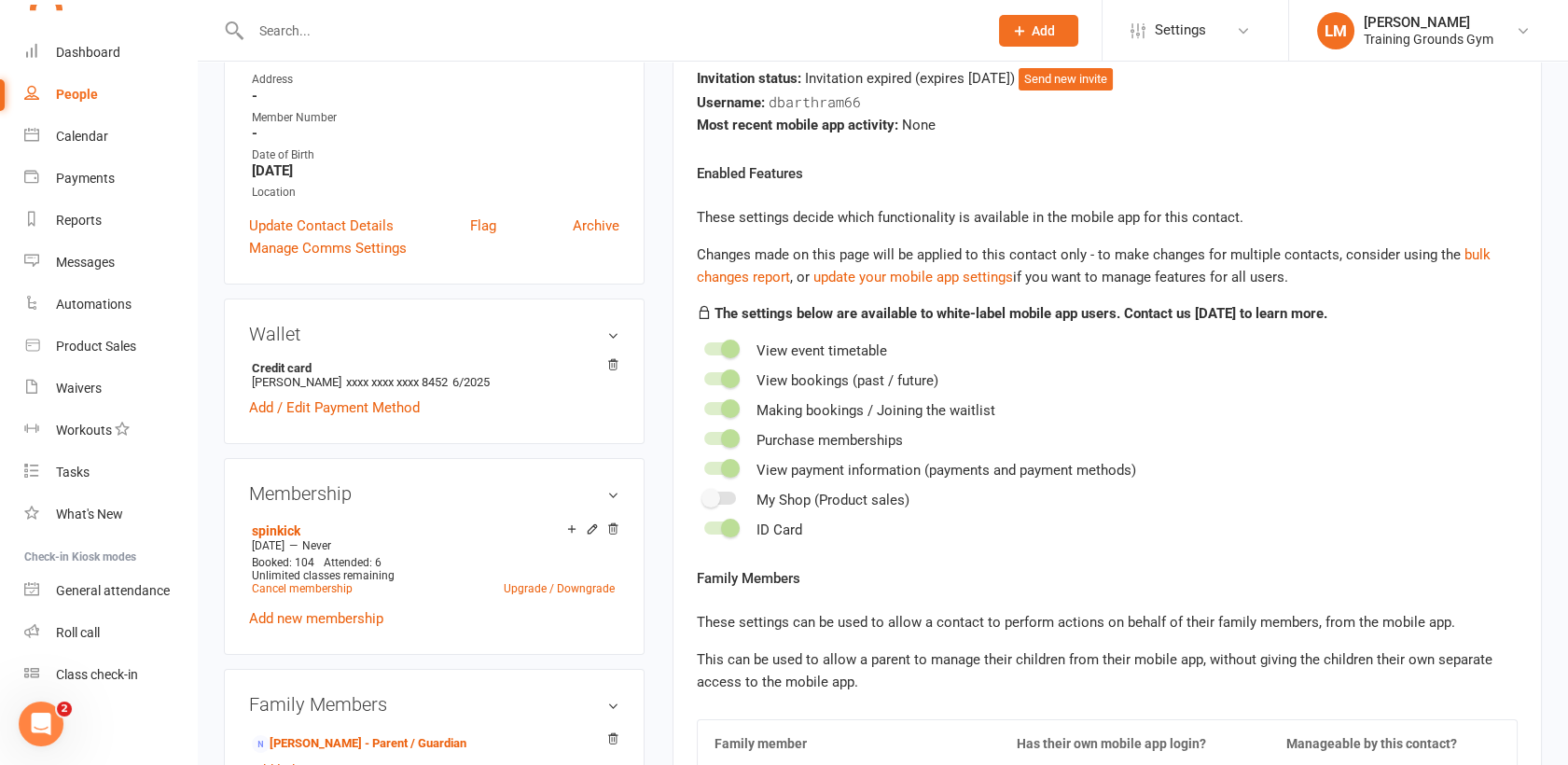
scroll to position [0, 0]
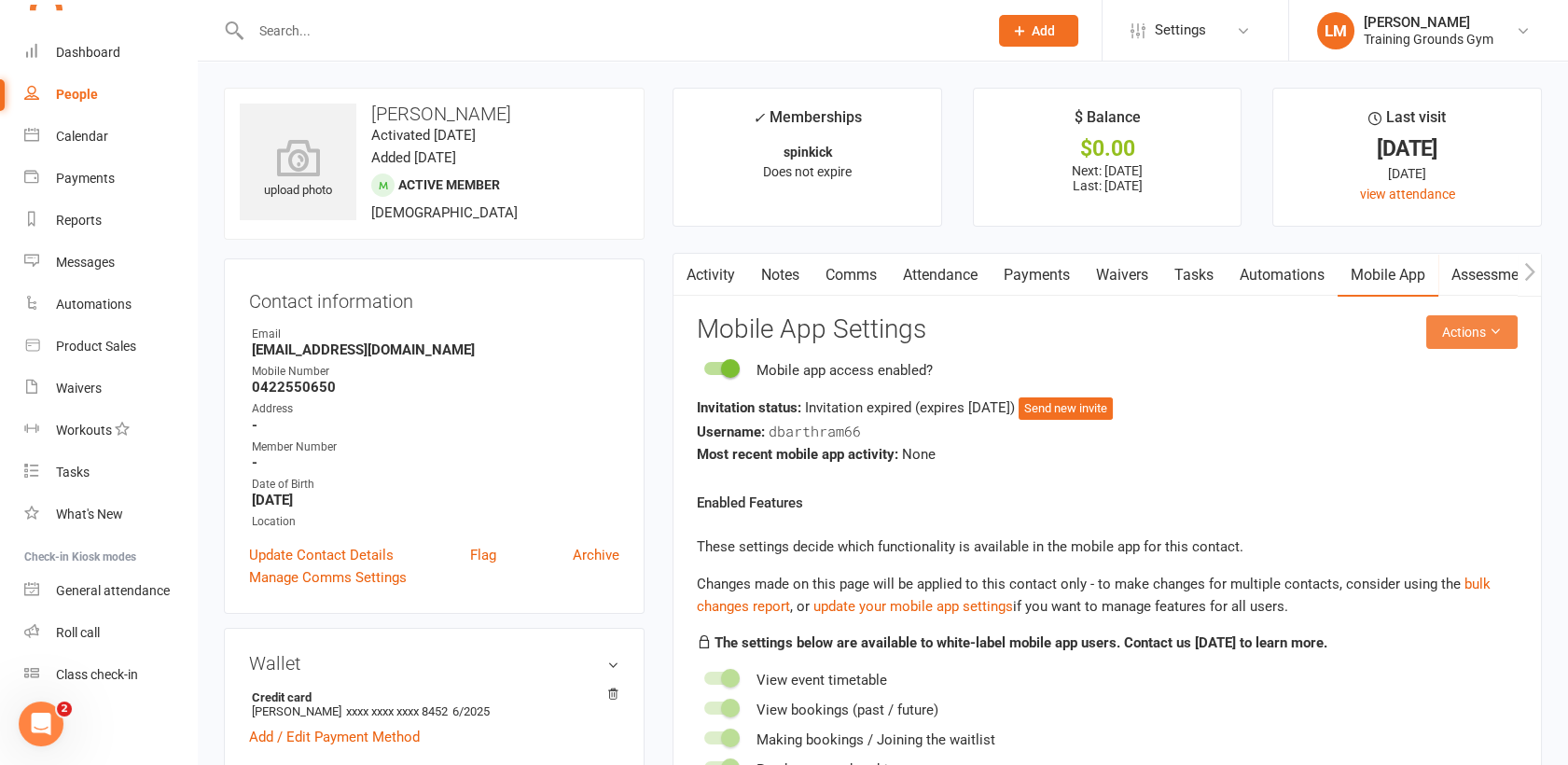
click at [1484, 330] on button "Actions" at bounding box center [1471, 332] width 91 height 34
click at [1474, 363] on link "Send invitation email" at bounding box center [1408, 374] width 184 height 38
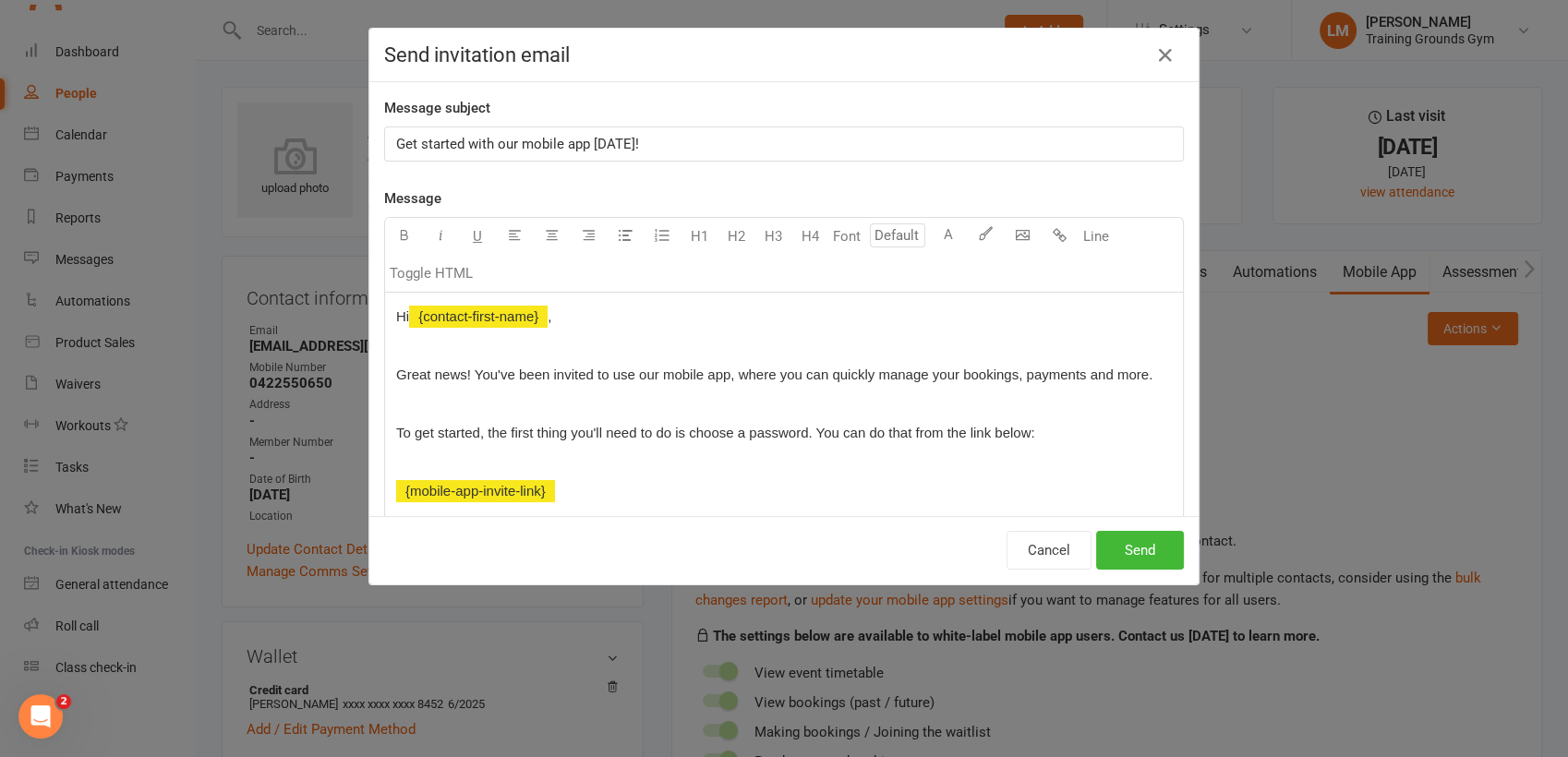
click at [757, 129] on div "Get started with our mobile app [DATE]!" at bounding box center [784, 144] width 797 height 33
click at [704, 129] on div "Get started with our mobile app [DATE] for Training GRounds Gym" at bounding box center [784, 144] width 797 height 33
click at [1151, 552] on button "Send" at bounding box center [1140, 551] width 87 height 39
